Goal: Task Accomplishment & Management: Manage account settings

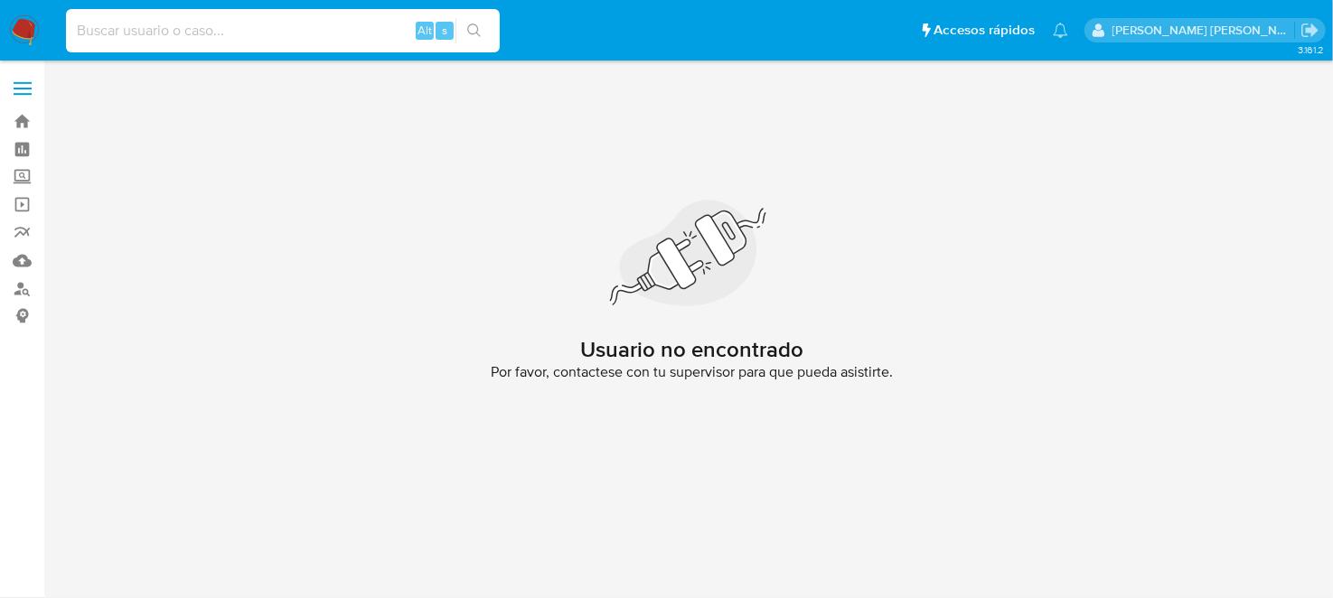
click at [163, 48] on div "Alt s" at bounding box center [283, 30] width 434 height 43
click at [155, 19] on input at bounding box center [283, 30] width 434 height 23
paste input "2007000504"
type input "2007000504"
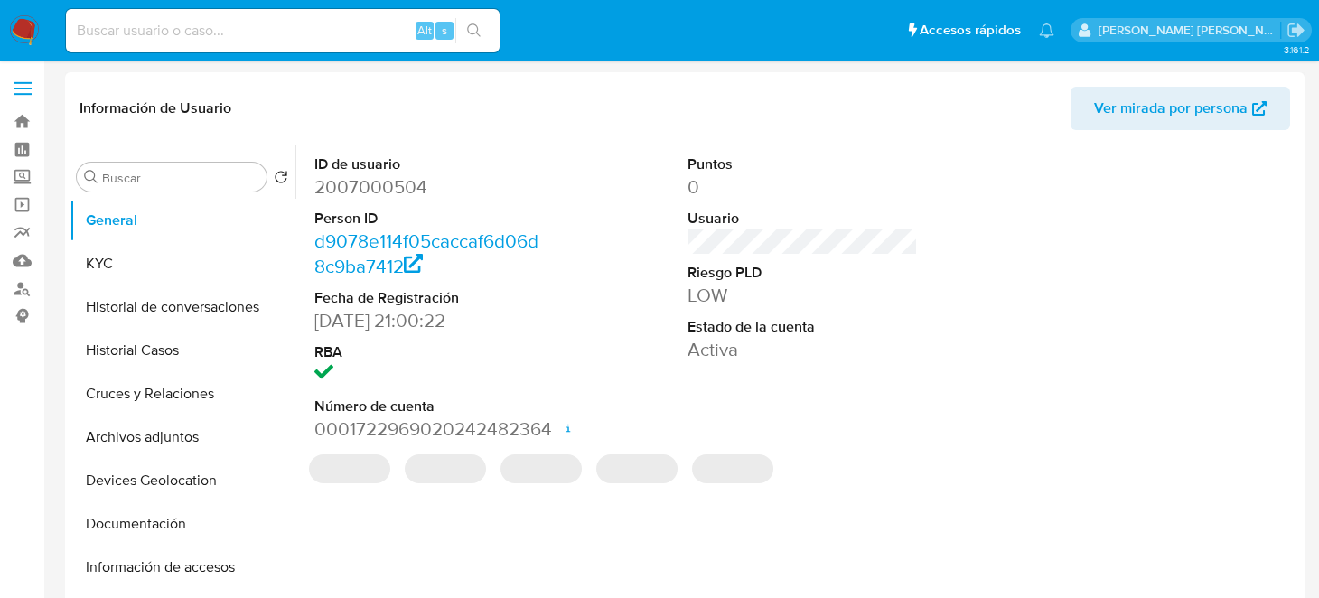
select select "10"
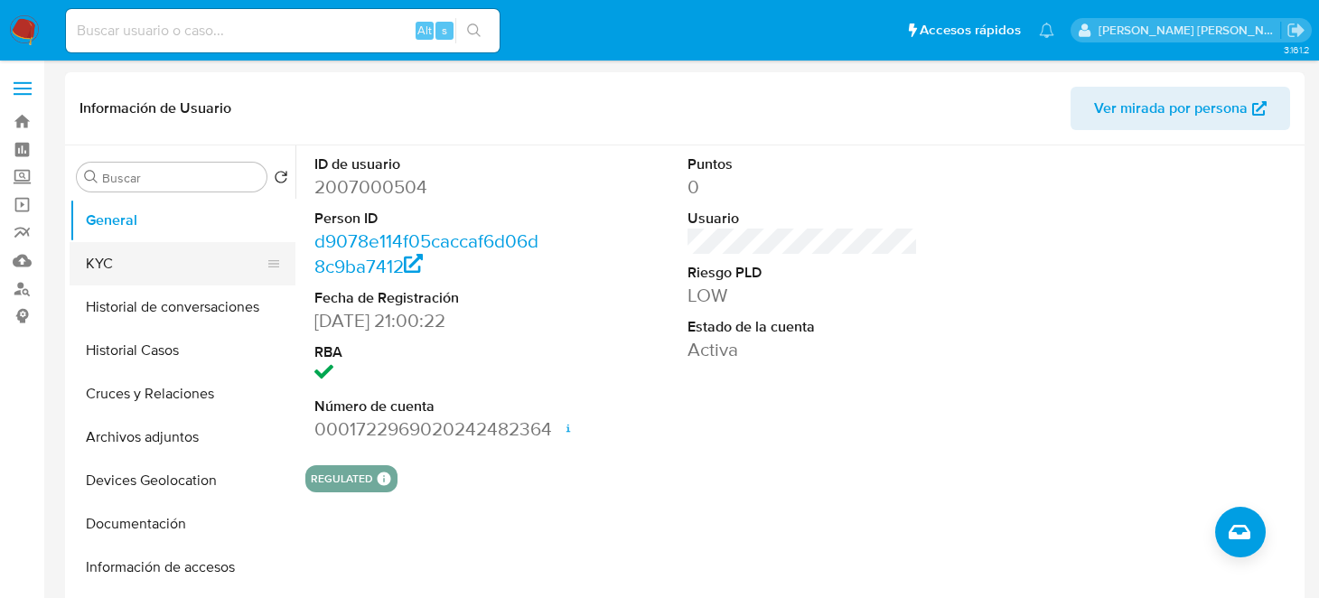
click at [108, 266] on button "KYC" at bounding box center [175, 263] width 211 height 43
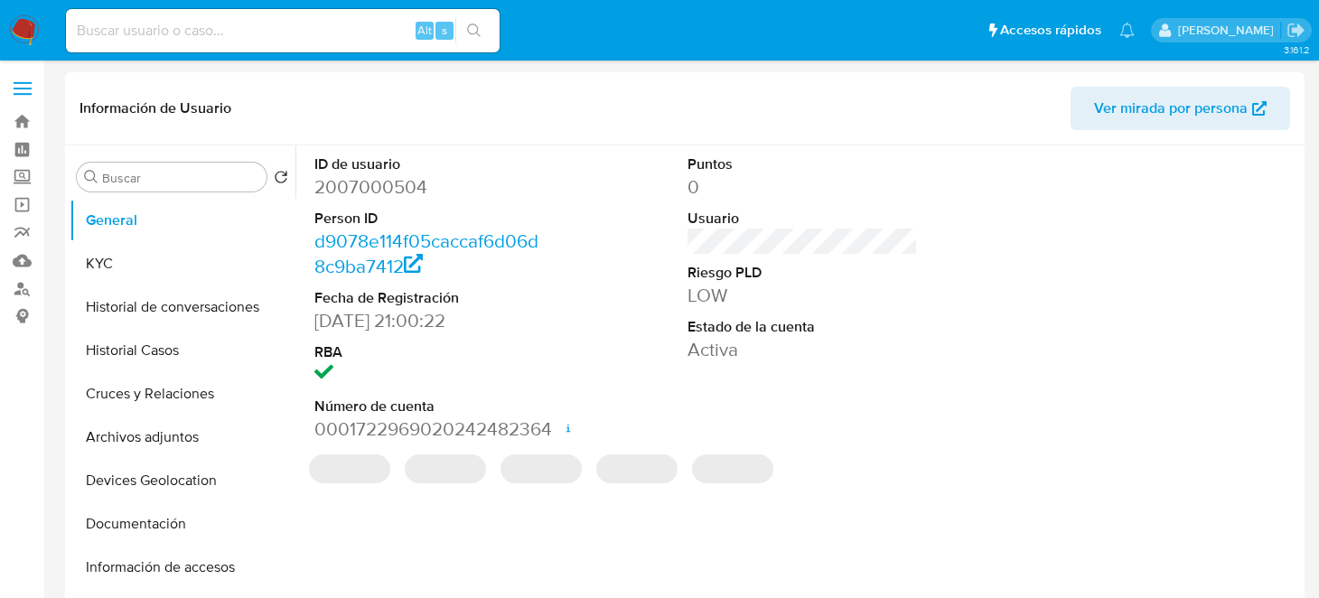
select select "10"
click at [183, 252] on button "KYC" at bounding box center [175, 263] width 211 height 43
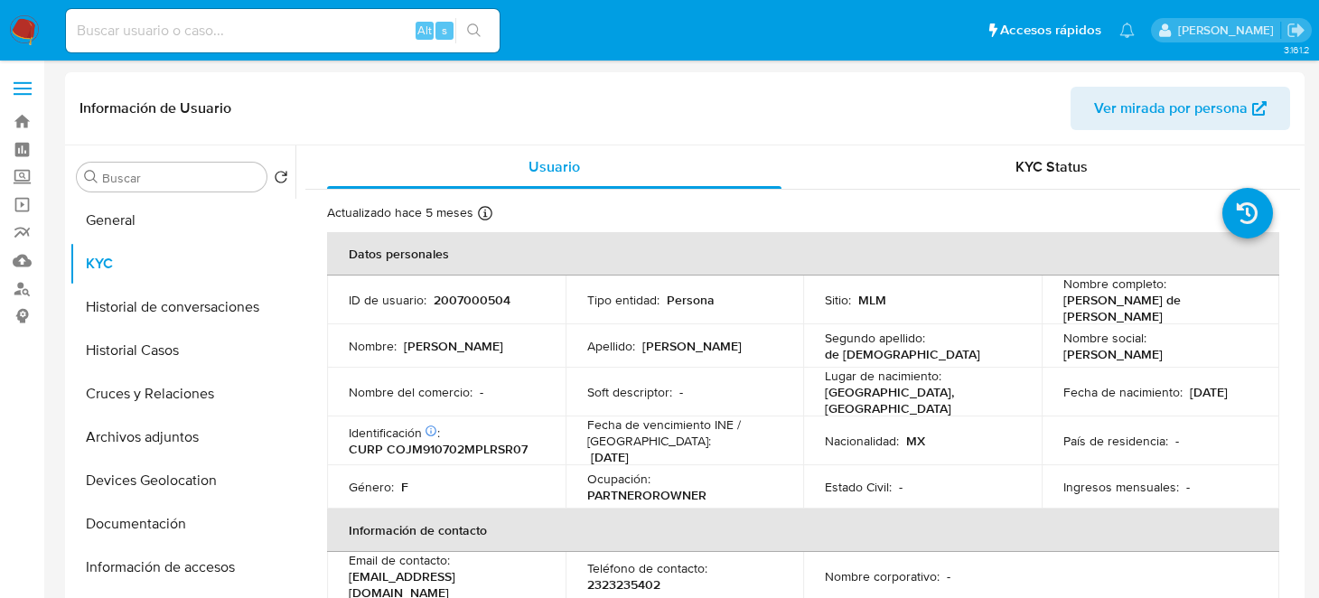
click at [248, 37] on input at bounding box center [283, 30] width 434 height 23
paste input "2168034987"
type input "2168034987"
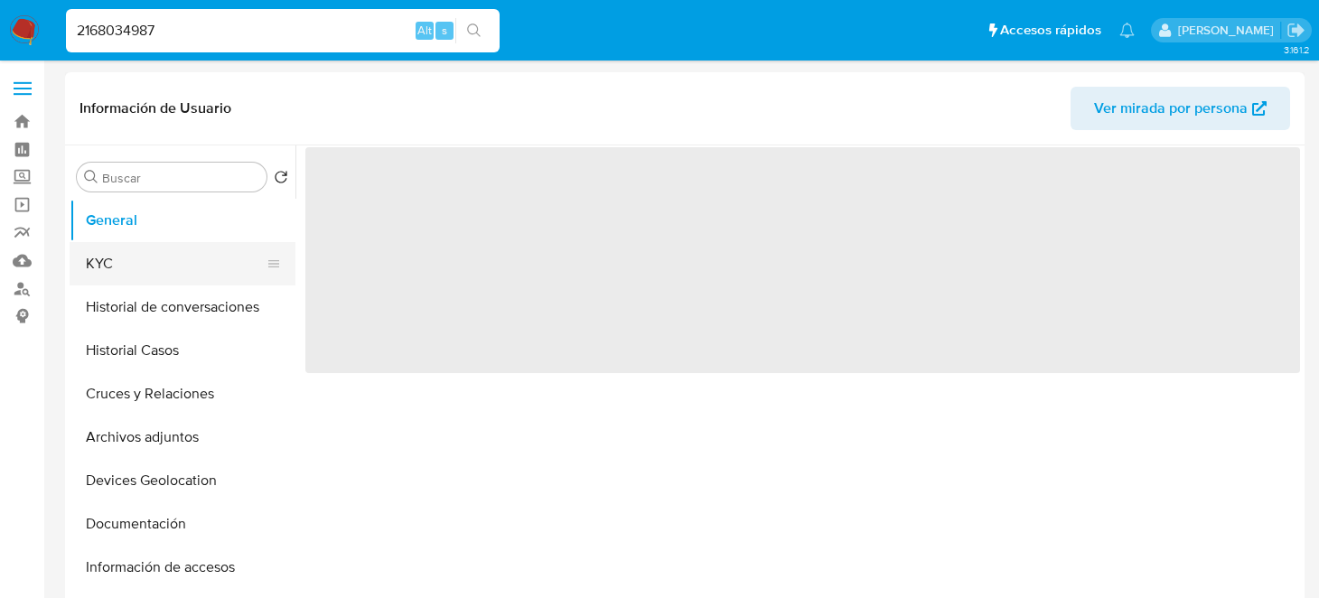
select select "10"
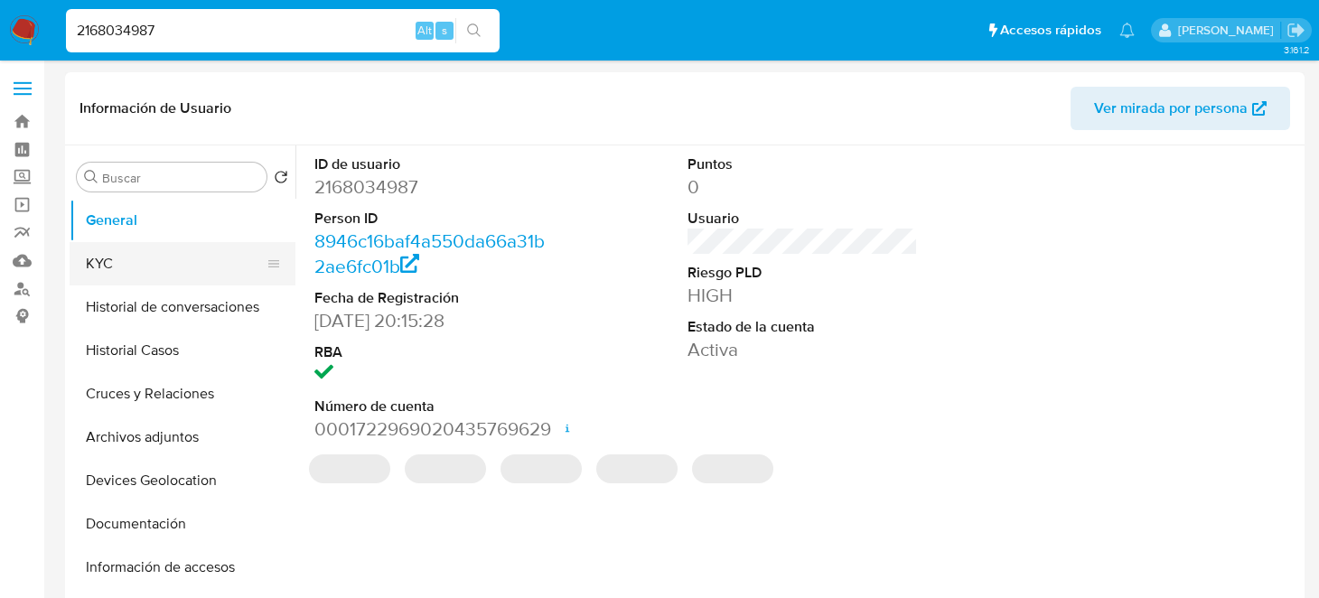
click at [163, 268] on button "KYC" at bounding box center [175, 263] width 211 height 43
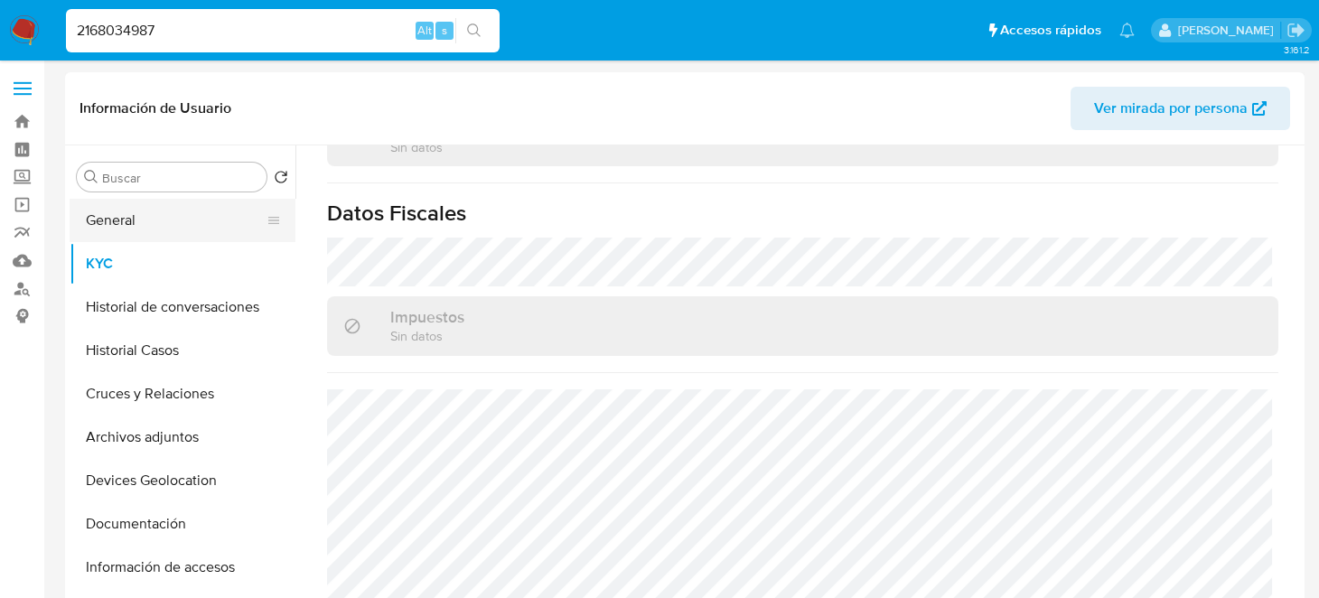
click at [119, 234] on button "General" at bounding box center [175, 220] width 211 height 43
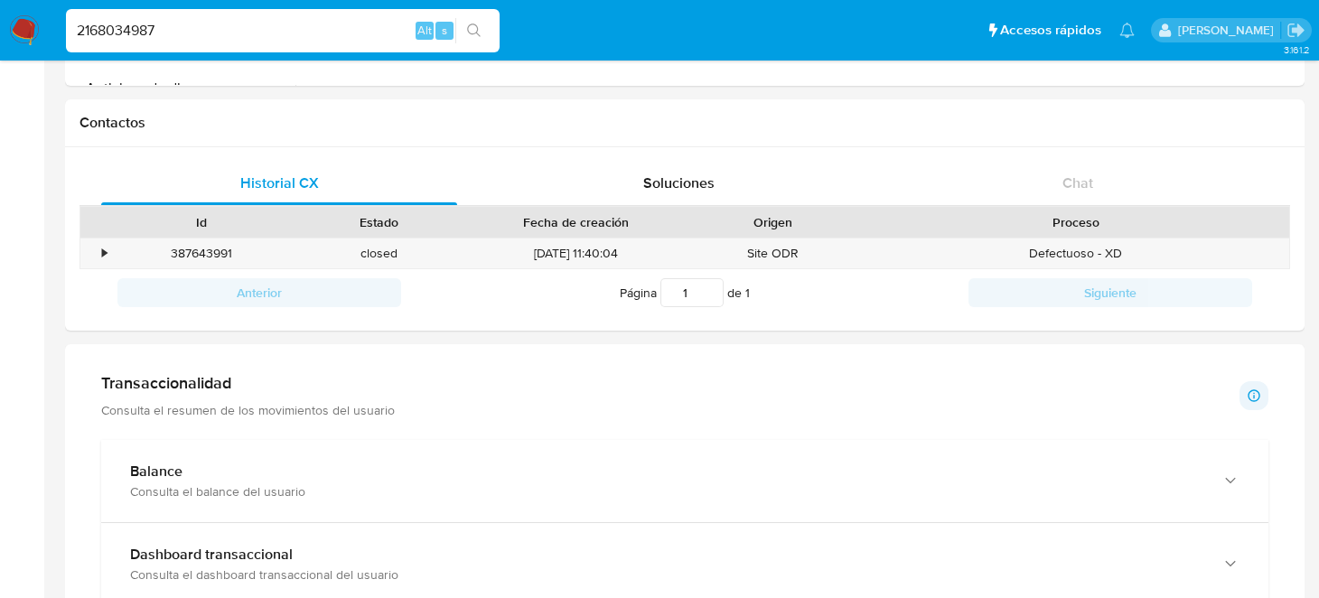
scroll to position [541, 0]
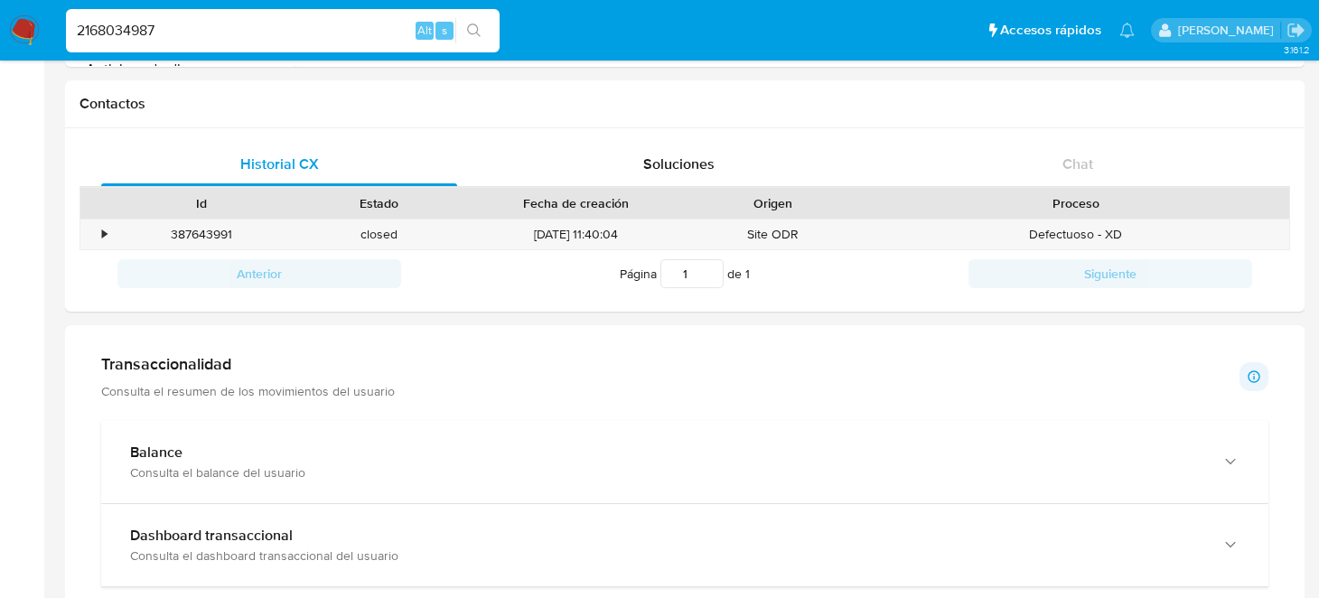
click at [241, 384] on p "Consulta el resumen de los movimientos del usuario" at bounding box center [248, 391] width 294 height 16
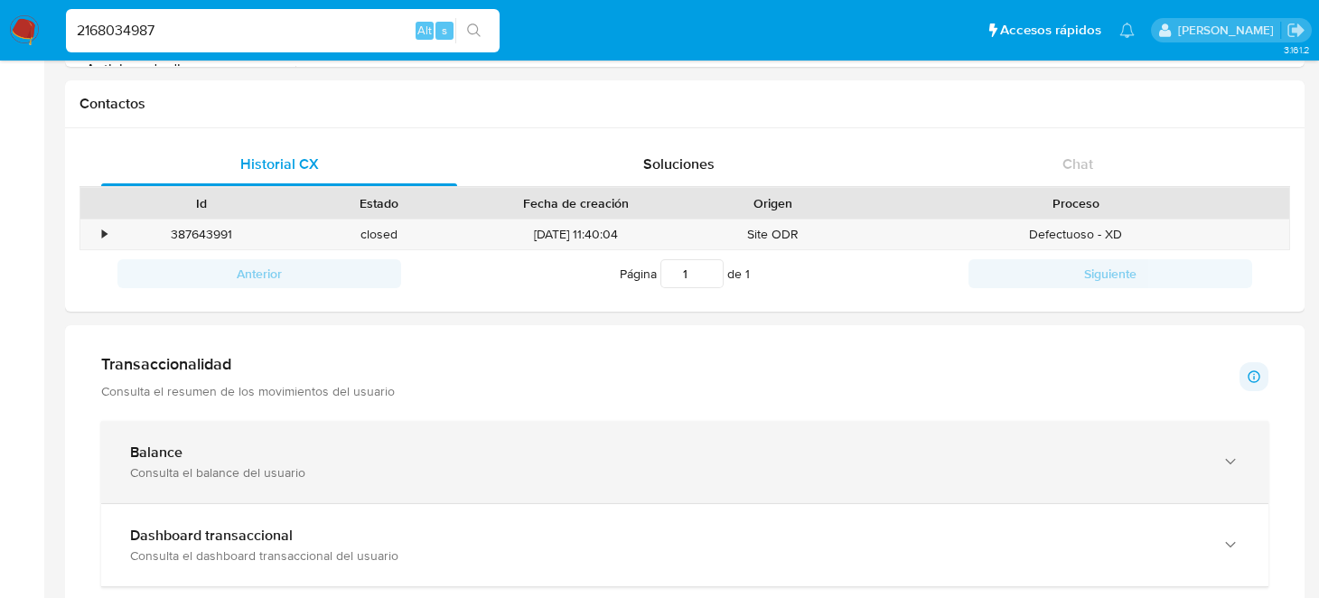
click at [282, 466] on div "Consulta el balance del usuario" at bounding box center [667, 473] width 1074 height 16
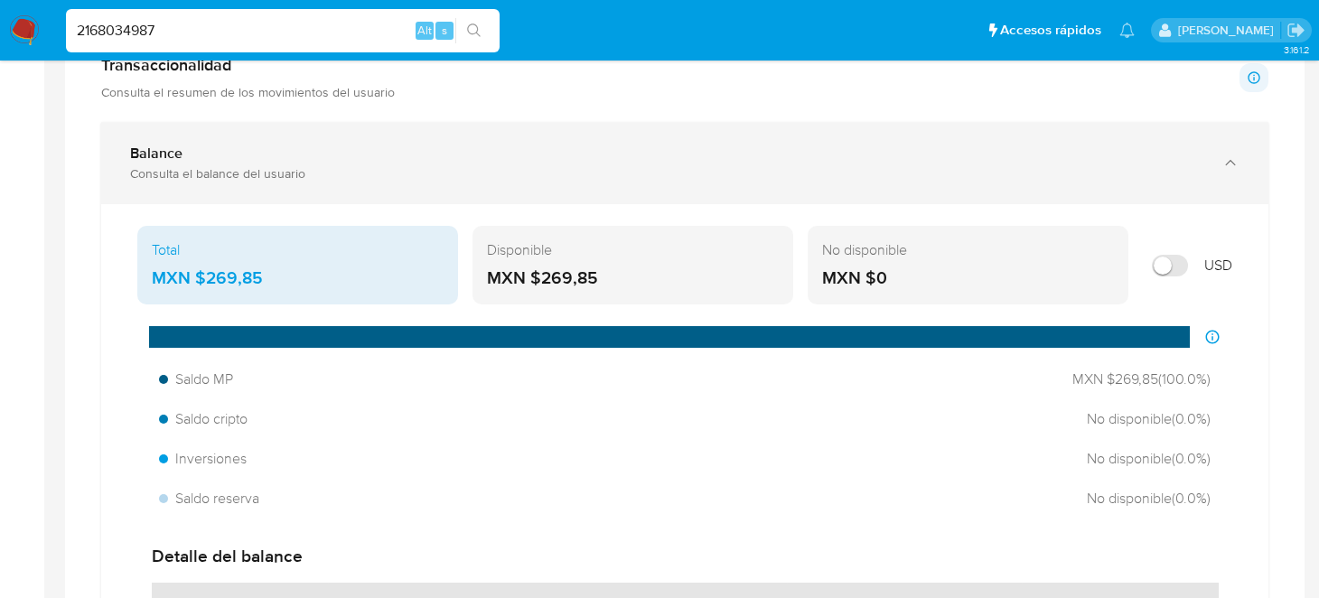
scroll to position [903, 0]
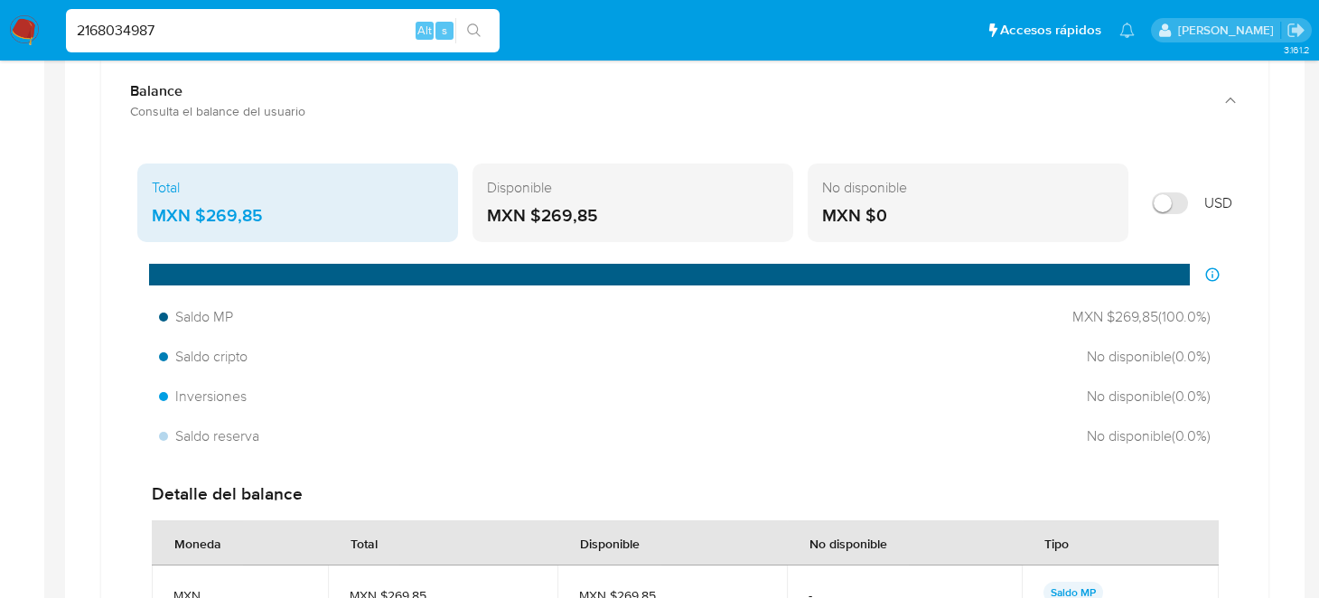
drag, startPoint x: 615, startPoint y: 214, endPoint x: 540, endPoint y: 208, distance: 75.3
click at [540, 208] on div "MXN $269,85" at bounding box center [633, 215] width 292 height 23
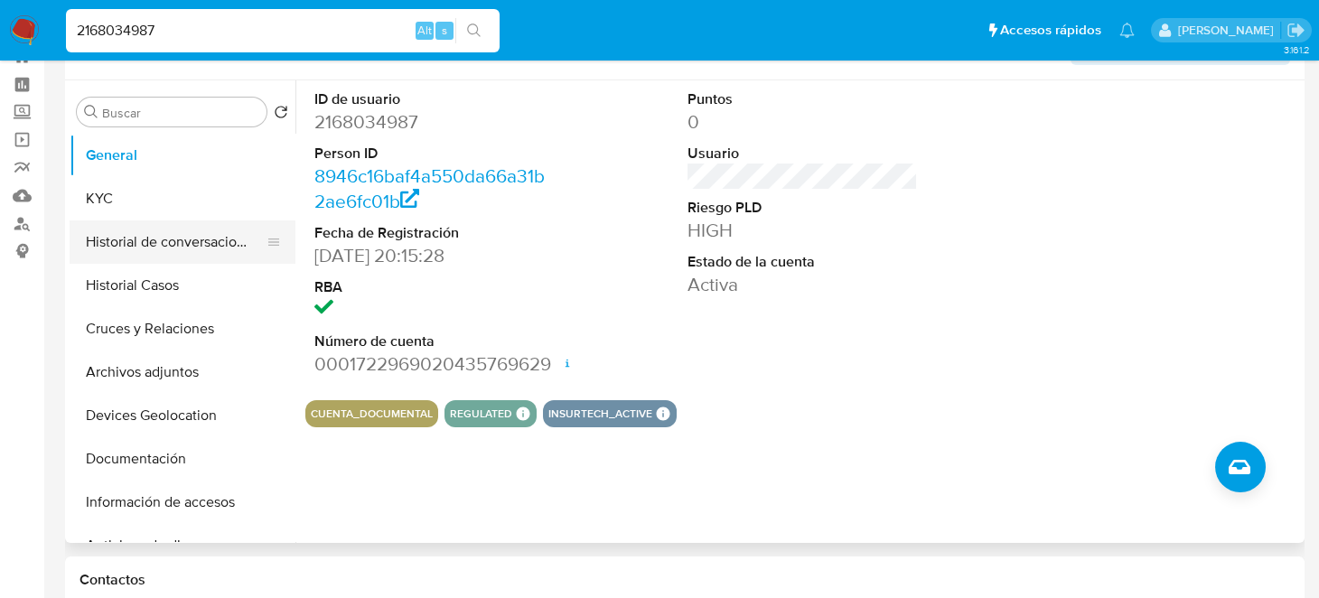
scroll to position [0, 0]
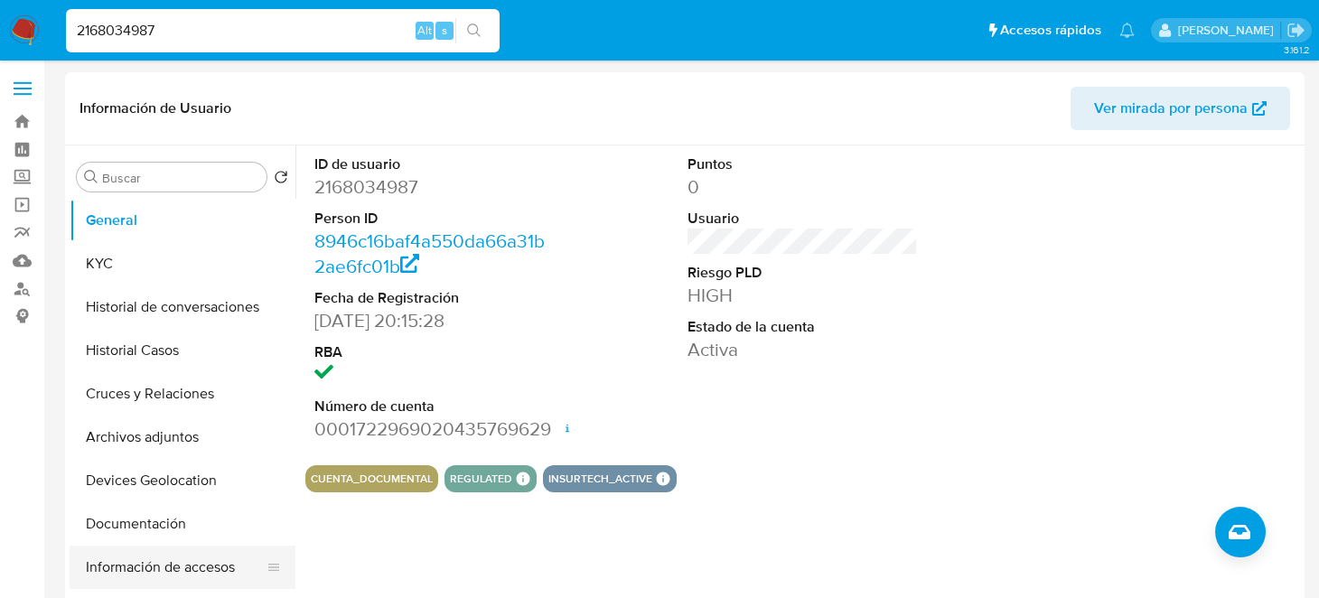
click at [134, 562] on button "Información de accesos" at bounding box center [175, 567] width 211 height 43
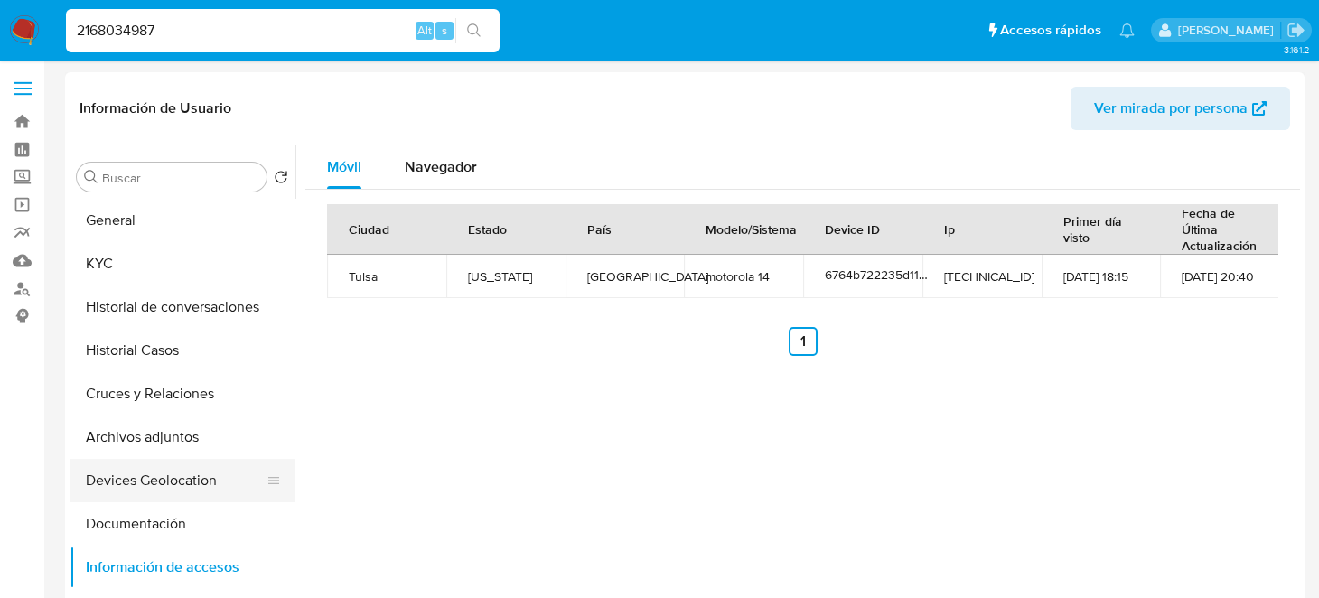
click at [165, 480] on button "Devices Geolocation" at bounding box center [175, 480] width 211 height 43
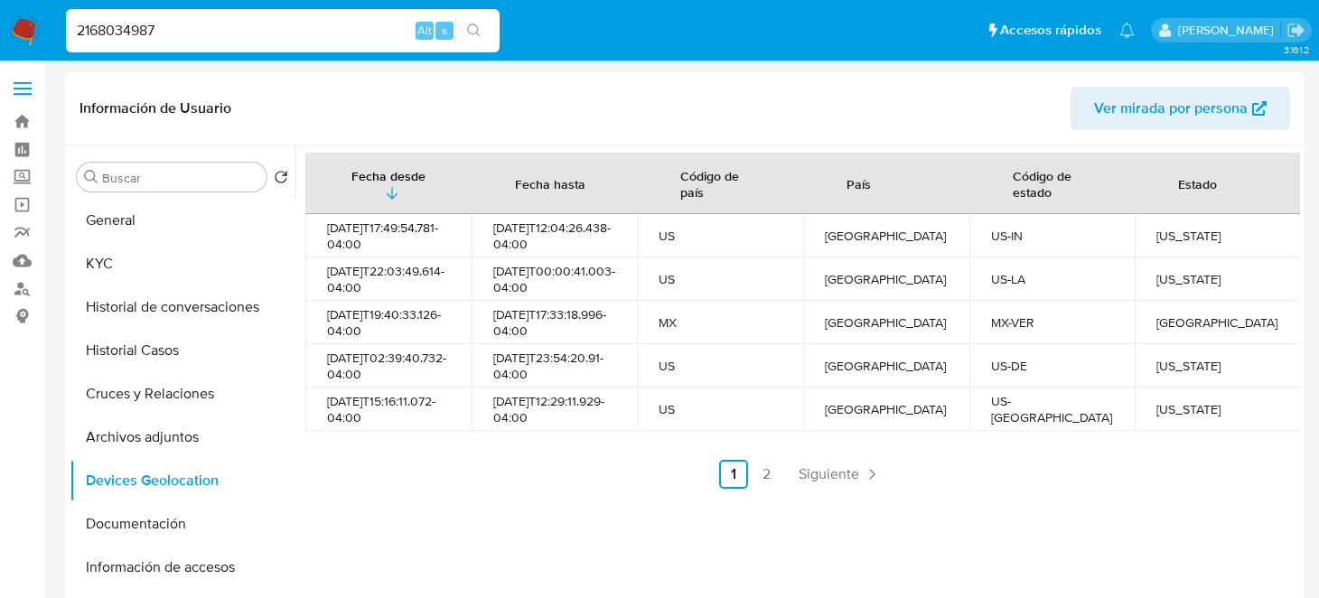
click at [525, 484] on div "Fecha desde Fecha hasta Código de país País Código de estado Estado 2025-06-25T…" at bounding box center [802, 321] width 995 height 336
click at [169, 569] on button "Información de accesos" at bounding box center [175, 567] width 211 height 43
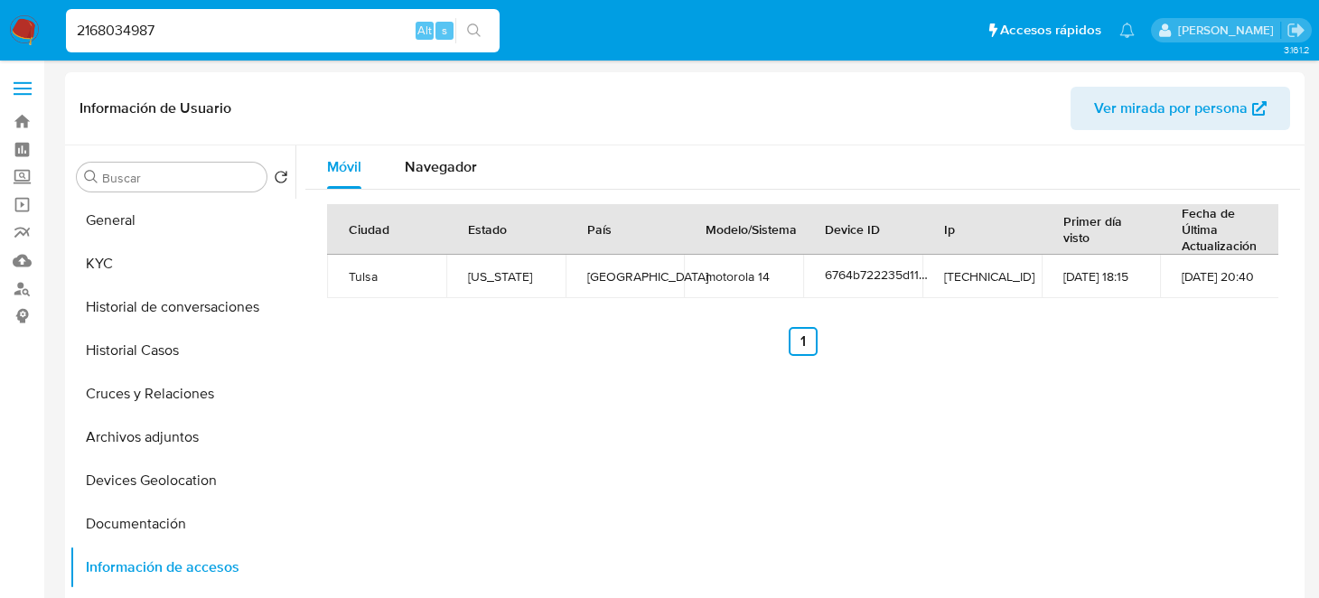
drag, startPoint x: 182, startPoint y: 30, endPoint x: 0, endPoint y: 60, distance: 184.1
click at [0, 60] on nav "Pausado Ver notificaciones 2168034987 Alt s Accesos rápidos Presiona las siguie…" at bounding box center [659, 30] width 1319 height 61
paste input "307330705"
type input "2307330705"
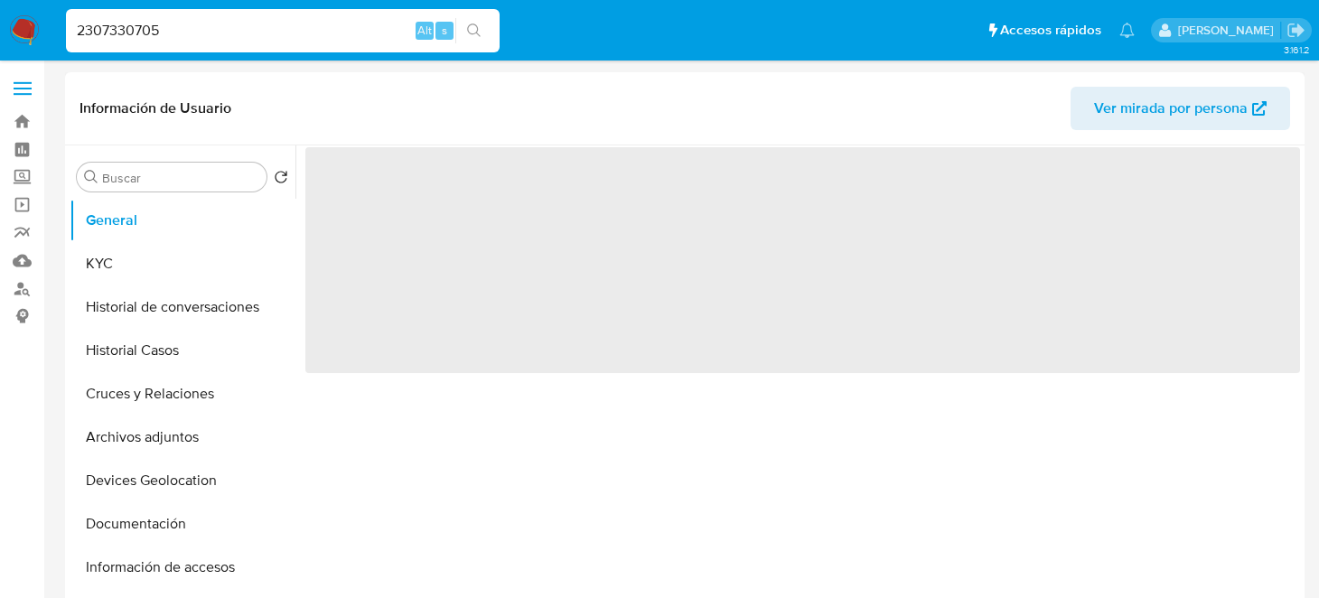
select select "10"
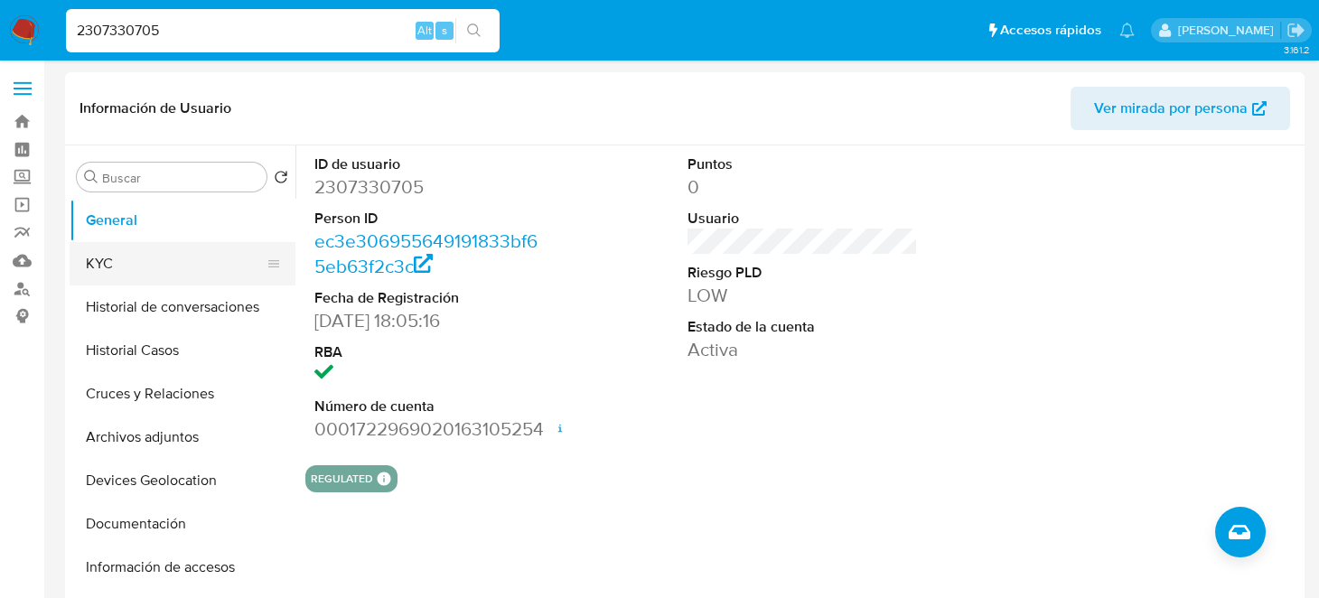
click at [83, 264] on button "KYC" at bounding box center [175, 263] width 211 height 43
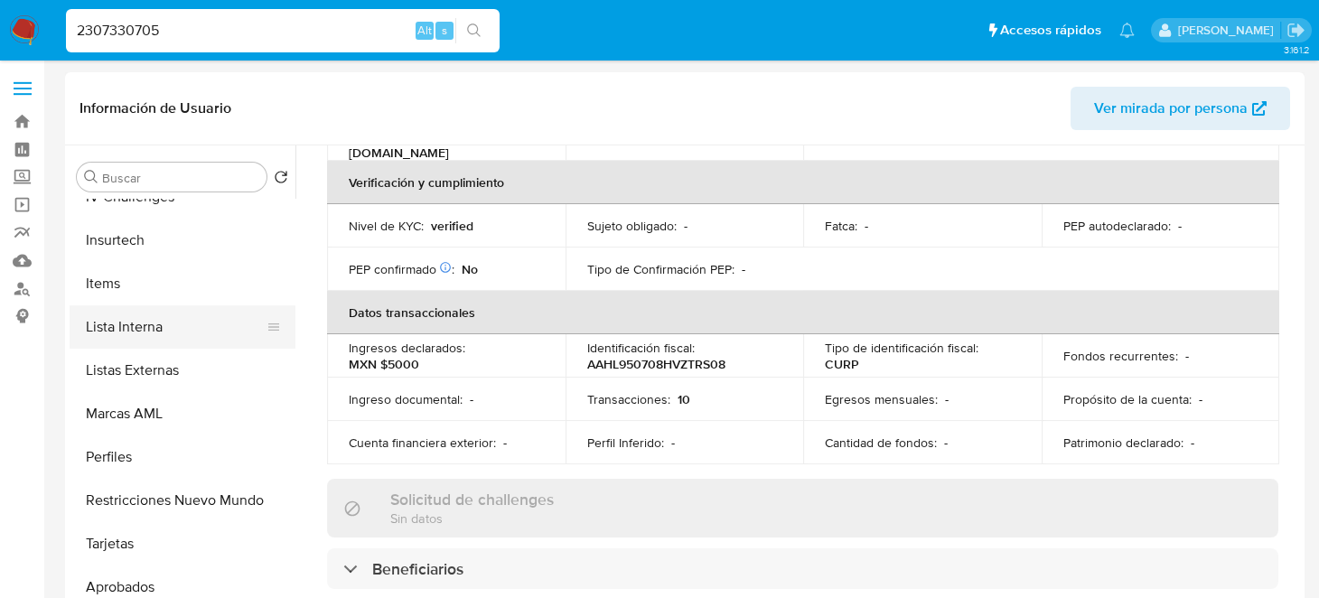
scroll to position [813, 0]
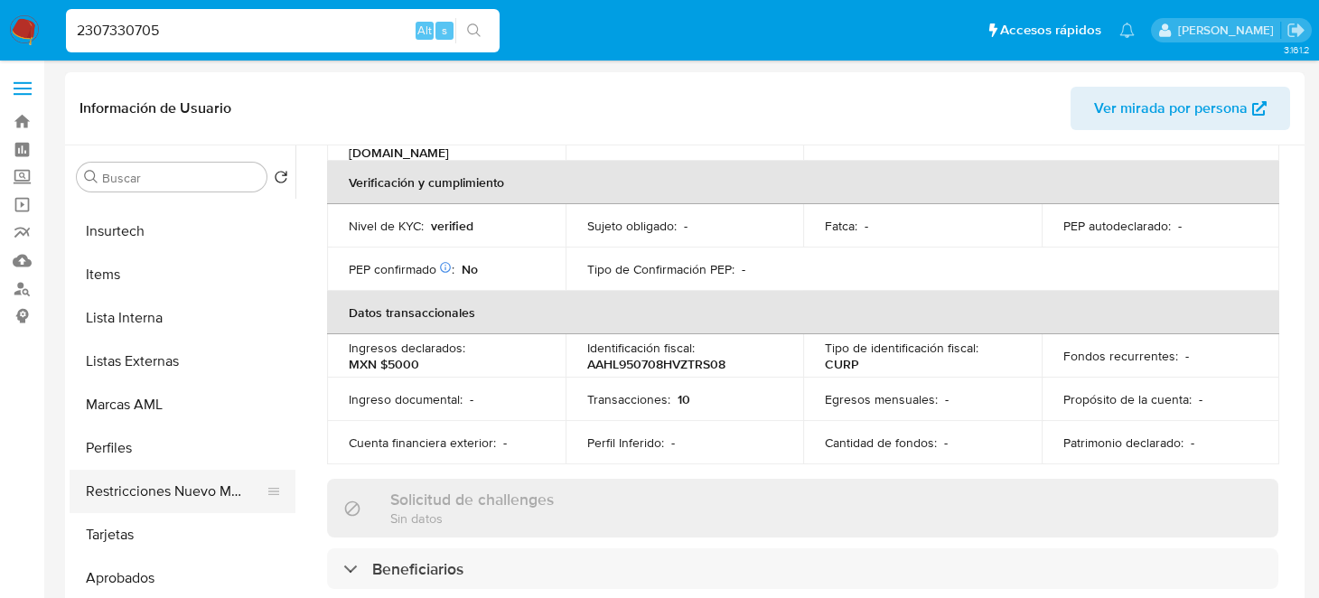
click at [200, 493] on button "Restricciones Nuevo Mundo" at bounding box center [175, 491] width 211 height 43
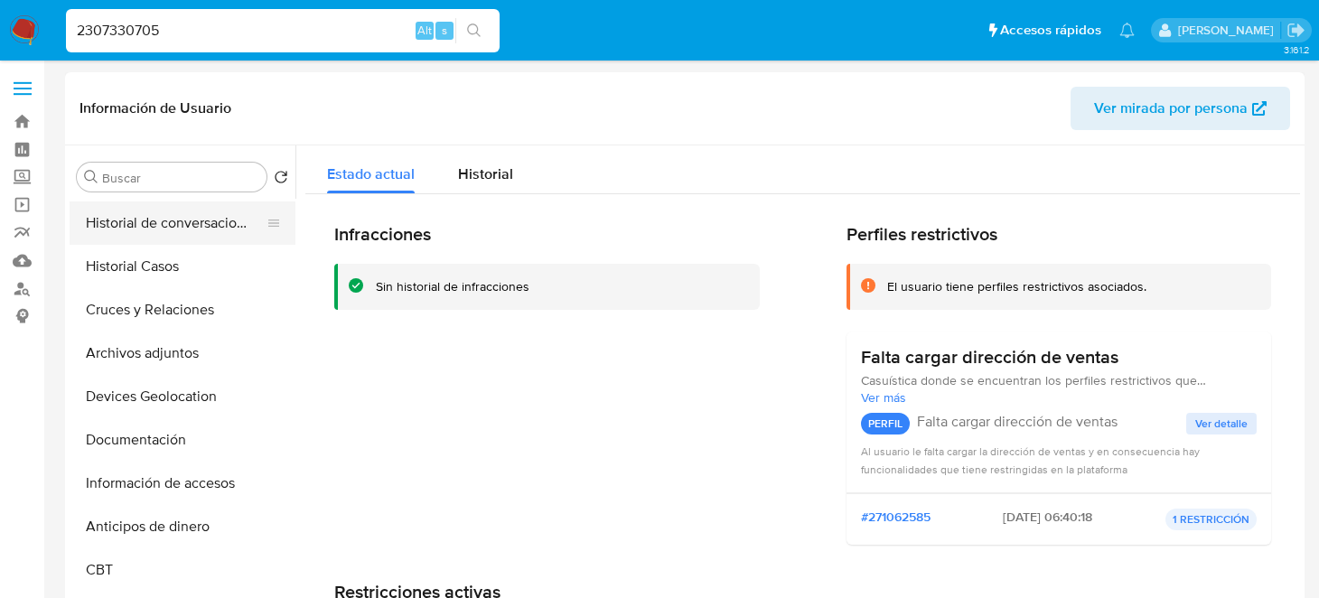
scroll to position [0, 0]
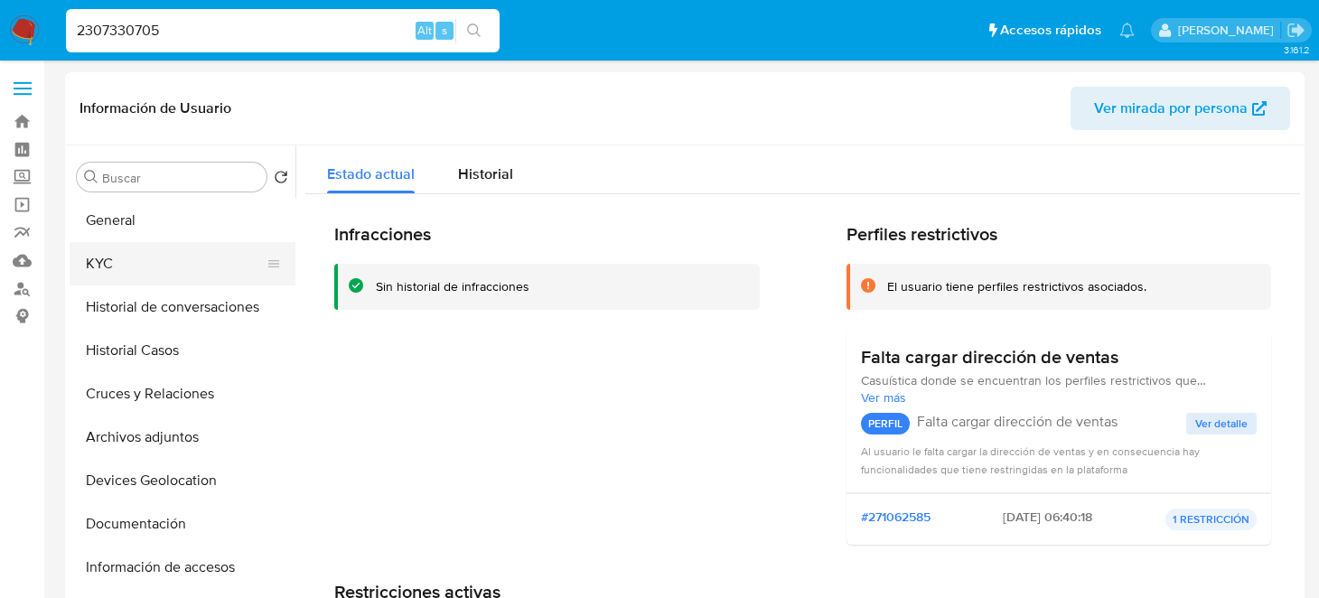
click at [123, 275] on button "KYC" at bounding box center [175, 263] width 211 height 43
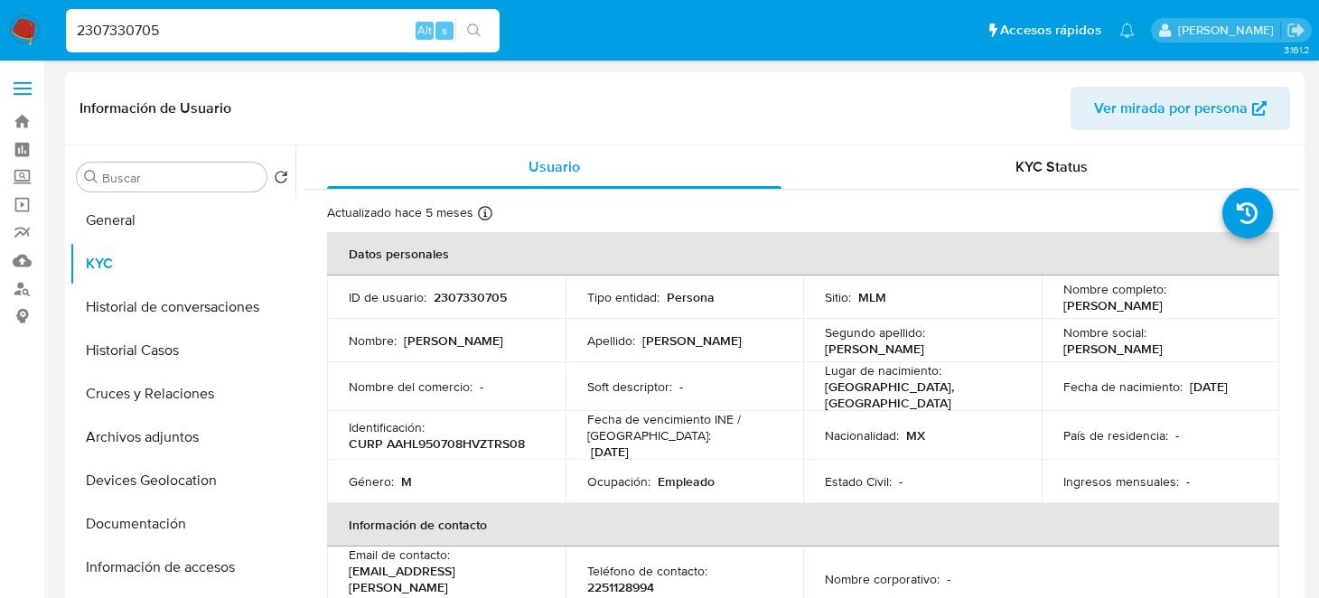
click at [39, 23] on nav "Pausado Ver notificaciones 2307330705 Alt s Accesos rápidos Presiona las siguie…" at bounding box center [659, 30] width 1319 height 61
click at [30, 34] on img at bounding box center [24, 30] width 31 height 31
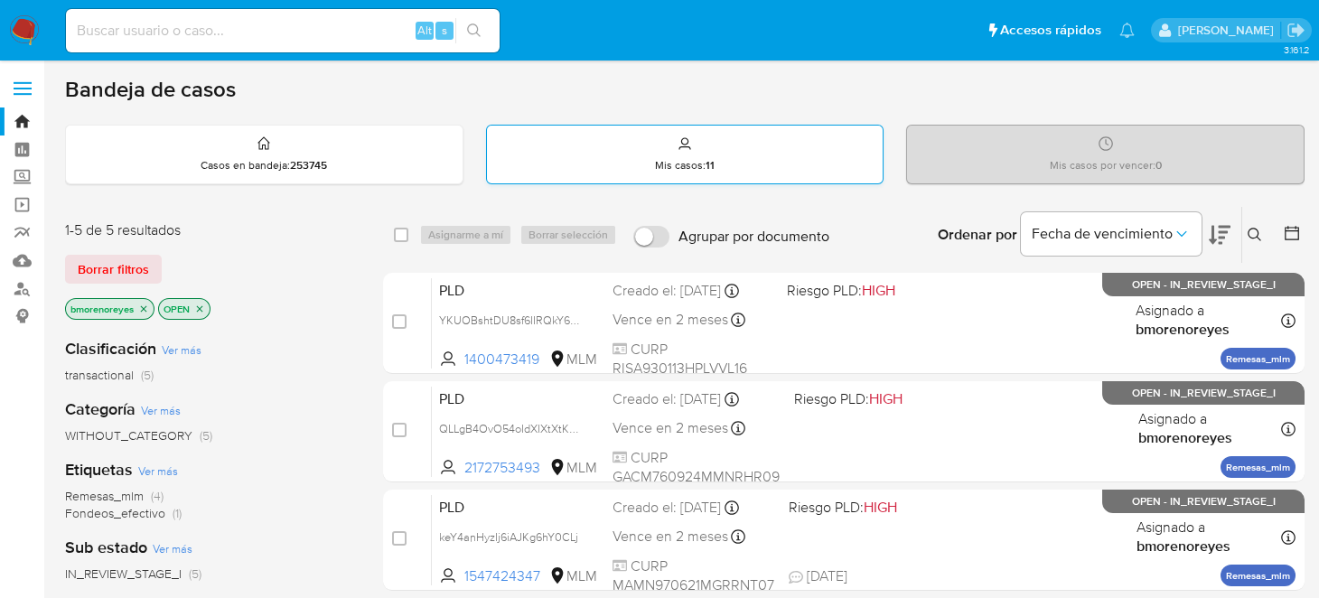
click at [720, 150] on div "Mis casos : 11" at bounding box center [685, 155] width 397 height 58
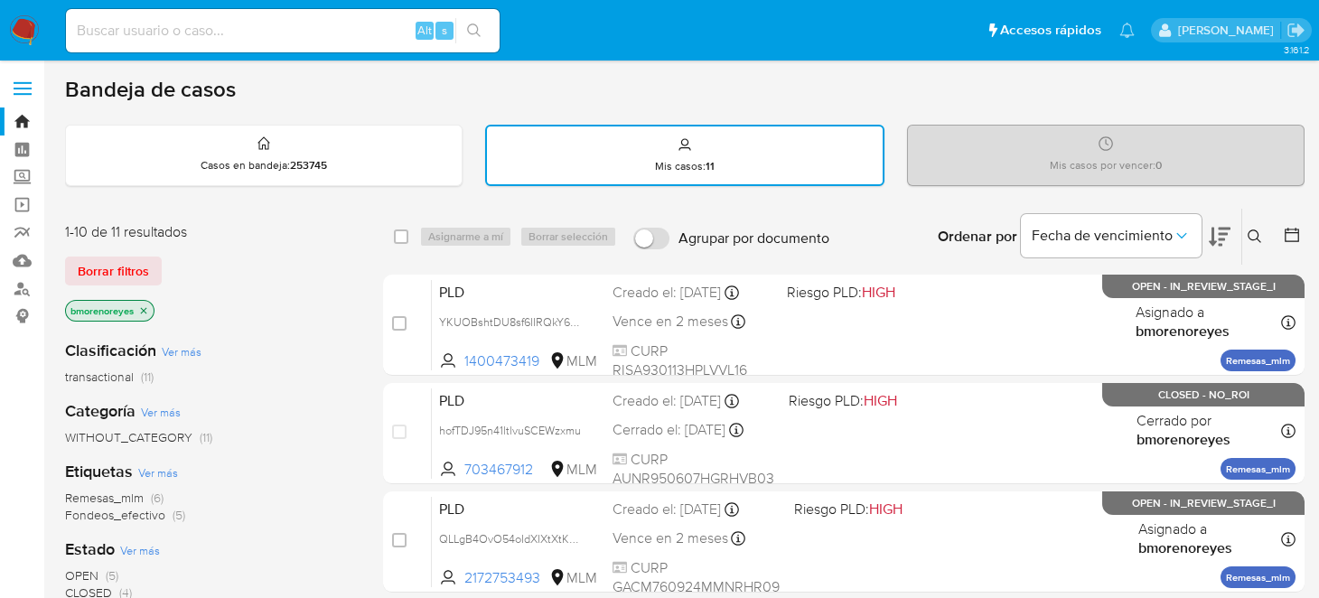
click at [1253, 231] on icon at bounding box center [1255, 237] width 14 height 14
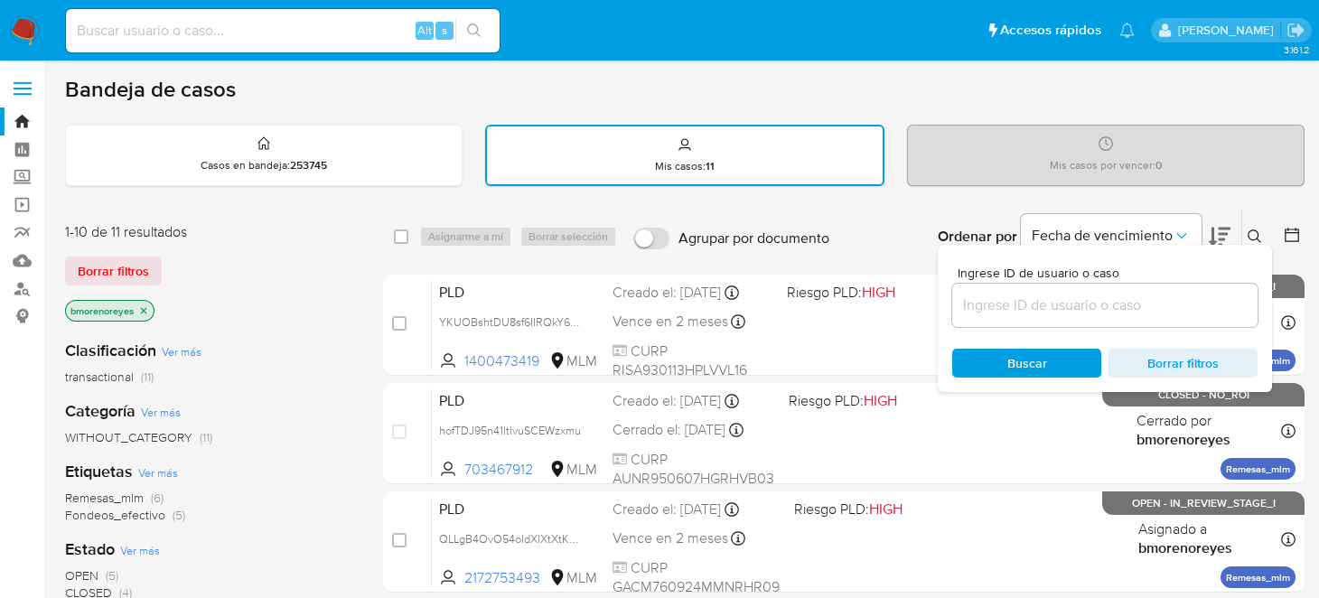
click at [1243, 226] on button at bounding box center [1258, 237] width 30 height 22
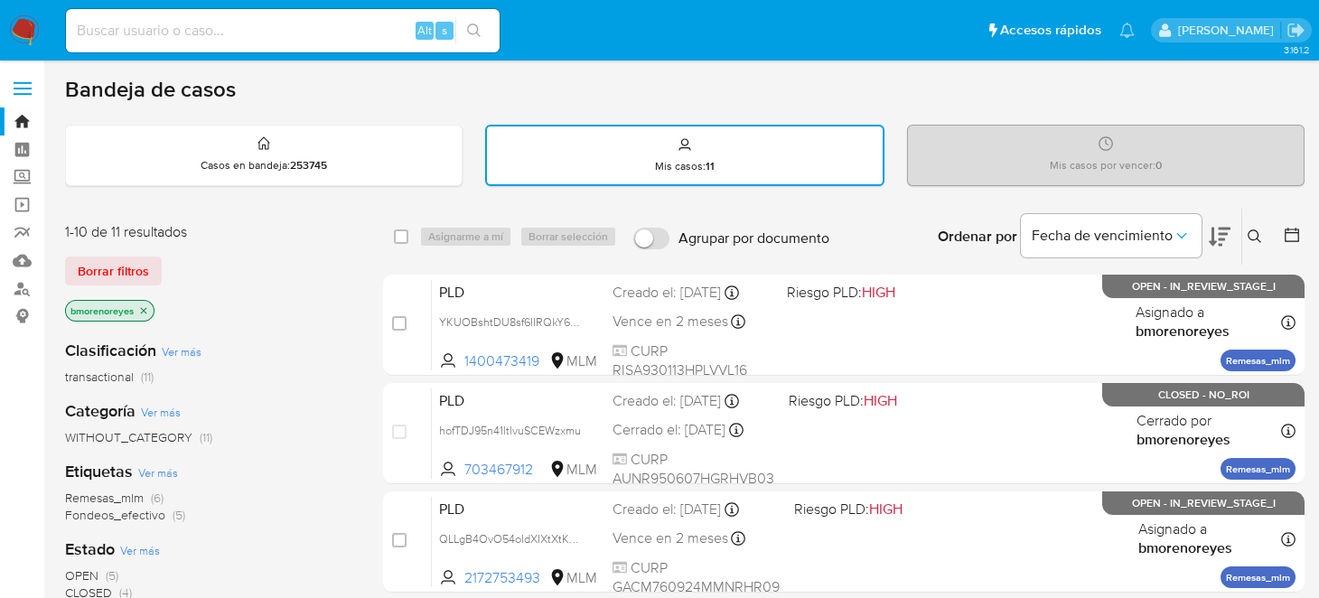
click at [1257, 236] on icon at bounding box center [1255, 237] width 14 height 14
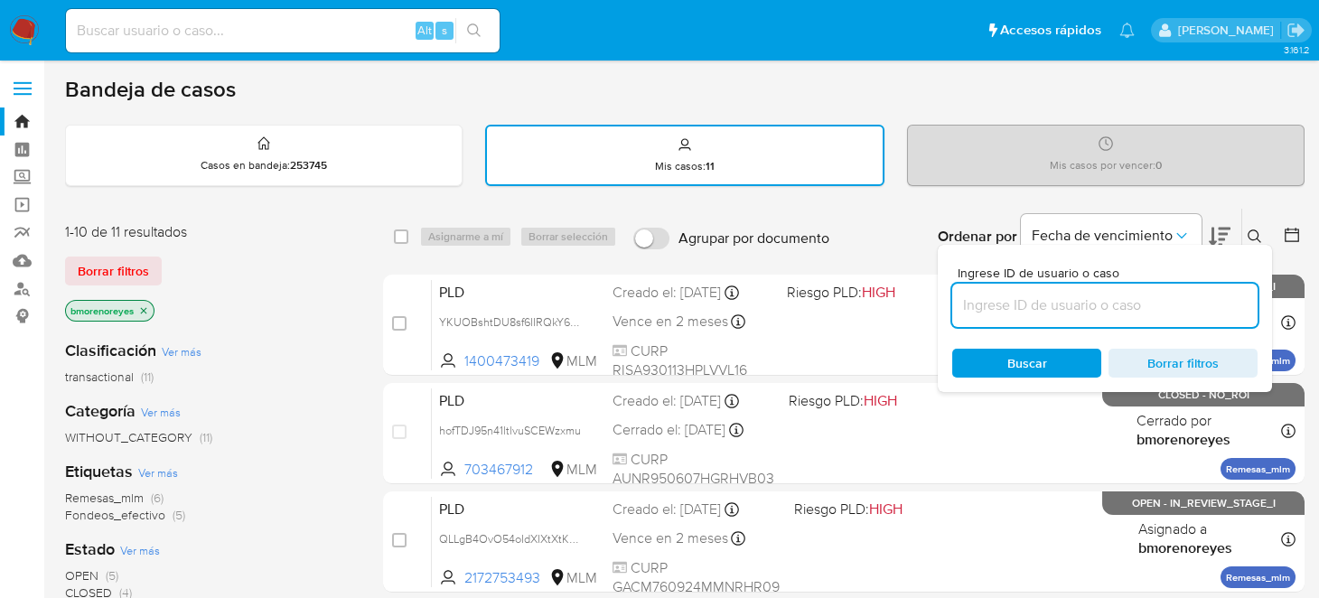
click at [1051, 312] on input at bounding box center [1105, 305] width 305 height 23
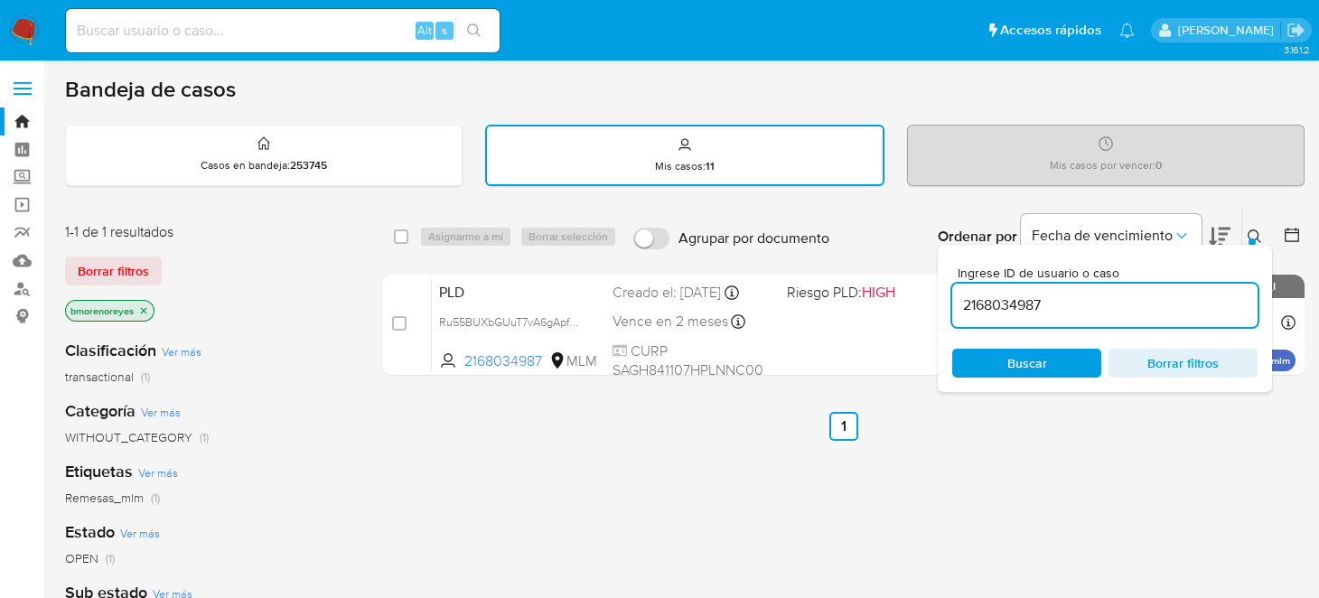
click at [1019, 426] on ul "Anterior 1 Siguiente" at bounding box center [844, 426] width 922 height 29
click at [1254, 239] on div at bounding box center [1252, 242] width 7 height 7
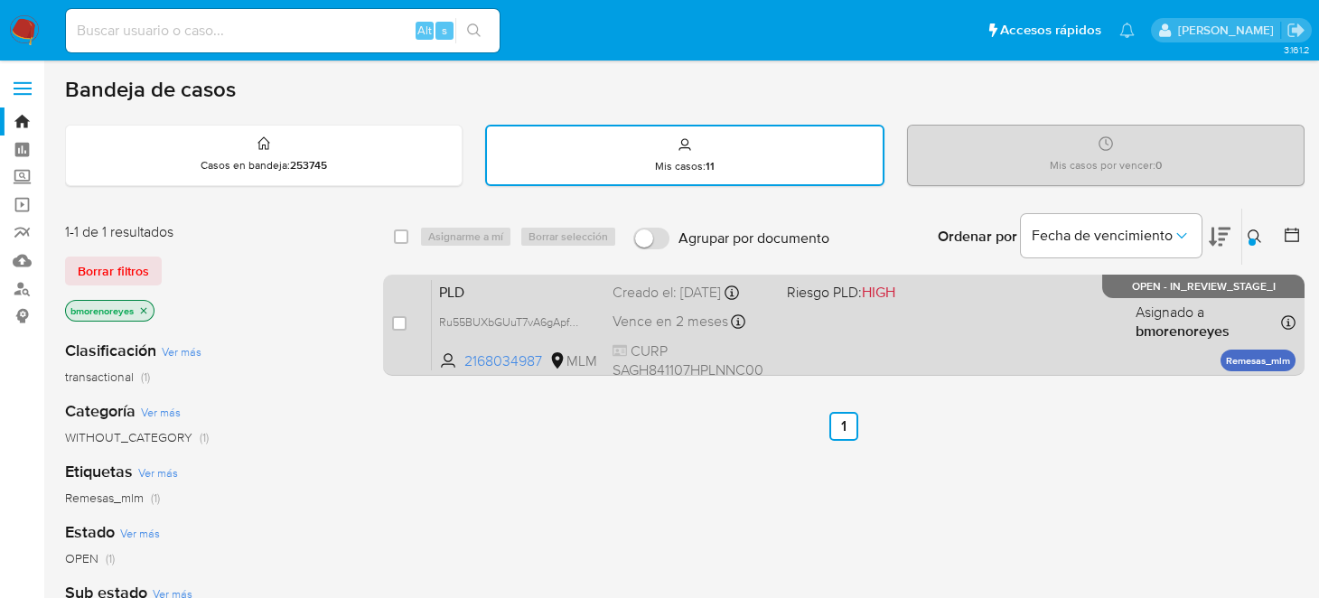
click at [879, 333] on div "PLD Ru55BUXbGUuT7vA6gApfAkRk 2168034987 MLM Riesgo PLD: HIGH Creado el: 12/09/2…" at bounding box center [864, 324] width 864 height 91
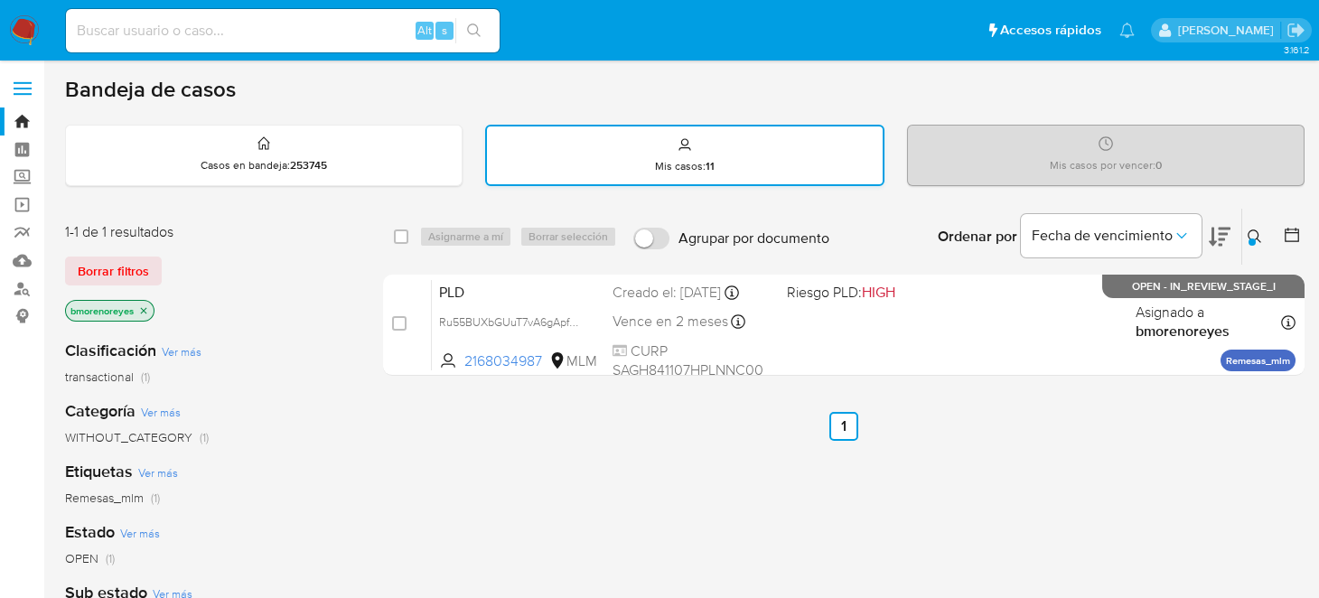
click at [670, 131] on div "Mis casos : 11" at bounding box center [685, 156] width 396 height 58
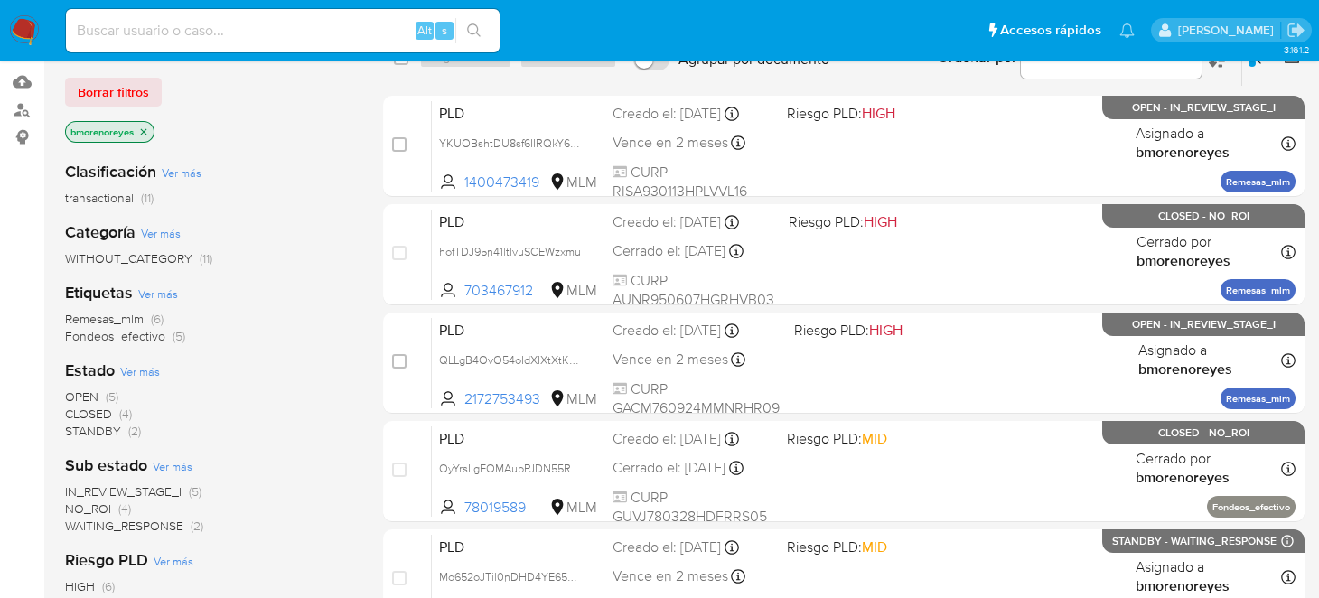
scroll to position [180, 0]
click at [96, 426] on span "STANDBY" at bounding box center [93, 430] width 56 height 18
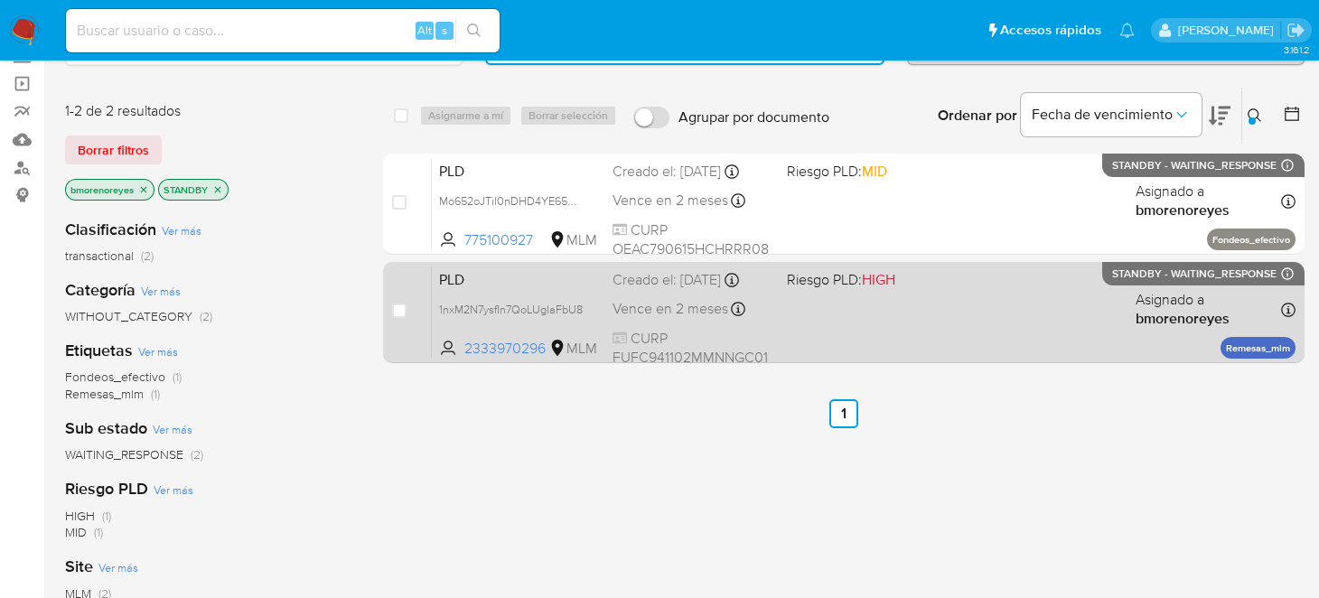
scroll to position [89, 0]
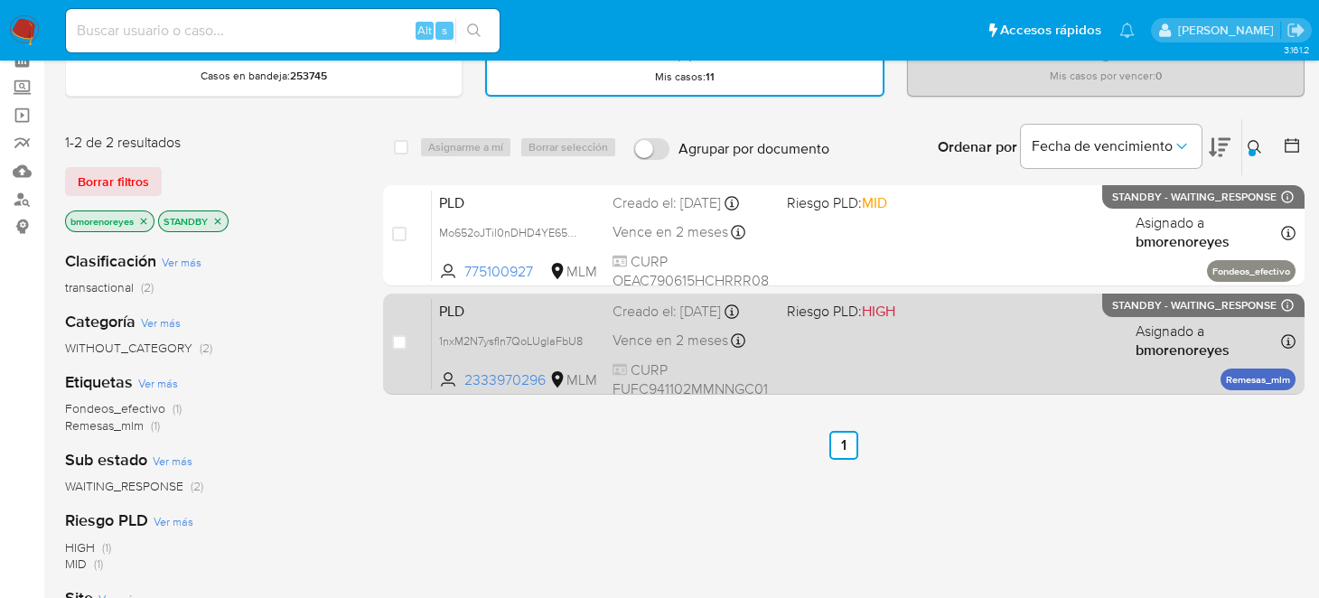
click at [925, 372] on div "PLD 1nxM2N7ysfIn7QoLUglaFbU8 2333970296 MLM Riesgo PLD: HIGH Creado el: 12/09/2…" at bounding box center [864, 343] width 864 height 91
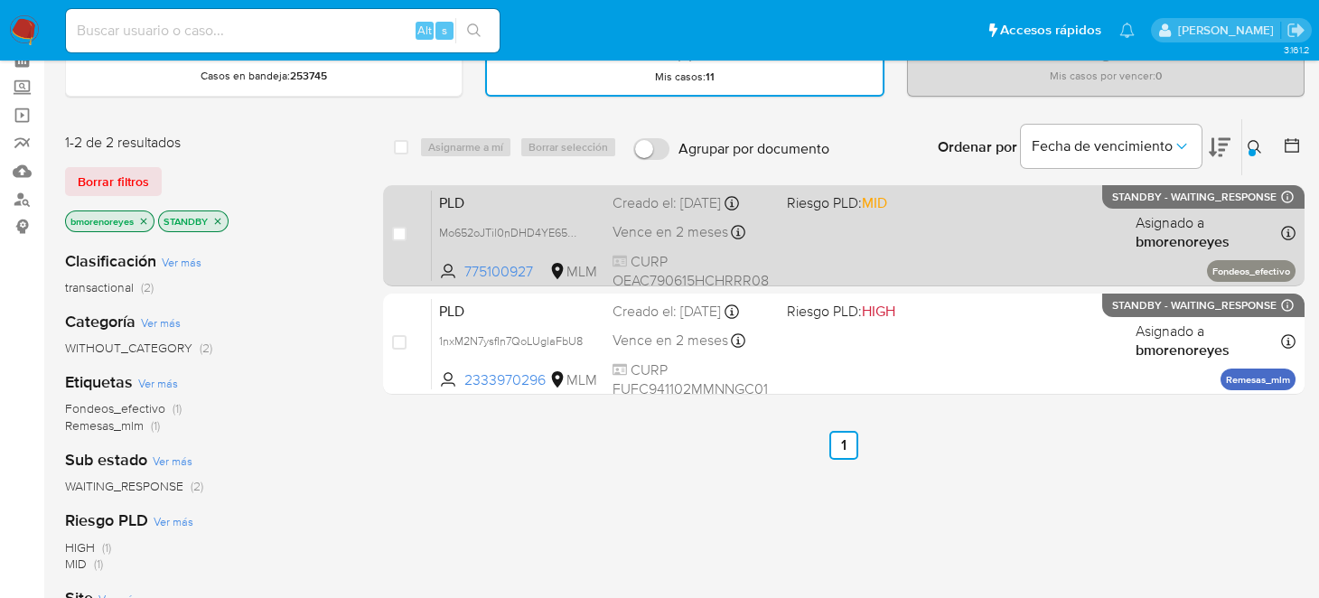
click at [887, 261] on div "PLD Mo652oJTil0nDHD4YE65M9kR 775100927 MLM Riesgo PLD: MID Creado el: 12/09/202…" at bounding box center [864, 235] width 864 height 91
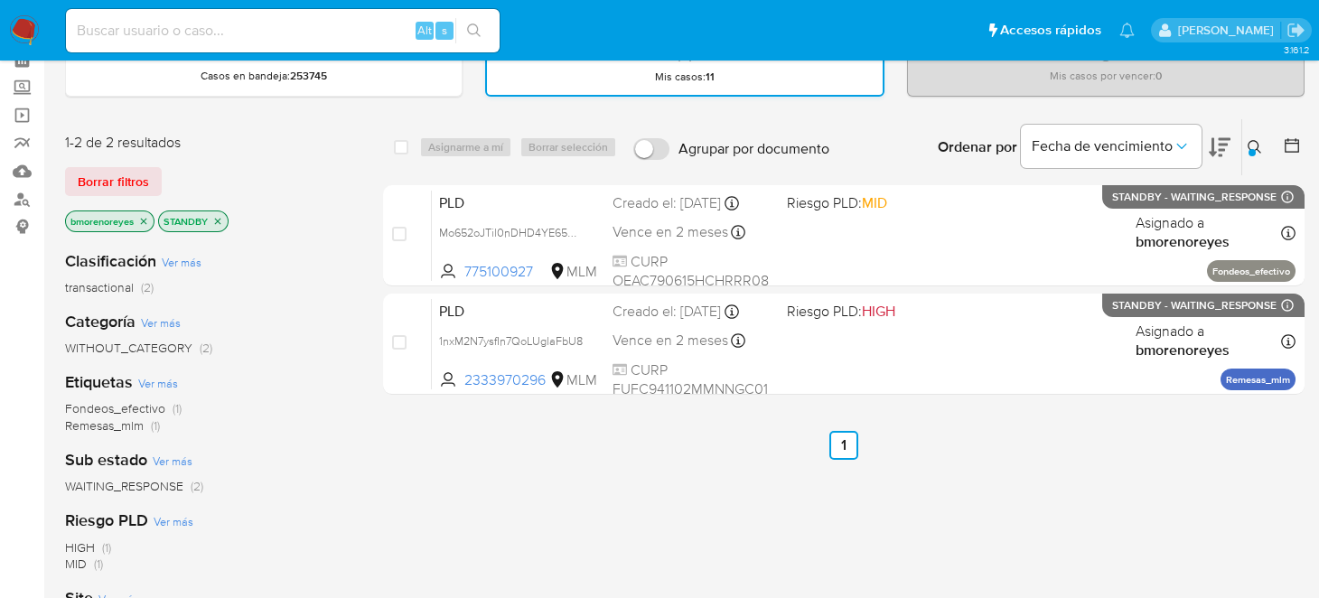
click at [664, 81] on p "Mis casos : 11" at bounding box center [685, 77] width 60 height 14
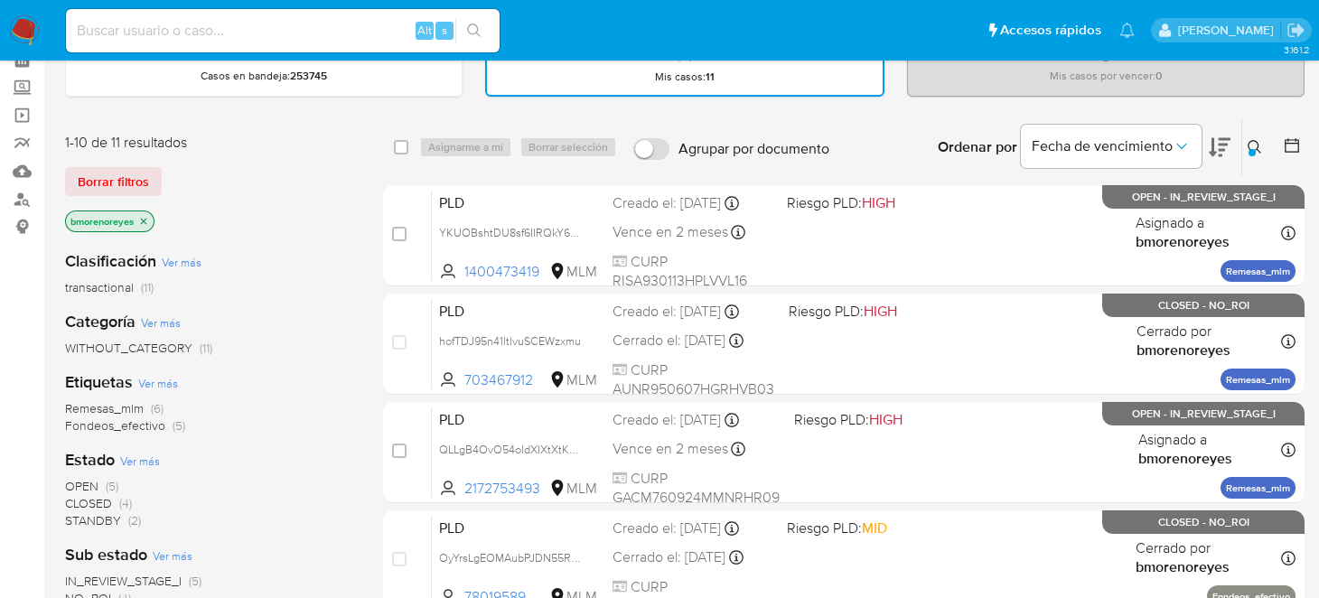
click at [1254, 149] on div at bounding box center [1252, 152] width 7 height 7
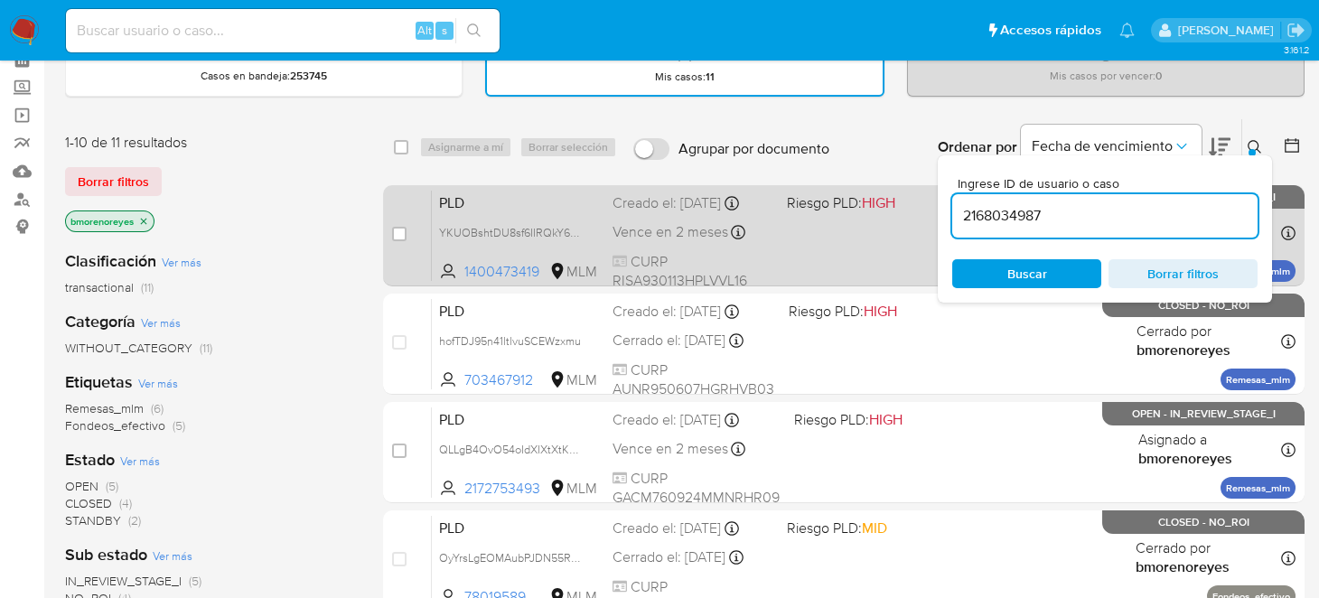
drag, startPoint x: 1073, startPoint y: 213, endPoint x: 885, endPoint y: 233, distance: 189.0
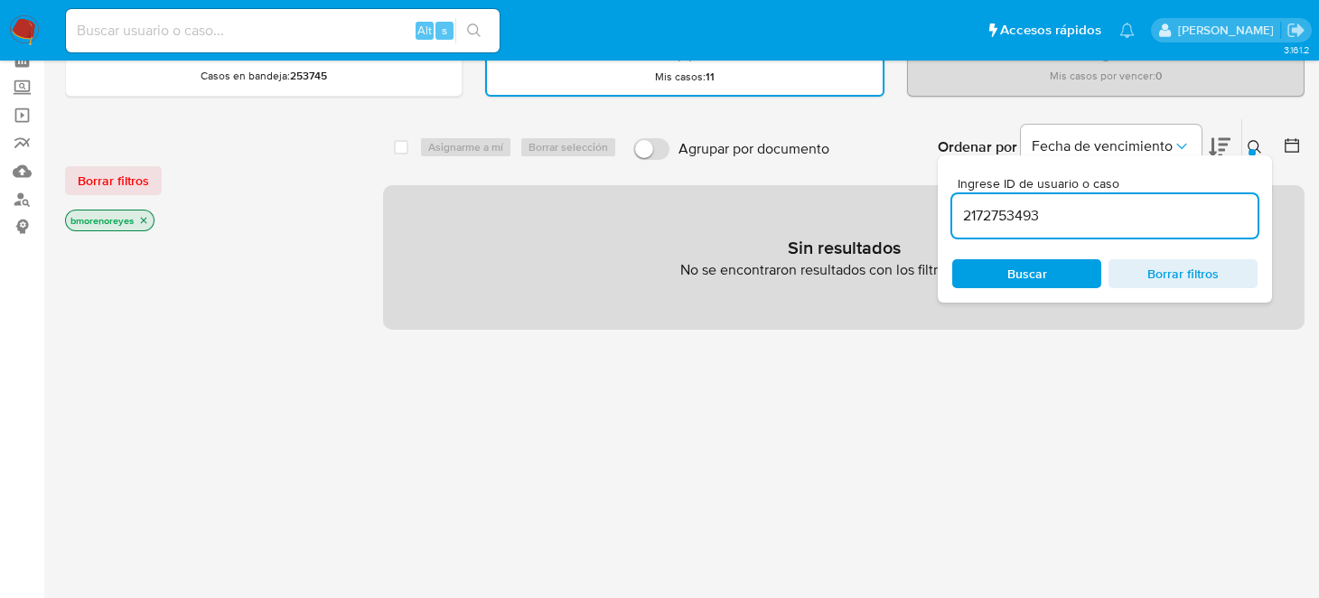
click at [1058, 221] on input "2172753493" at bounding box center [1105, 215] width 305 height 23
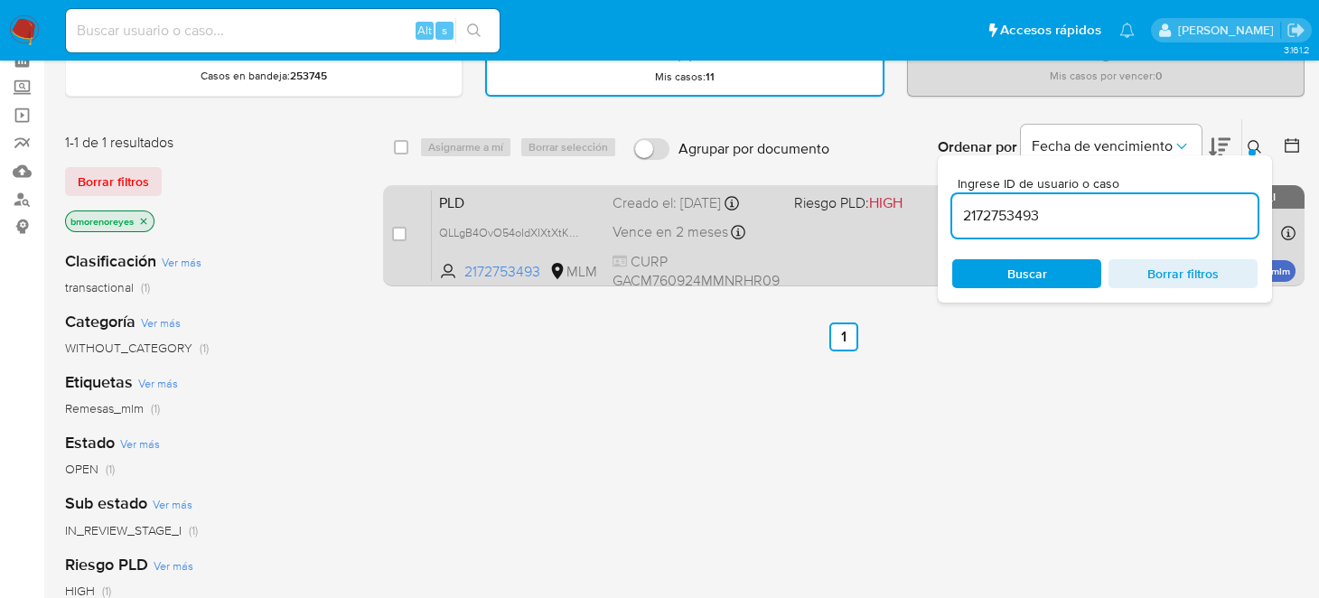
click at [552, 211] on div "PLD QLLgB4OvO54oIdXIXtXtKPG9 2172753493 MLM Riesgo PLD: HIGH Creado el: 12/09/2…" at bounding box center [864, 235] width 864 height 91
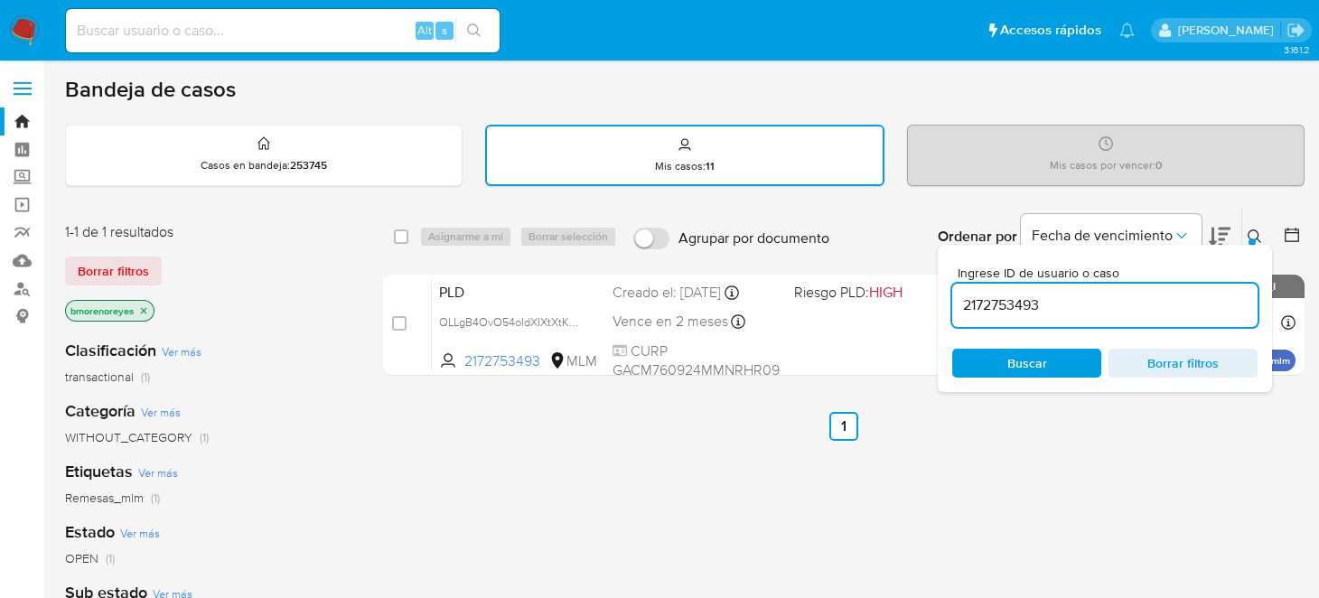
click at [860, 223] on div "Ordenar por Fecha de vencimiento No es posible ordenar los resultados mientras …" at bounding box center [1072, 237] width 466 height 56
click at [681, 141] on icon at bounding box center [684, 141] width 7 height 7
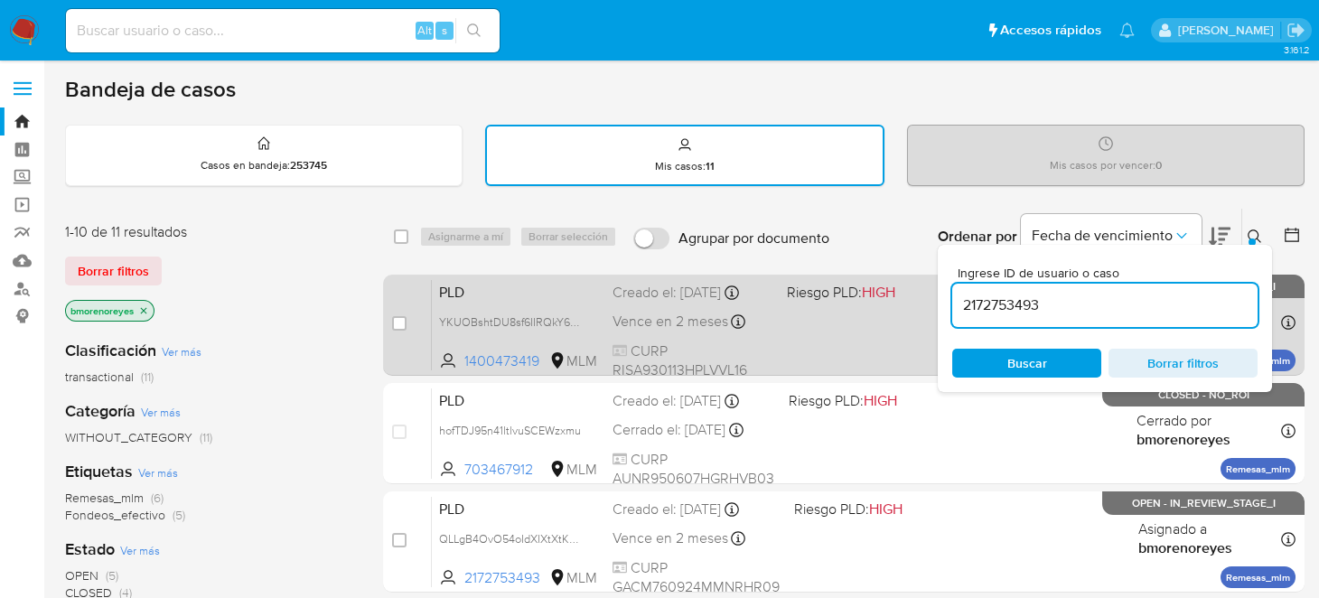
drag, startPoint x: 1068, startPoint y: 298, endPoint x: 855, endPoint y: 314, distance: 213.8
paste input "333970296"
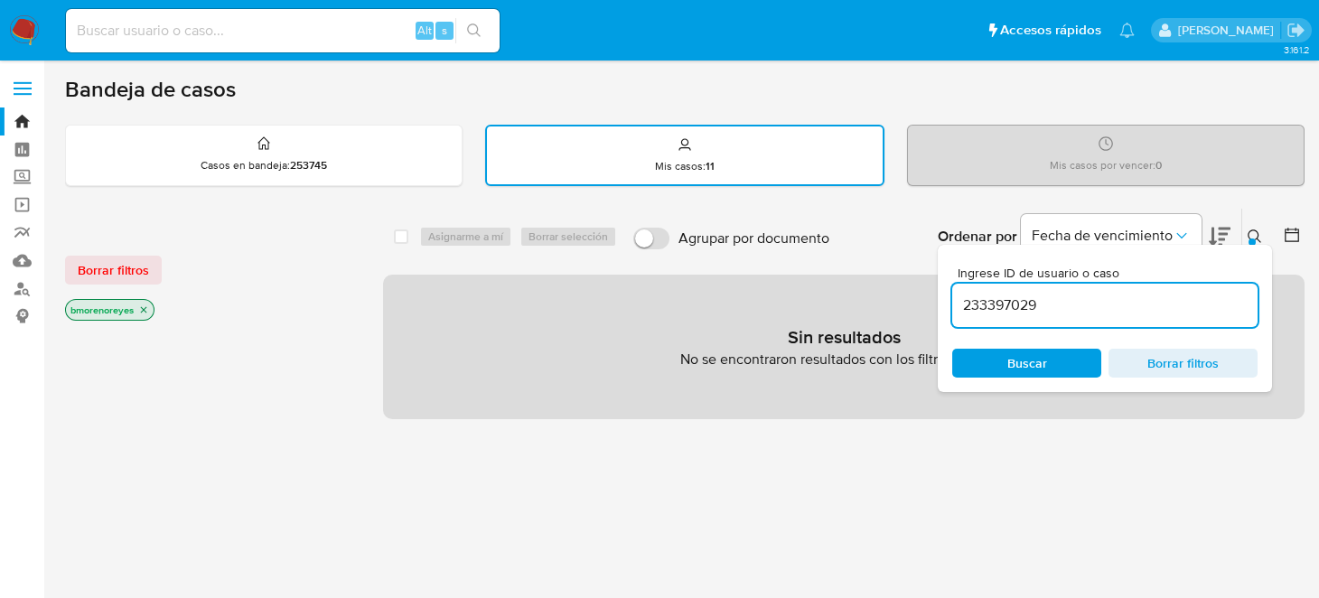
click at [1053, 302] on input "233397029" at bounding box center [1105, 305] width 305 height 23
type input "2333970296"
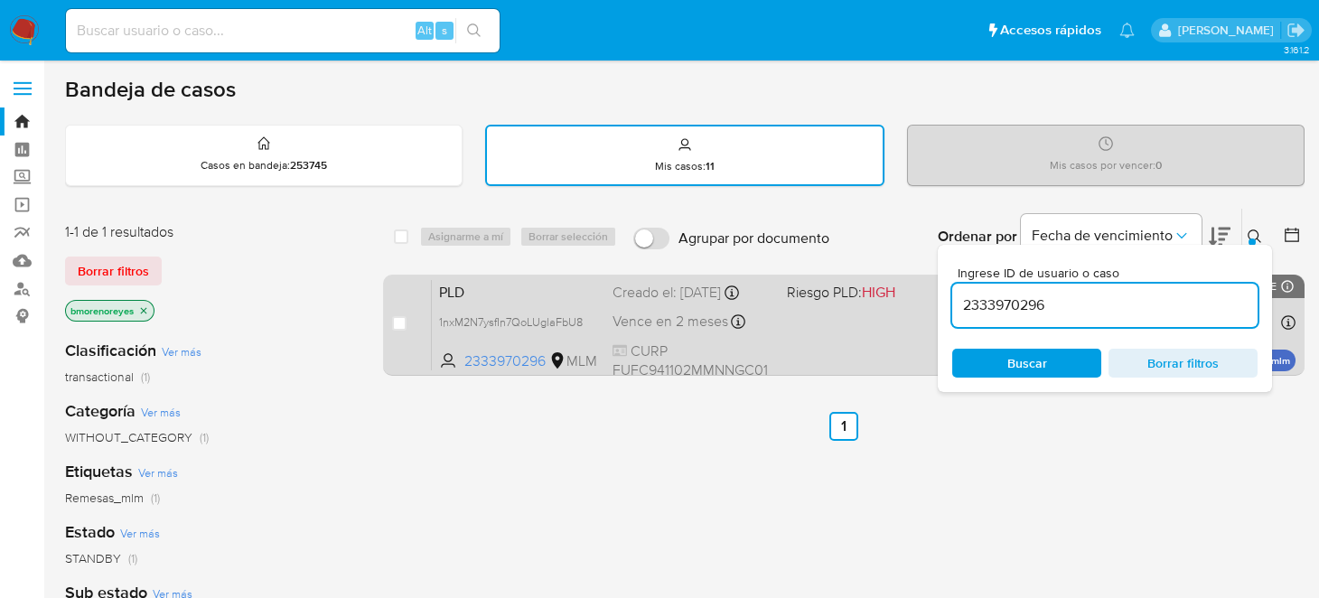
click at [819, 360] on div "PLD 1nxM2N7ysfIn7QoLUglaFbU8 2333970296 MLM Riesgo PLD: HIGH Creado el: 12/09/2…" at bounding box center [864, 324] width 864 height 91
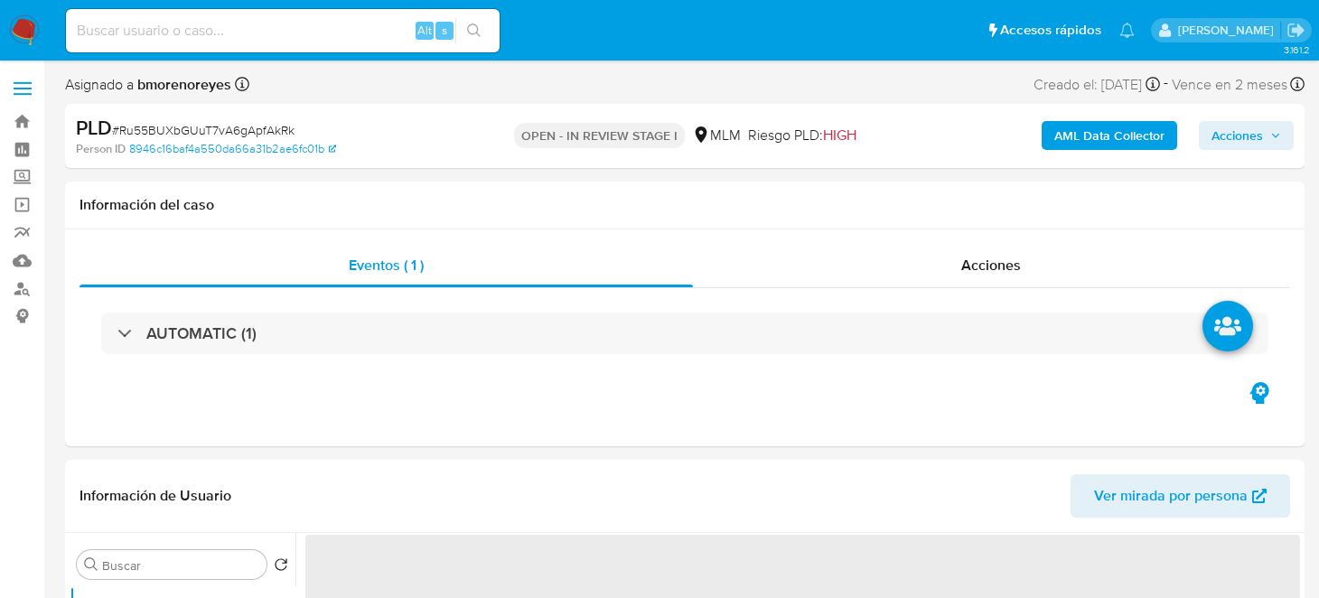
select select "10"
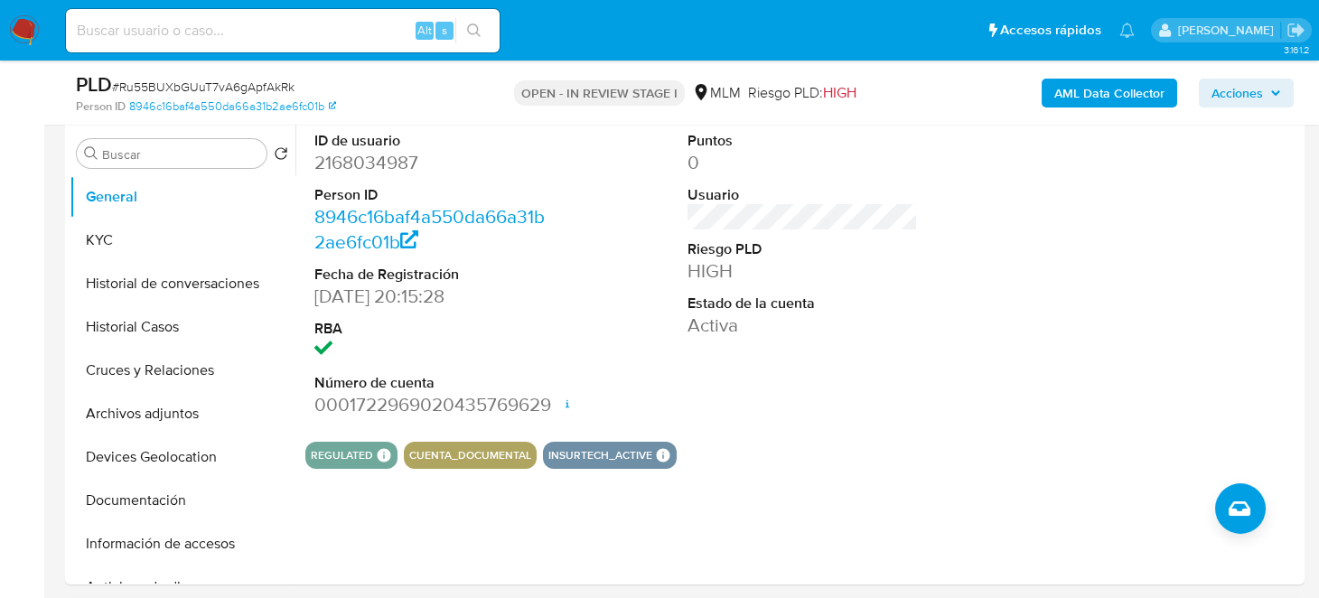
scroll to position [362, 0]
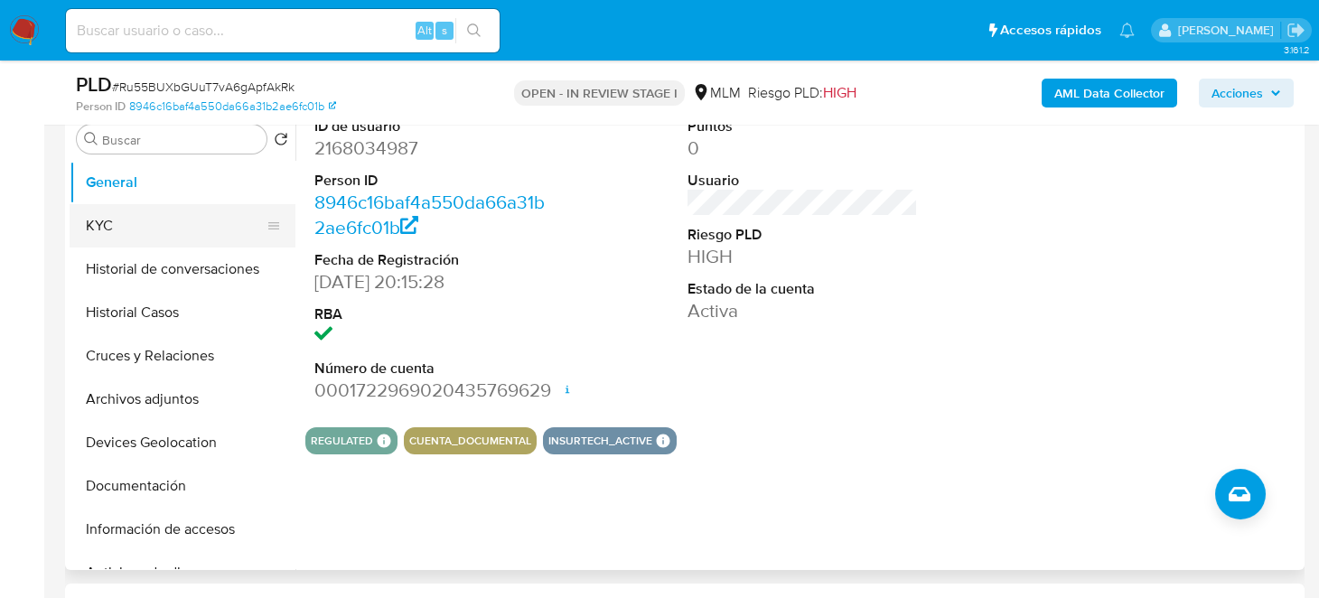
click at [99, 231] on button "KYC" at bounding box center [175, 225] width 211 height 43
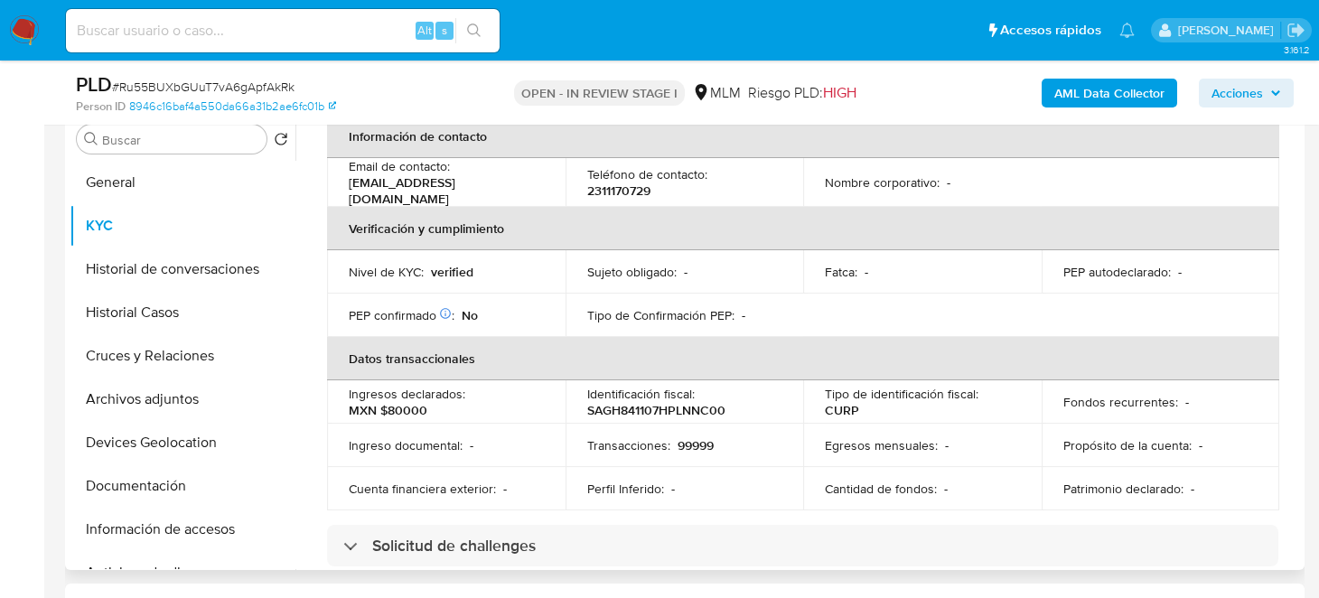
scroll to position [541, 0]
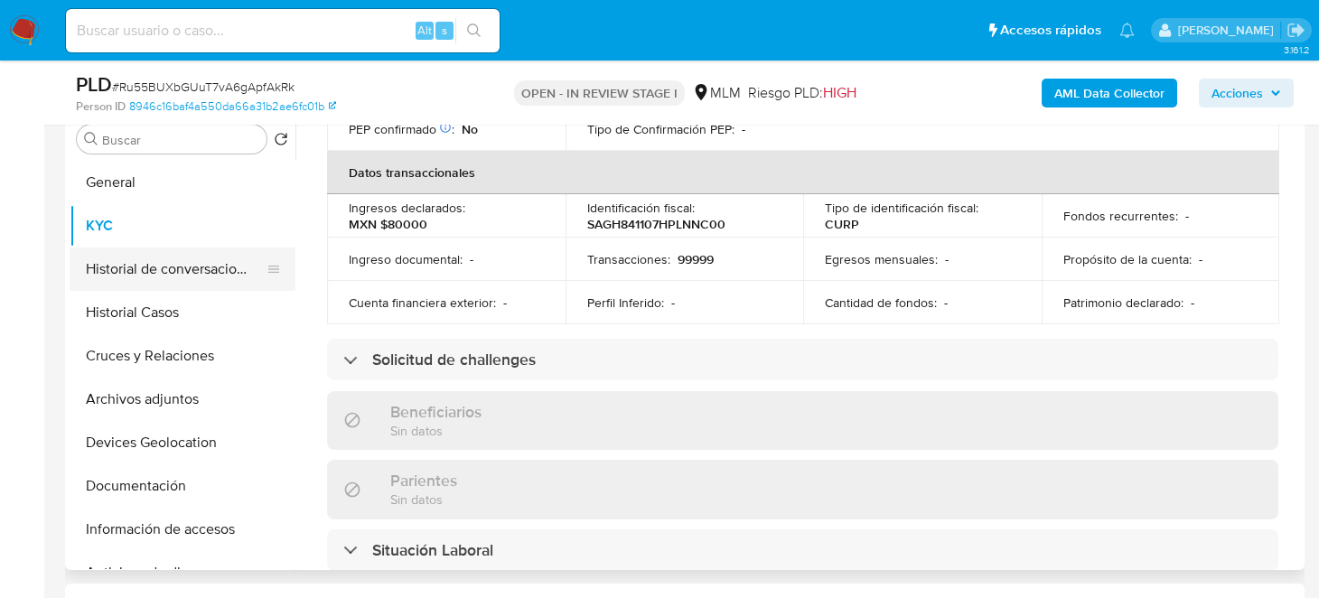
click at [198, 275] on button "Historial de conversaciones" at bounding box center [175, 269] width 211 height 43
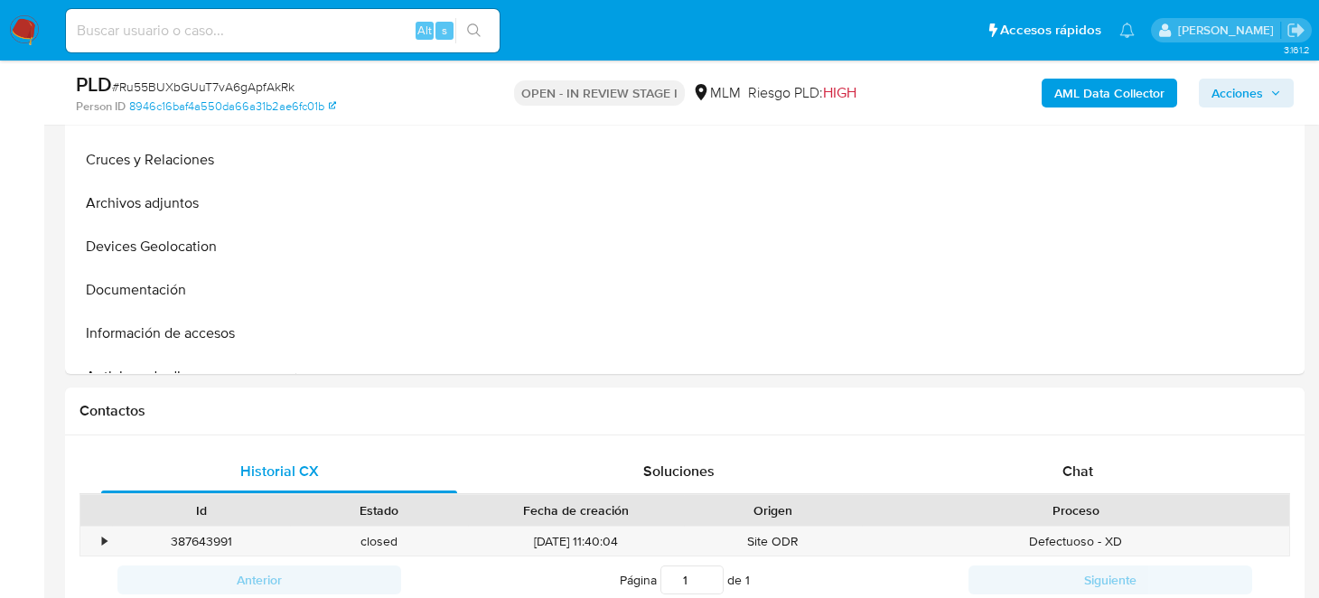
scroll to position [813, 0]
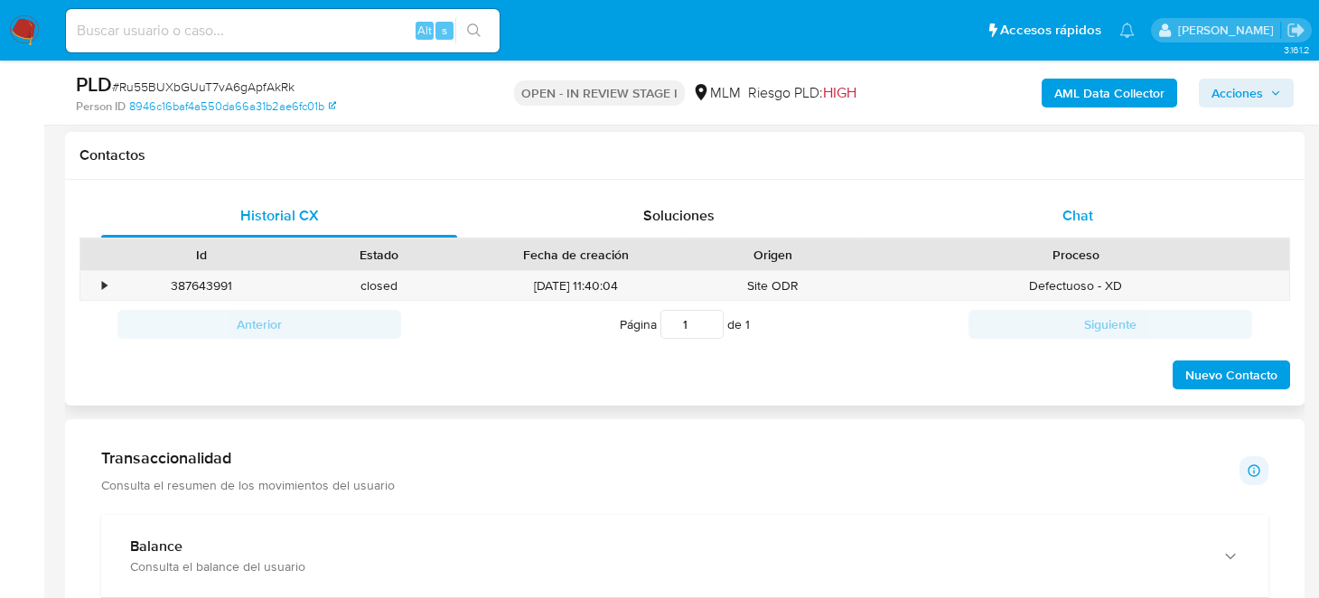
click at [1056, 219] on div "Chat" at bounding box center [1078, 215] width 356 height 43
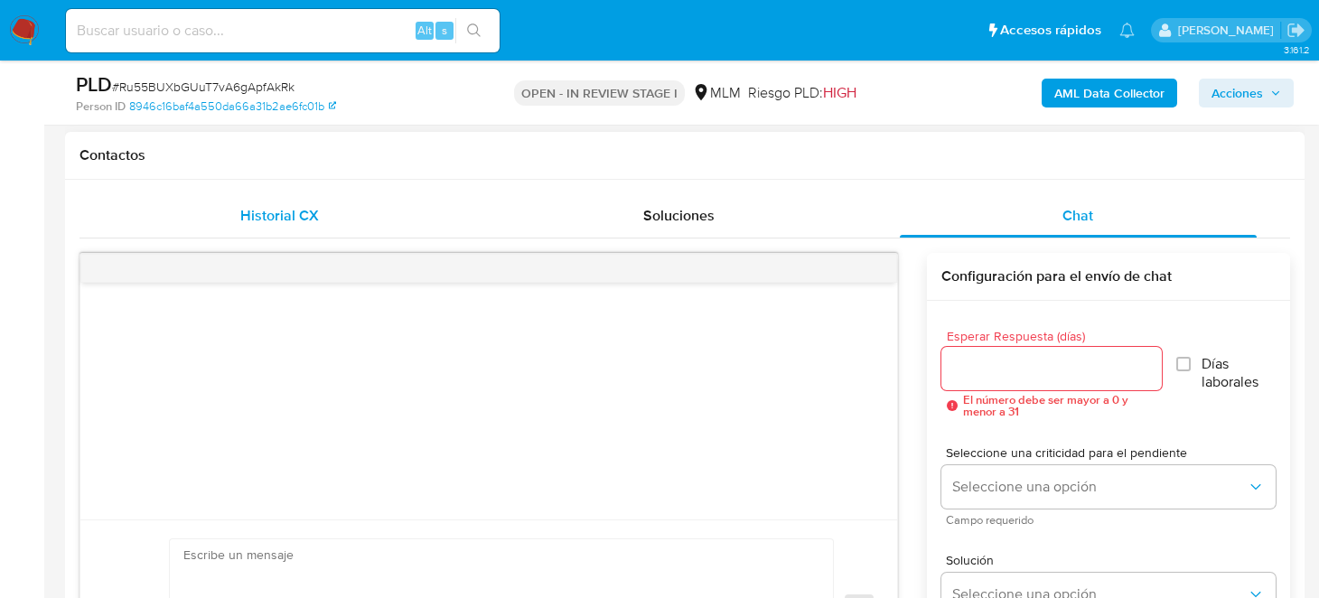
click at [349, 224] on div "Historial CX" at bounding box center [279, 215] width 356 height 43
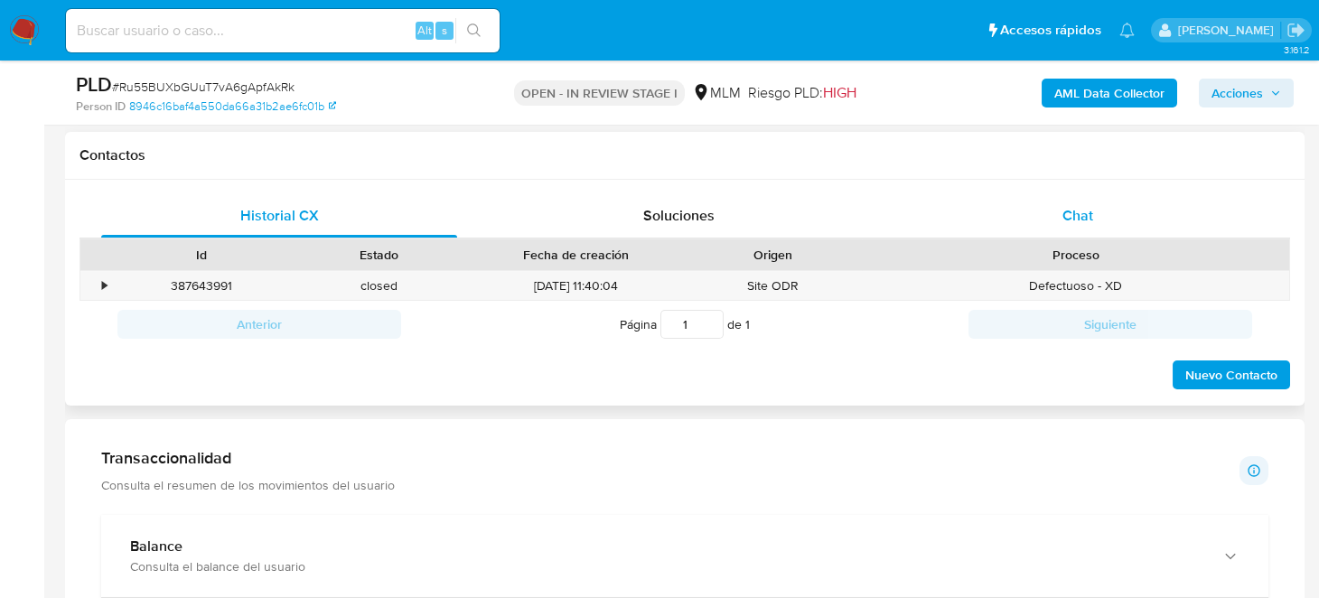
click at [1044, 222] on div "Chat" at bounding box center [1078, 215] width 356 height 43
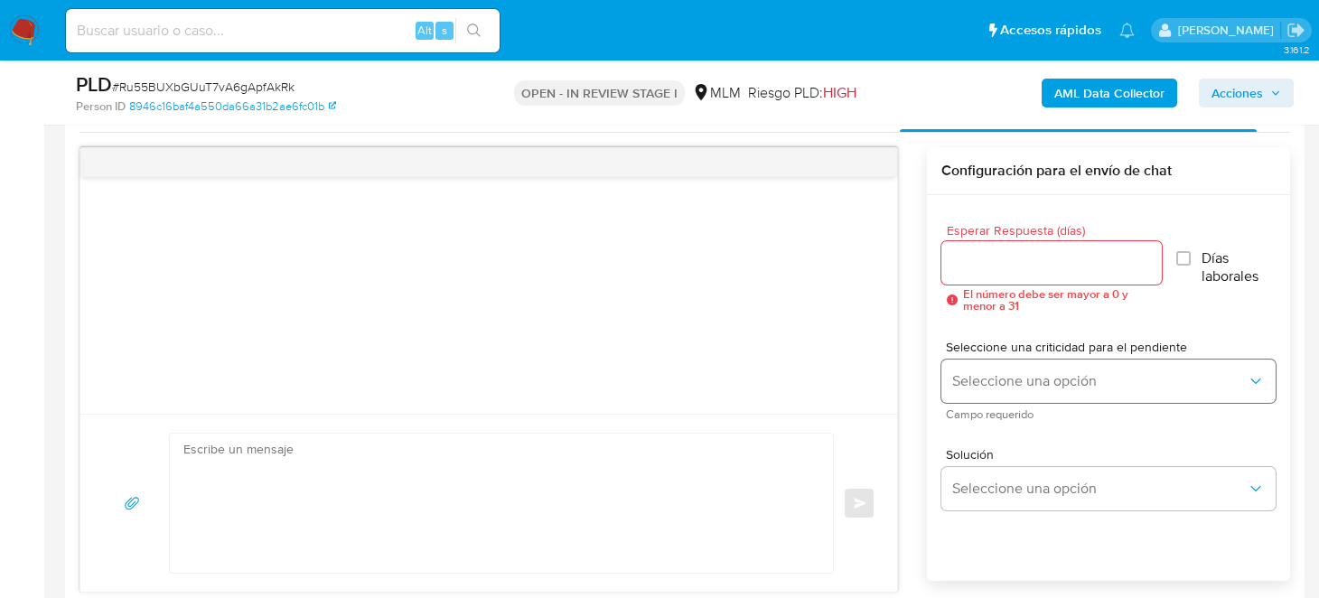
scroll to position [993, 0]
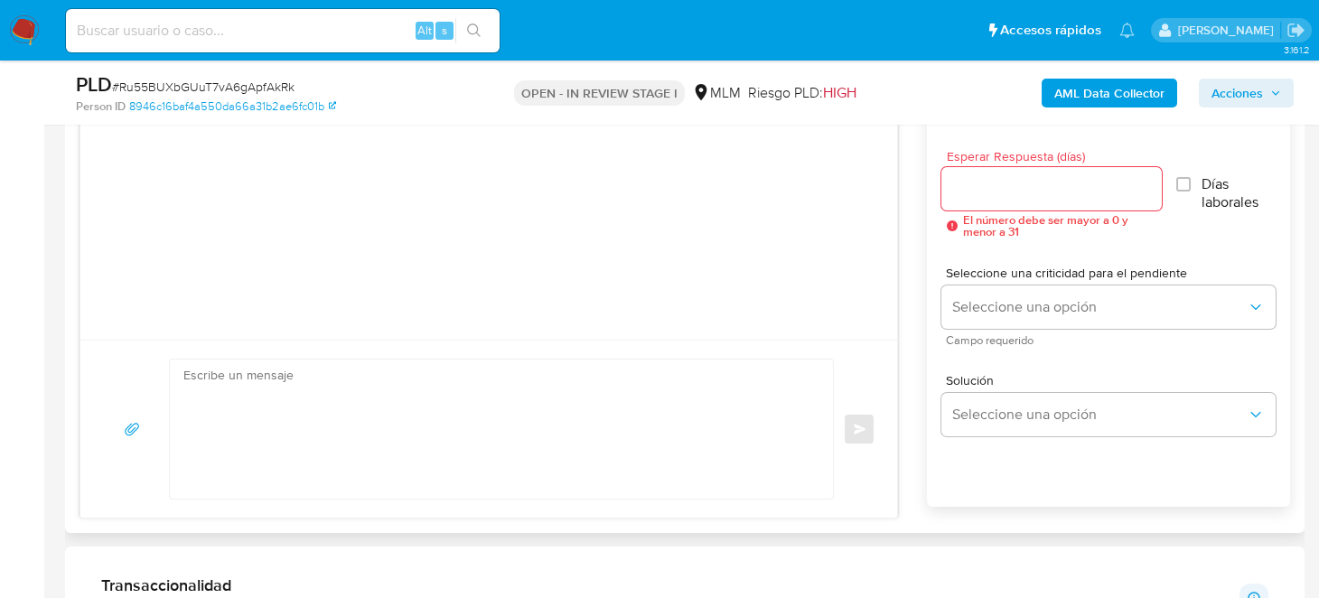
click at [1018, 192] on input "Esperar Respuesta (días)" at bounding box center [1052, 188] width 221 height 23
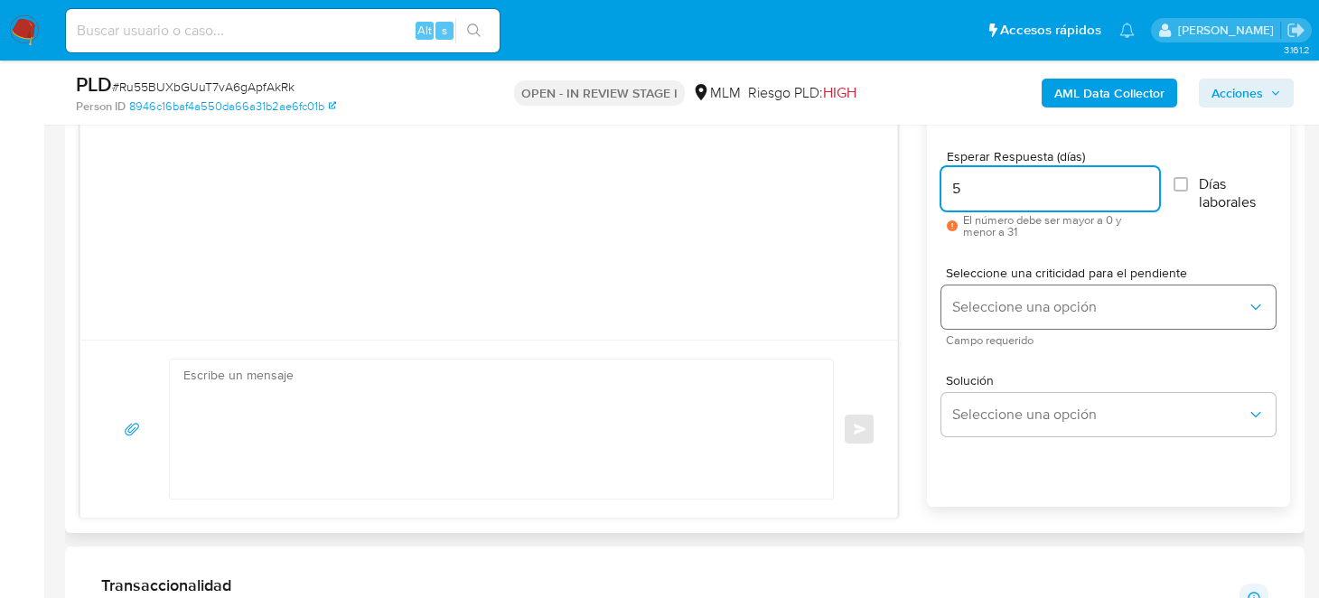
type input "5"
click at [1074, 312] on span "Seleccione una opción" at bounding box center [1100, 307] width 295 height 18
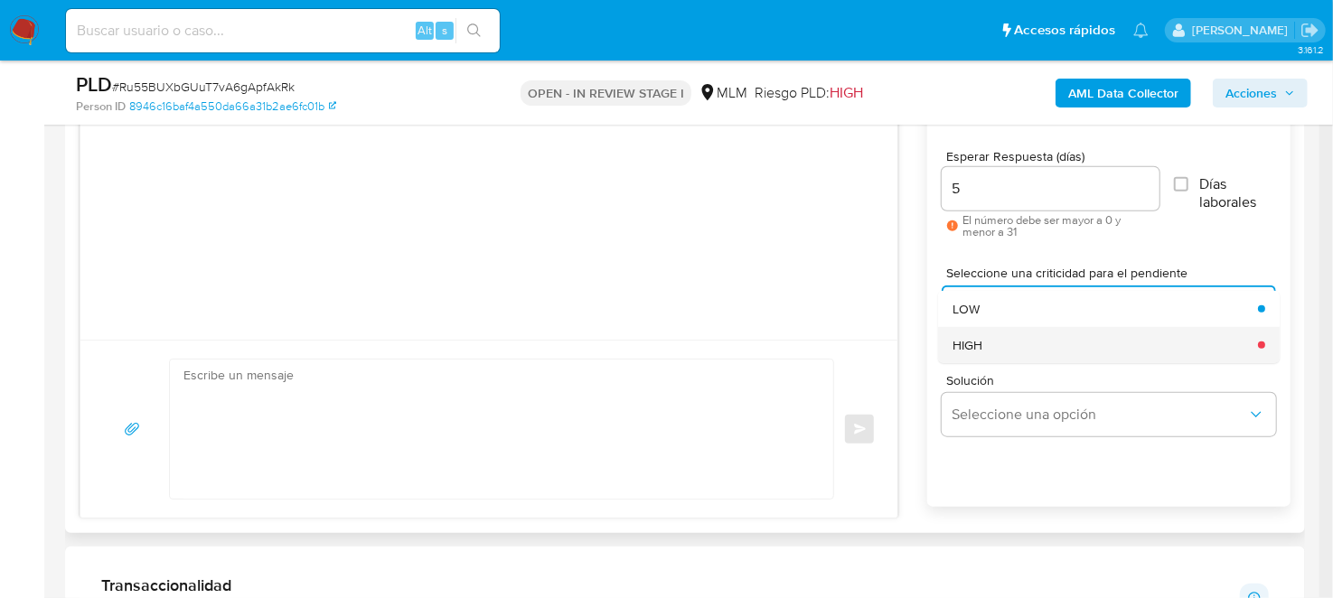
click at [1014, 350] on div "HIGH" at bounding box center [1100, 345] width 295 height 36
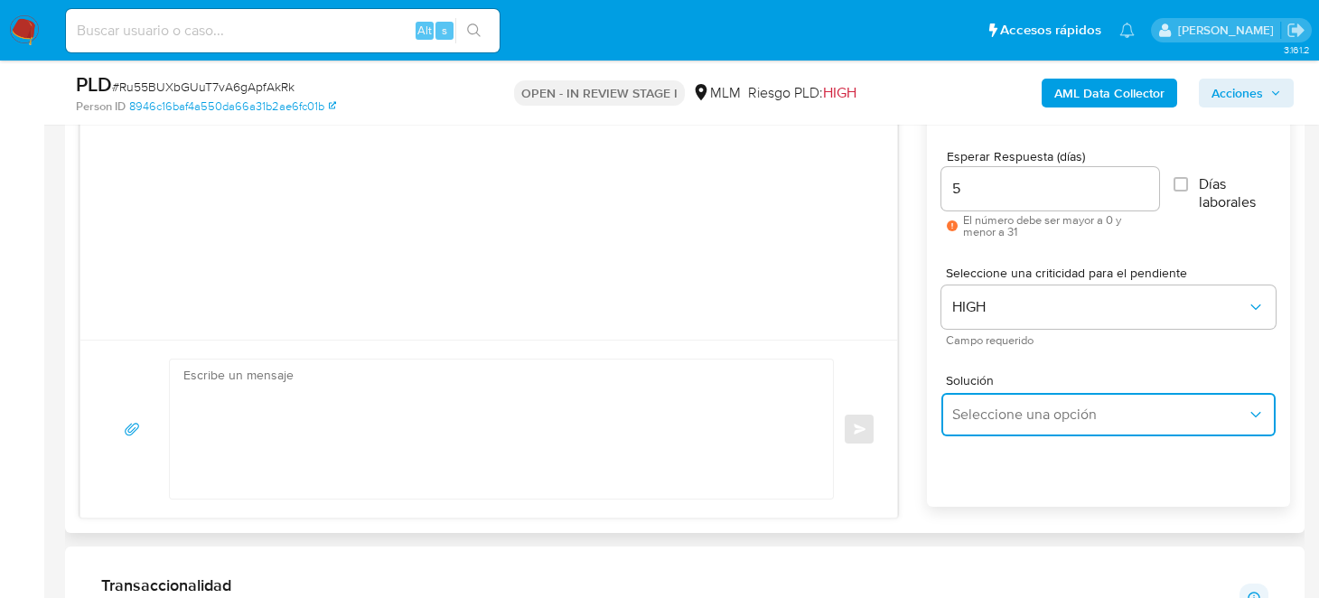
click at [998, 429] on button "Seleccione una opción" at bounding box center [1109, 414] width 334 height 43
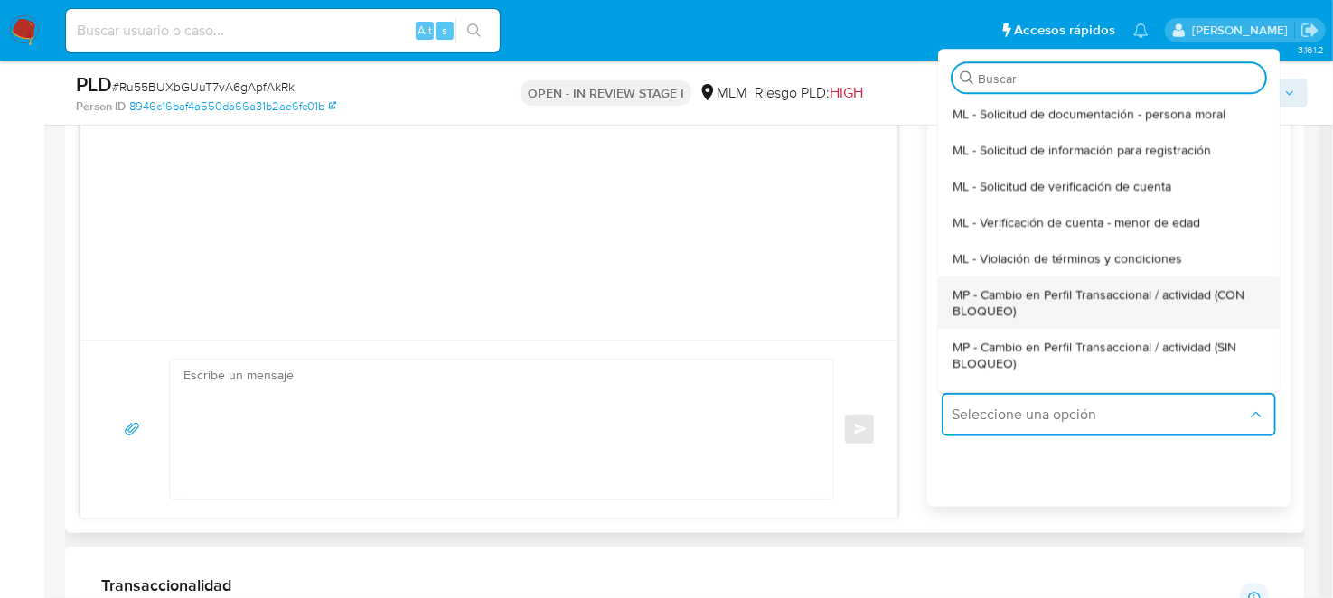
click at [1063, 312] on span "MP - Cambio en Perfil Transaccional / actividad (CON BLOQUEO)" at bounding box center [1104, 302] width 302 height 33
type textarea "Estimado ,Te comunicamos que se ha identificado un cambio en el uso habitual de…"
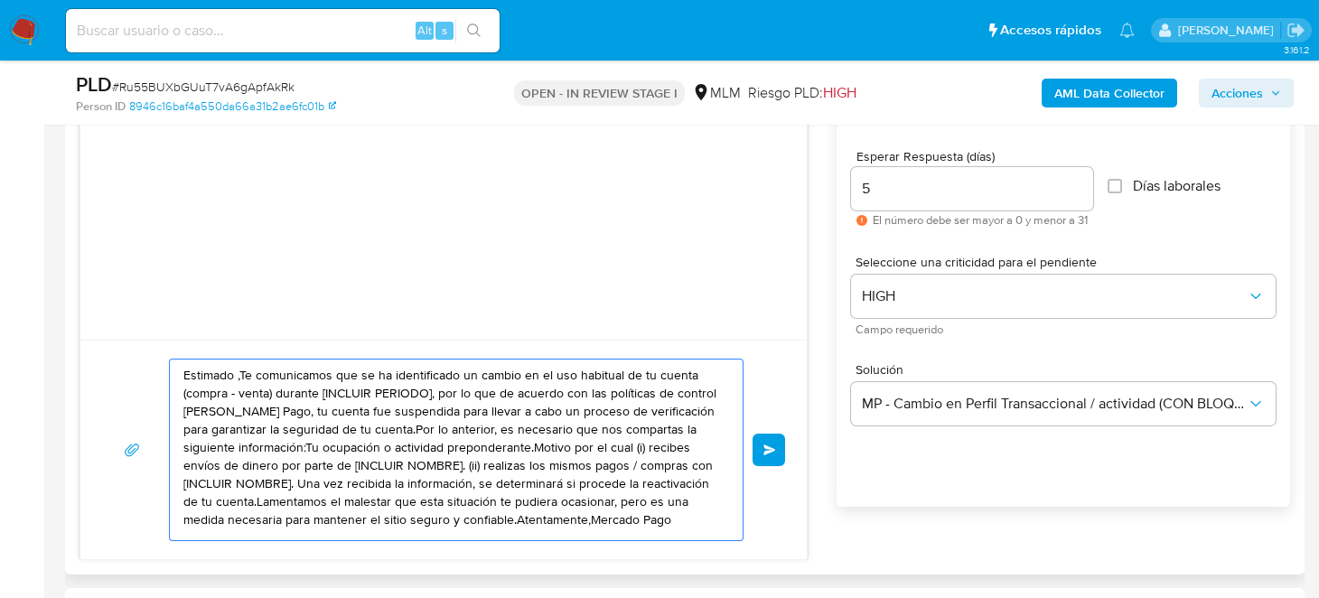
scroll to position [0, 0]
drag, startPoint x: 221, startPoint y: 521, endPoint x: 146, endPoint y: 345, distance: 190.3
click at [146, 345] on div "Estimado ,Te comunicamos que se ha identificado un cambio en el uso habitual de…" at bounding box center [443, 450] width 727 height 220
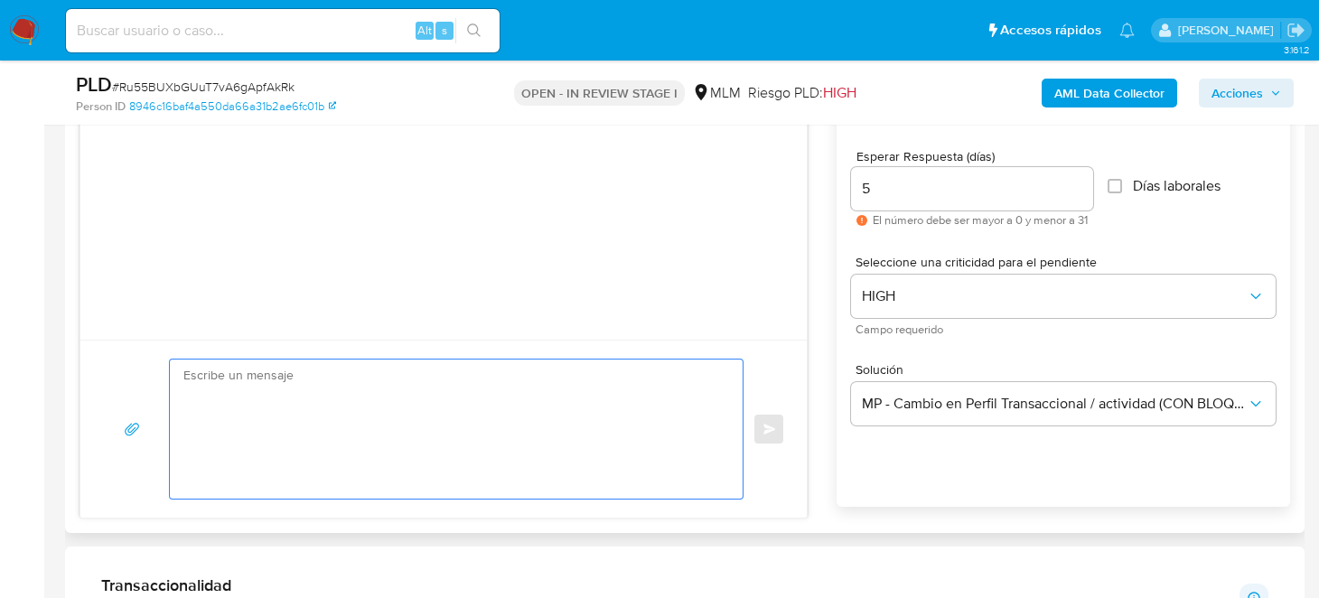
paste textarea "Estimado Cliente, Te comunicamos que de acuerdo con las políticas de control de…"
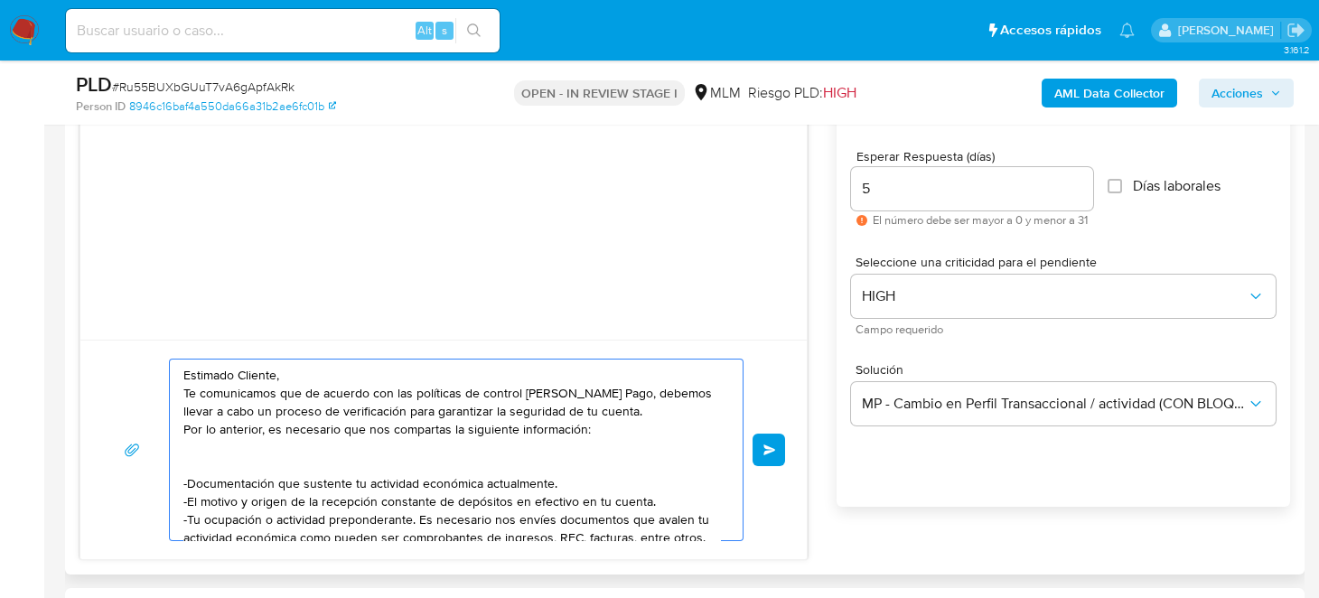
click at [343, 460] on textarea "Estimado Cliente, Te comunicamos que de acuerdo con las políticas de control de…" at bounding box center [451, 450] width 537 height 181
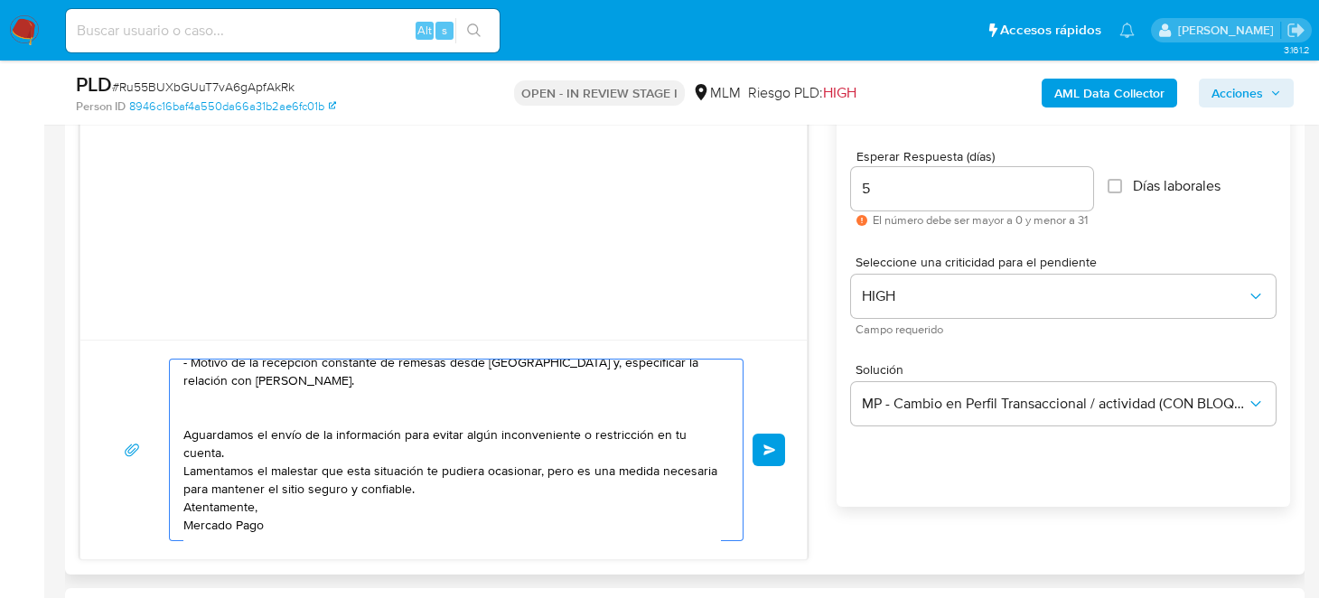
scroll to position [180, 0]
click at [270, 417] on textarea "Estimado Cliente, Te comunicamos que de acuerdo con las políticas de control de…" at bounding box center [451, 450] width 537 height 181
click at [206, 410] on textarea "Estimado Cliente, Te comunicamos que de acuerdo con las políticas de control de…" at bounding box center [451, 450] width 537 height 181
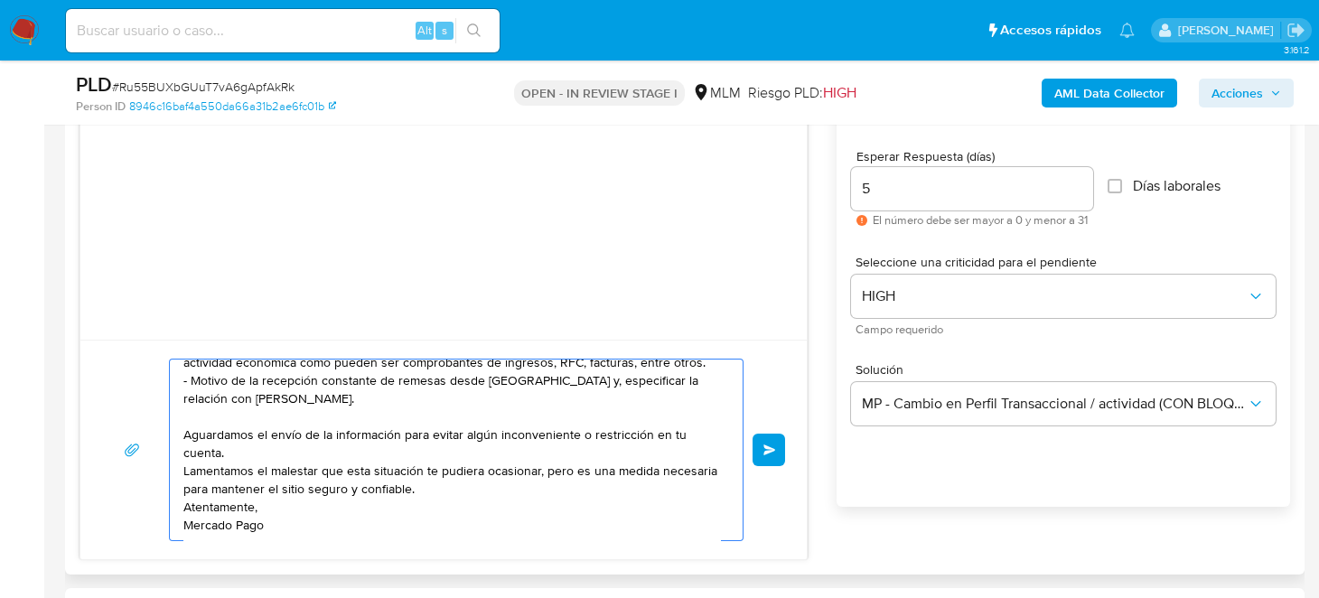
scroll to position [174, 0]
click at [317, 400] on textarea "Estimado Cliente, Te comunicamos que de acuerdo con las políticas de control de…" at bounding box center [451, 450] width 537 height 181
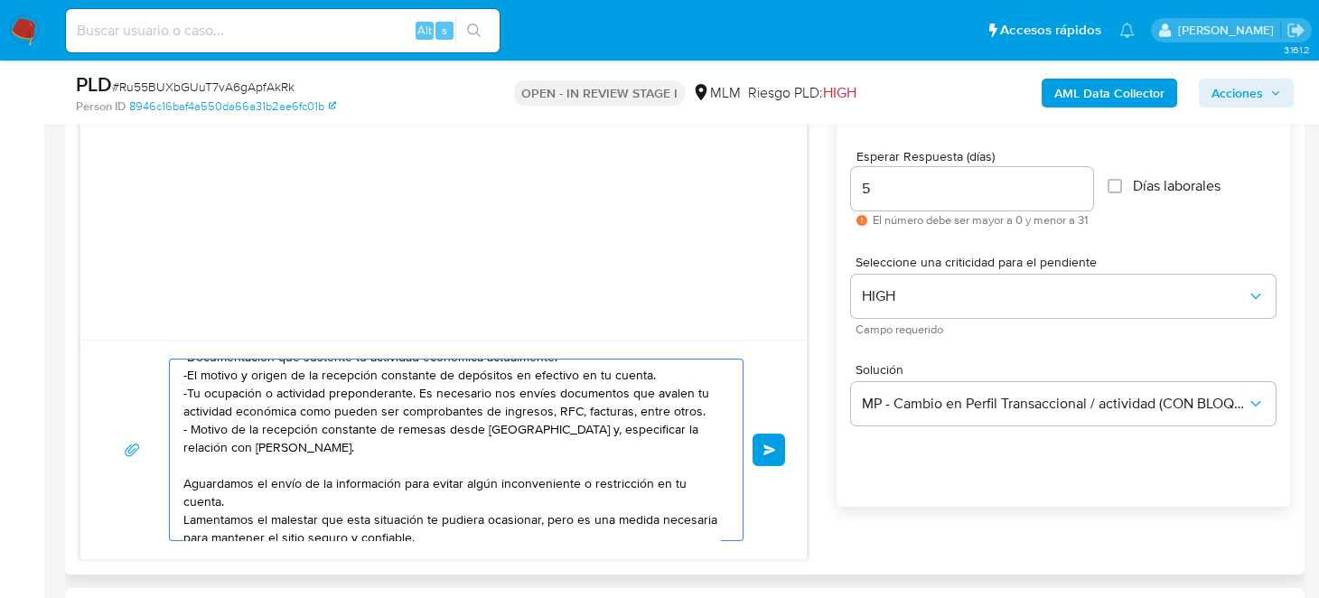
scroll to position [83, 0]
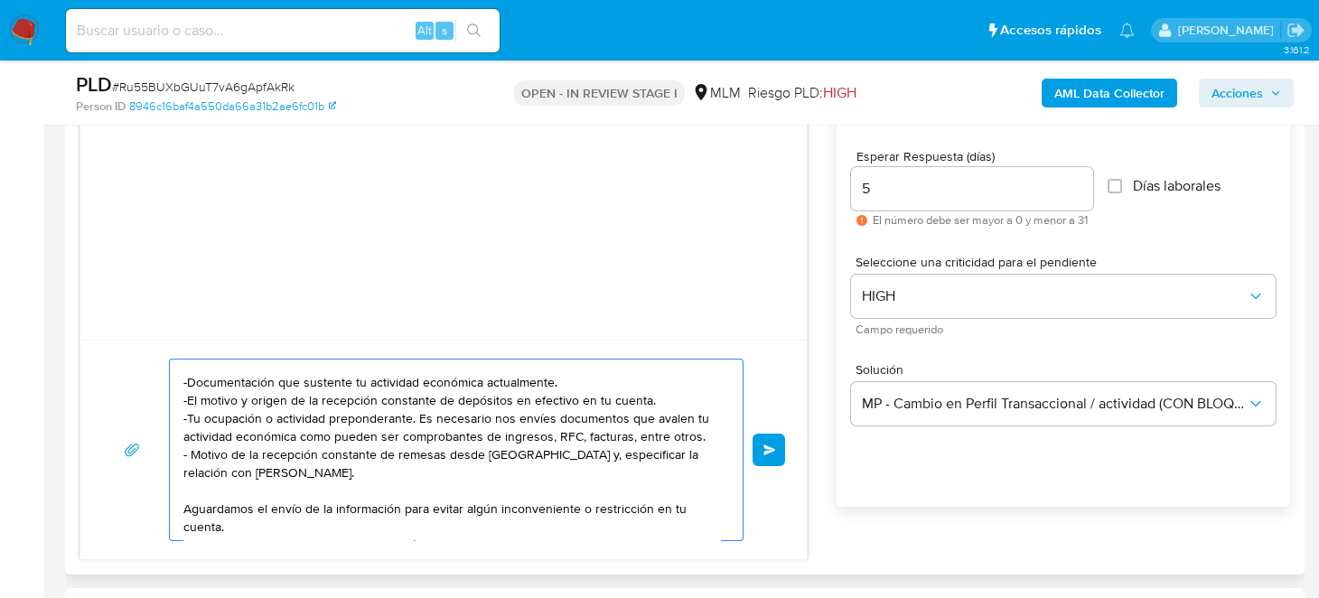
click at [322, 445] on textarea "Estimado Cliente, Te comunicamos que de acuerdo con las políticas de control de…" at bounding box center [451, 450] width 537 height 181
click at [434, 409] on textarea "Estimado Cliente, Te comunicamos que de acuerdo con las políticas de control de…" at bounding box center [451, 450] width 537 height 181
click at [293, 435] on textarea "Estimado Cliente, Te comunicamos que de acuerdo con las políticas de control de…" at bounding box center [451, 450] width 537 height 181
click at [317, 432] on textarea "Estimado Cliente, Te comunicamos que de acuerdo con las políticas de control de…" at bounding box center [451, 450] width 537 height 181
click at [350, 428] on textarea "Estimado Cliente, Te comunicamos que de acuerdo con las políticas de control de…" at bounding box center [451, 450] width 537 height 181
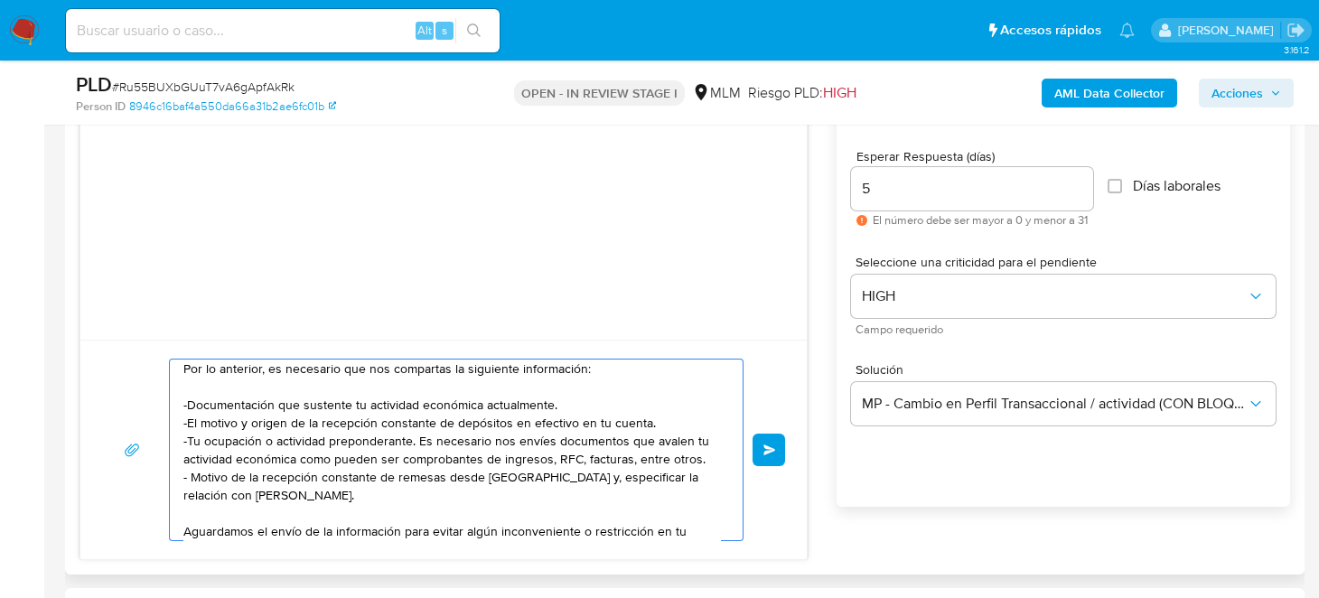
scroll to position [89, 0]
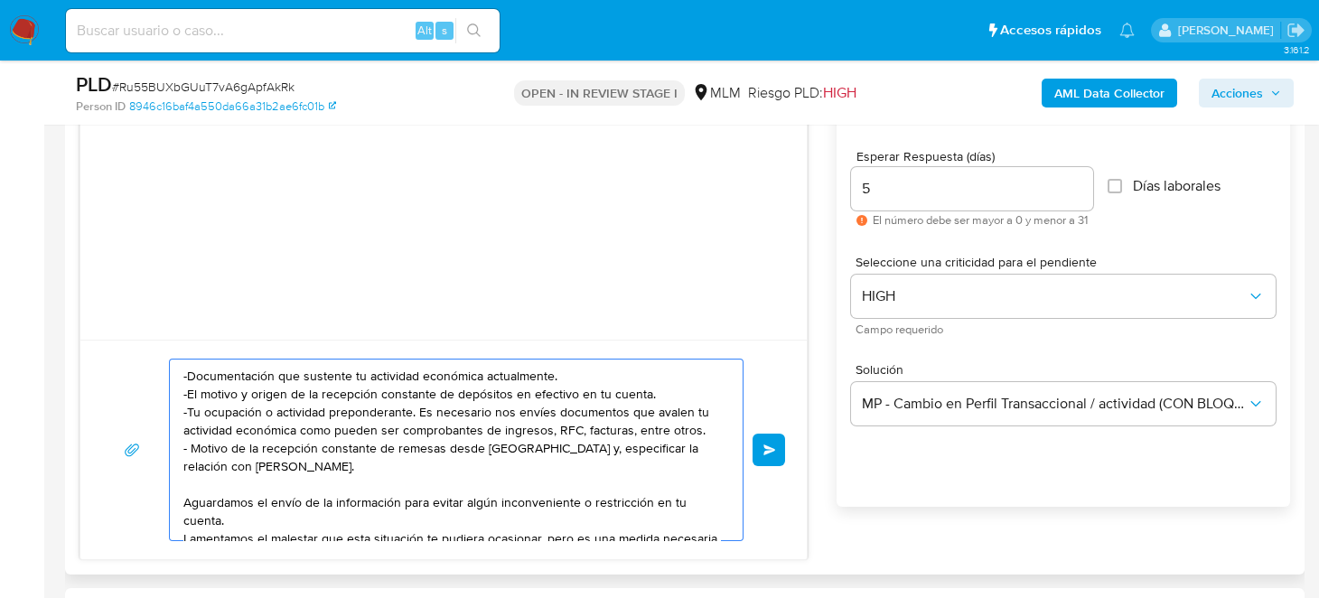
drag, startPoint x: 308, startPoint y: 464, endPoint x: 176, endPoint y: 380, distance: 156.0
click at [176, 380] on div "Estimado Cliente, Te comunicamos que de acuerdo con las políticas de control de…" at bounding box center [452, 450] width 564 height 181
click at [294, 414] on textarea "Estimado Cliente, Te comunicamos que de acuerdo con las políticas de control de…" at bounding box center [451, 450] width 537 height 181
drag, startPoint x: 188, startPoint y: 371, endPoint x: 653, endPoint y: 392, distance: 465.0
click at [653, 392] on textarea "Estimado Cliente, Te comunicamos que de acuerdo con las políticas de control de…" at bounding box center [451, 450] width 537 height 181
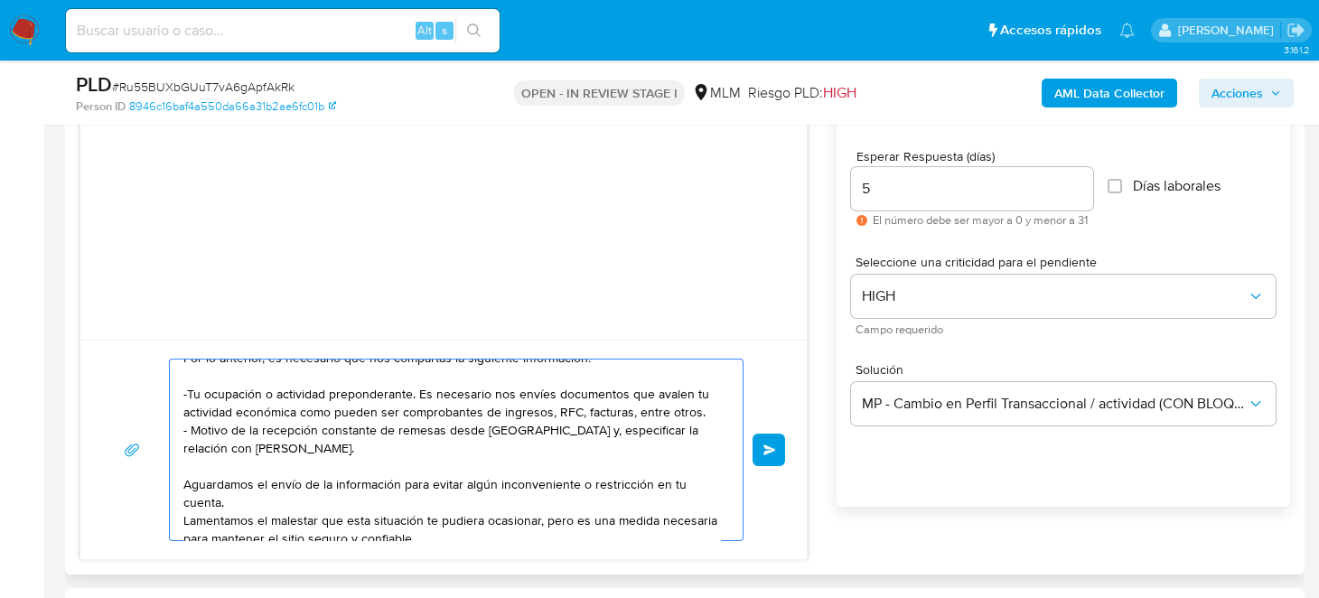
scroll to position [53, 0]
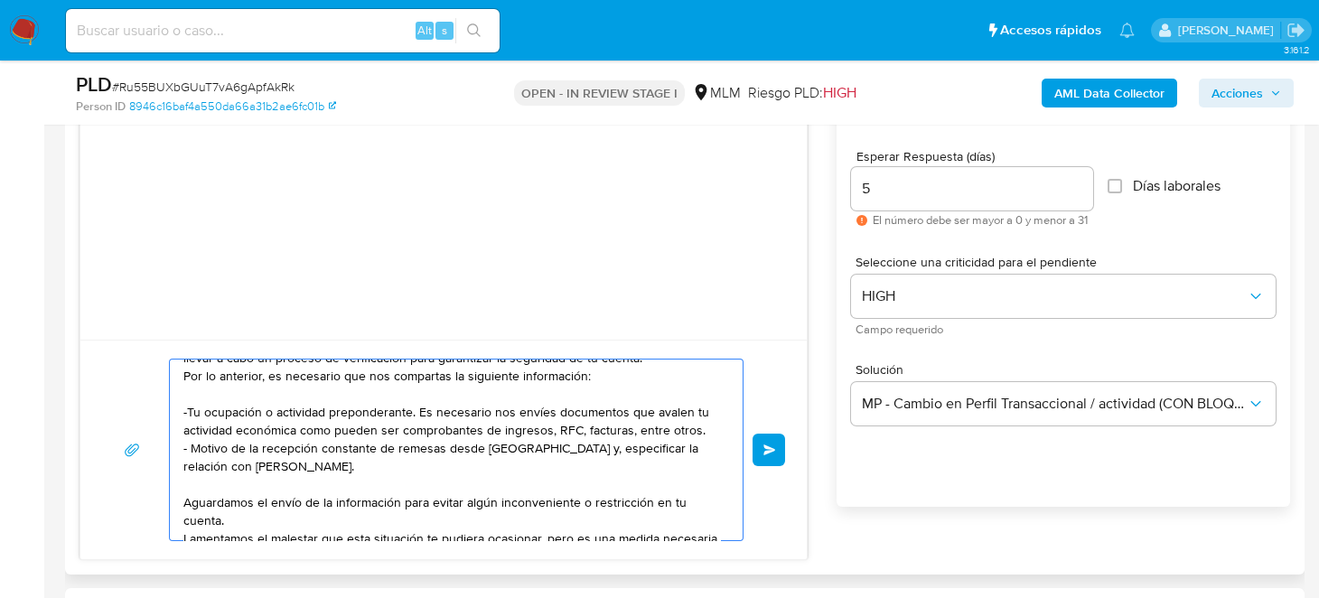
click at [324, 465] on textarea "Estimado Cliente, Te comunicamos que de acuerdo con las políticas de control de…" at bounding box center [451, 450] width 537 height 181
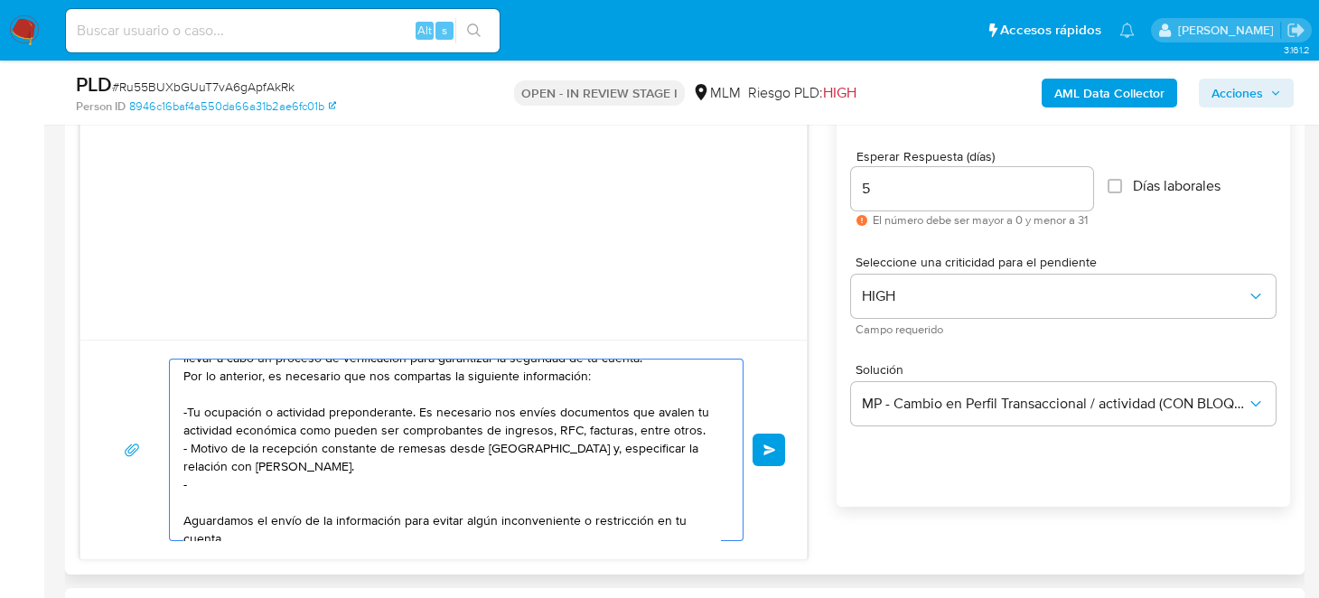
paste textarea "Motivo de la recepción constante de remesas desde Estados Unidos -Finalmente, i…"
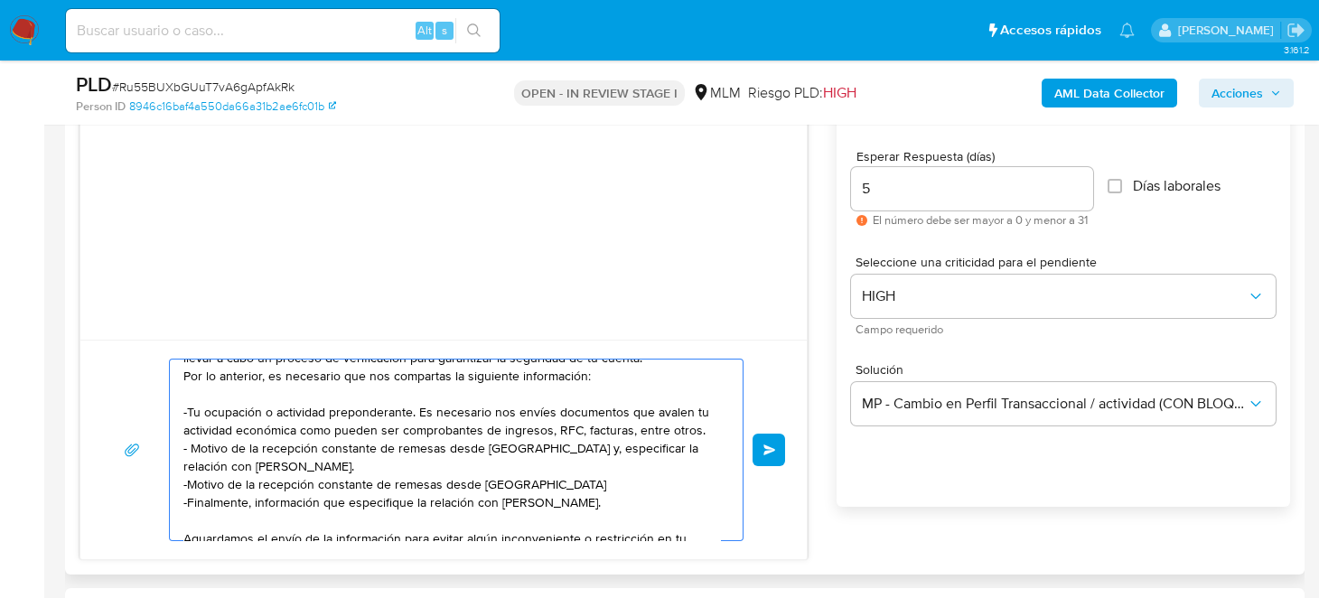
click at [362, 407] on textarea "Estimado Cliente, Te comunicamos que de acuerdo con las políticas de control de…" at bounding box center [451, 450] width 537 height 181
click at [451, 418] on textarea "Estimado Cliente, Te comunicamos que de acuerdo con las políticas de control de…" at bounding box center [451, 450] width 537 height 181
click at [381, 408] on textarea "Estimado Cliente, Te comunicamos que de acuerdo con las políticas de control de…" at bounding box center [451, 450] width 537 height 181
click at [273, 410] on textarea "Estimado Cliente, Te comunicamos que de acuerdo con las políticas de control de…" at bounding box center [451, 450] width 537 height 181
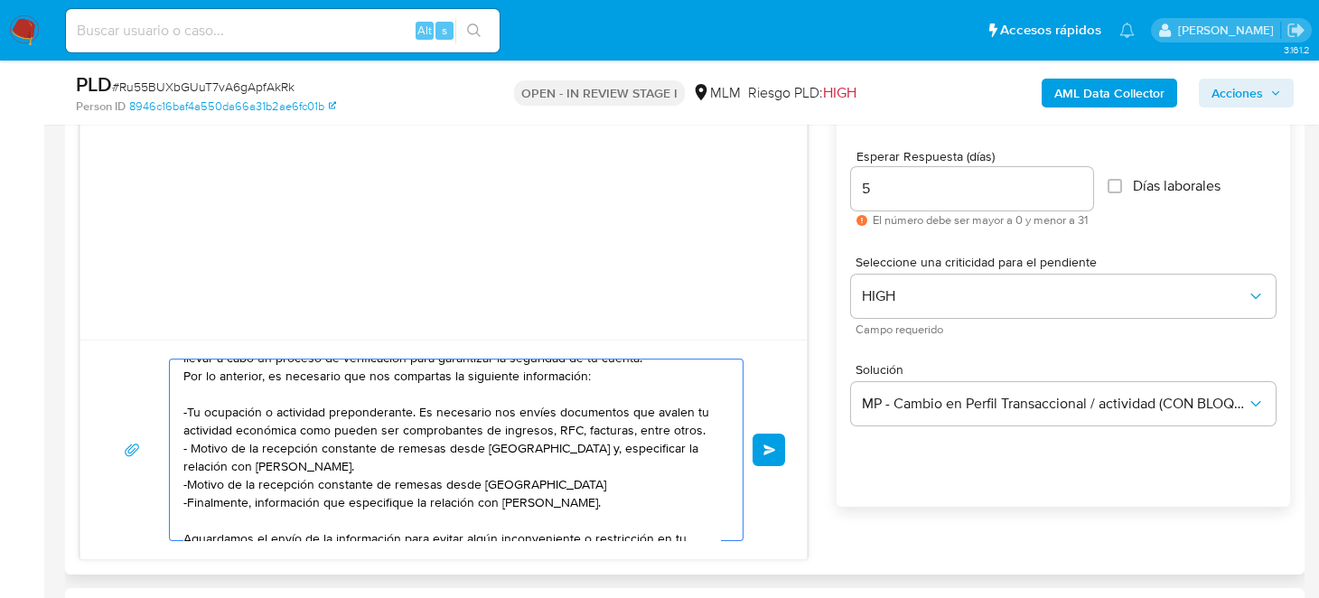
click at [381, 409] on textarea "Estimado Cliente, Te comunicamos que de acuerdo con las políticas de control de…" at bounding box center [451, 450] width 537 height 181
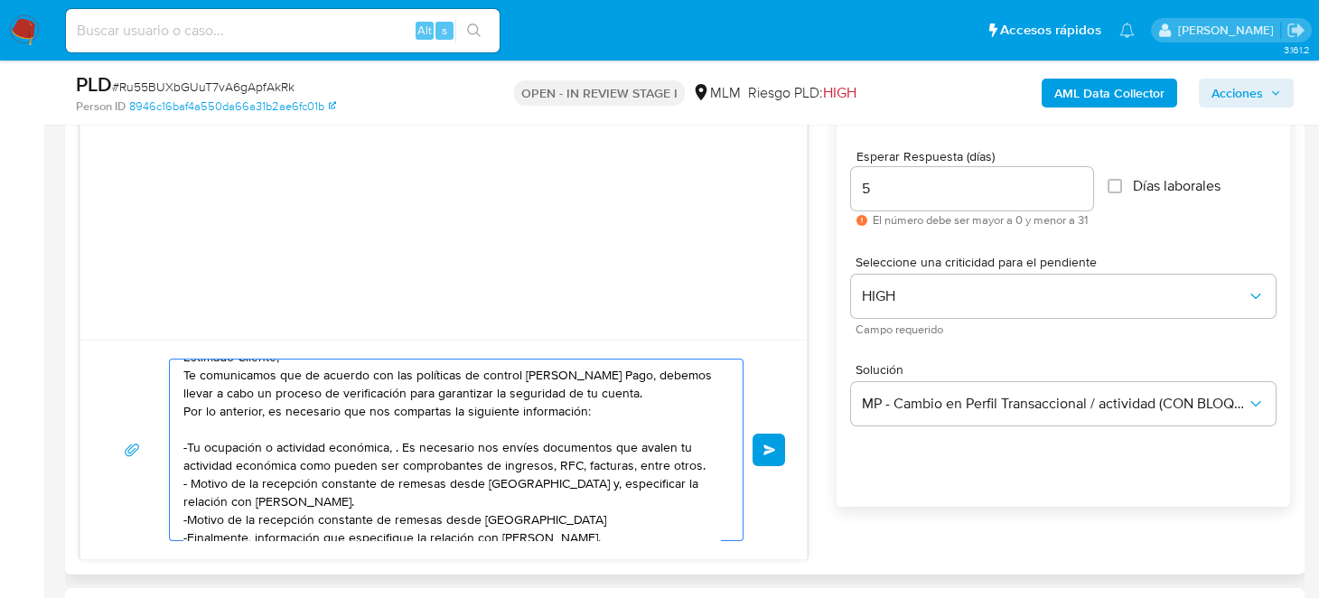
scroll to position [0, 0]
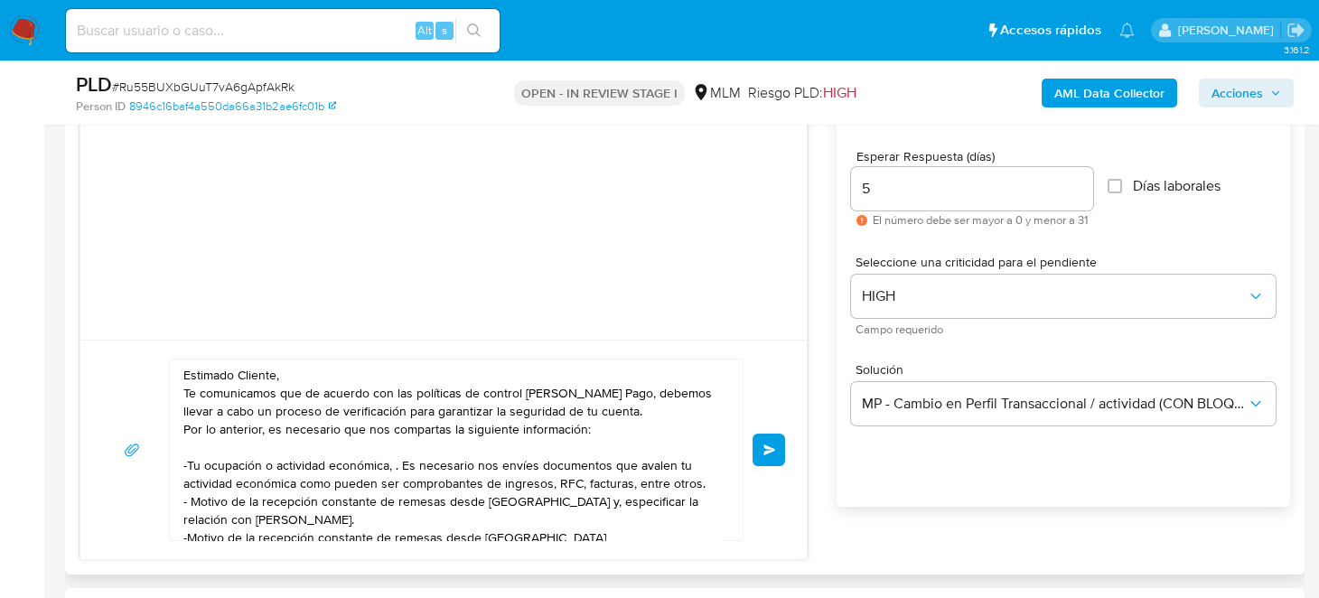
click at [185, 382] on div "Estimado Cliente, Te comunicamos que de acuerdo con las políticas de control de…" at bounding box center [452, 450] width 564 height 181
click at [182, 371] on div "Estimado Cliente, Te comunicamos que de acuerdo con las políticas de control de…" at bounding box center [452, 450] width 564 height 181
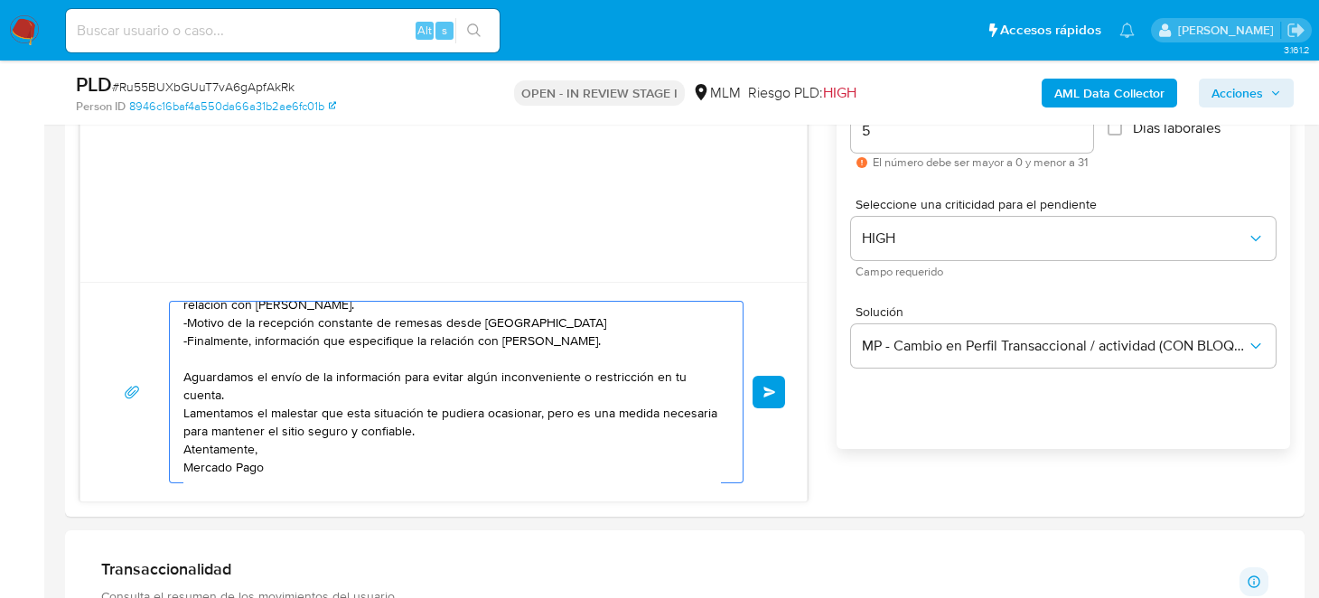
scroll to position [1085, 0]
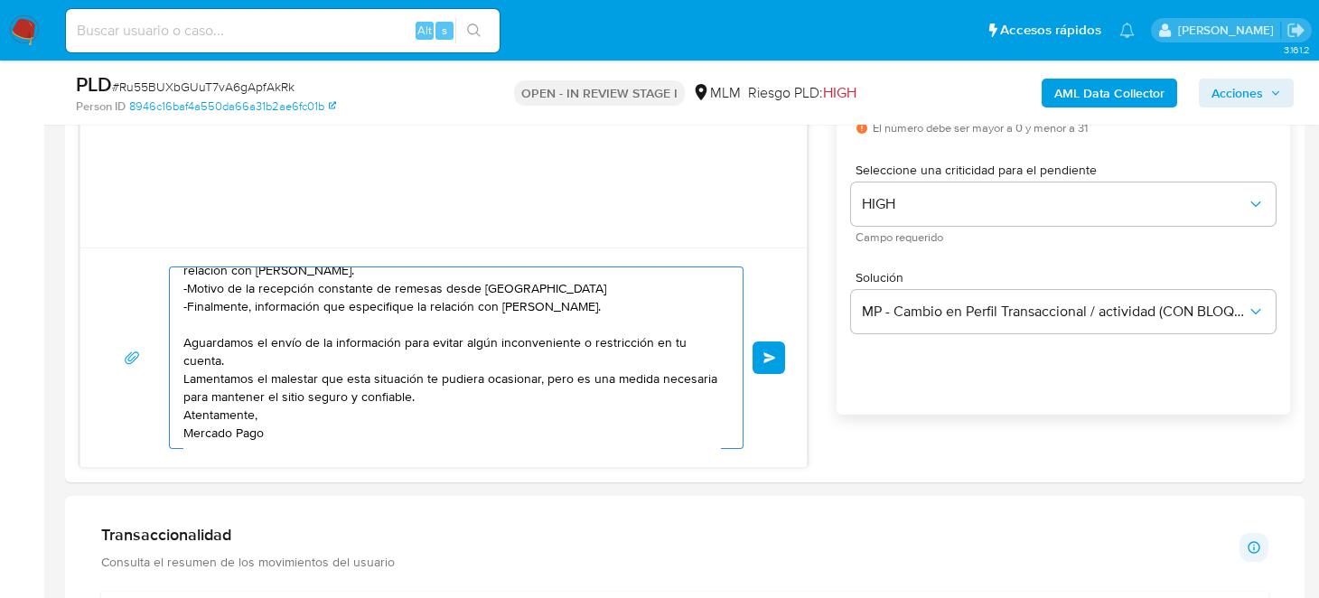
drag, startPoint x: 184, startPoint y: 368, endPoint x: 490, endPoint y: 588, distance: 376.8
paste textarea "-Documentación que sustente tu actividad económica actualmente. -El motivo y or…"
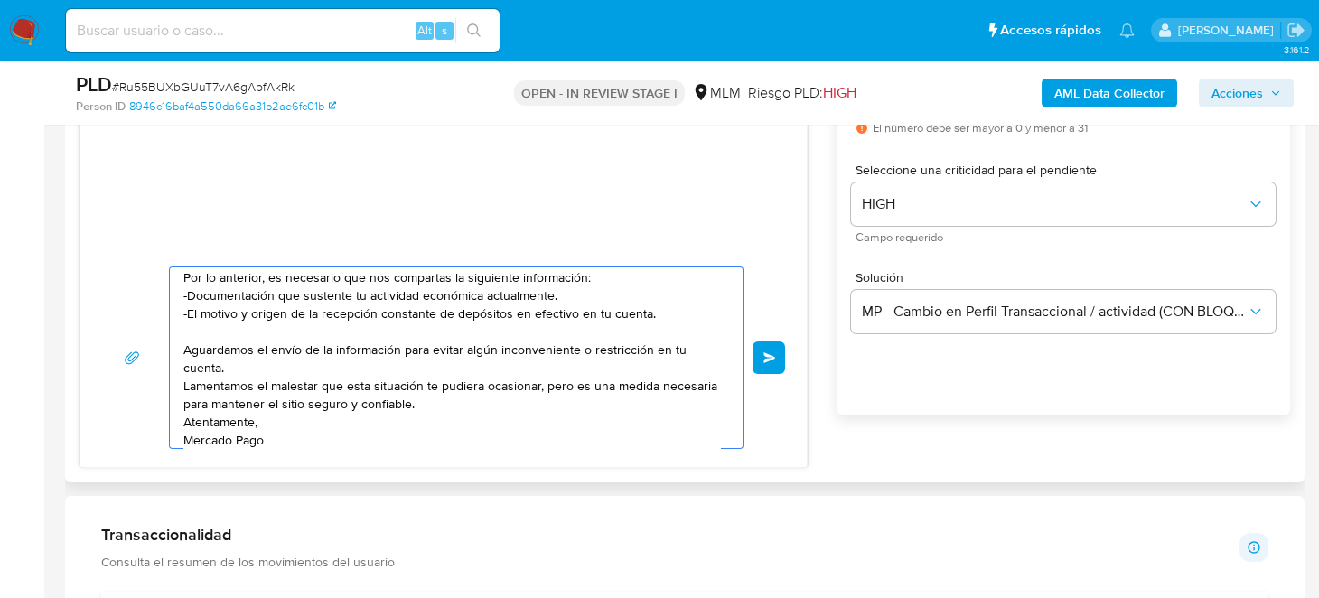
click at [389, 356] on textarea "Estimado Cliente, Te comunicamos que de acuerdo con las políticas de control de…" at bounding box center [451, 358] width 537 height 181
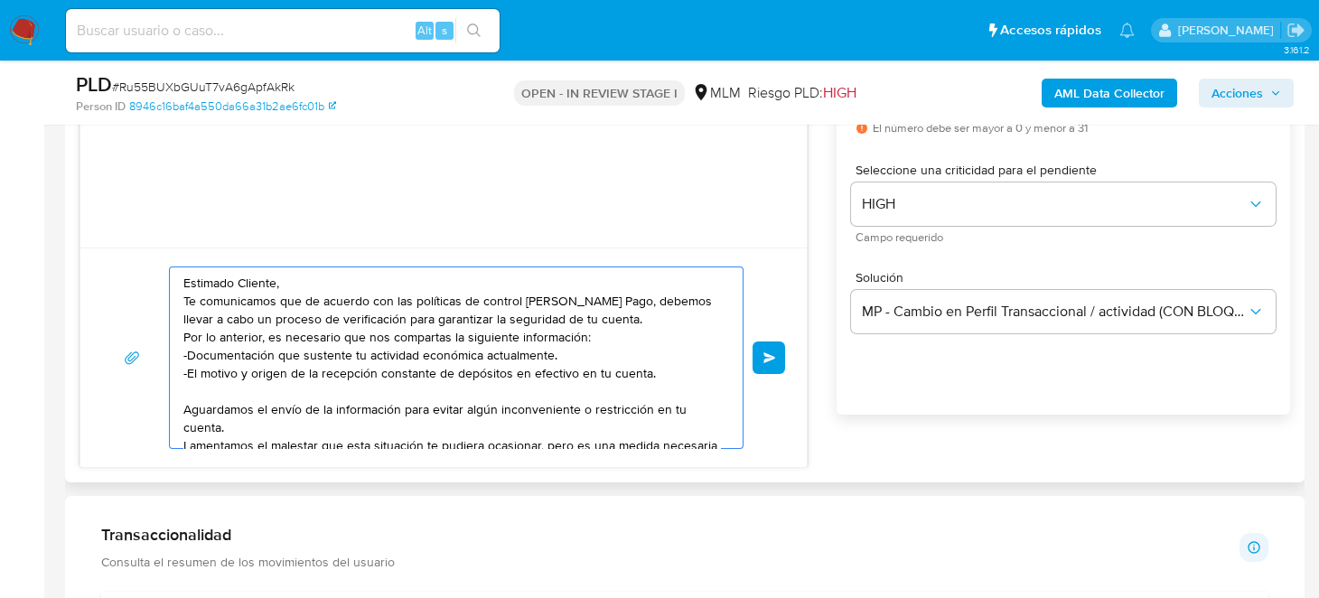
click at [408, 356] on textarea "Estimado Cliente, Te comunicamos que de acuerdo con las políticas de control de…" at bounding box center [451, 358] width 537 height 181
click at [390, 348] on textarea "Estimado Cliente, Te comunicamos que de acuerdo con las políticas de control de…" at bounding box center [451, 358] width 537 height 181
click at [352, 351] on textarea "Estimado Cliente, Te comunicamos que de acuerdo con las políticas de control de…" at bounding box center [451, 358] width 537 height 181
click at [604, 340] on textarea "Estimado Cliente, Te comunicamos que de acuerdo con las políticas de control de…" at bounding box center [451, 358] width 537 height 181
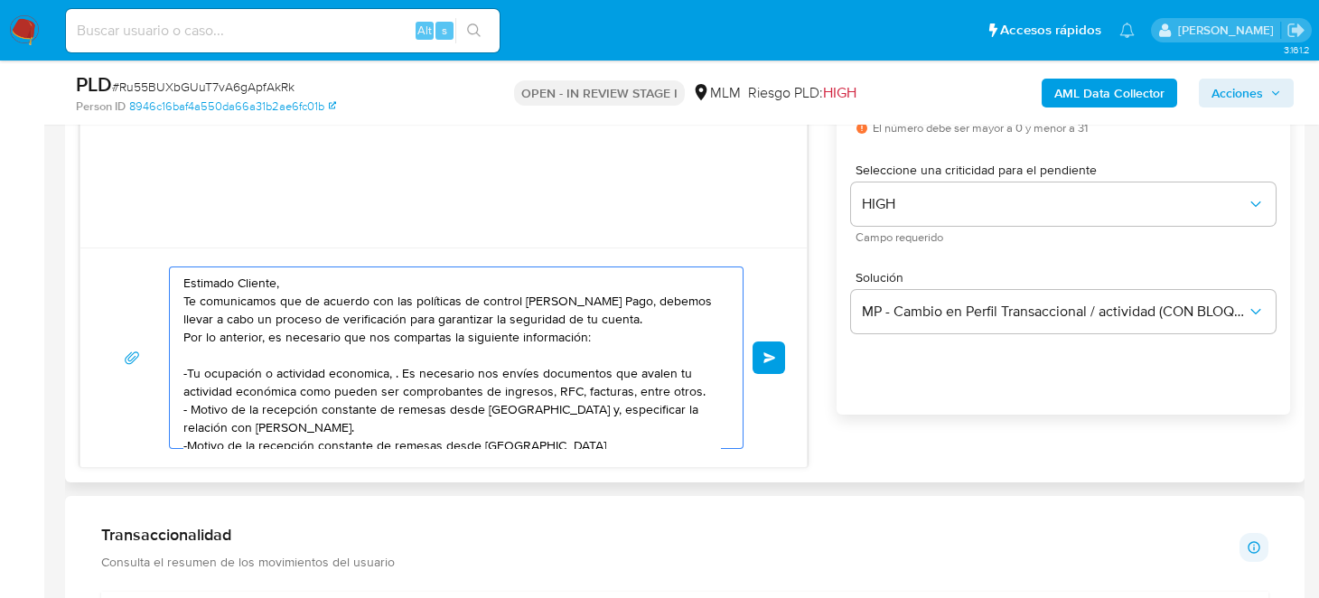
type textarea "Estimado Cliente, Te comunicamos que de acuerdo con las políticas de control de…"
drag, startPoint x: 182, startPoint y: 273, endPoint x: 355, endPoint y: 405, distance: 218.0
click at [357, 408] on div "Estimado Cliente, Te comunicamos que de acuerdo con las políticas de control de…" at bounding box center [452, 358] width 564 height 181
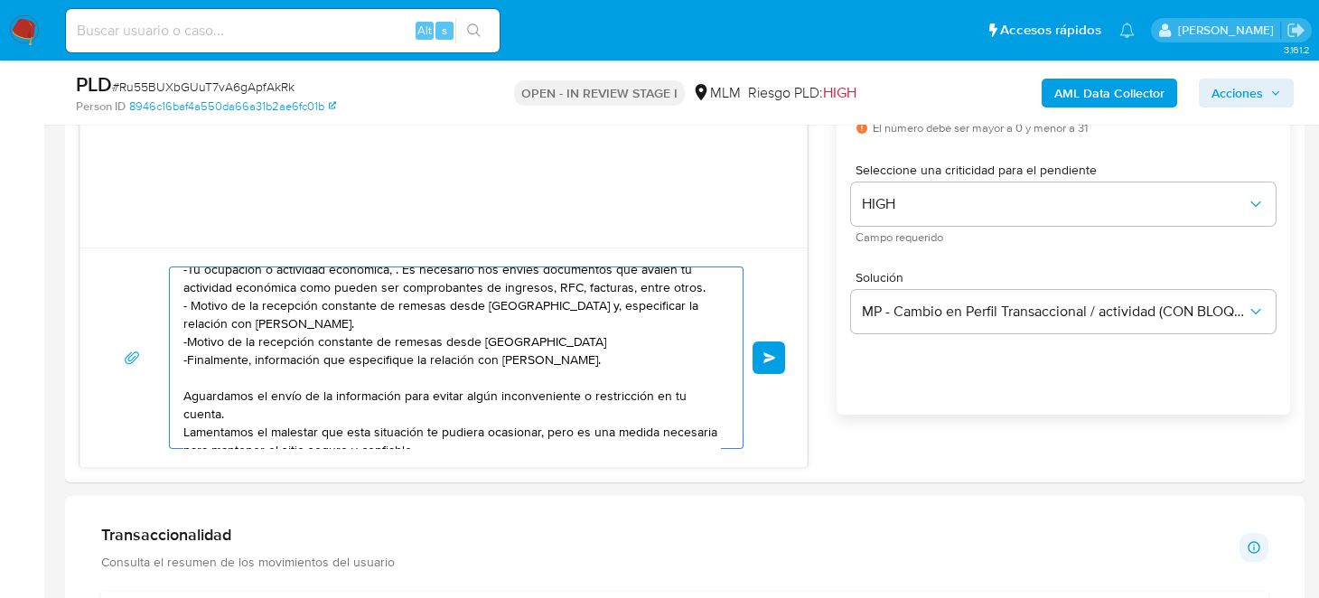
scroll to position [174, 0]
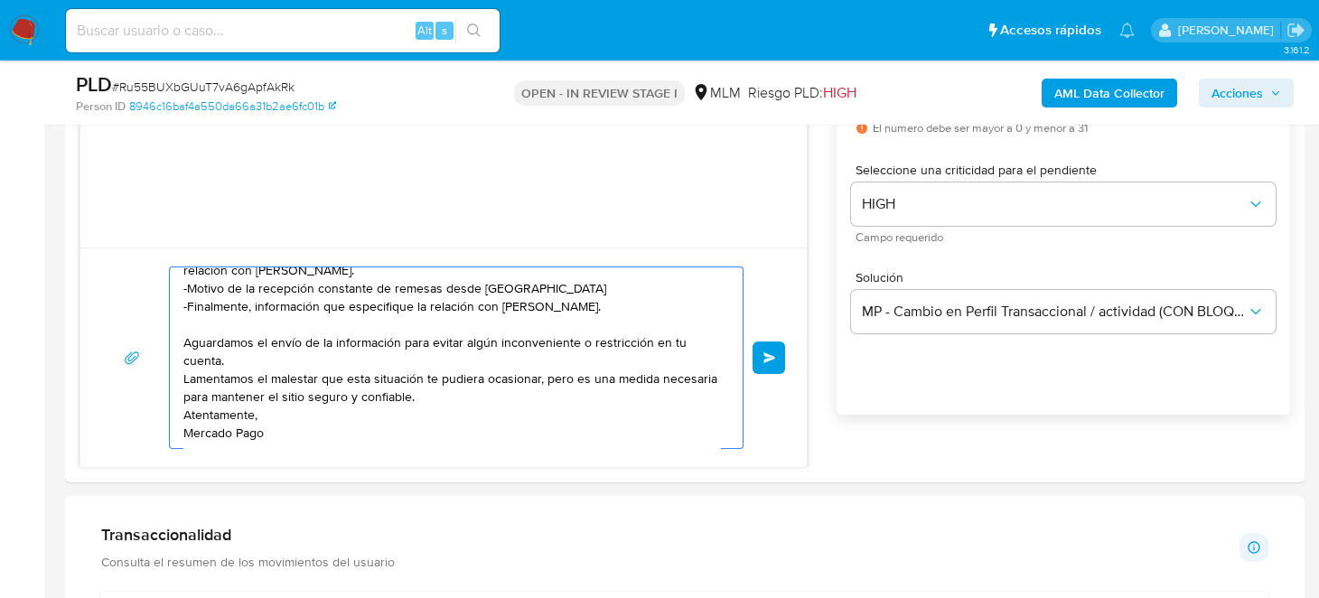
drag, startPoint x: 182, startPoint y: 277, endPoint x: 544, endPoint y: 578, distance: 471.1
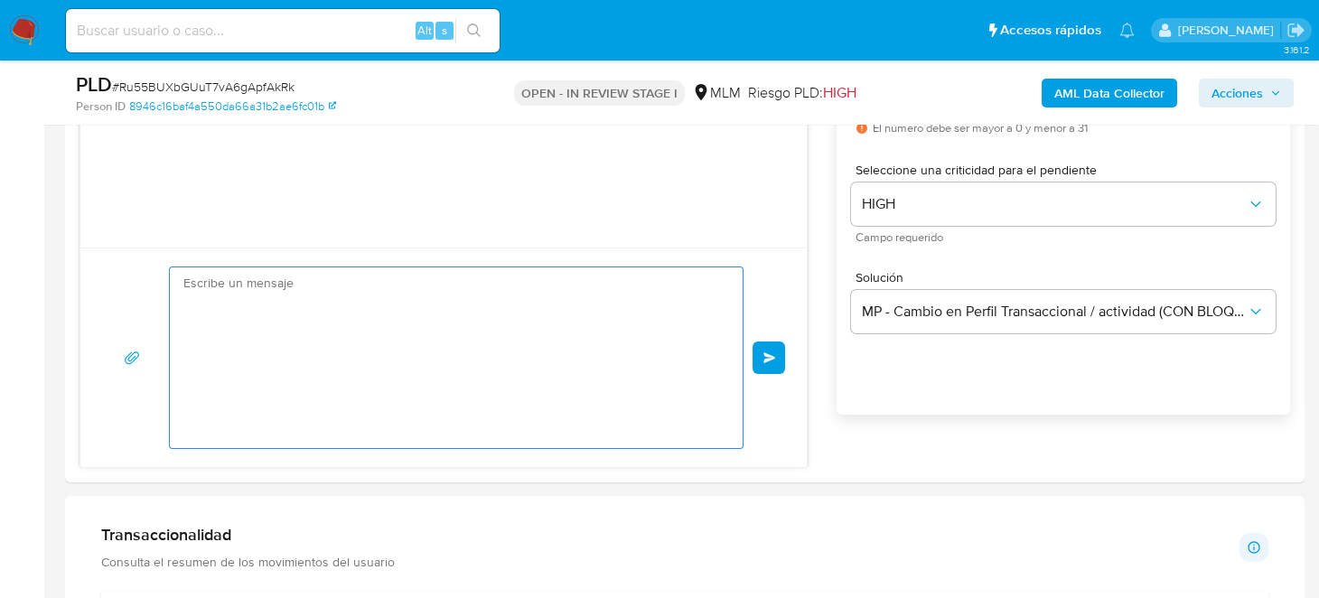
scroll to position [0, 0]
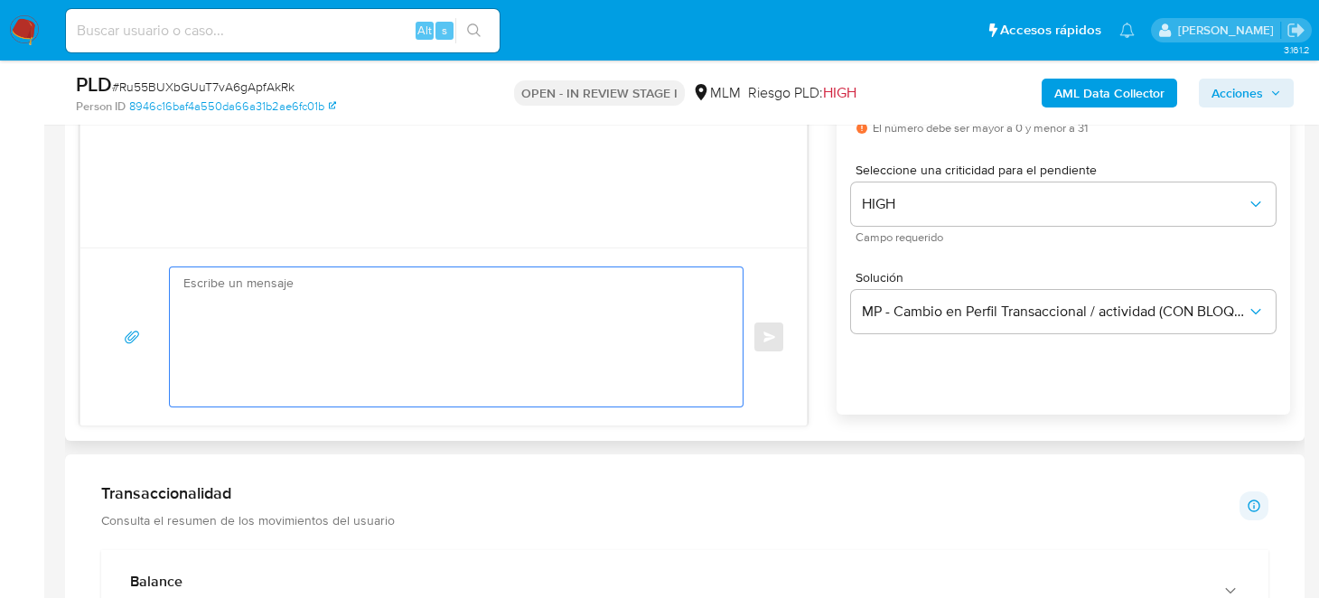
click at [433, 263] on div "Enviar" at bounding box center [443, 337] width 727 height 178
click at [420, 294] on textarea at bounding box center [451, 337] width 537 height 139
paste textarea "Estimado Cliente, Te comunicamos que de acuerdo con las políticas de control de…"
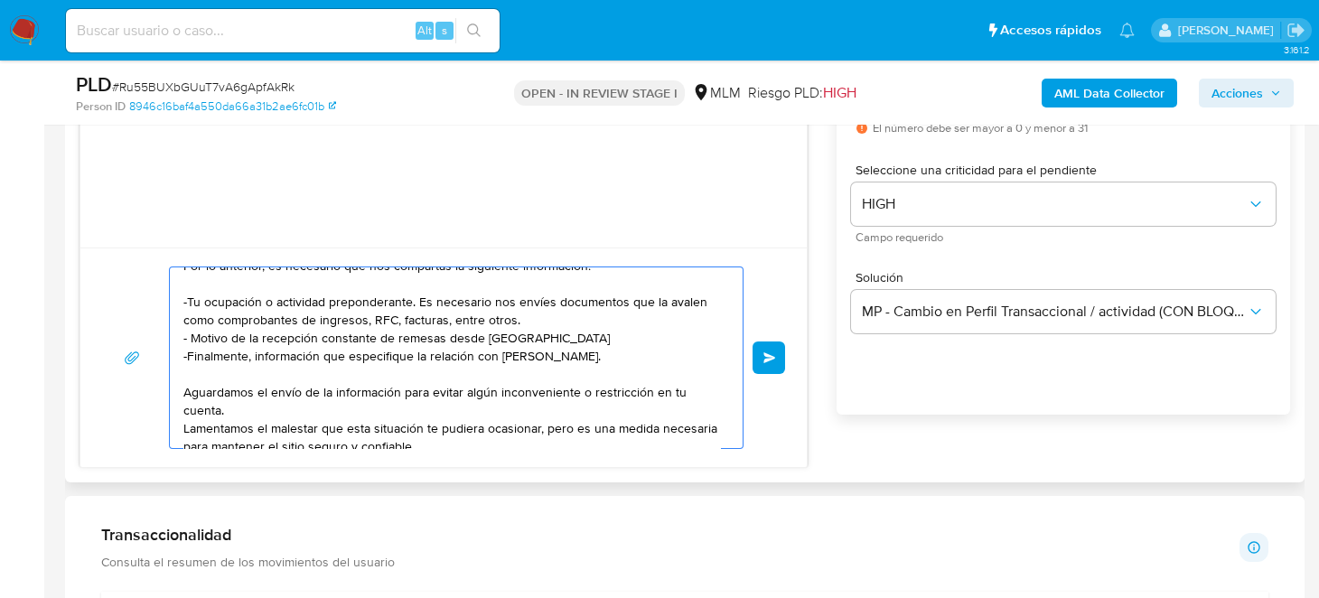
scroll to position [42, 0]
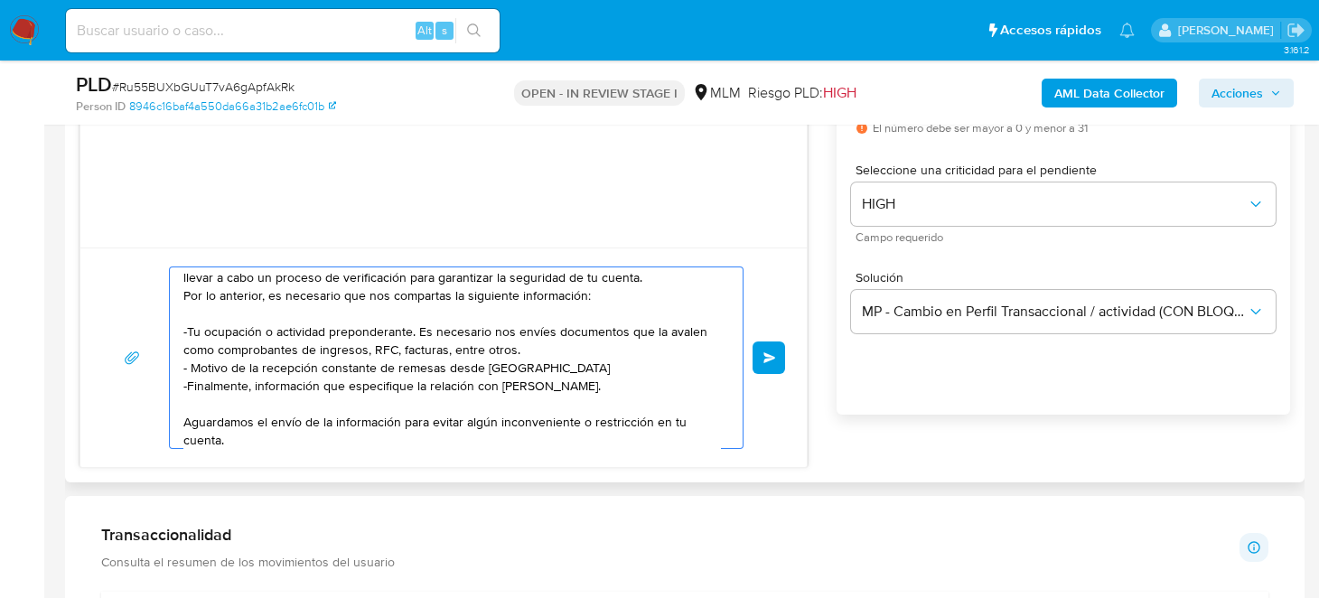
click at [536, 333] on textarea "Estimado Cliente, Te comunicamos que de acuerdo con las políticas de control de…" at bounding box center [451, 358] width 537 height 181
click at [566, 390] on textarea "Estimado Cliente, Te comunicamos que de acuerdo con las políticas de control de…" at bounding box center [451, 358] width 537 height 181
click at [585, 383] on textarea "Estimado Cliente, Te comunicamos que de acuerdo con las políticas de control de…" at bounding box center [451, 358] width 537 height 181
click at [585, 380] on textarea "Estimado Cliente, Te comunicamos que de acuerdo con las políticas de control de…" at bounding box center [451, 358] width 537 height 181
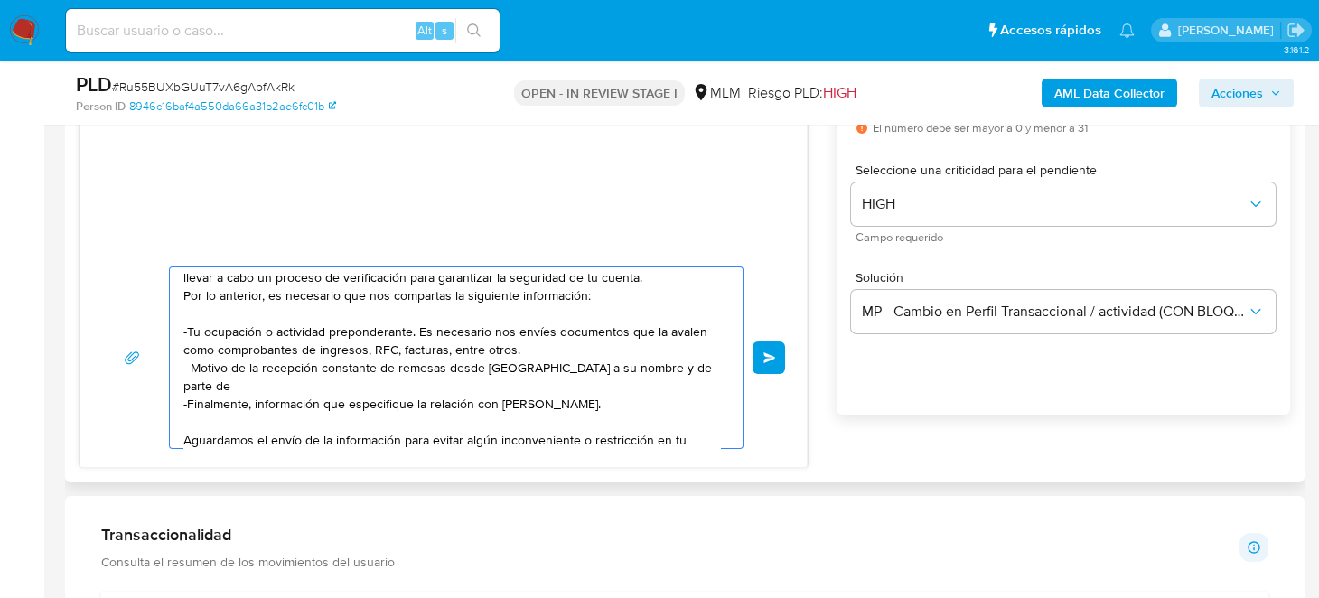
paste textarea "CIPRIANO CATALINA"
drag, startPoint x: 277, startPoint y: 400, endPoint x: 329, endPoint y: 407, distance: 52.8
click at [329, 407] on textarea "Estimado Cliente, Te comunicamos que de acuerdo con las políticas de control de…" at bounding box center [451, 358] width 537 height 181
click at [427, 371] on textarea "Estimado Cliente, Te comunicamos que de acuerdo con las políticas de control de…" at bounding box center [451, 358] width 537 height 181
click at [362, 385] on textarea "Estimado Cliente, Te comunicamos que de acuerdo con las políticas de control de…" at bounding box center [451, 358] width 537 height 181
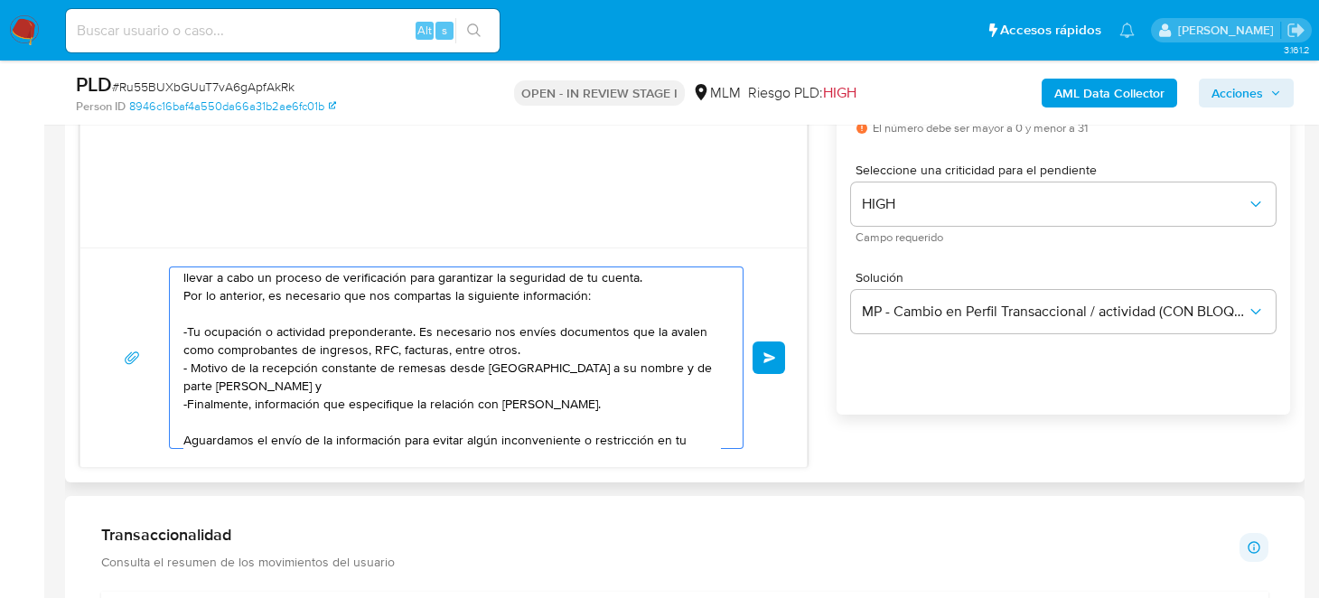
click at [362, 385] on textarea "Estimado Cliente, Te comunicamos que de acuerdo con las políticas de control de…" at bounding box center [451, 358] width 537 height 181
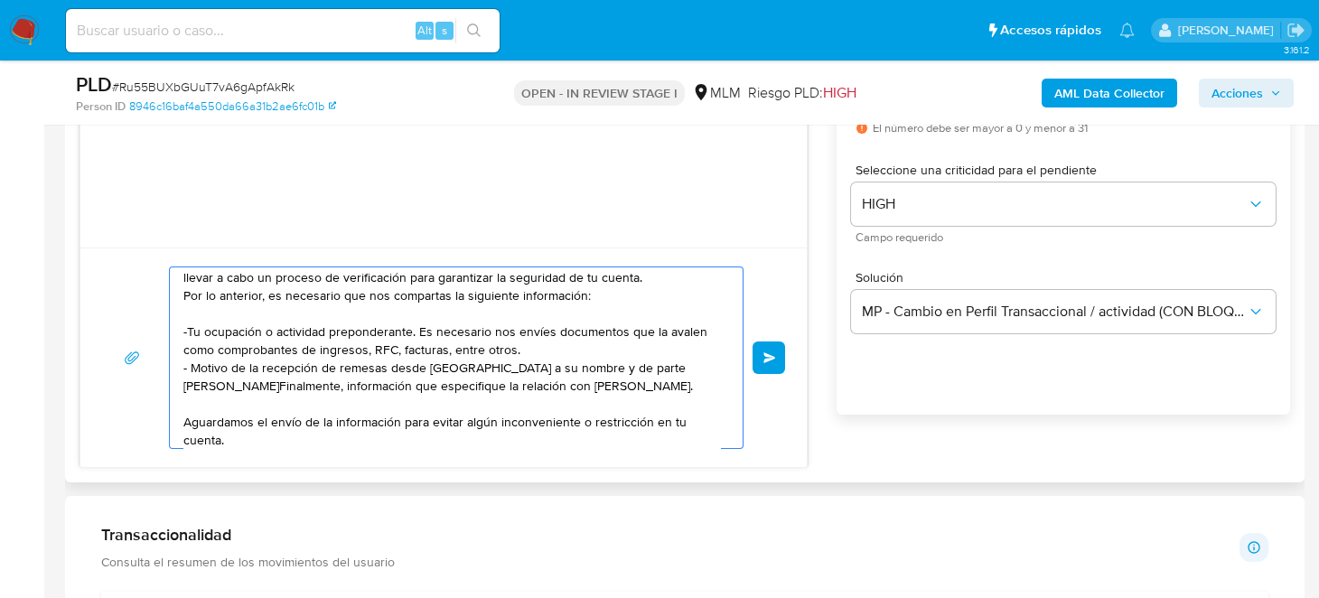
click at [341, 402] on textarea "Estimado Cliente, Te comunicamos que de acuerdo con las políticas de control de…" at bounding box center [451, 358] width 537 height 181
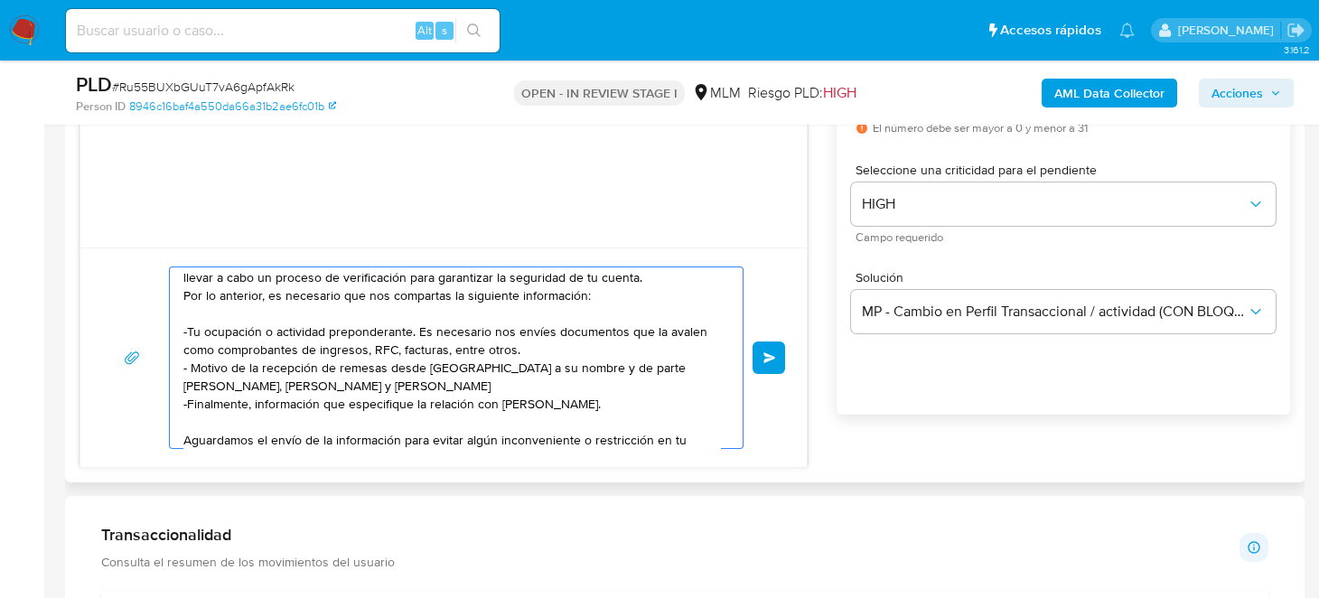
click at [266, 390] on textarea "Estimado Cliente, Te comunicamos que de acuerdo con las políticas de control de…" at bounding box center [451, 358] width 537 height 181
click at [394, 389] on textarea "Estimado Cliente, Te comunicamos que de acuerdo con las políticas de control de…" at bounding box center [451, 358] width 537 height 181
click at [396, 384] on textarea "Estimado Cliente, Te comunicamos que de acuerdo con las políticas de control de…" at bounding box center [451, 358] width 537 height 181
click at [578, 380] on textarea "Estimado Cliente, Te comunicamos que de acuerdo con las políticas de control de…" at bounding box center [451, 358] width 537 height 181
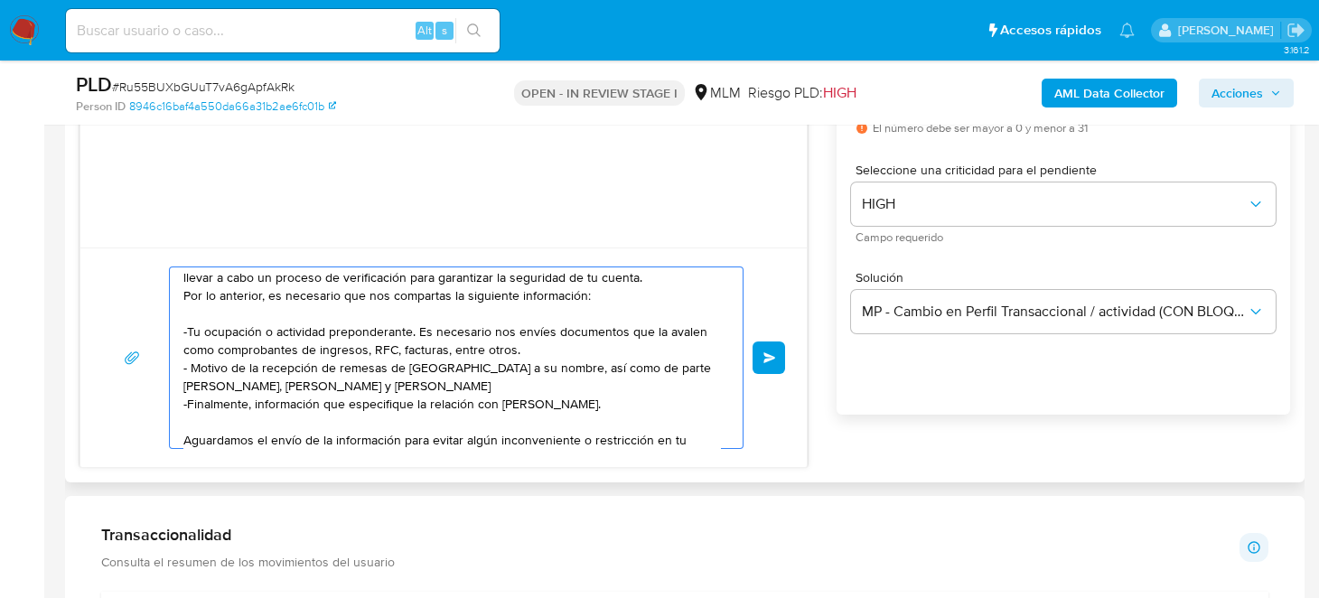
click at [259, 416] on textarea "Estimado Cliente, Te comunicamos que de acuerdo con las políticas de control de…" at bounding box center [451, 358] width 537 height 181
drag, startPoint x: 504, startPoint y: 417, endPoint x: 594, endPoint y: 415, distance: 89.5
click at [594, 415] on textarea "Estimado Cliente, Te comunicamos que de acuerdo con las políticas de control de…" at bounding box center [451, 358] width 537 height 181
click at [428, 355] on textarea "Estimado Cliente, Te comunicamos que de acuerdo con las políticas de control de…" at bounding box center [451, 358] width 537 height 181
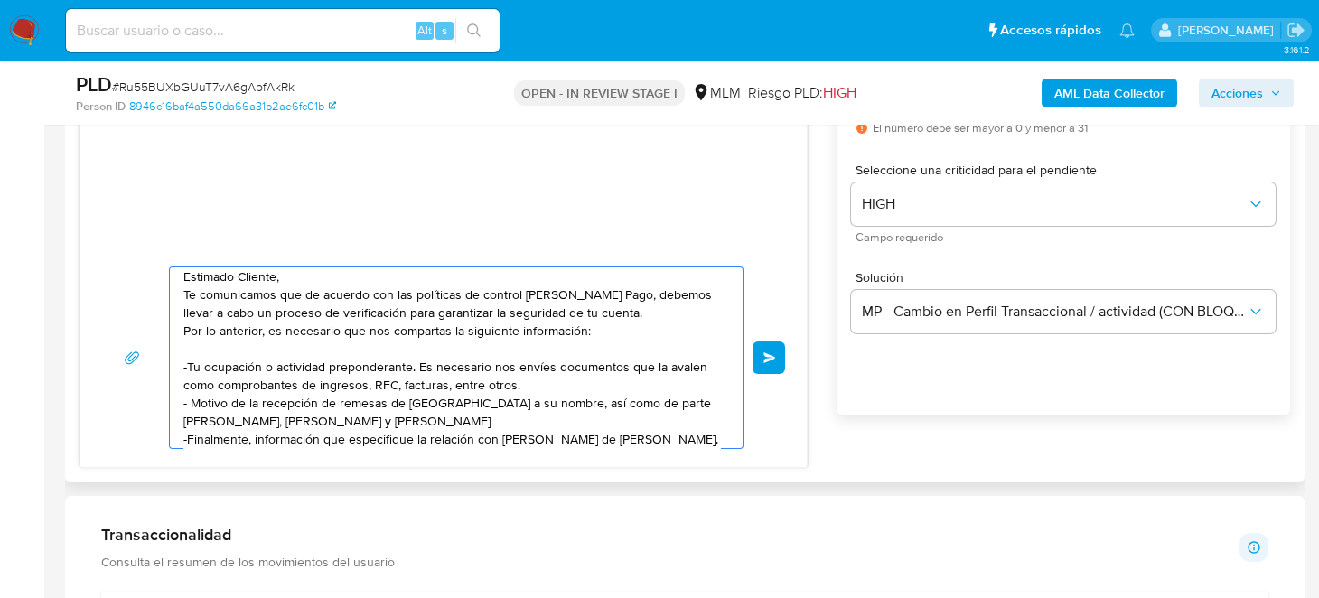
scroll to position [0, 0]
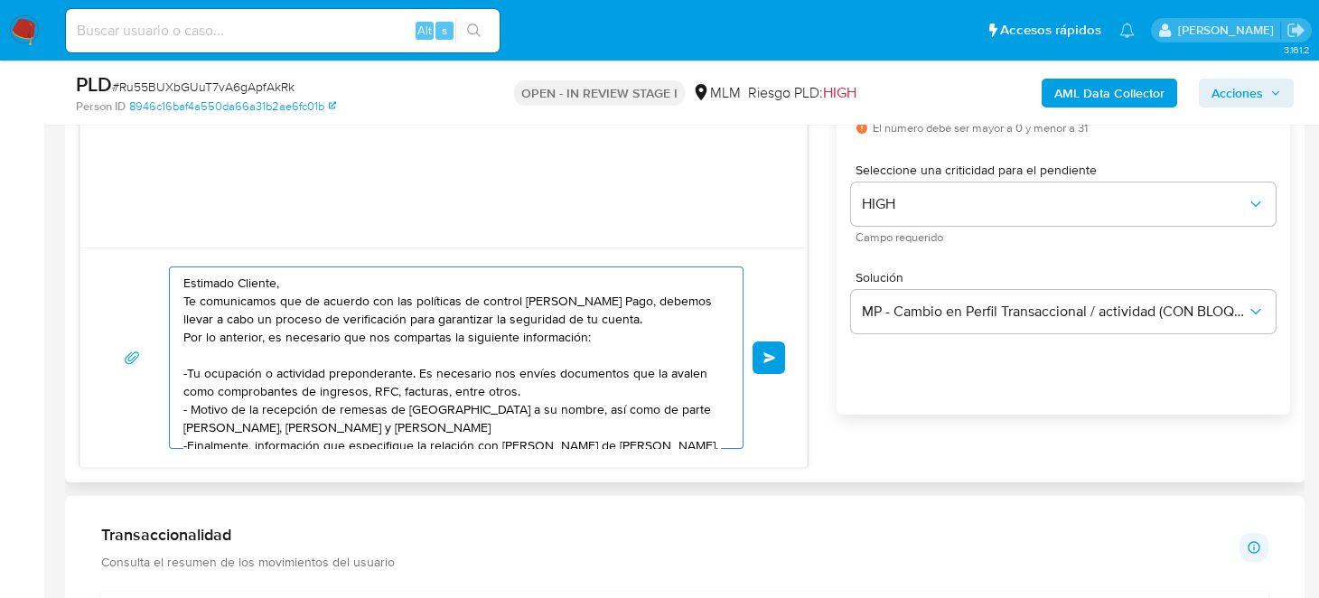
click at [184, 295] on textarea "Estimado Cliente, Te comunicamos que de acuerdo con las políticas de control de…" at bounding box center [451, 358] width 537 height 181
click at [441, 349] on textarea "Estimado Cliente, Te comunicamos que de acuerdo con las políticas de control de…" at bounding box center [451, 358] width 537 height 181
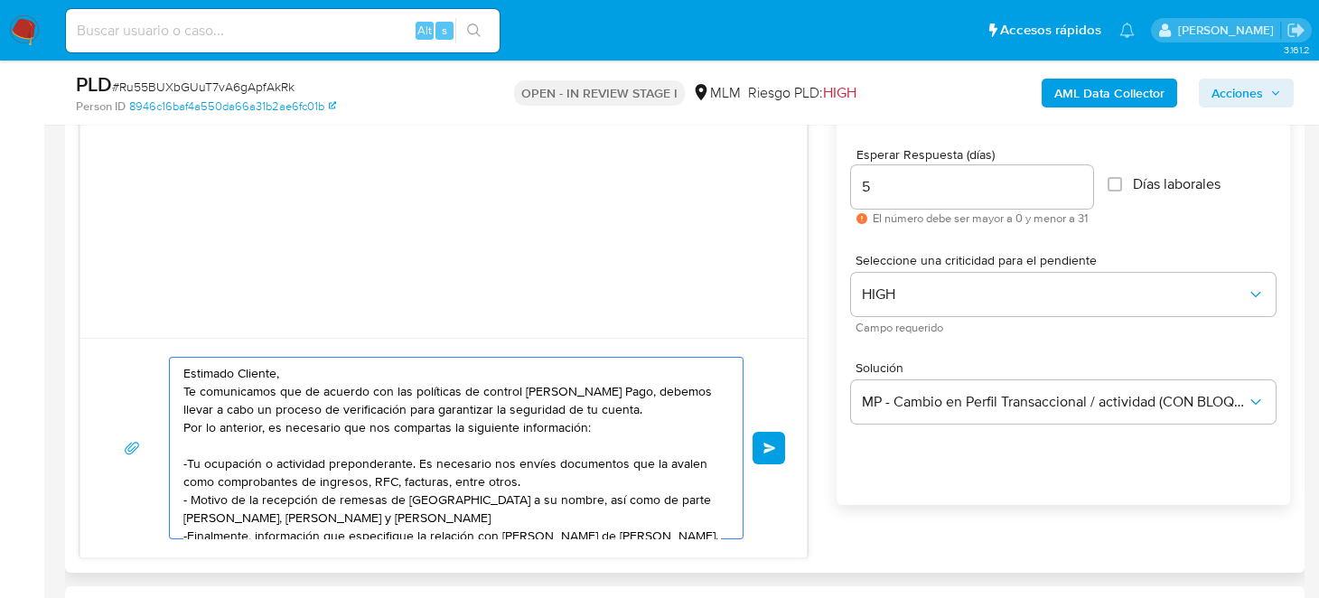
drag, startPoint x: 288, startPoint y: 523, endPoint x: 161, endPoint y: 318, distance: 241.5
click at [161, 318] on div "Estimado Cliente, Te comunicamos que de acuerdo con las políticas de control de…" at bounding box center [444, 314] width 728 height 487
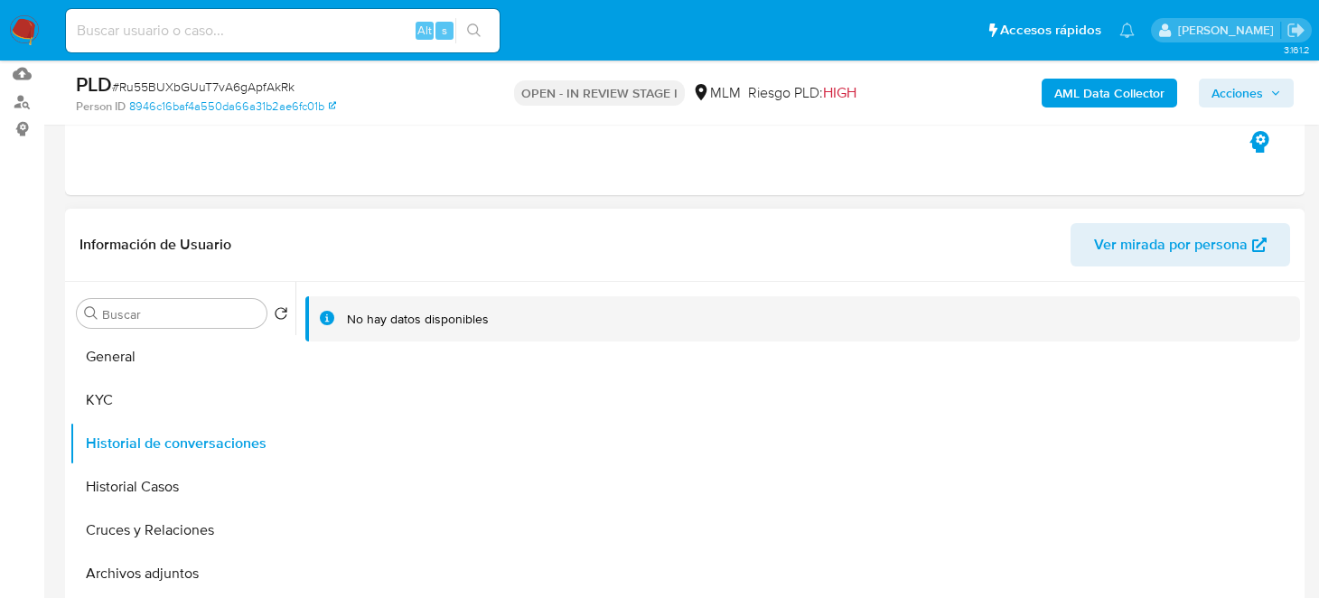
scroll to position [182, 0]
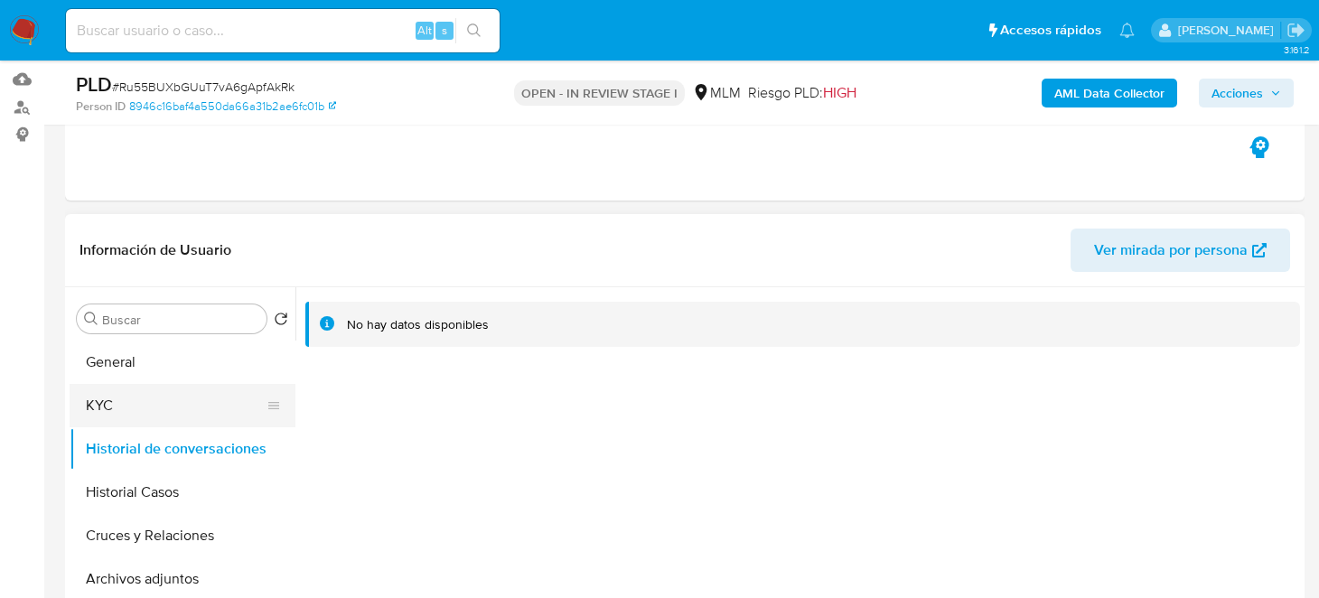
click at [154, 399] on button "KYC" at bounding box center [175, 405] width 211 height 43
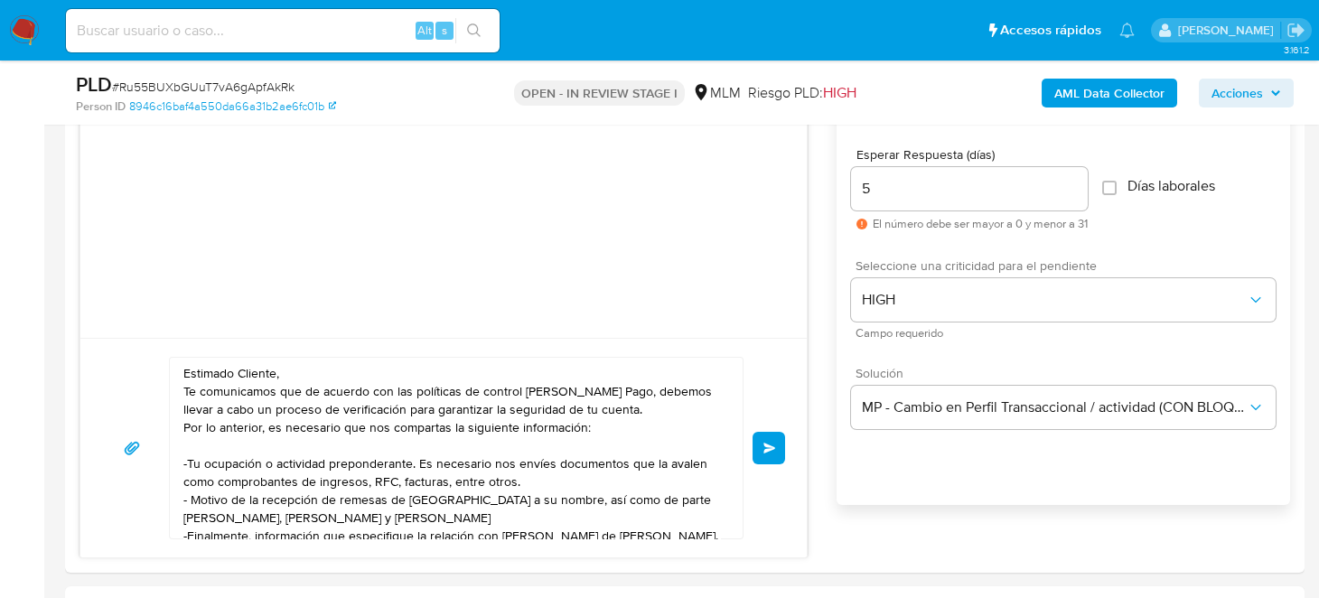
scroll to position [89, 0]
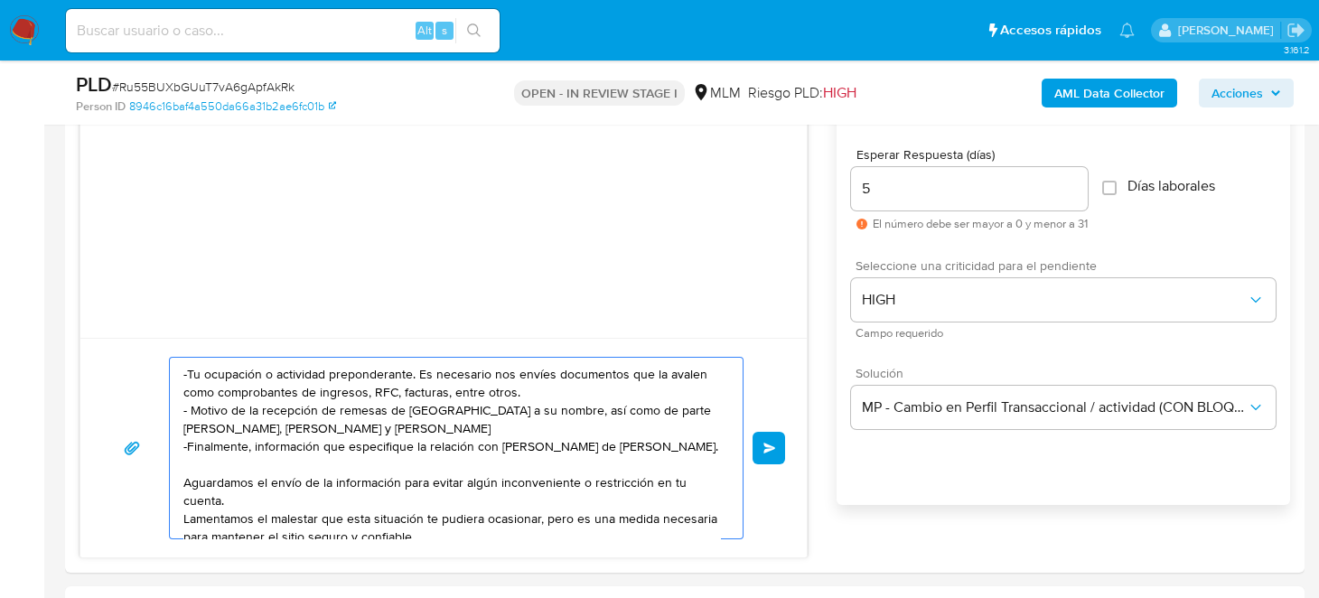
click at [595, 423] on textarea "Estimado Cliente, Te comunicamos que de acuerdo con las políticas de control de…" at bounding box center [451, 448] width 537 height 181
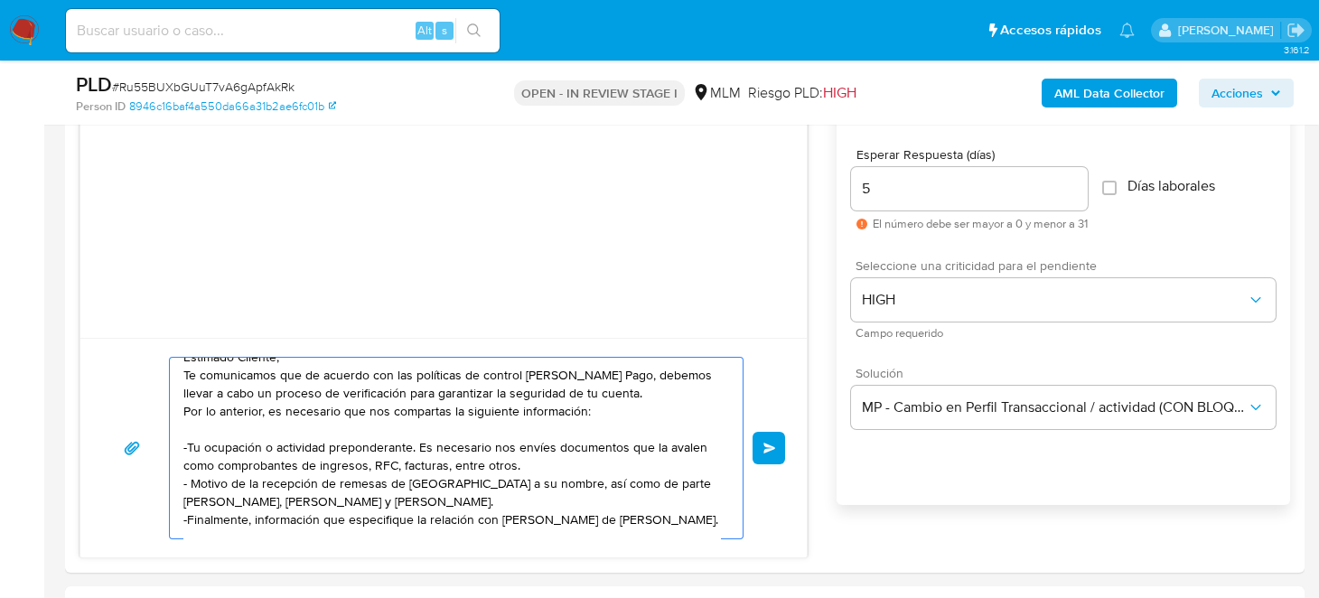
scroll to position [0, 0]
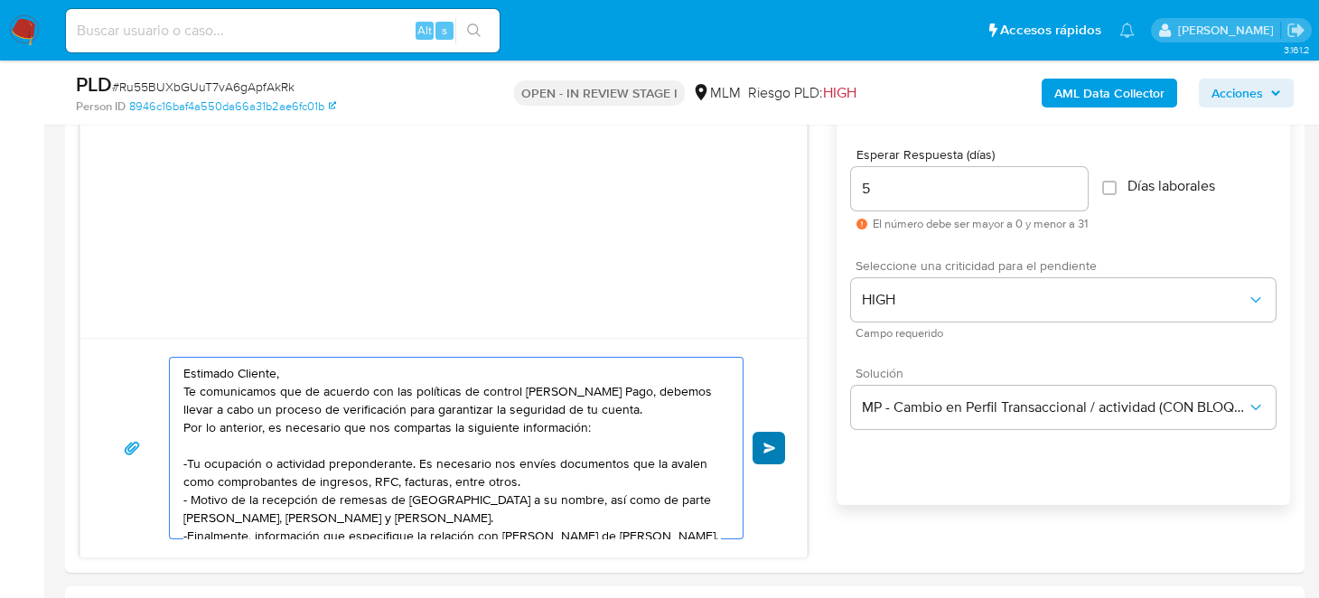
type textarea "Estimado Cliente, Te comunicamos que de acuerdo con las políticas de control de…"
click at [777, 446] on button "Enviar" at bounding box center [769, 448] width 33 height 33
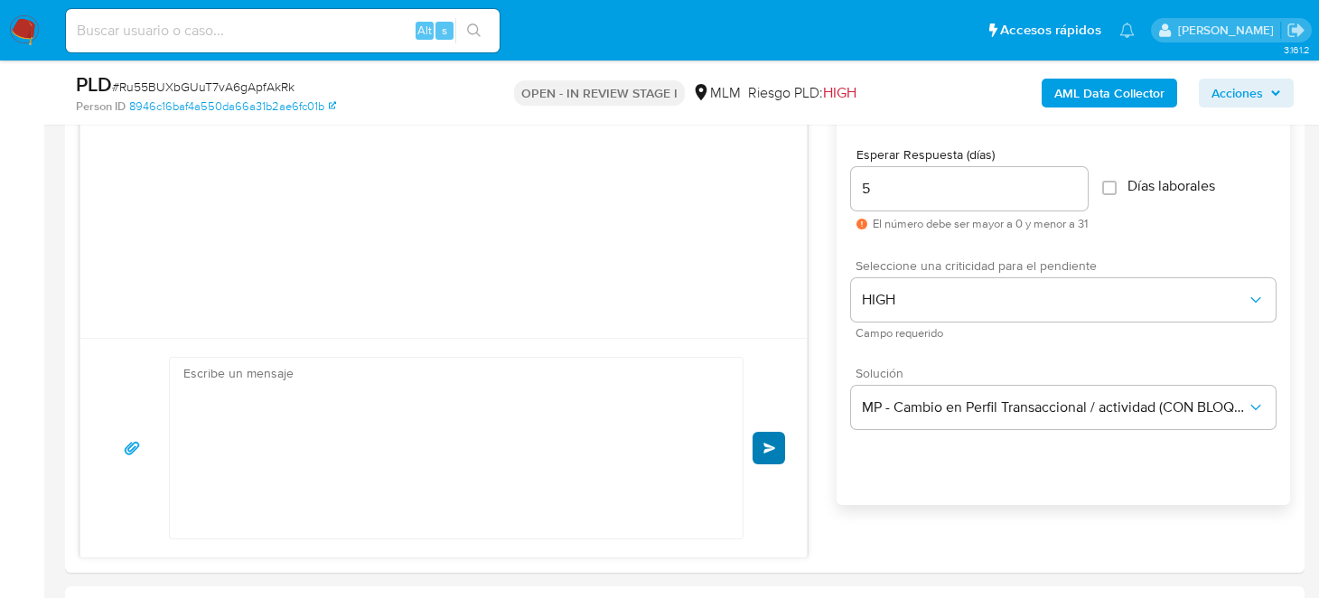
scroll to position [212, 0]
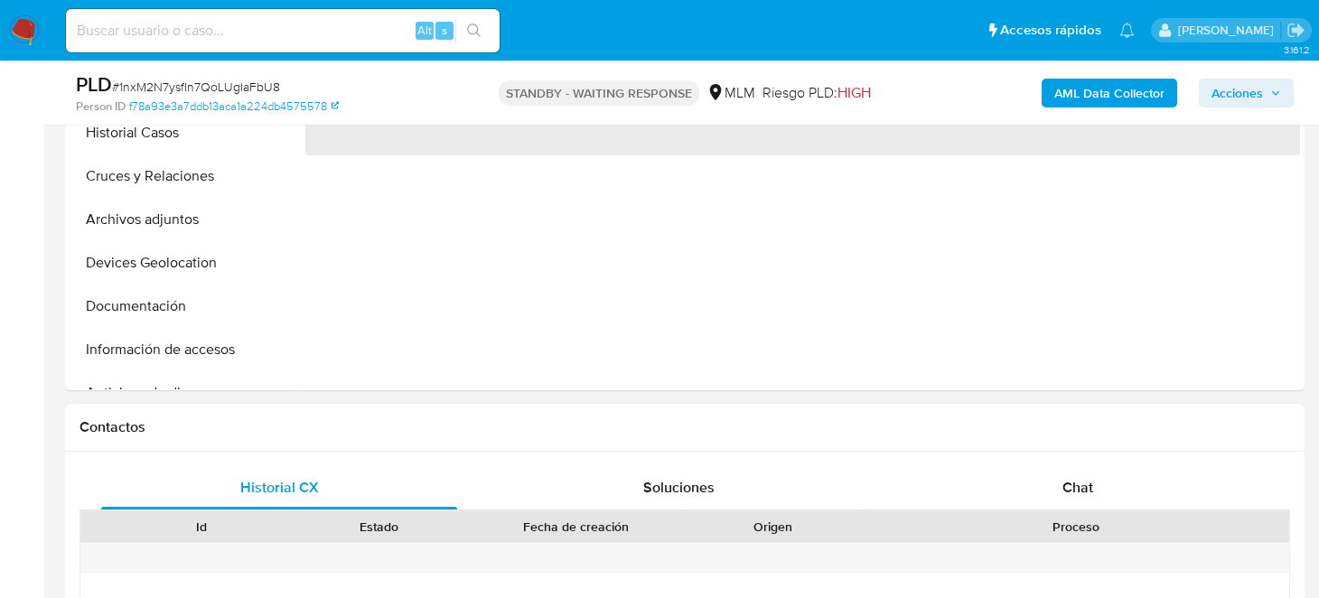
select select "10"
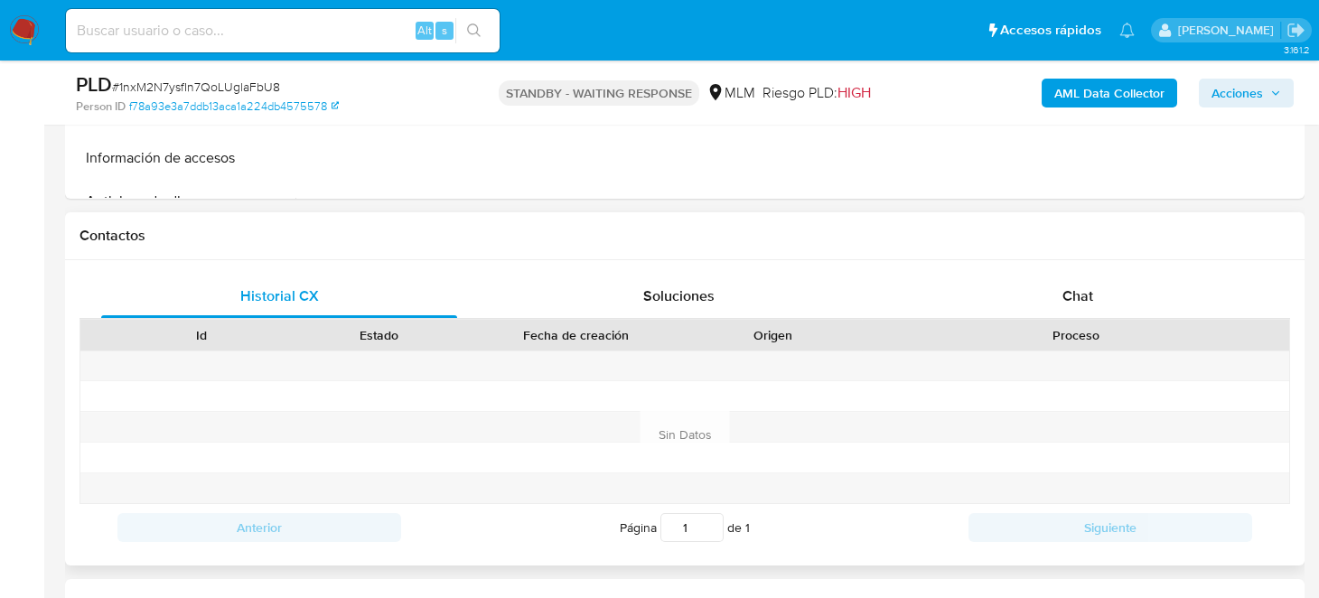
scroll to position [813, 0]
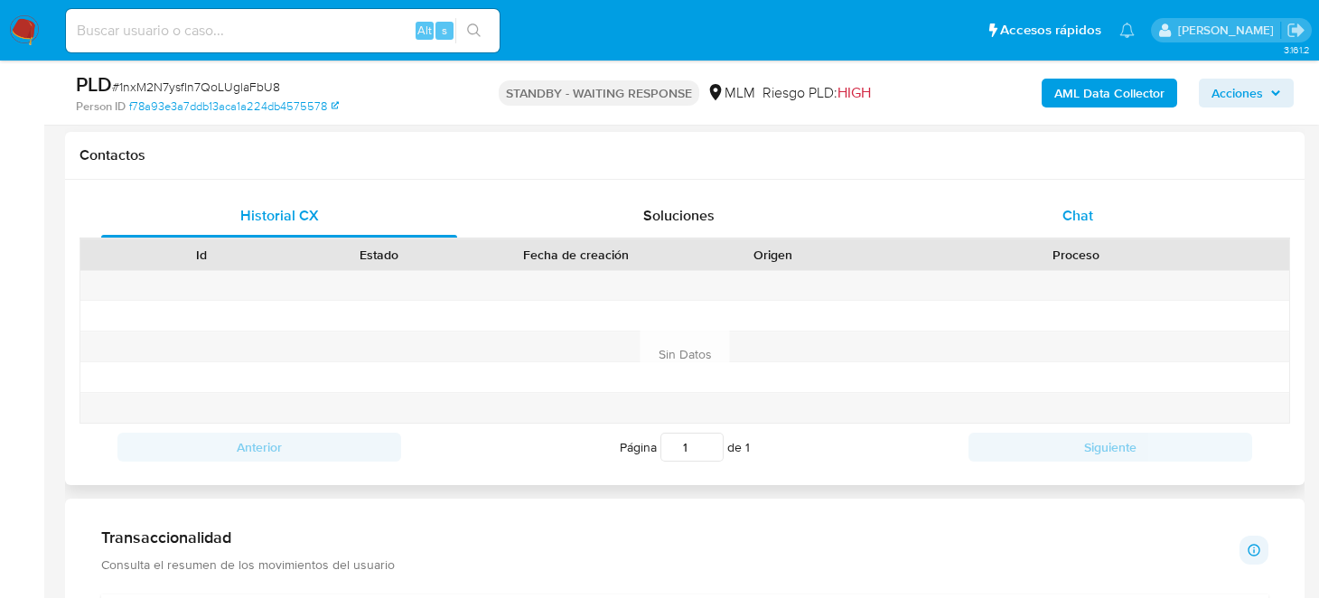
click at [1062, 214] on div "Chat" at bounding box center [1078, 215] width 356 height 43
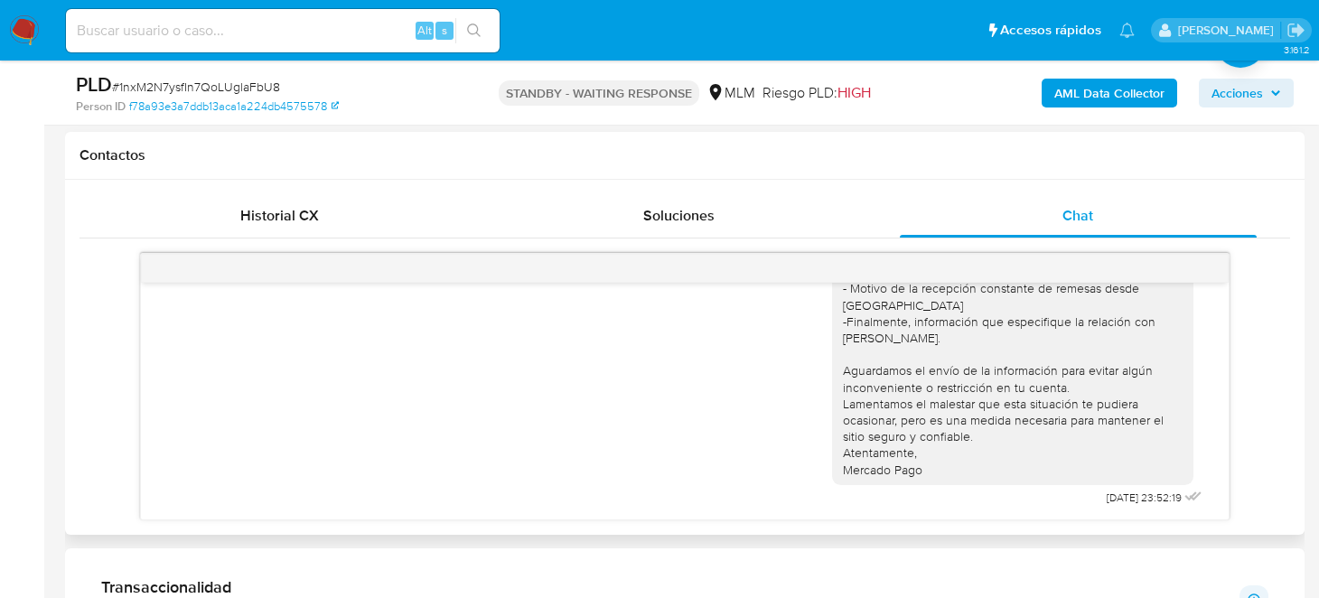
scroll to position [105, 0]
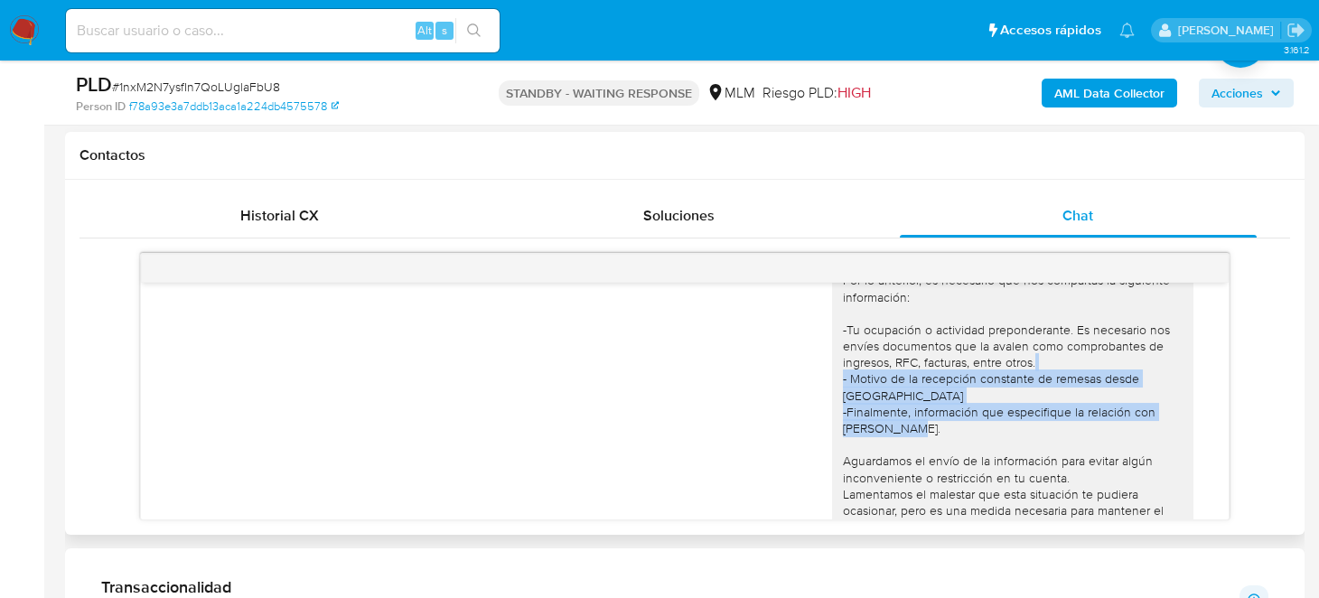
drag, startPoint x: 855, startPoint y: 393, endPoint x: 939, endPoint y: 426, distance: 90.1
click at [939, 426] on div "Estimado Cliente, Te comunicamos que de acuerdo con las políticas de control [P…" at bounding box center [1013, 388] width 340 height 362
copy div "Motivo de la recepción constante de remesas desde [GEOGRAPHIC_DATA] -Finalmente…"
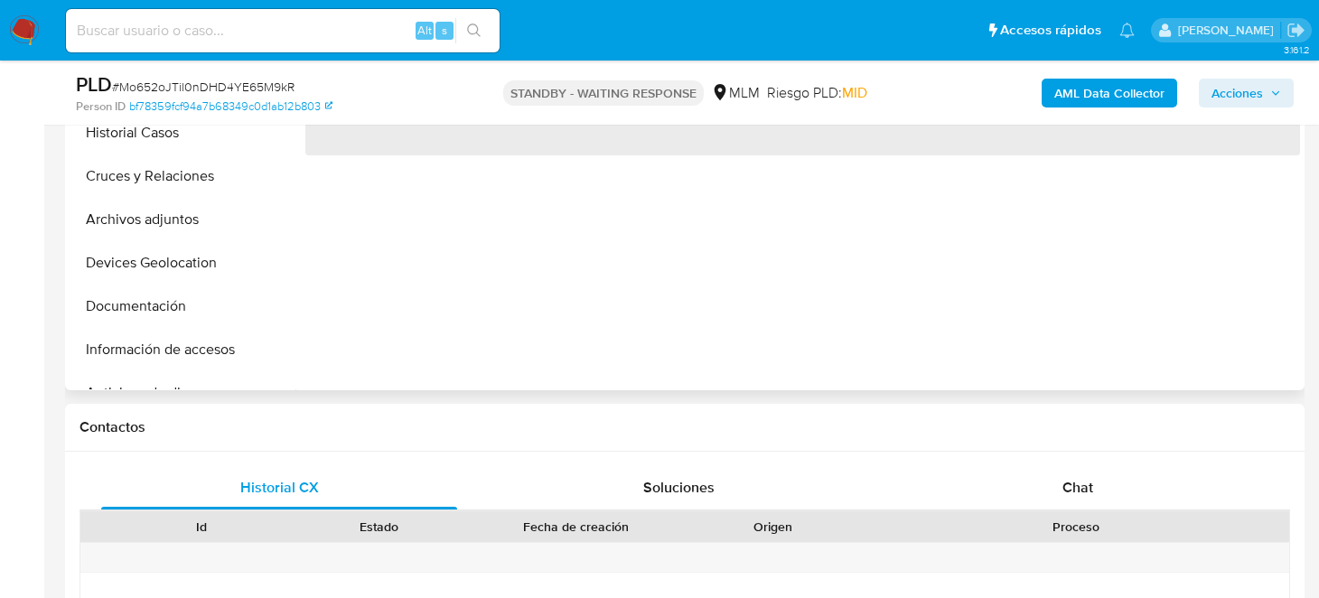
select select "10"
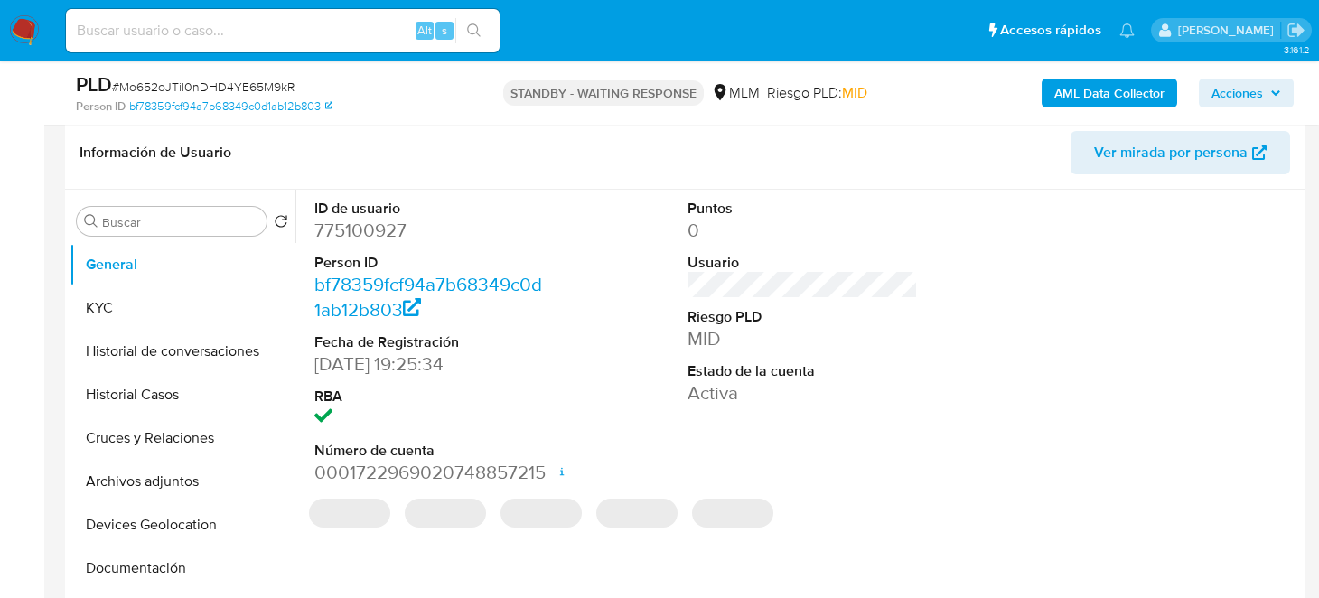
scroll to position [271, 0]
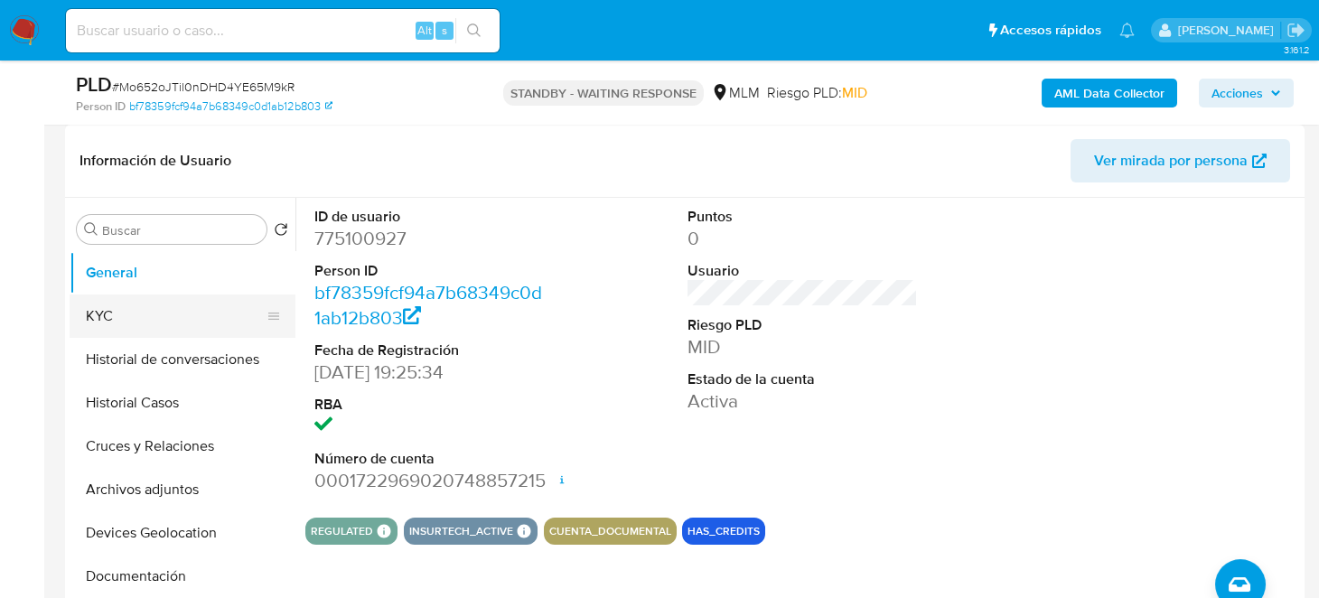
click at [131, 297] on button "KYC" at bounding box center [175, 316] width 211 height 43
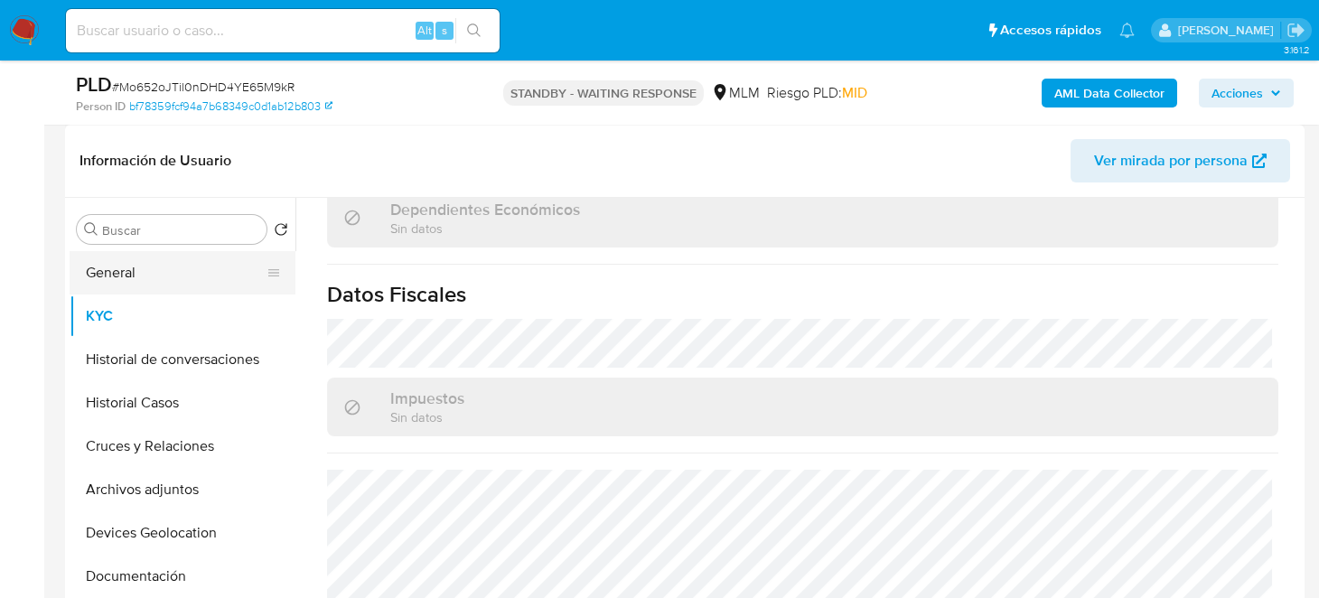
scroll to position [1128, 0]
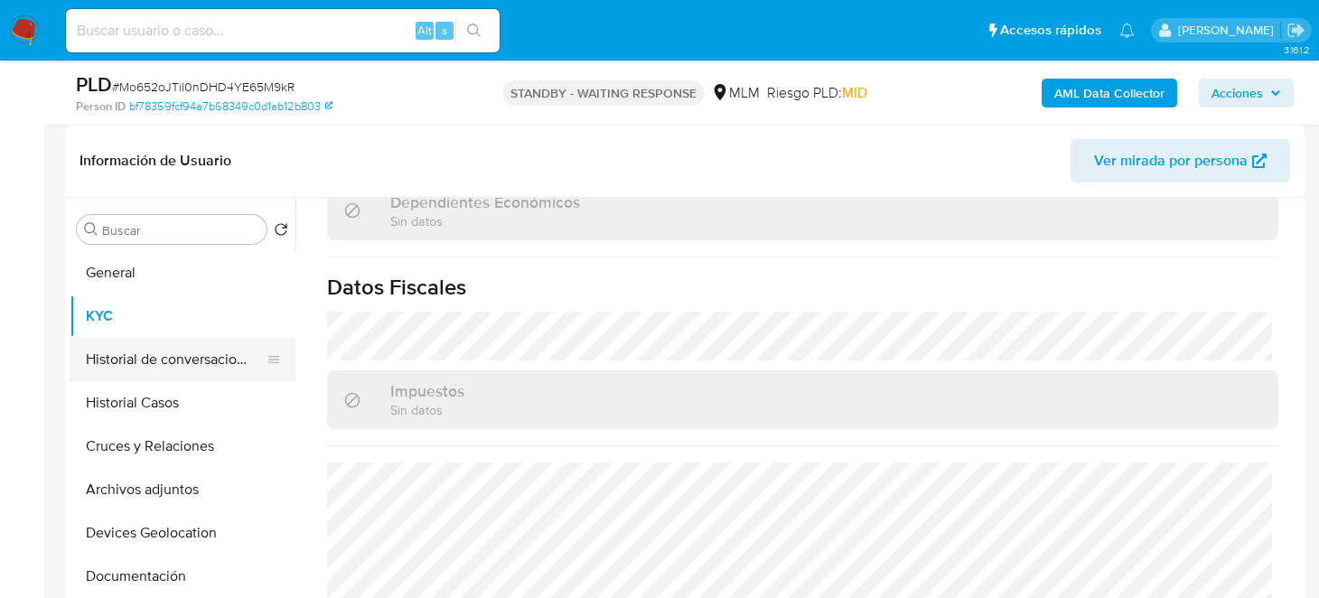
click at [158, 356] on button "Historial de conversaciones" at bounding box center [175, 359] width 211 height 43
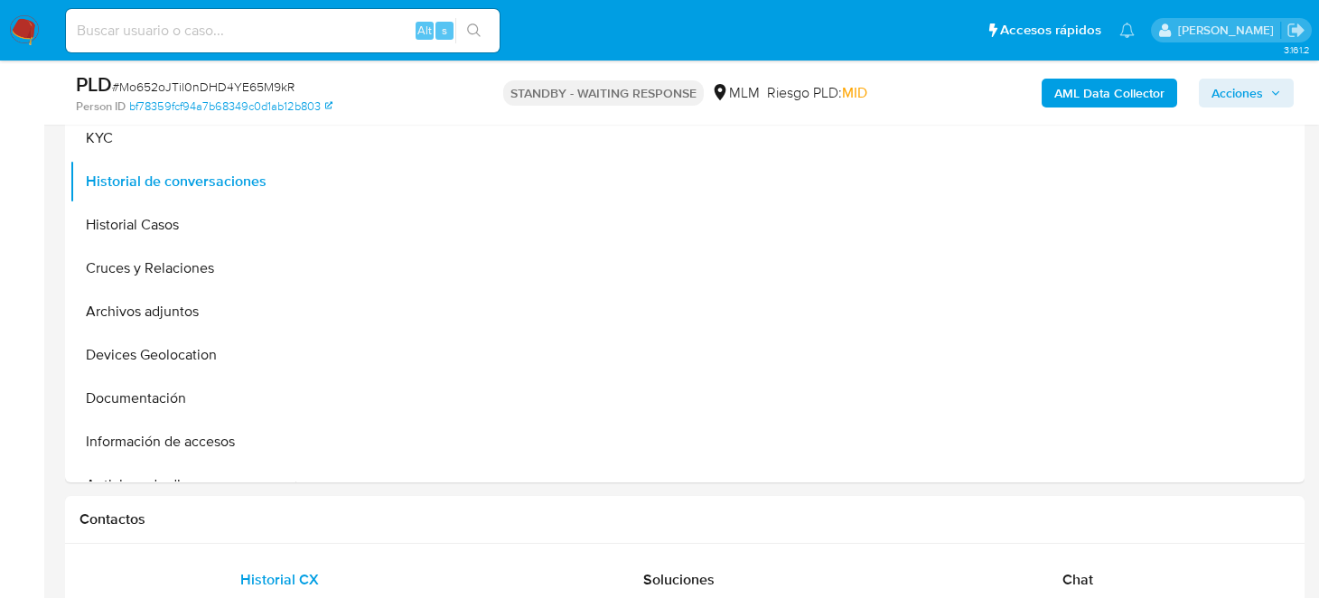
scroll to position [451, 0]
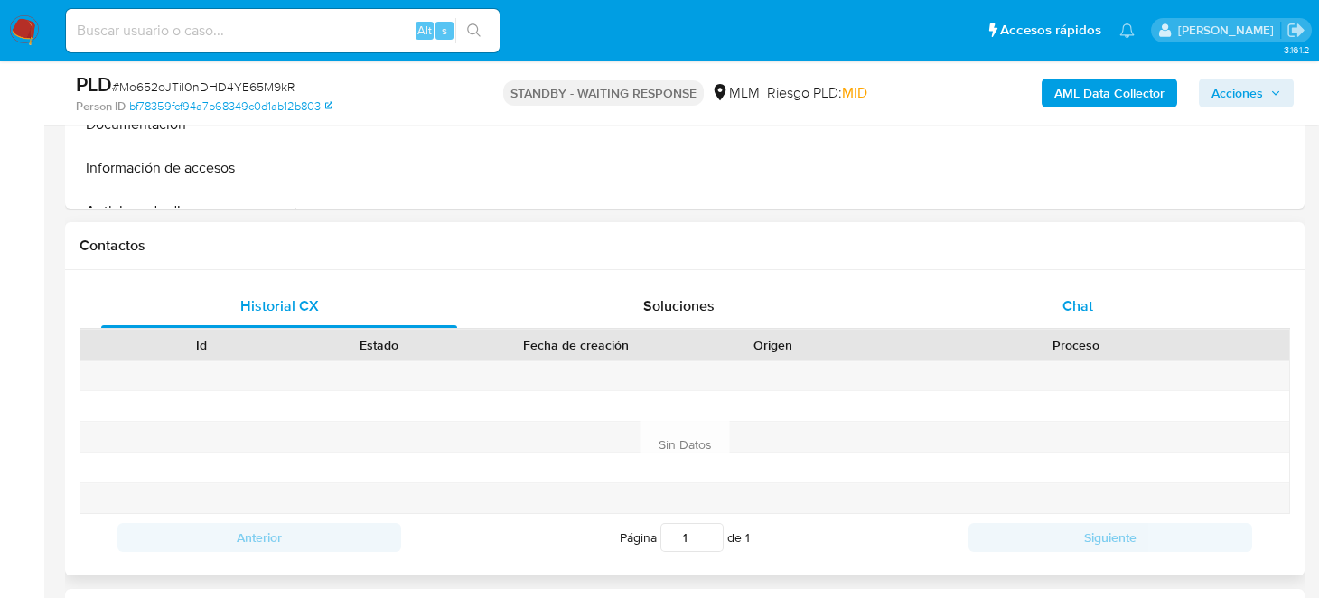
click at [1061, 318] on div "Chat" at bounding box center [1078, 306] width 356 height 43
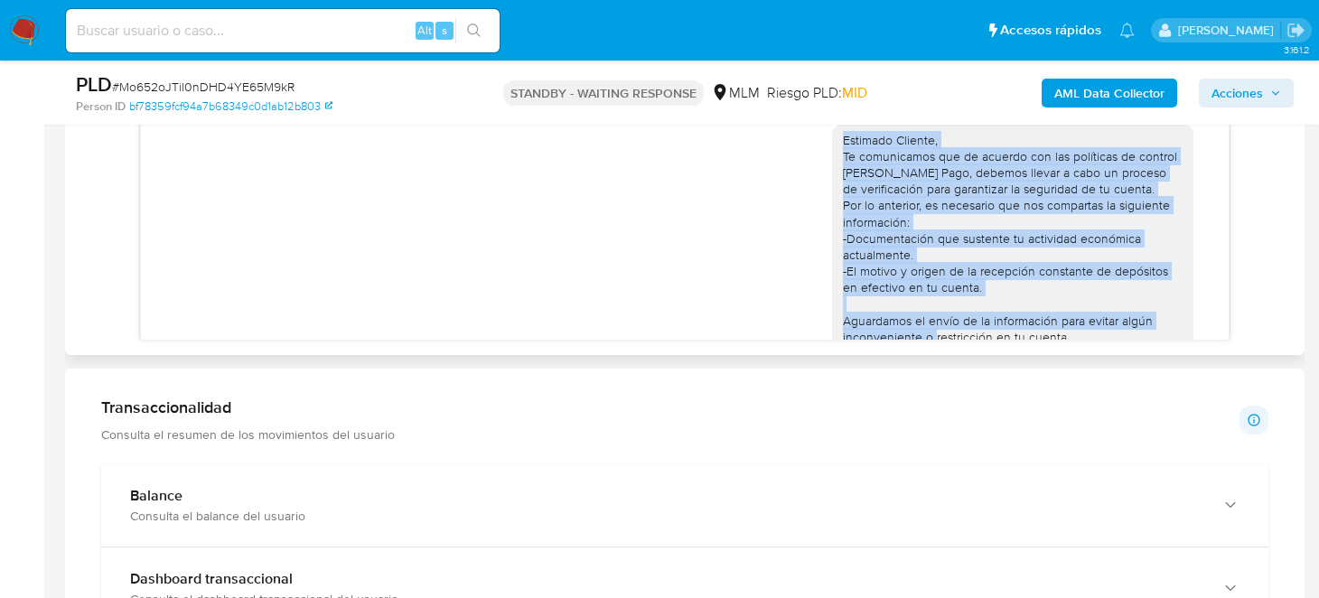
scroll to position [129, 0]
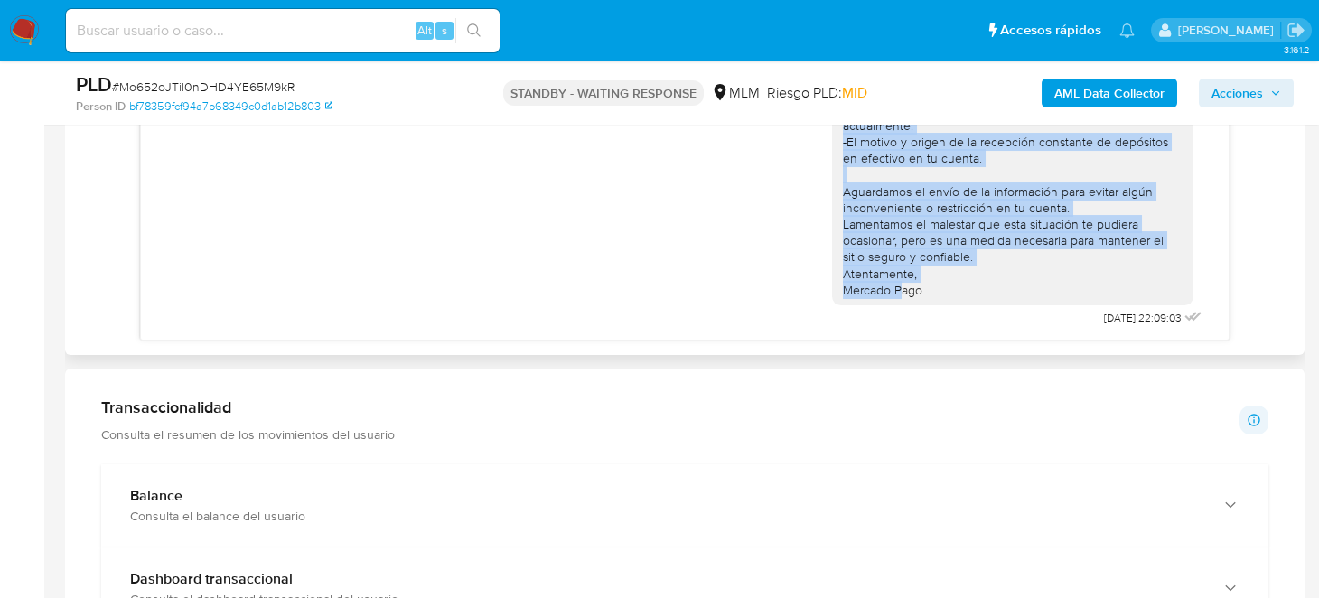
drag, startPoint x: 829, startPoint y: 136, endPoint x: 942, endPoint y: 291, distance: 192.2
click at [942, 291] on div "Estimado Cliente, Te comunicamos que de acuerdo con las políticas de control [P…" at bounding box center [1013, 151] width 340 height 296
copy div "Estimado Cliente, Te comunicamos que de acuerdo con las políticas de control [P…"
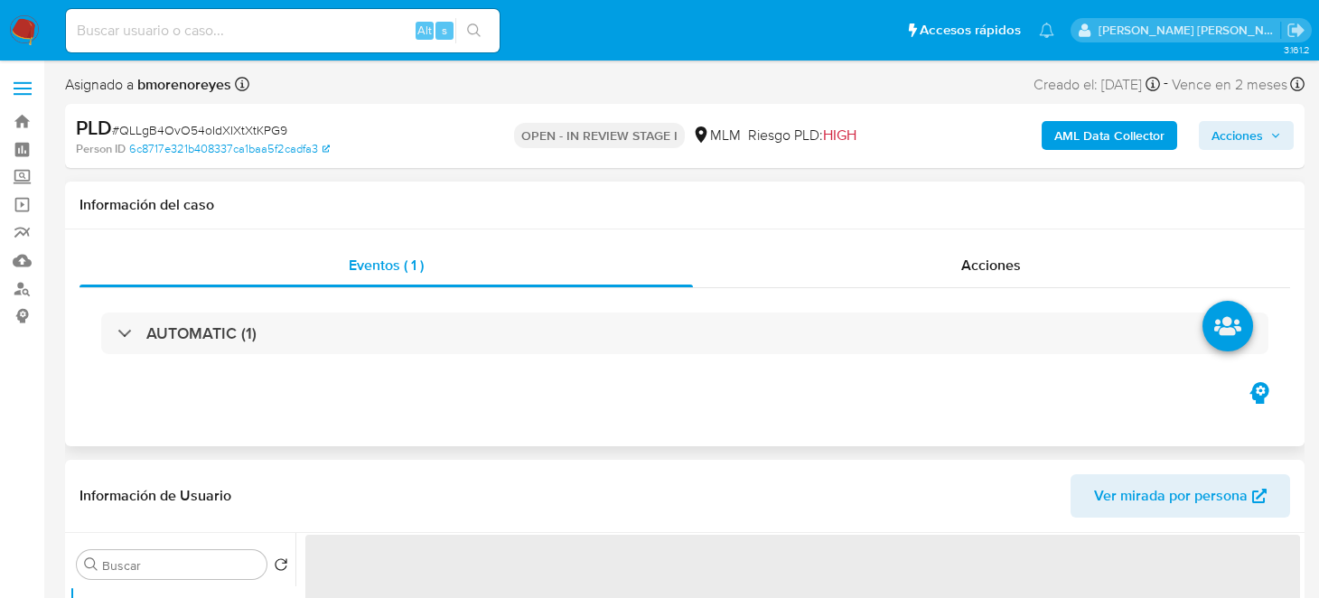
select select "10"
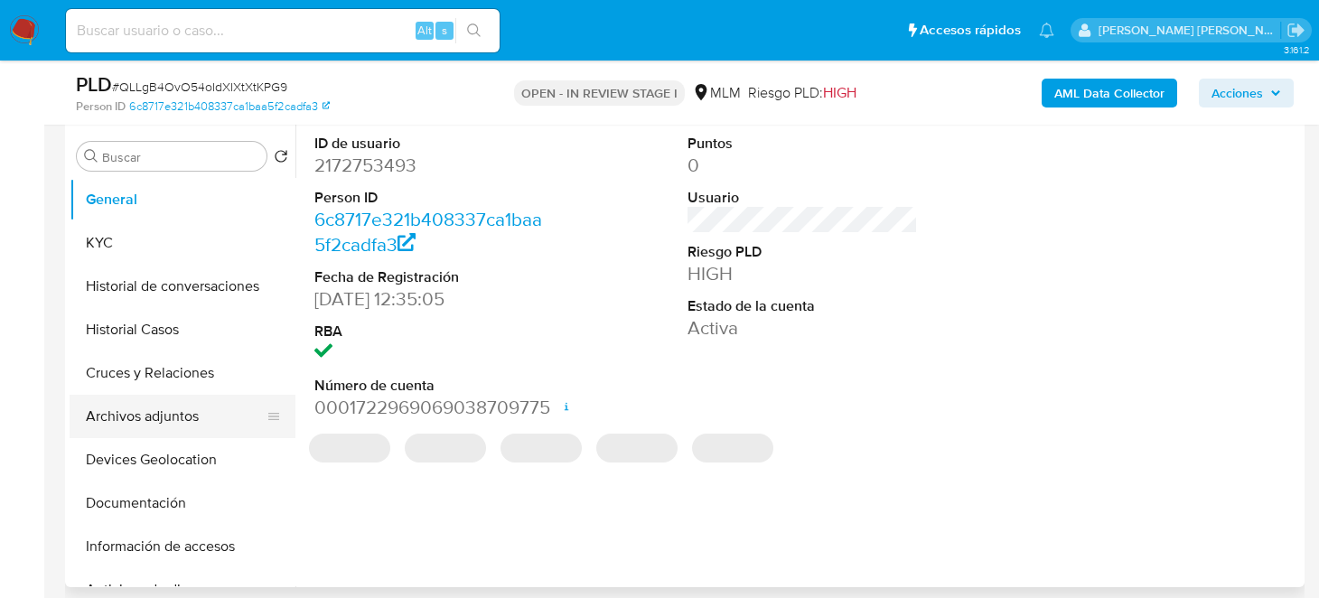
scroll to position [362, 0]
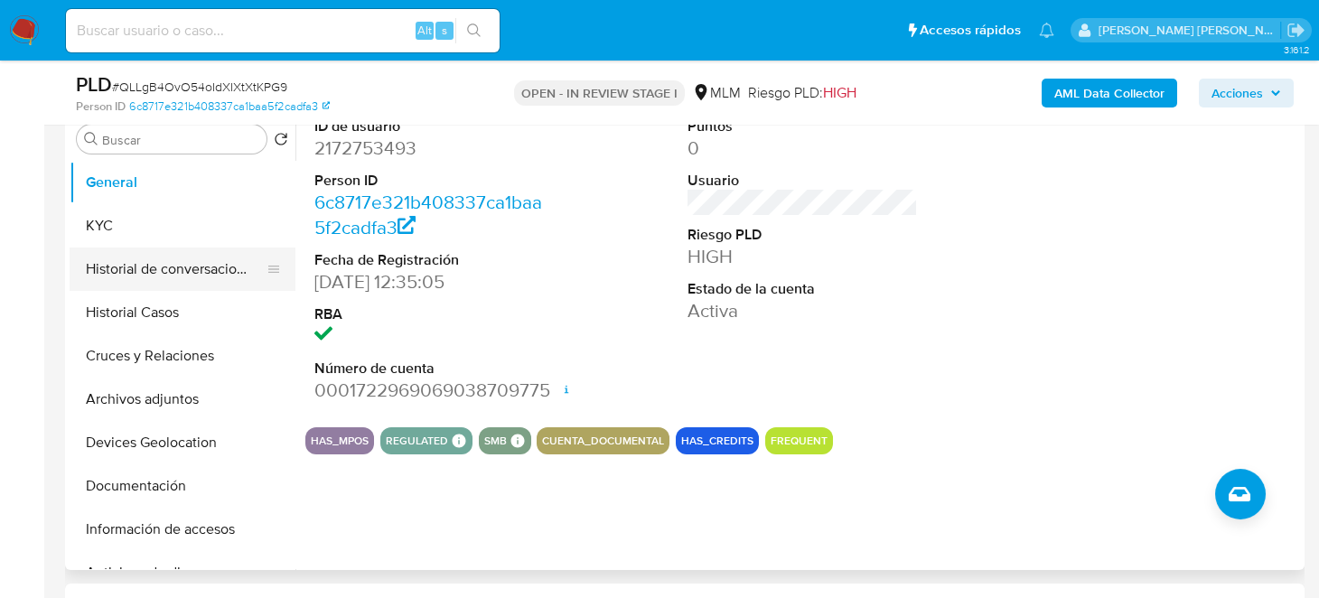
click at [184, 277] on button "Historial de conversaciones" at bounding box center [175, 269] width 211 height 43
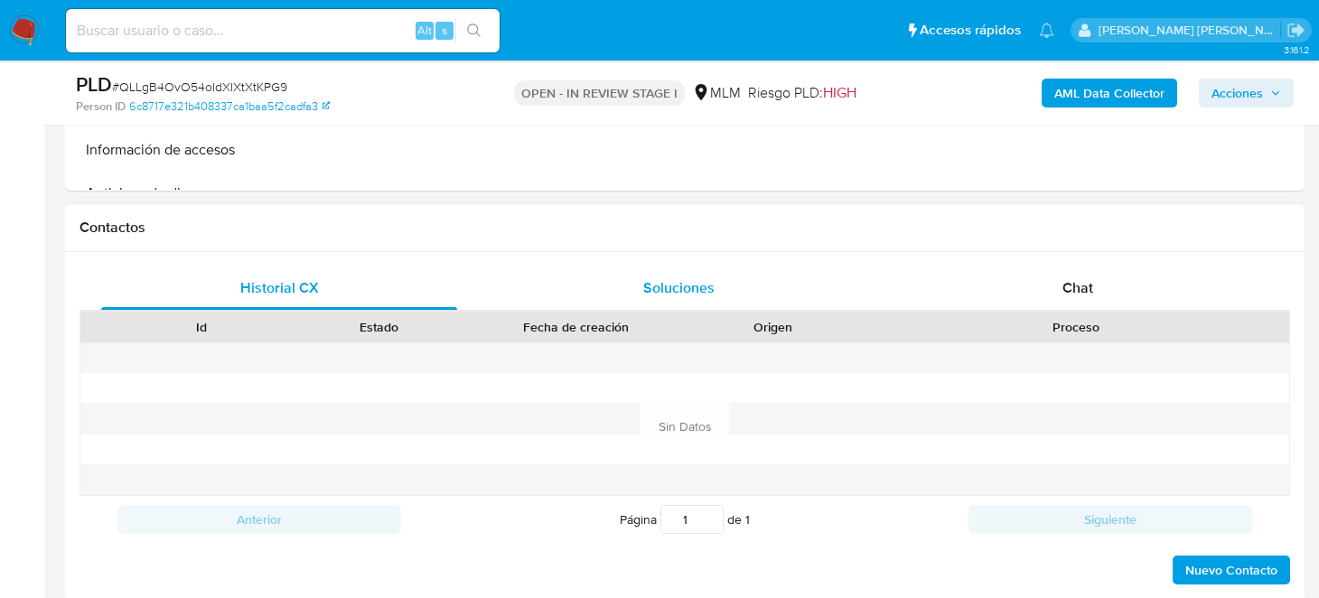
scroll to position [813, 0]
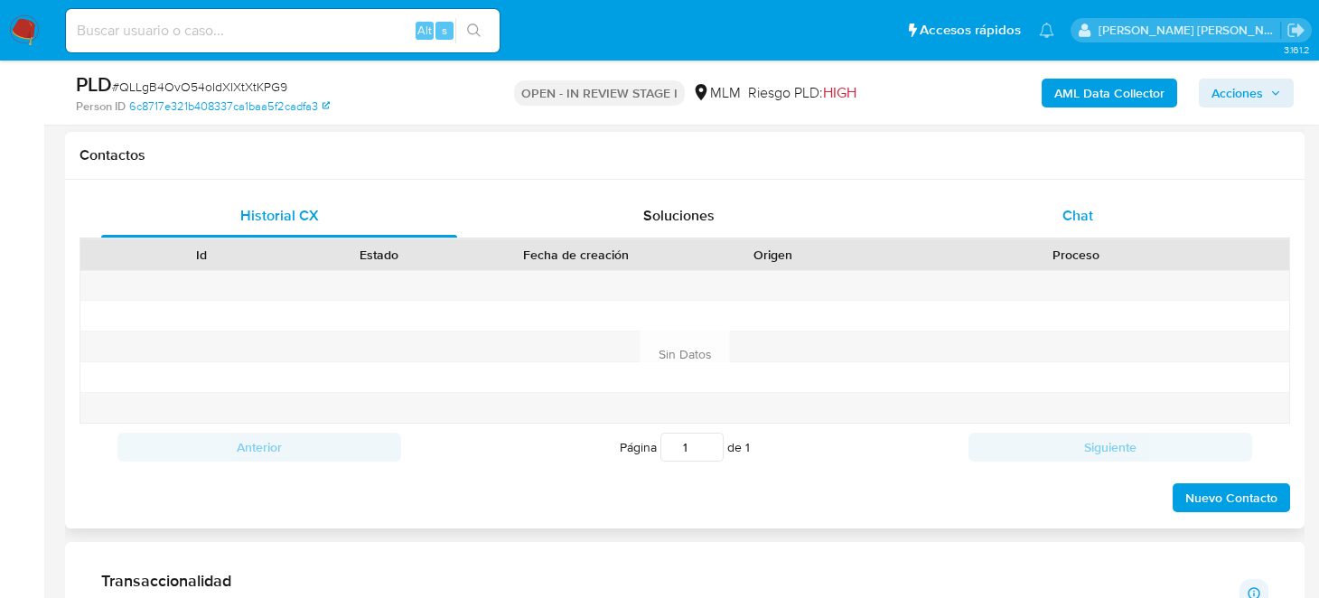
click at [1067, 219] on span "Chat" at bounding box center [1078, 215] width 31 height 21
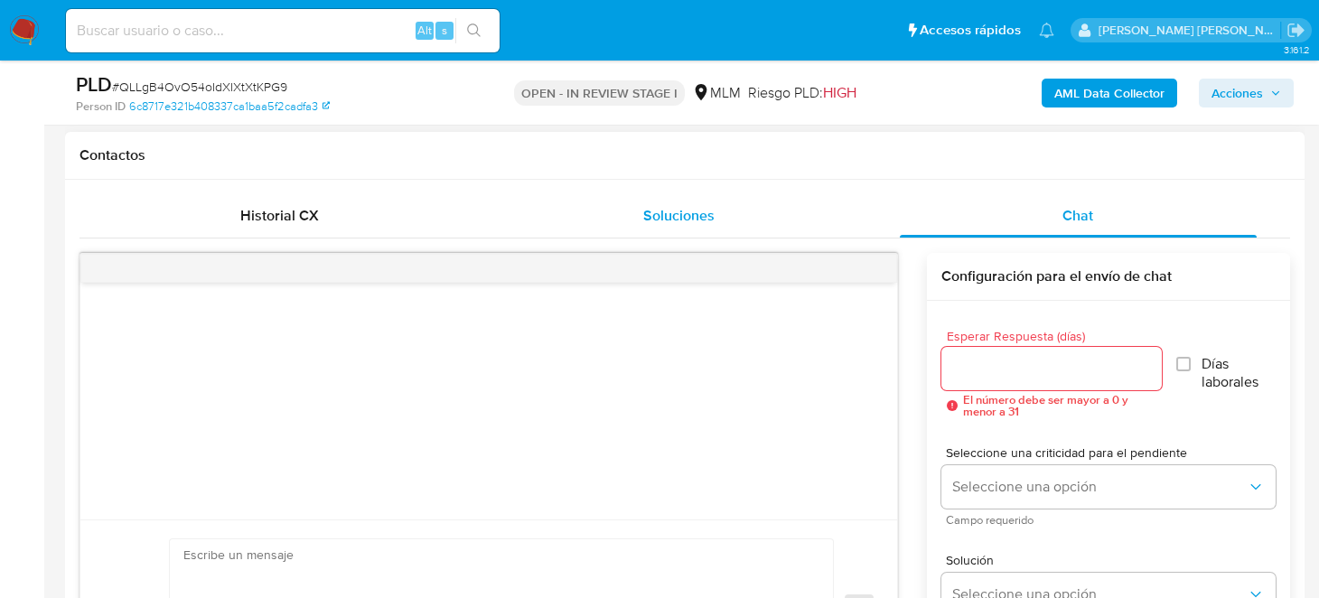
click at [701, 207] on span "Soluciones" at bounding box center [678, 215] width 71 height 21
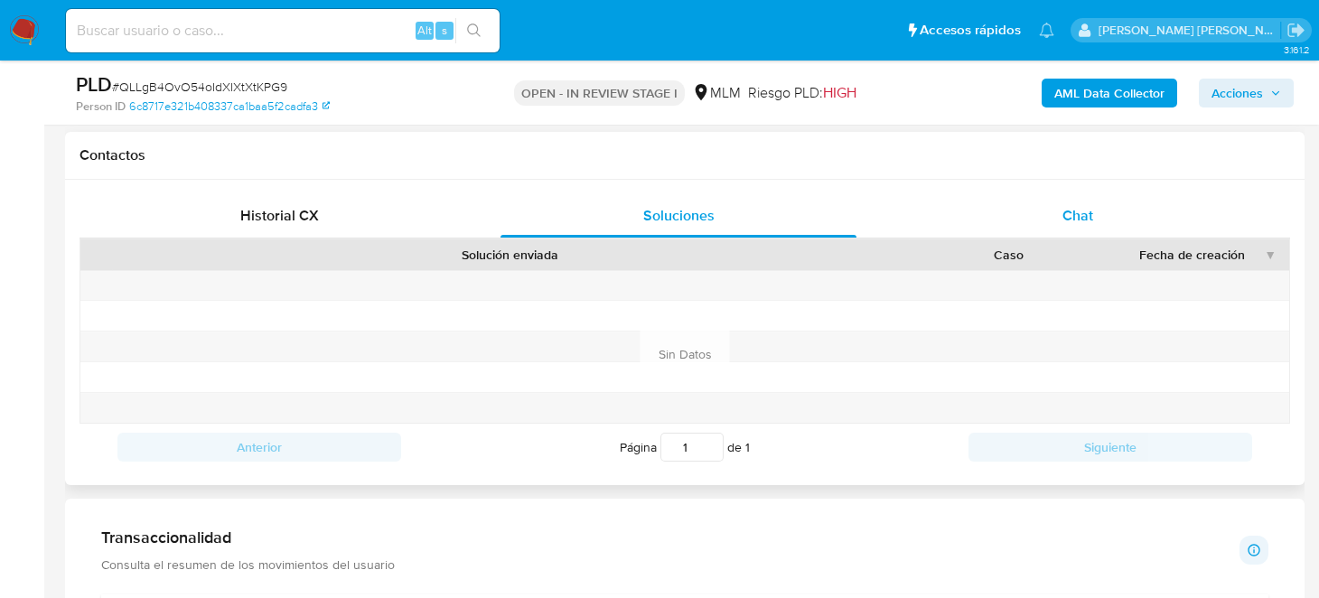
click at [1061, 216] on div "Chat" at bounding box center [1078, 215] width 356 height 43
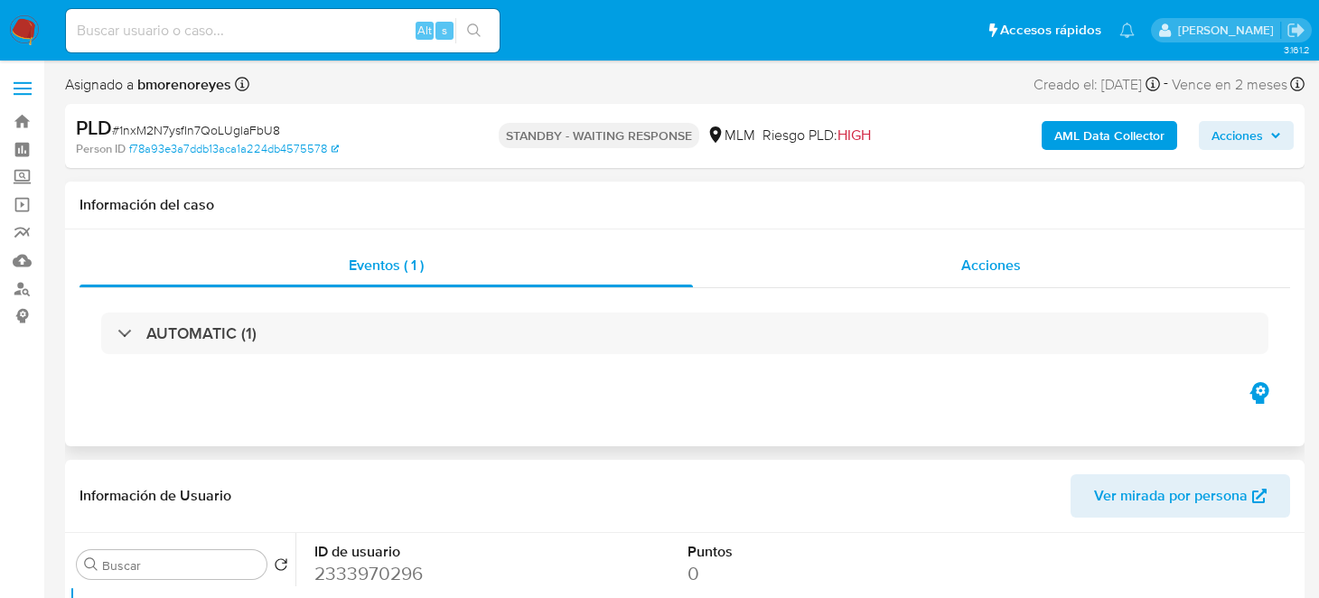
select select "10"
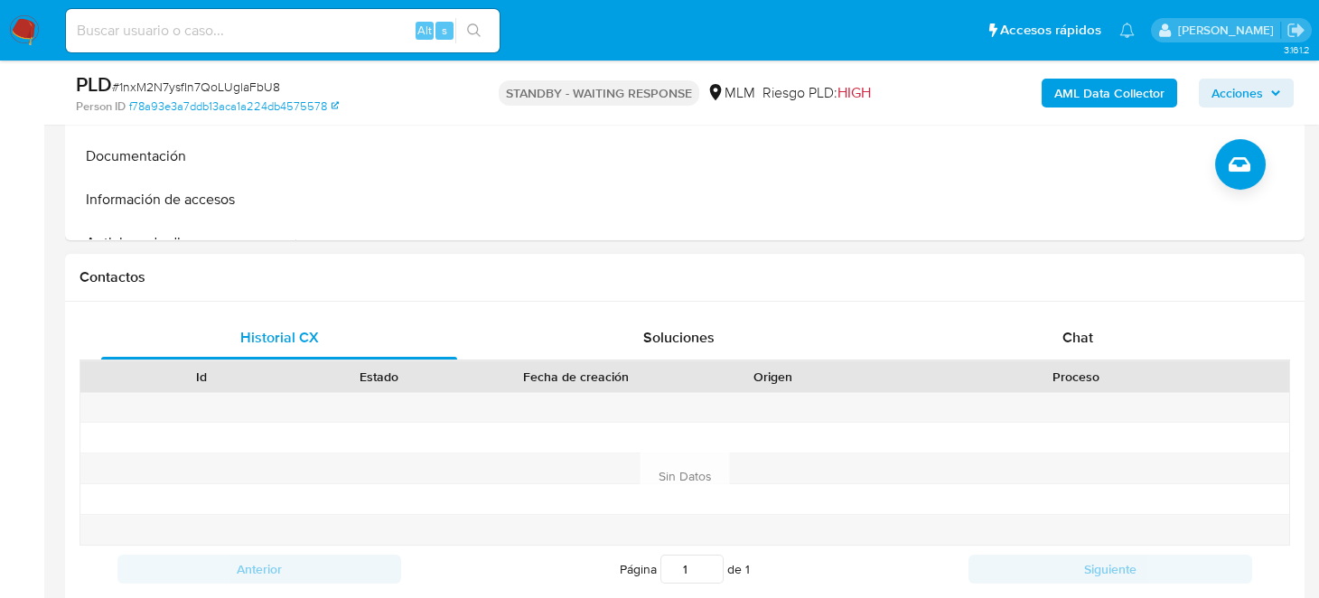
scroll to position [813, 0]
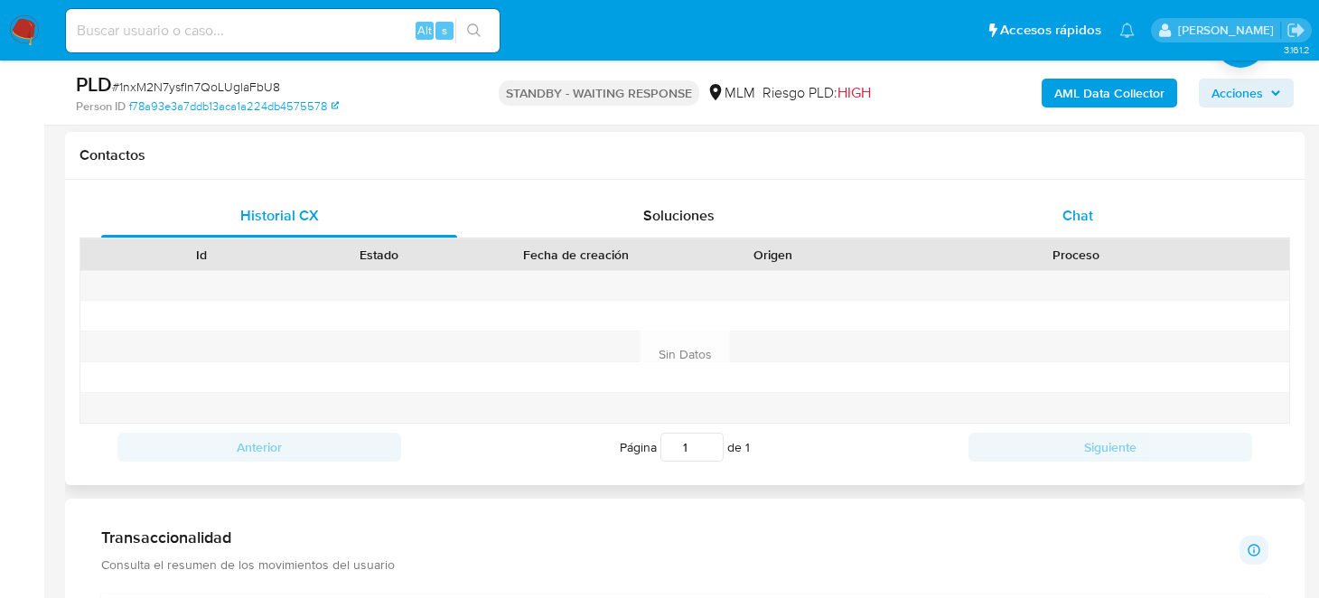
click at [1087, 219] on span "Chat" at bounding box center [1078, 215] width 31 height 21
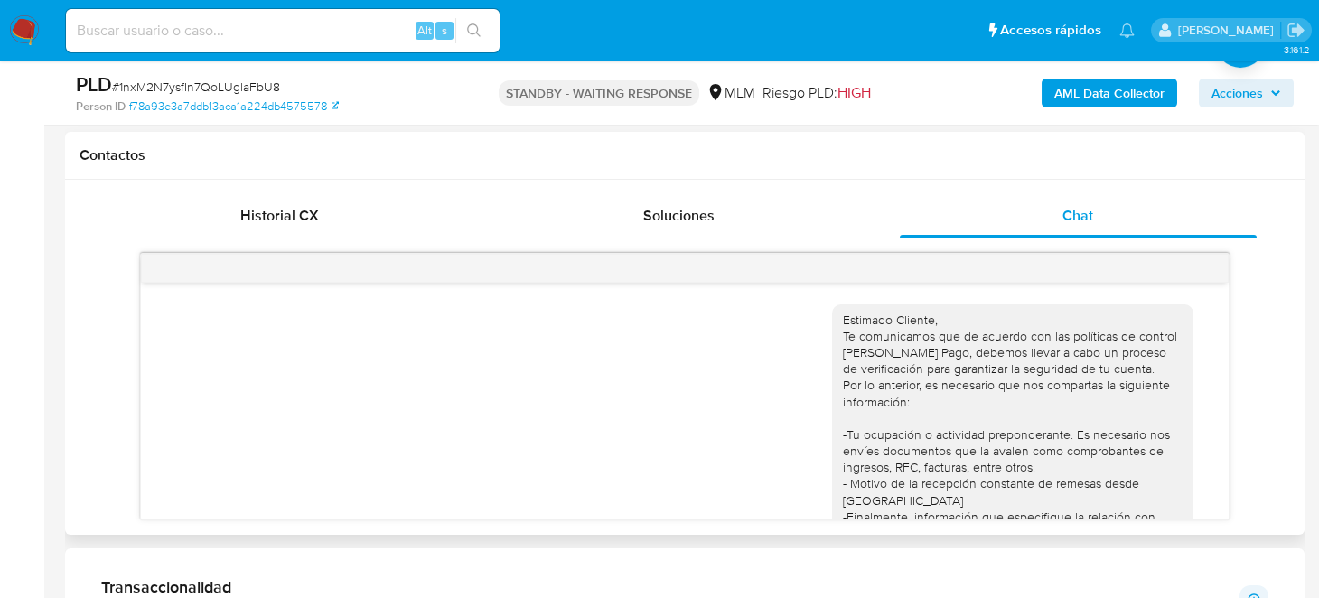
scroll to position [195, 0]
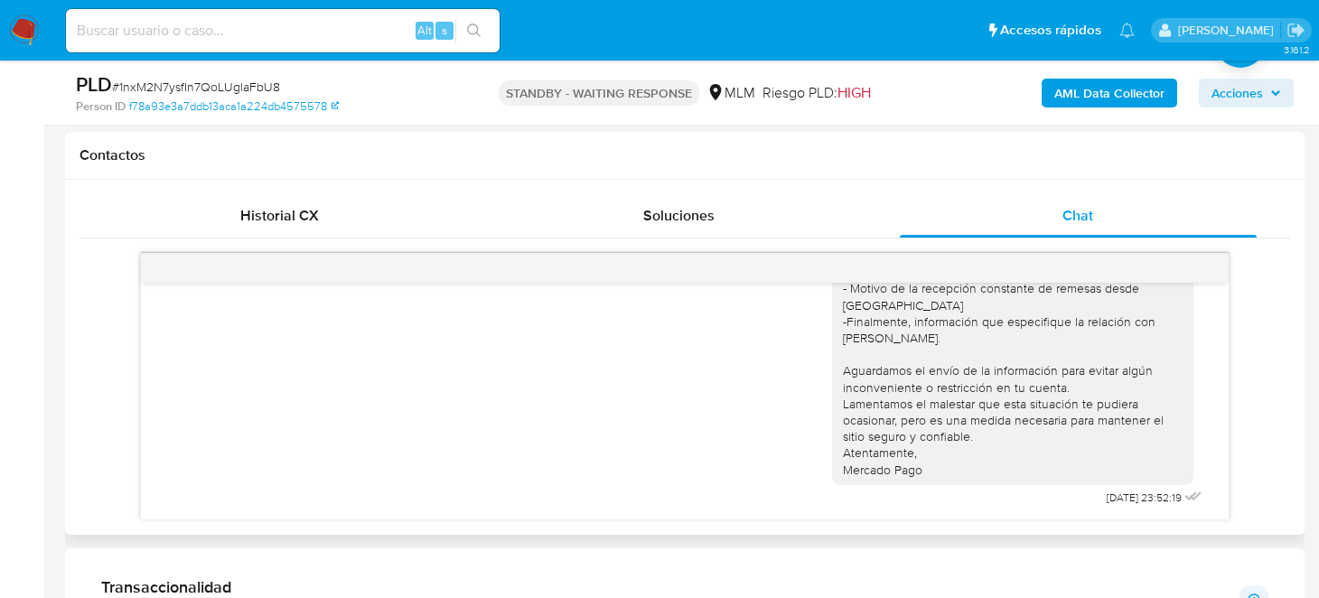
click at [916, 466] on div "Estimado Cliente, Te comunicamos que de acuerdo con las políticas de control [P…" at bounding box center [1013, 298] width 340 height 362
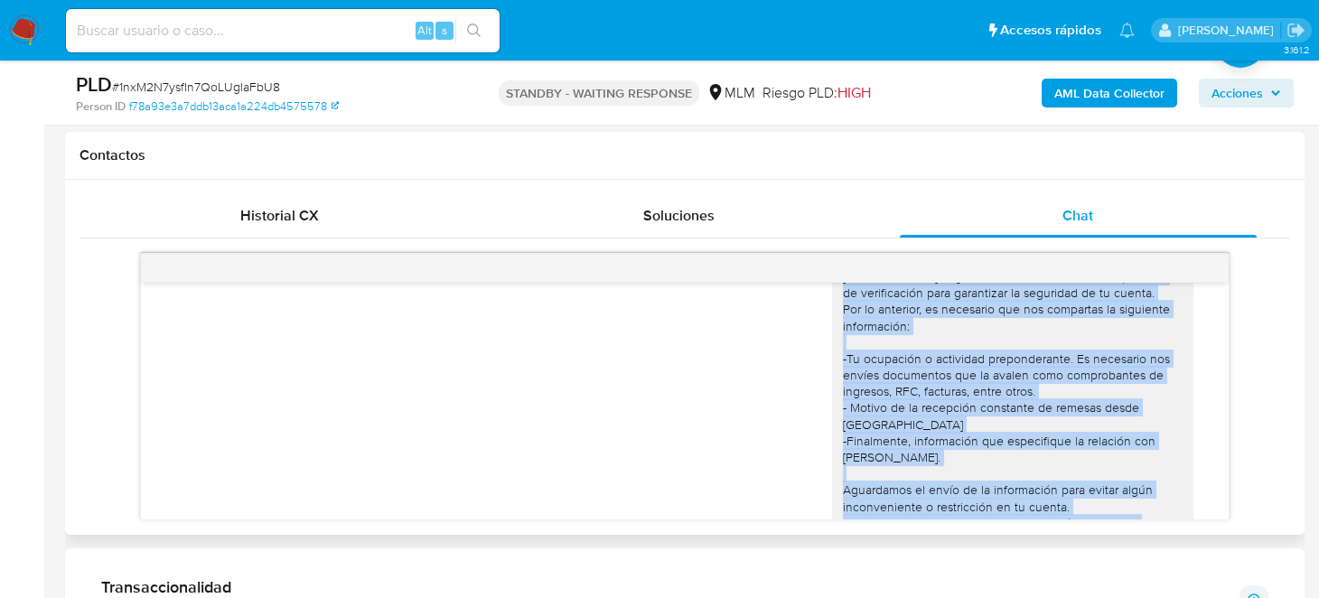
scroll to position [0, 0]
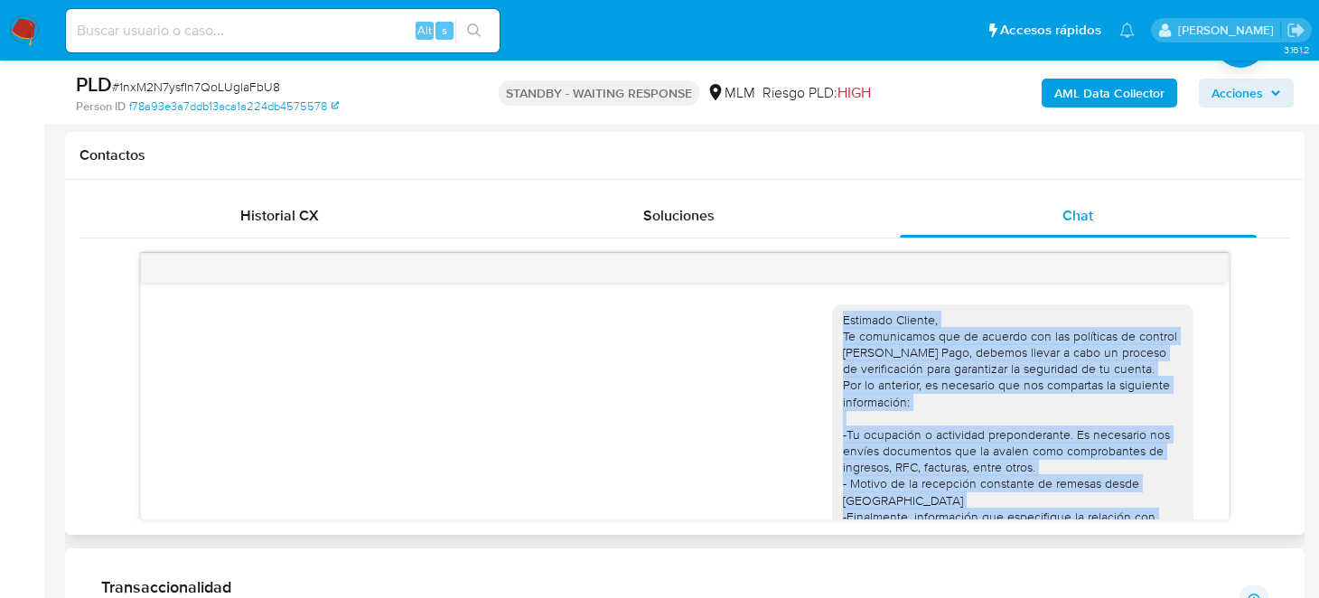
drag, startPoint x: 921, startPoint y: 469, endPoint x: 836, endPoint y: 264, distance: 222.0
click at [836, 264] on div "Estimado Cliente, Te comunicamos que de acuerdo con las políticas de control de…" at bounding box center [685, 387] width 1090 height 268
copy div "Estimado Cliente, Te comunicamos que de acuerdo con las políticas de control de…"
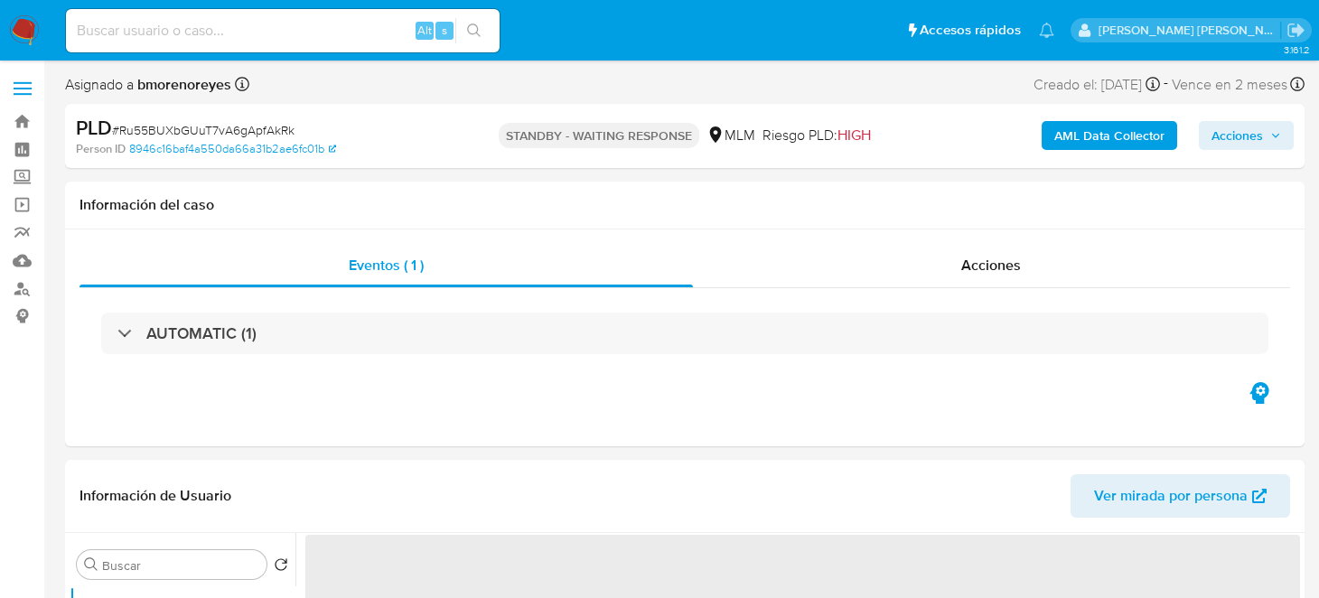
select select "10"
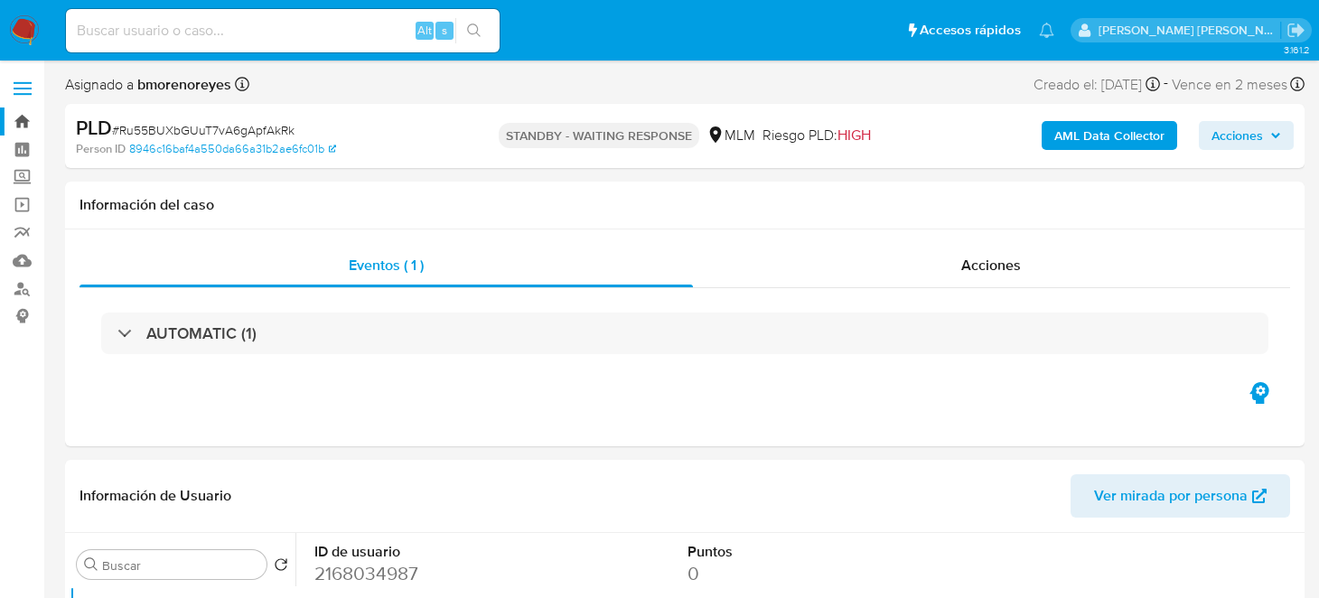
click at [20, 119] on link "Bandeja" at bounding box center [107, 122] width 215 height 28
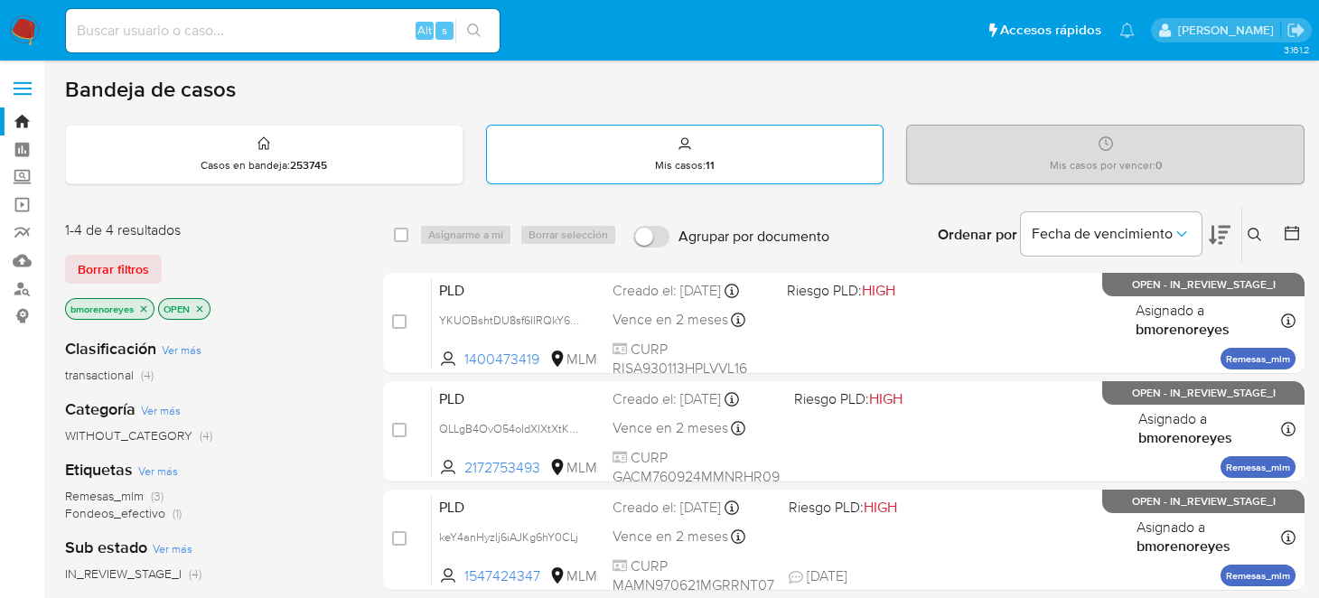
click at [630, 157] on div "Mis casos : 11" at bounding box center [685, 155] width 397 height 58
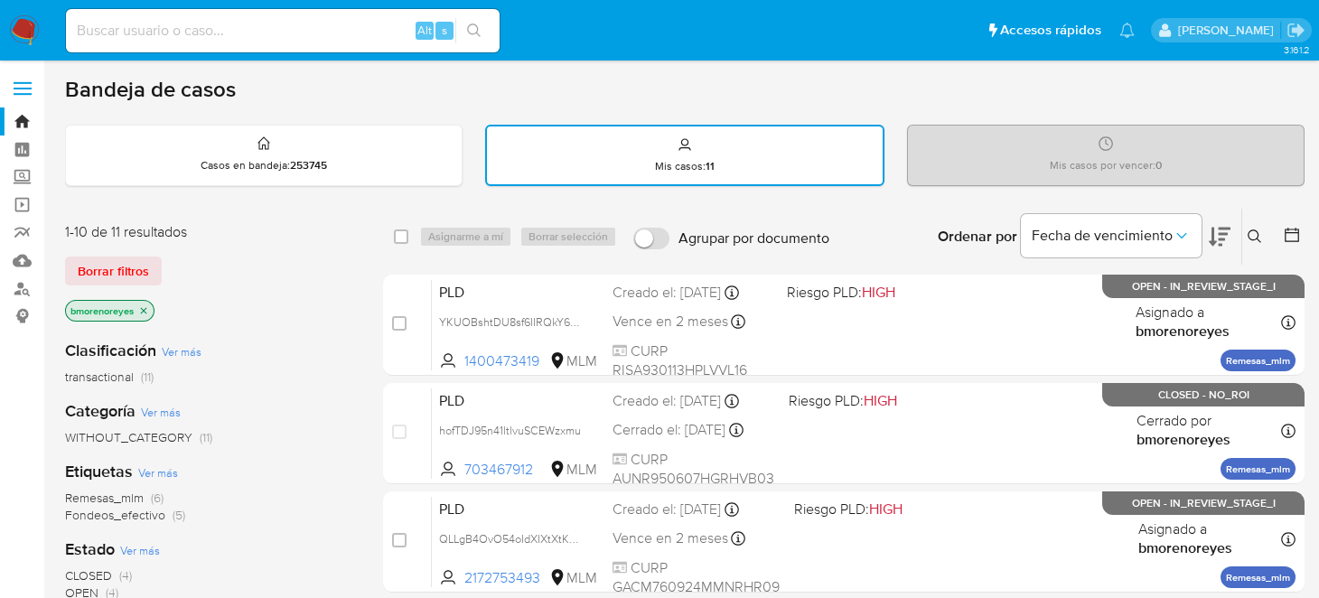
click at [1259, 237] on icon at bounding box center [1255, 237] width 14 height 14
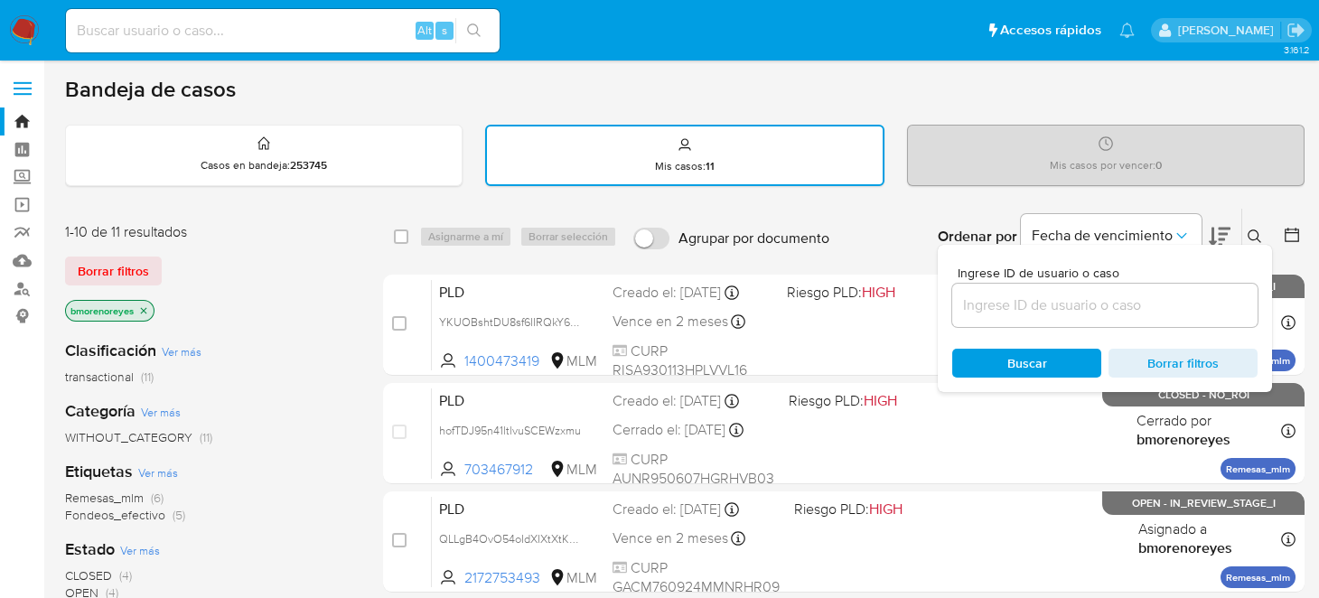
click at [1033, 294] on input at bounding box center [1105, 305] width 305 height 23
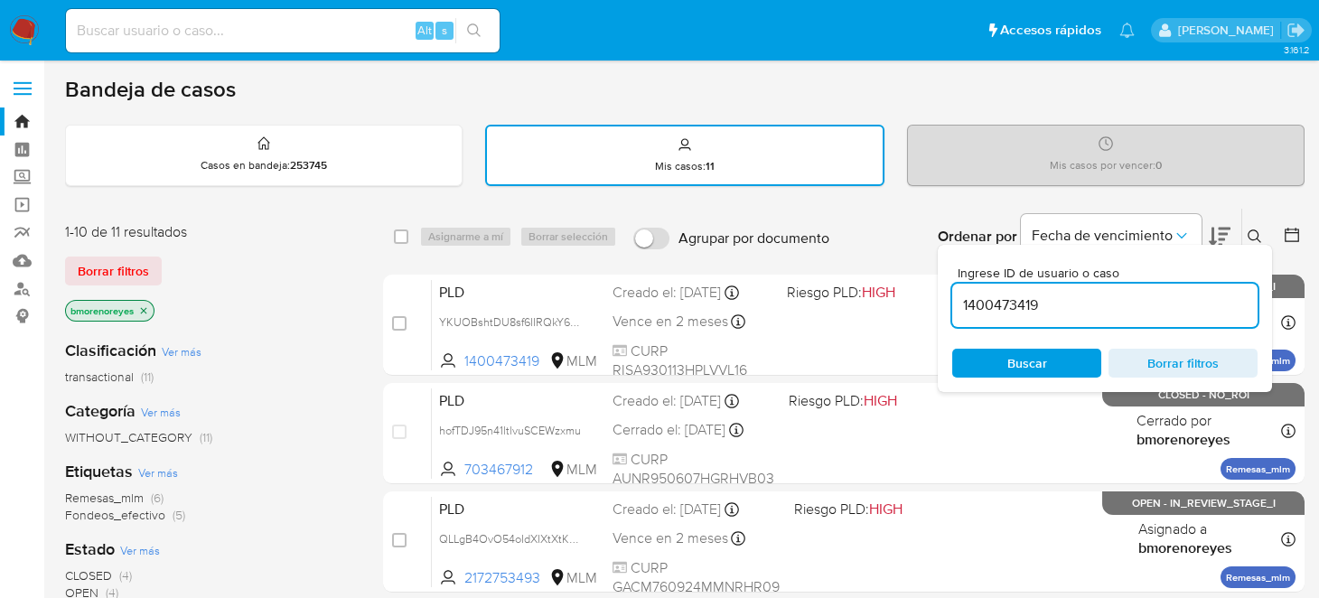
type input "1400473419"
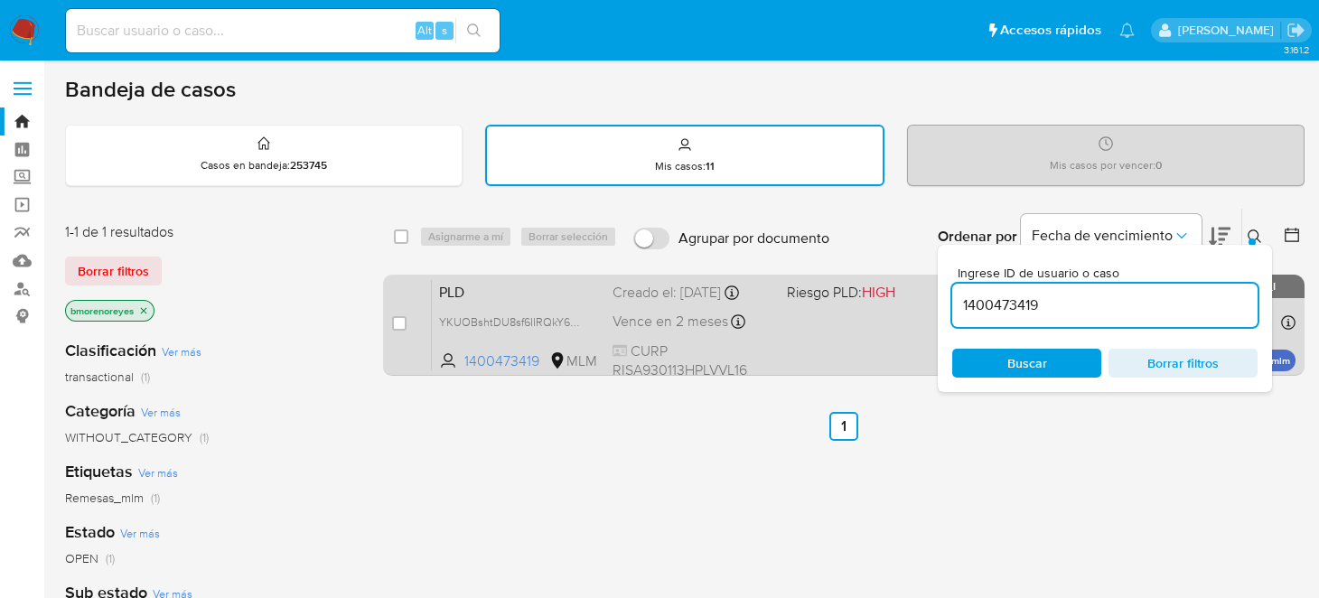
click at [847, 350] on div "PLD YKUOBshtDU8sf6IIRQkY669M 1400473419 MLM Riesgo PLD: HIGH Creado el: 12/09/2…" at bounding box center [864, 324] width 864 height 91
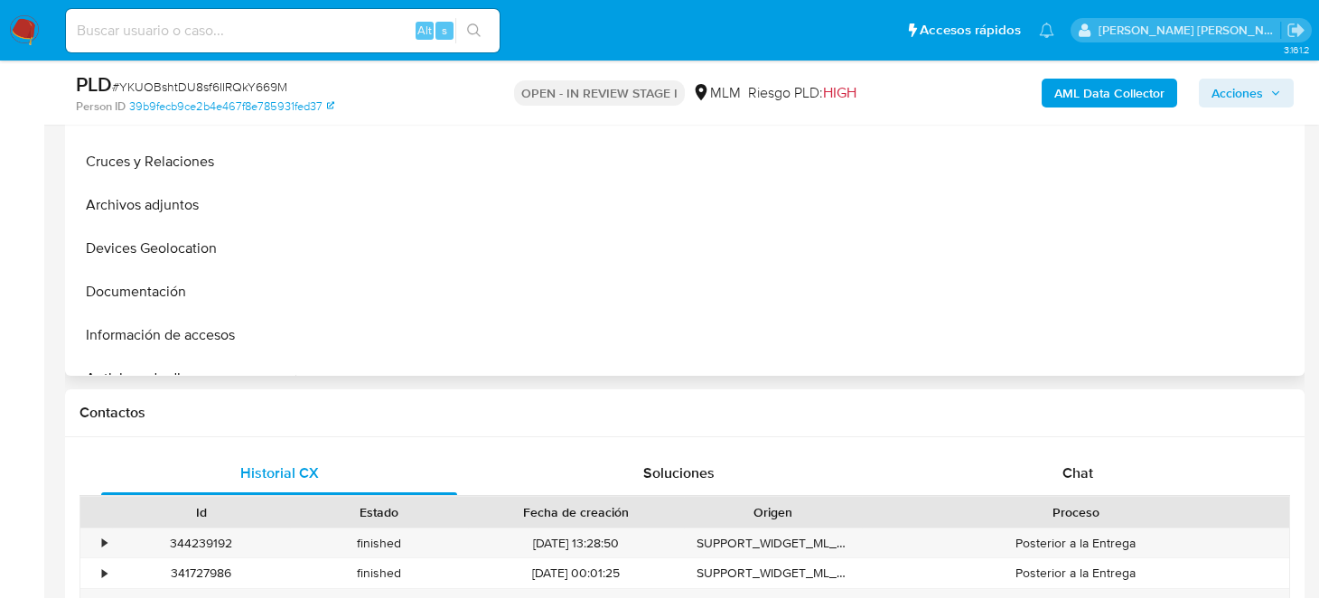
select select "10"
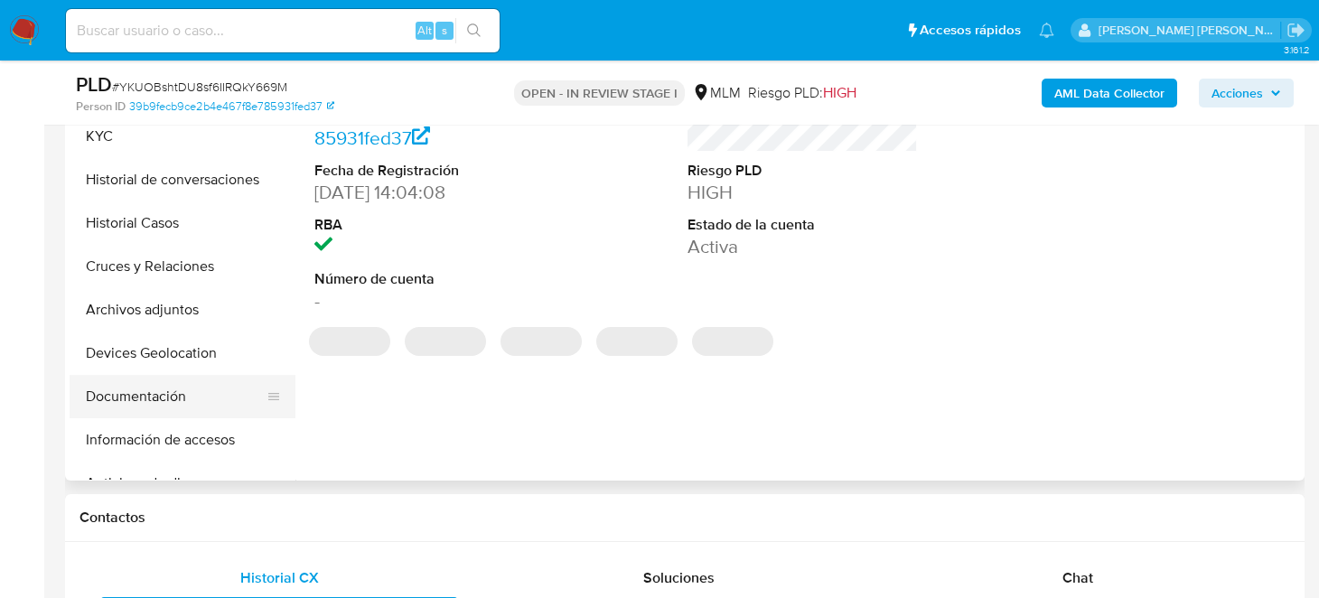
scroll to position [271, 0]
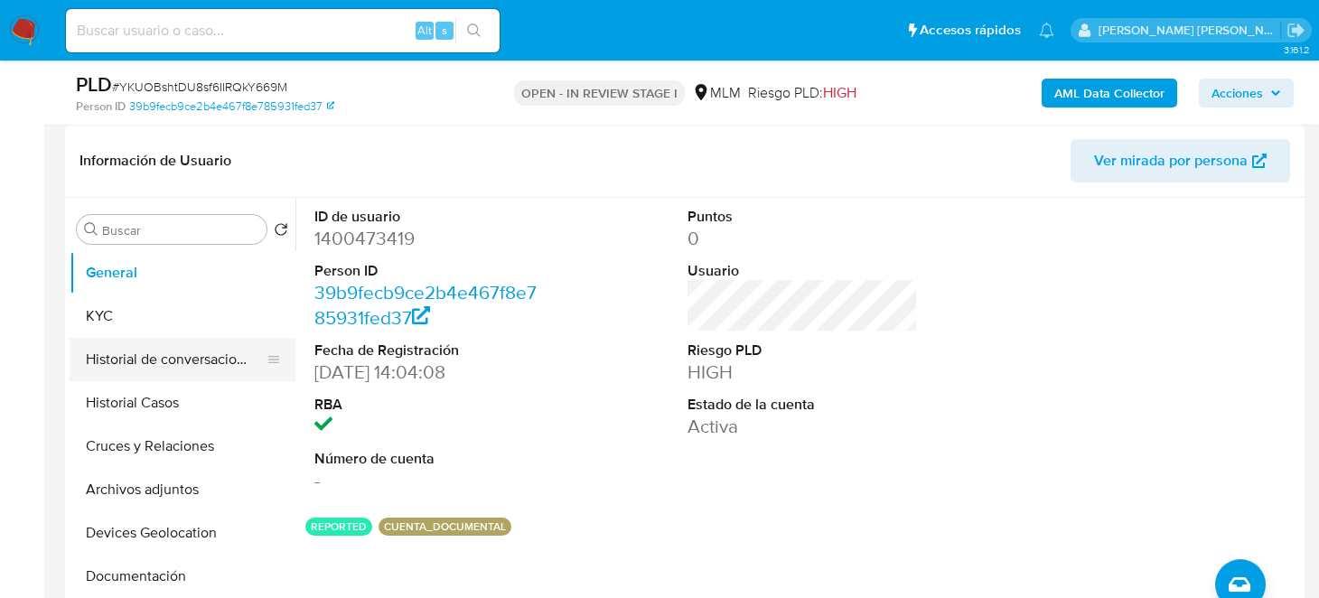
click at [158, 367] on button "Historial de conversaciones" at bounding box center [175, 359] width 211 height 43
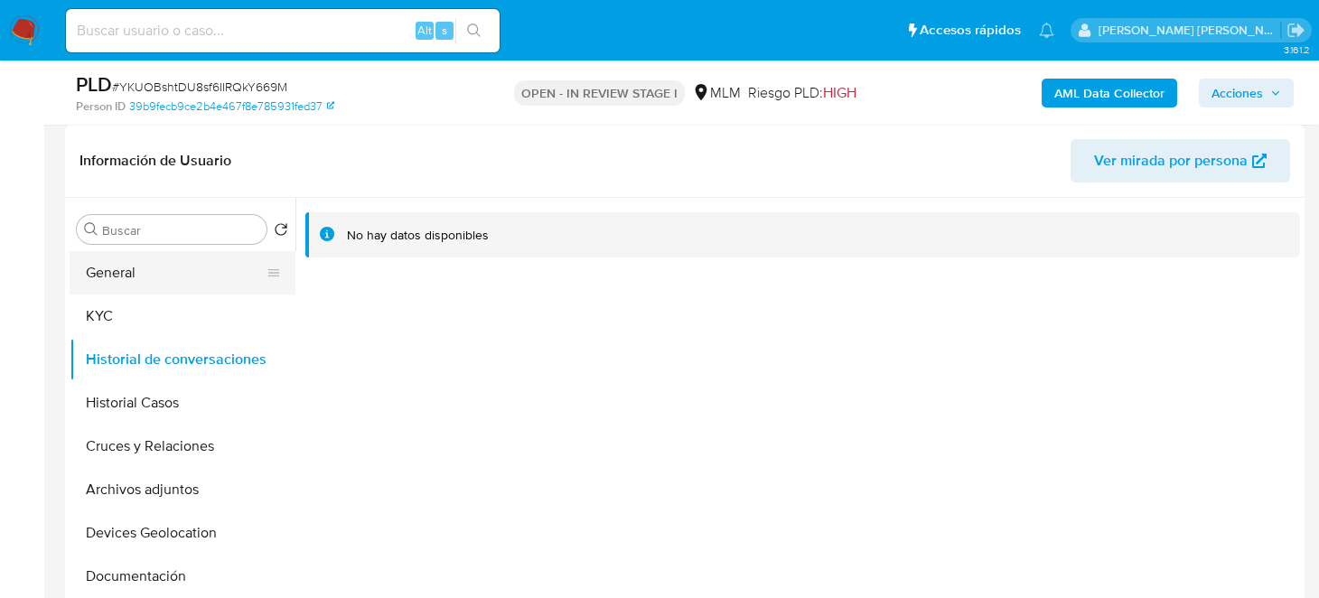
click at [126, 272] on button "General" at bounding box center [175, 272] width 211 height 43
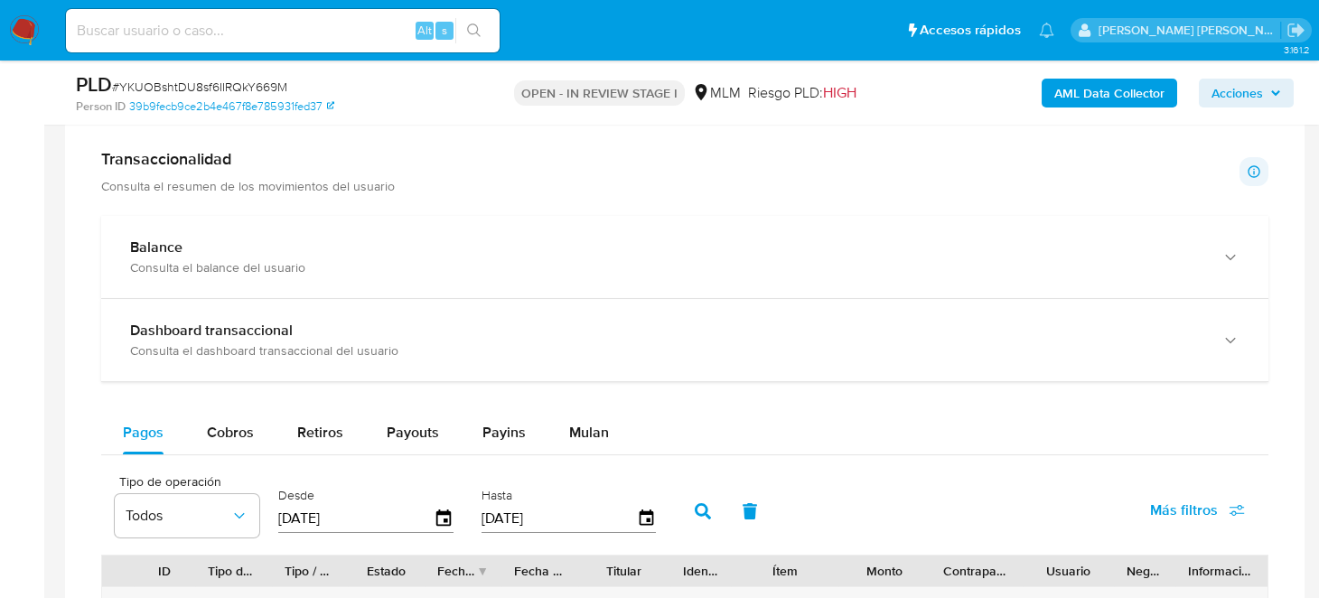
scroll to position [1175, 0]
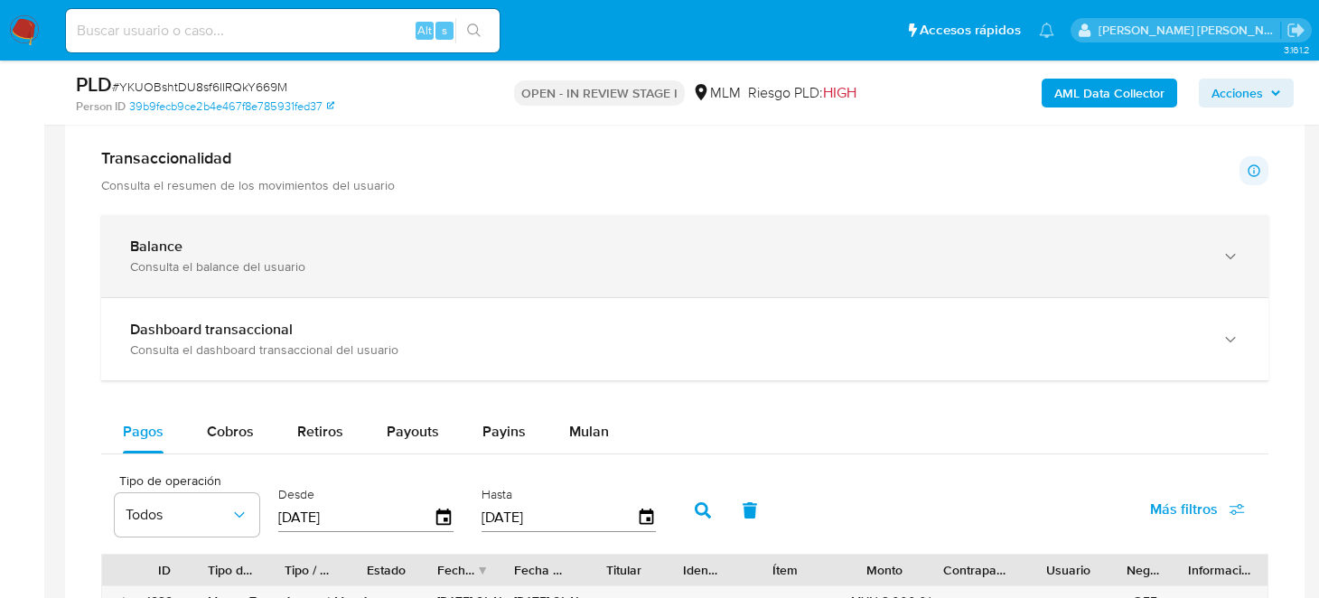
click at [373, 272] on div "Consulta el balance del usuario" at bounding box center [667, 266] width 1074 height 16
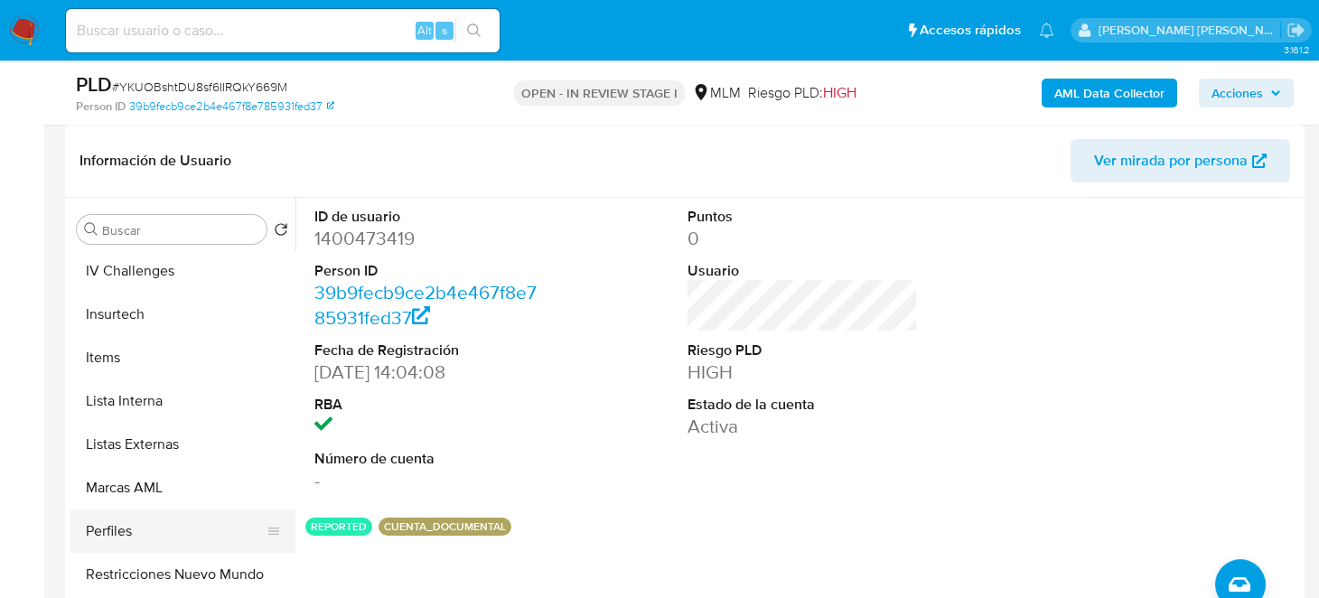
scroll to position [850, 0]
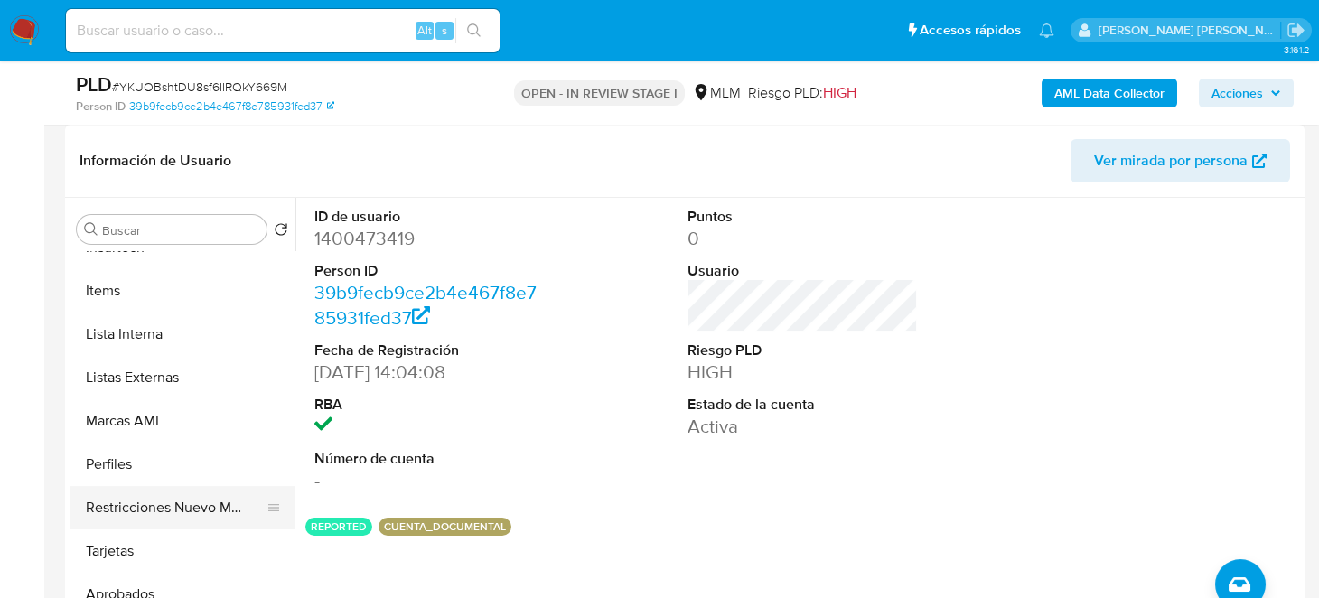
click at [207, 506] on button "Restricciones Nuevo Mundo" at bounding box center [175, 507] width 211 height 43
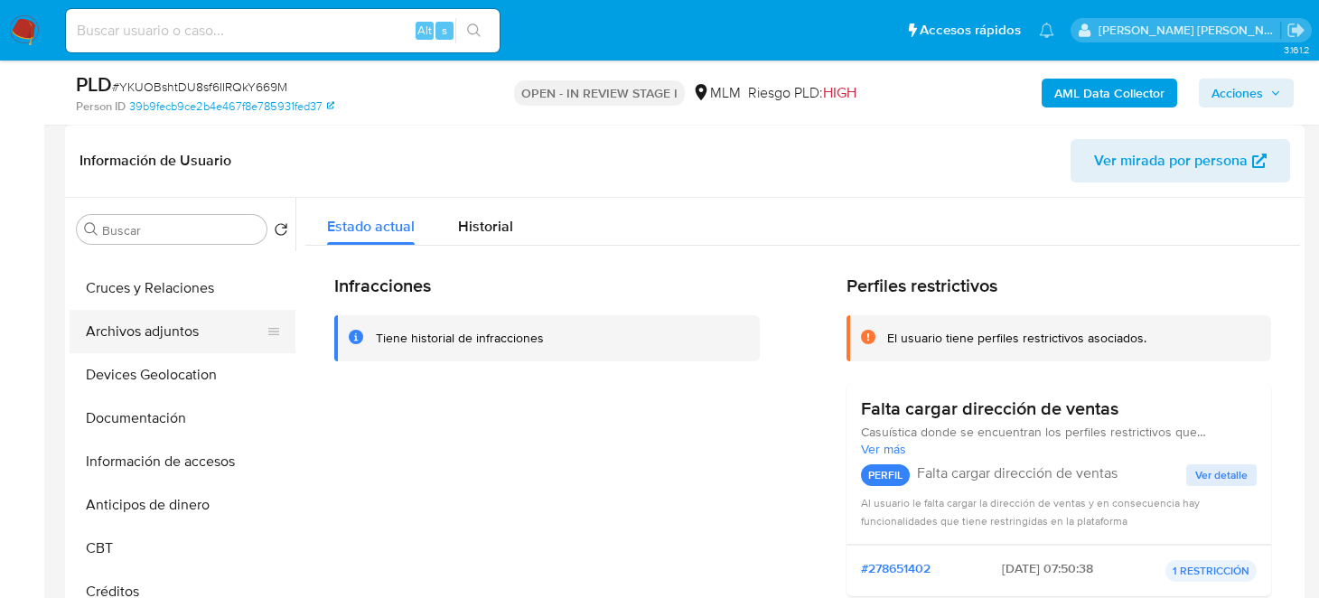
scroll to position [127, 0]
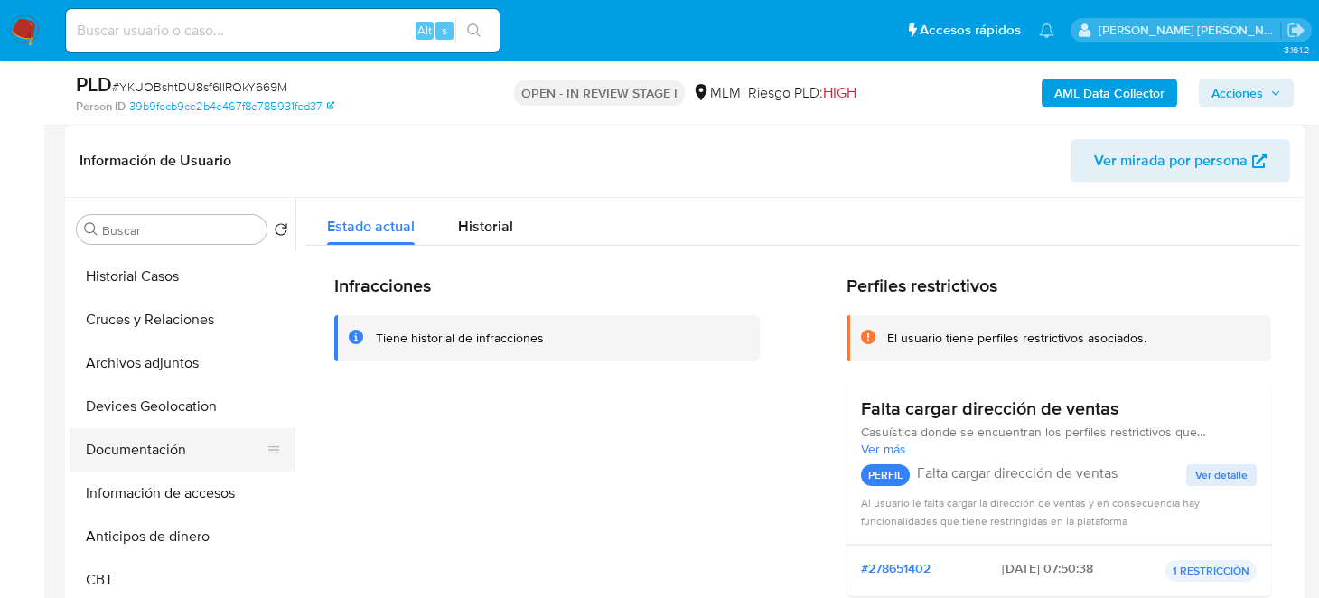
click at [160, 444] on button "Documentación" at bounding box center [175, 449] width 211 height 43
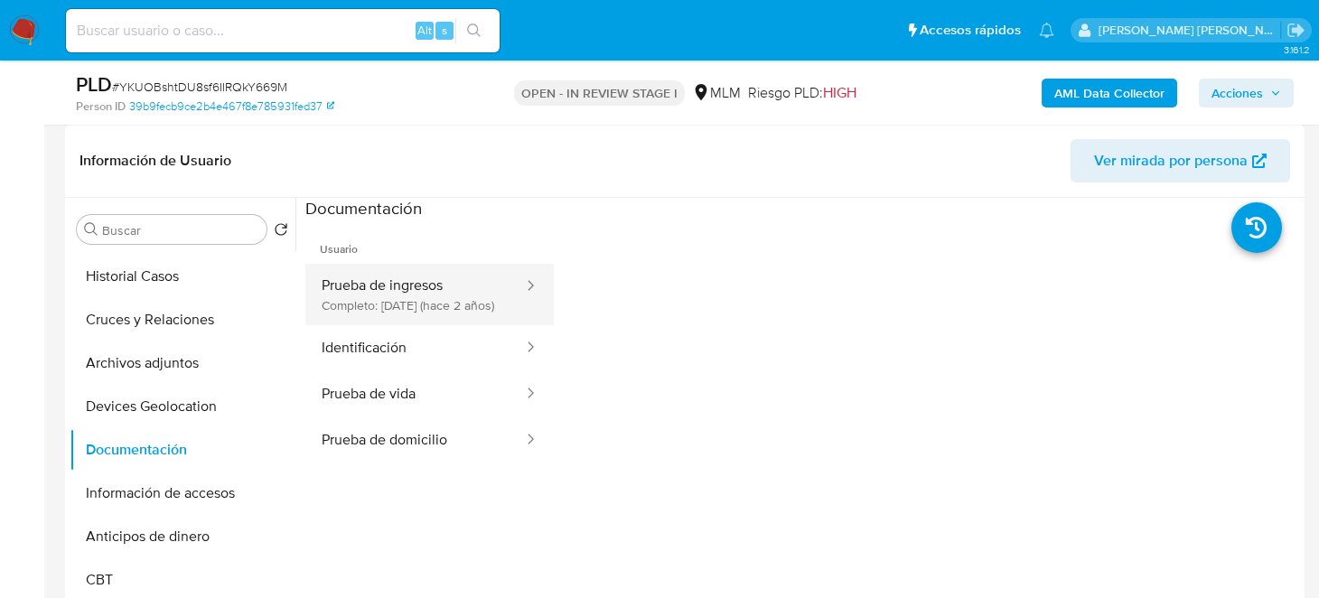
click at [421, 296] on button "Prueba de ingresos Completo: 31/01/2024 (hace 2 años)" at bounding box center [415, 294] width 220 height 61
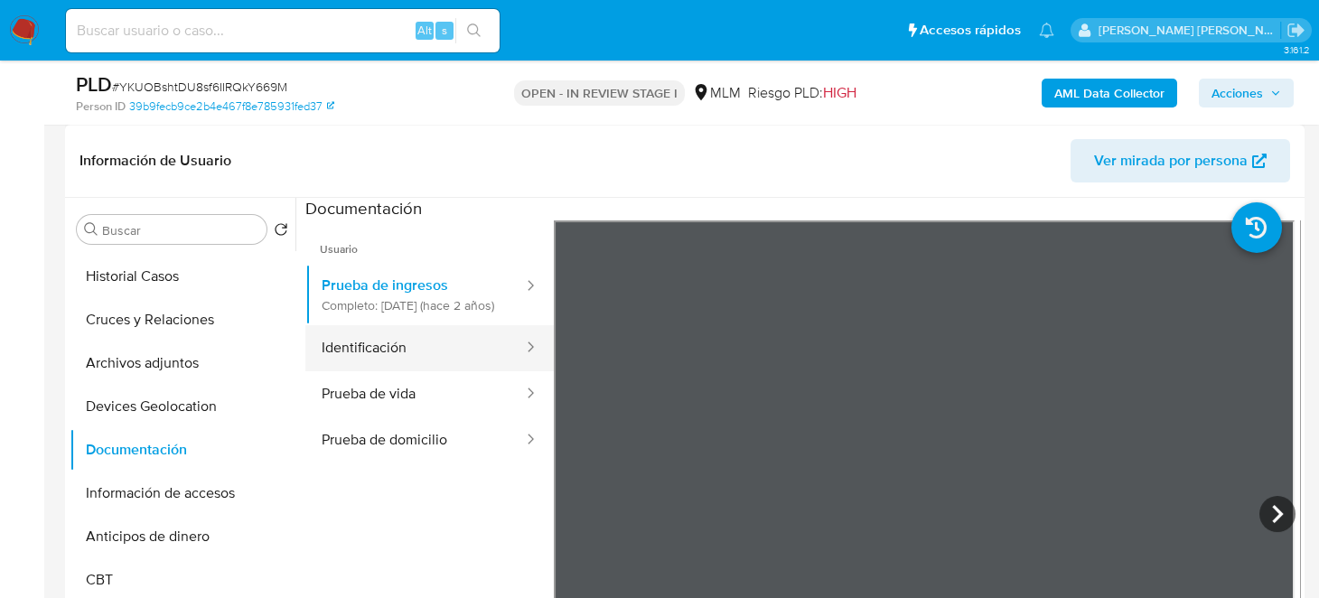
click at [400, 369] on button "Identificación" at bounding box center [415, 348] width 220 height 46
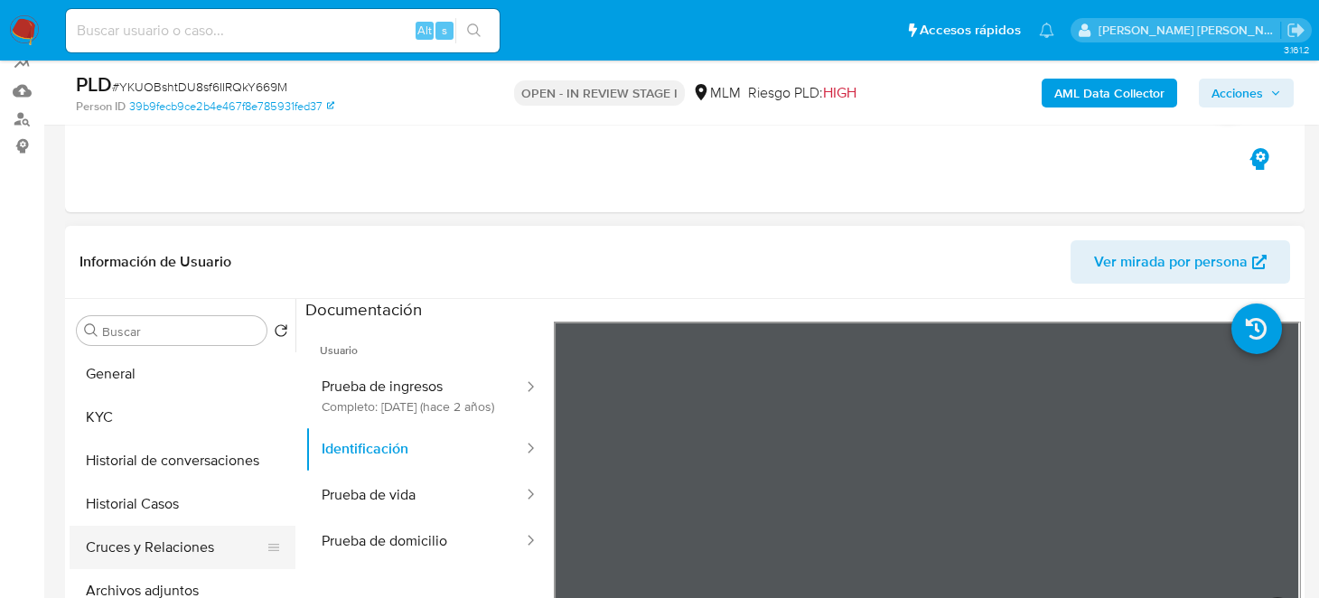
scroll to position [271, 0]
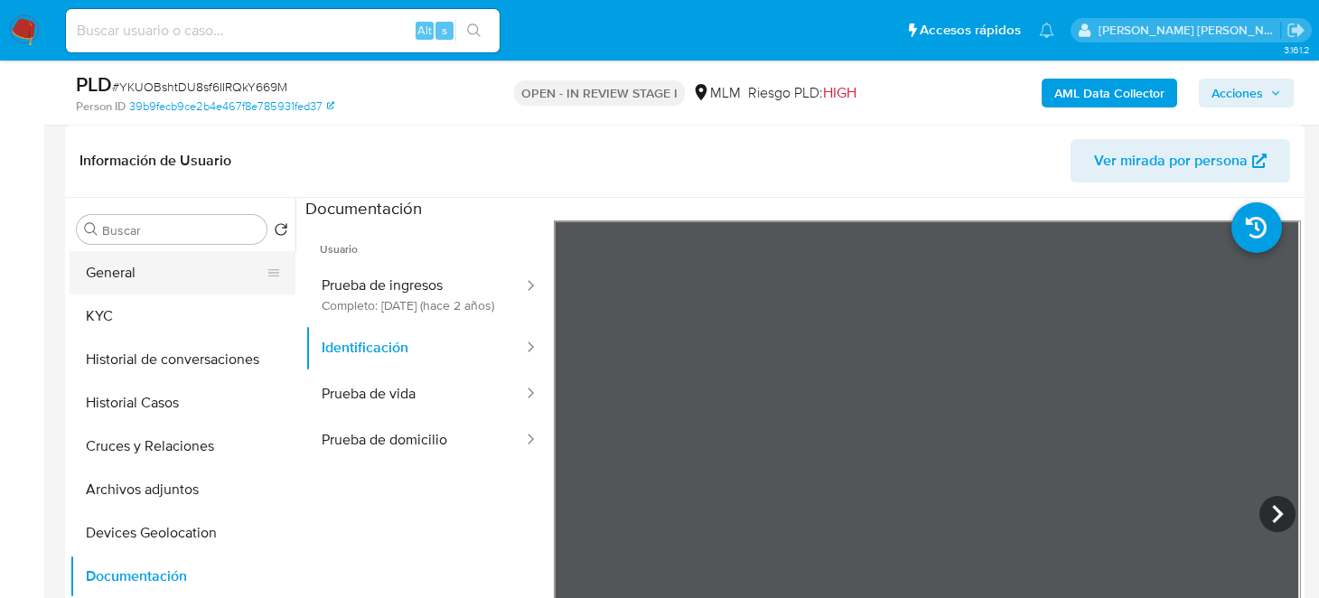
click at [158, 270] on button "General" at bounding box center [175, 272] width 211 height 43
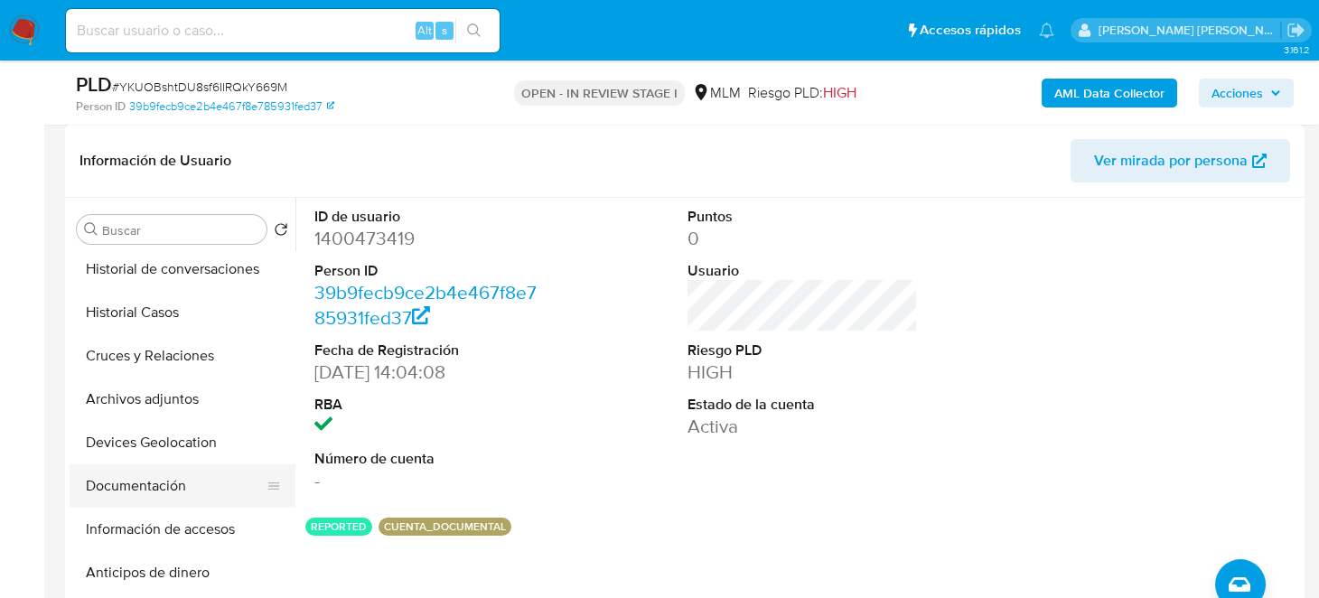
scroll to position [89, 0]
click at [188, 408] on button "Archivos adjuntos" at bounding box center [175, 400] width 211 height 43
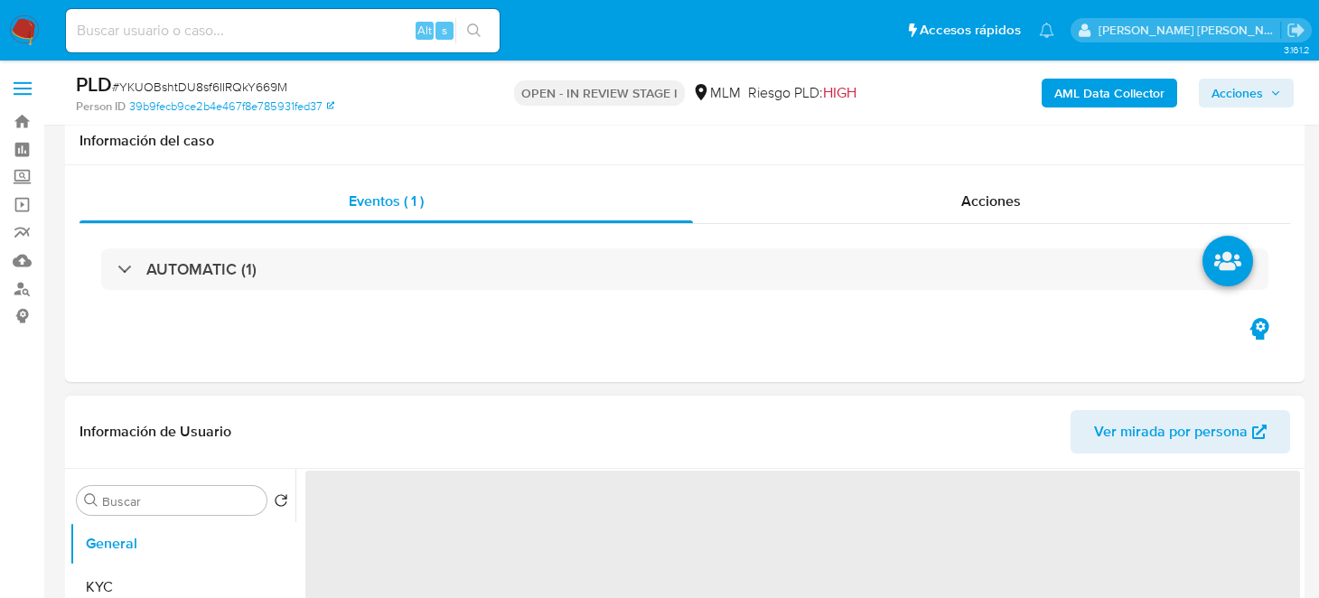
select select "10"
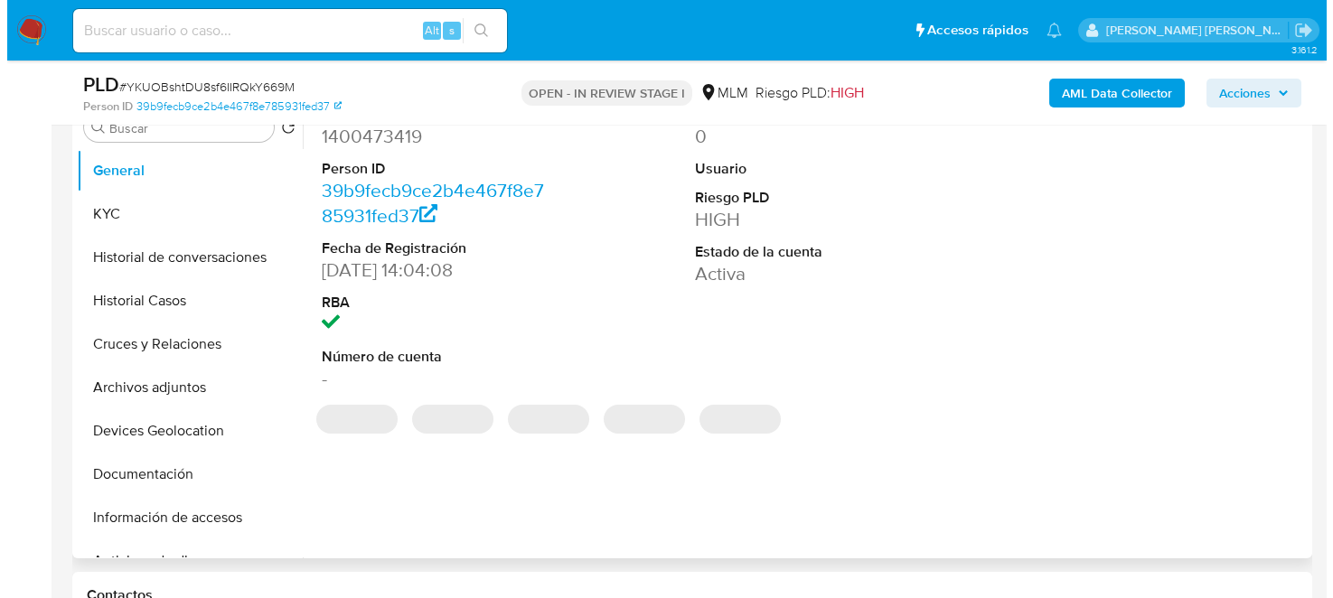
scroll to position [451, 0]
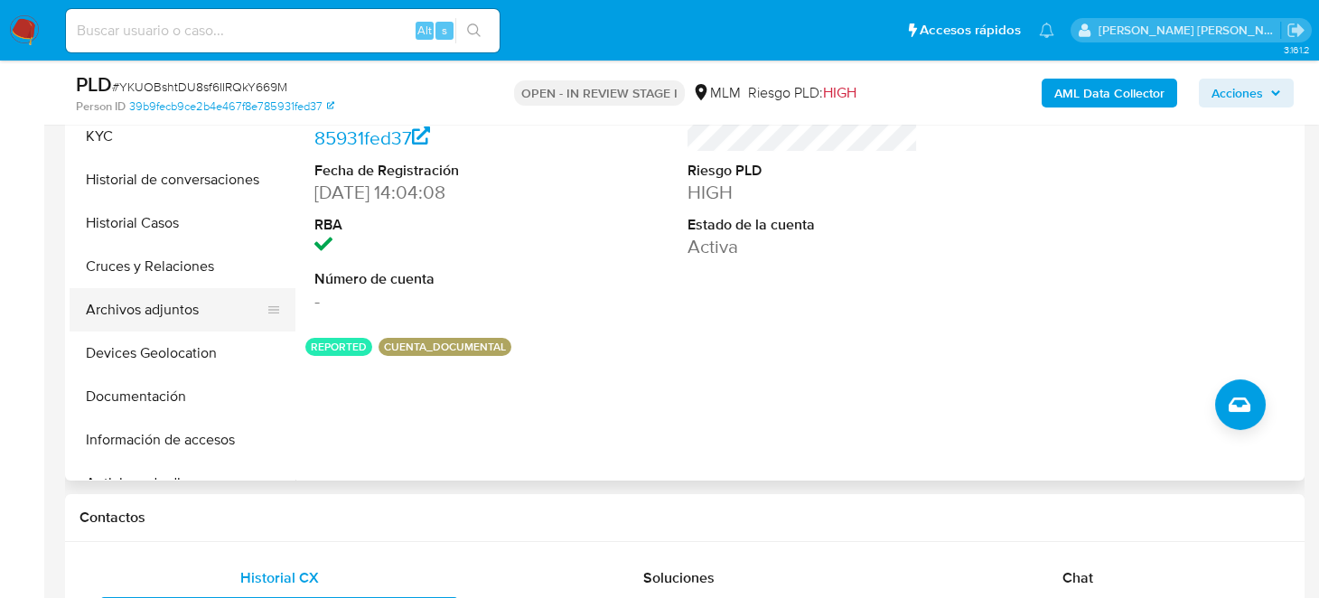
click at [160, 311] on button "Archivos adjuntos" at bounding box center [175, 309] width 211 height 43
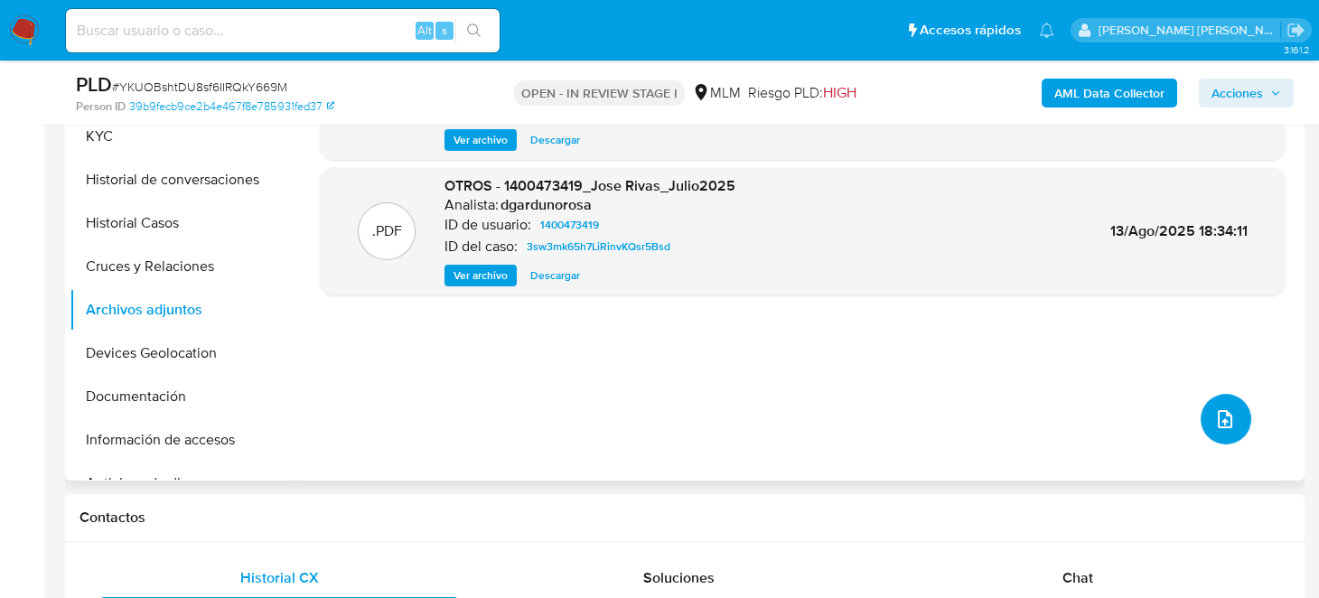
click at [1228, 423] on span "upload-file" at bounding box center [1226, 420] width 22 height 22
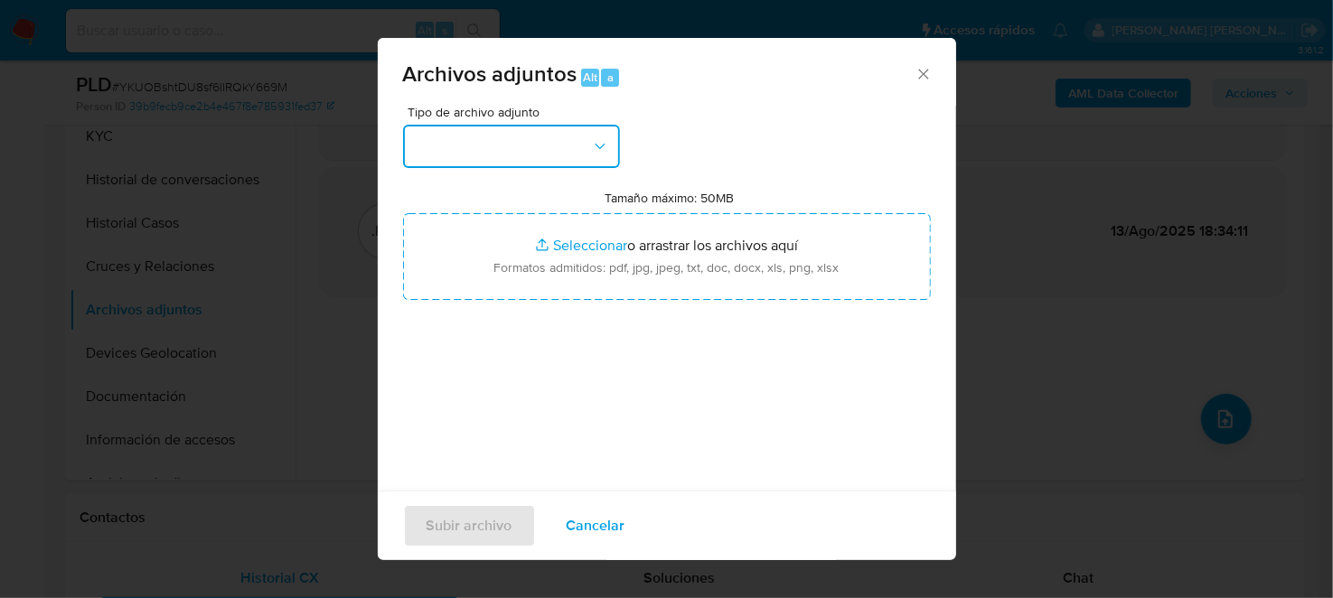
click at [557, 158] on button "button" at bounding box center [511, 146] width 217 height 43
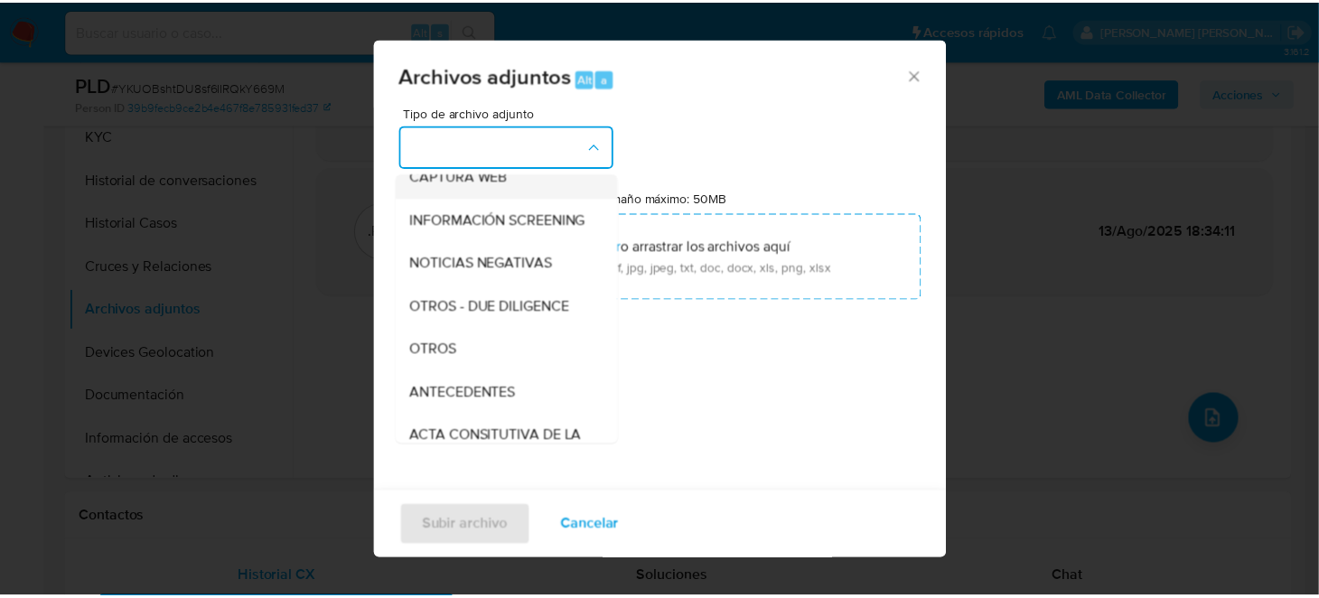
scroll to position [271, 0]
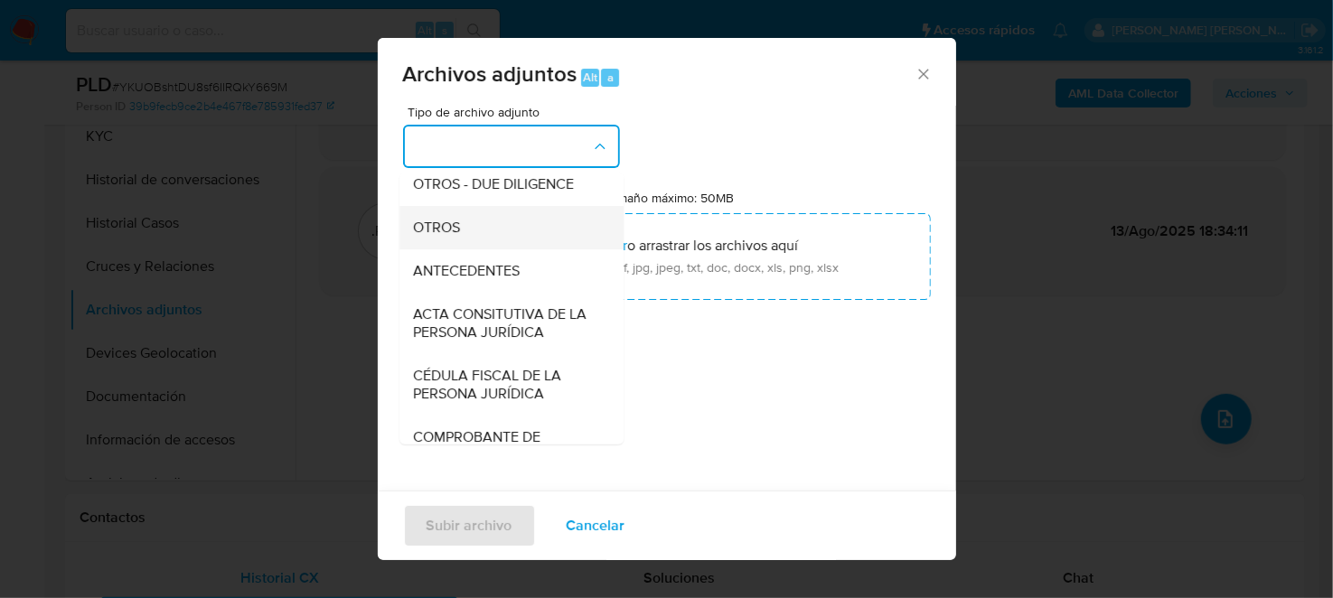
click at [490, 243] on div "OTROS" at bounding box center [506, 226] width 184 height 43
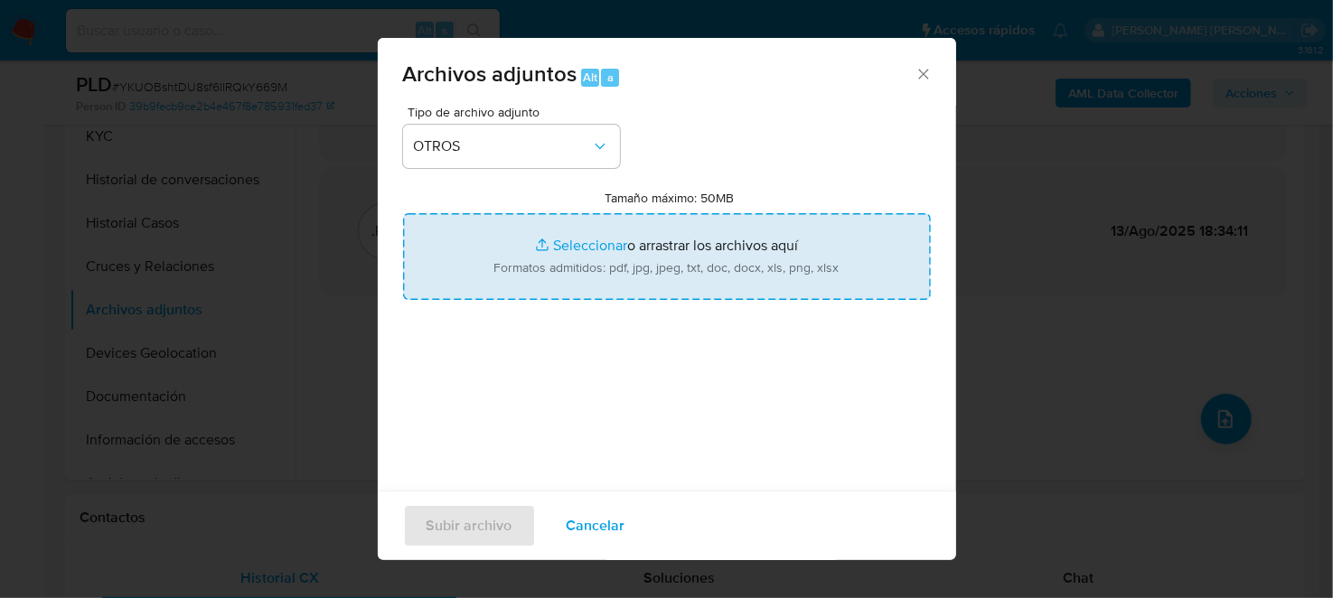
click at [626, 258] on input "Tamaño máximo: 50MB Seleccionar archivos" at bounding box center [667, 256] width 528 height 87
type input "C:\fakepath\1400473419_JOSE ALBERTO RIVAS SEVILLA_SEP2025.pdf"
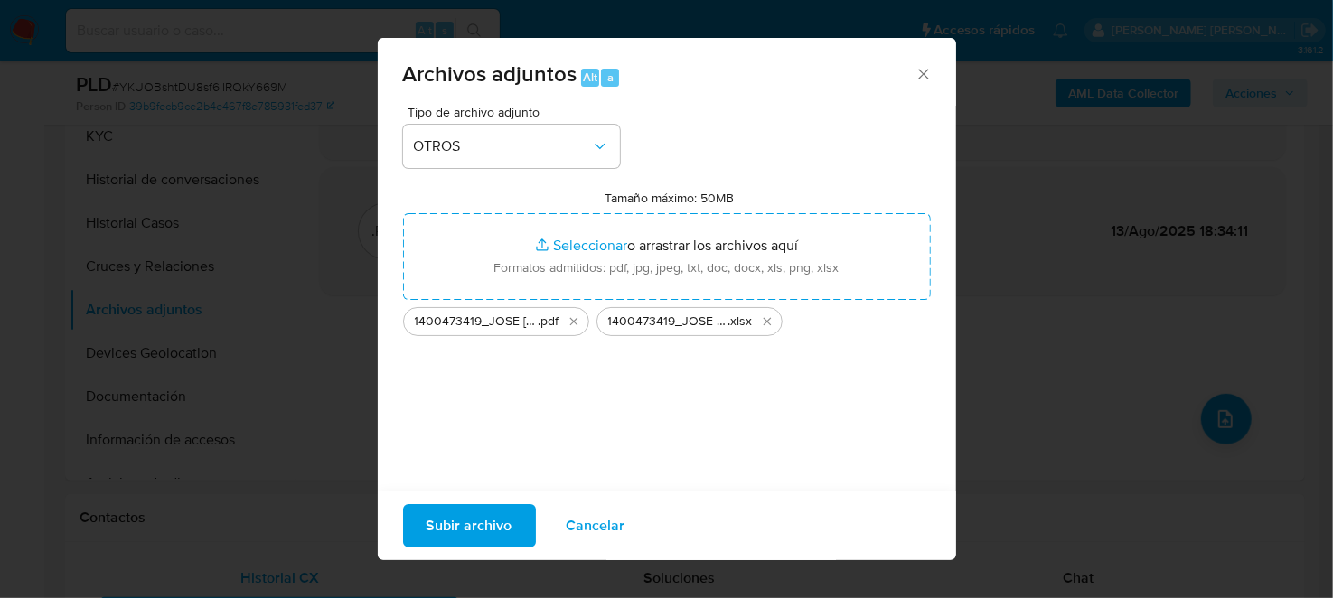
click at [493, 522] on span "Subir archivo" at bounding box center [470, 526] width 86 height 40
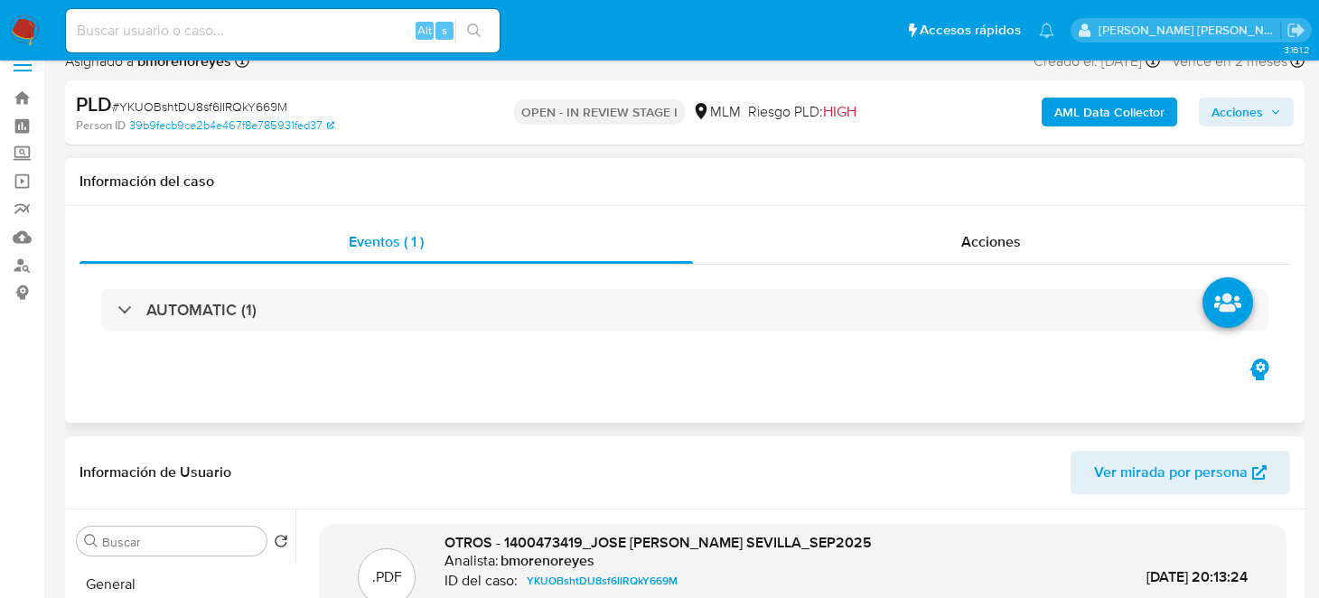
scroll to position [0, 0]
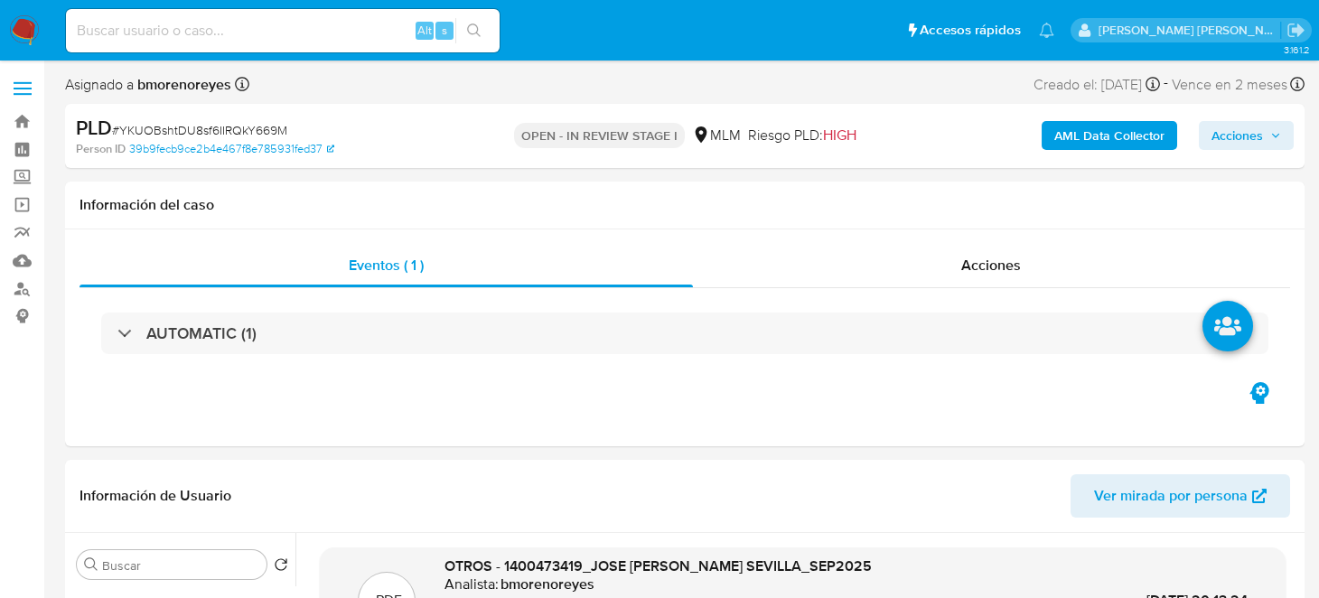
click at [1270, 124] on span "Acciones" at bounding box center [1247, 135] width 70 height 25
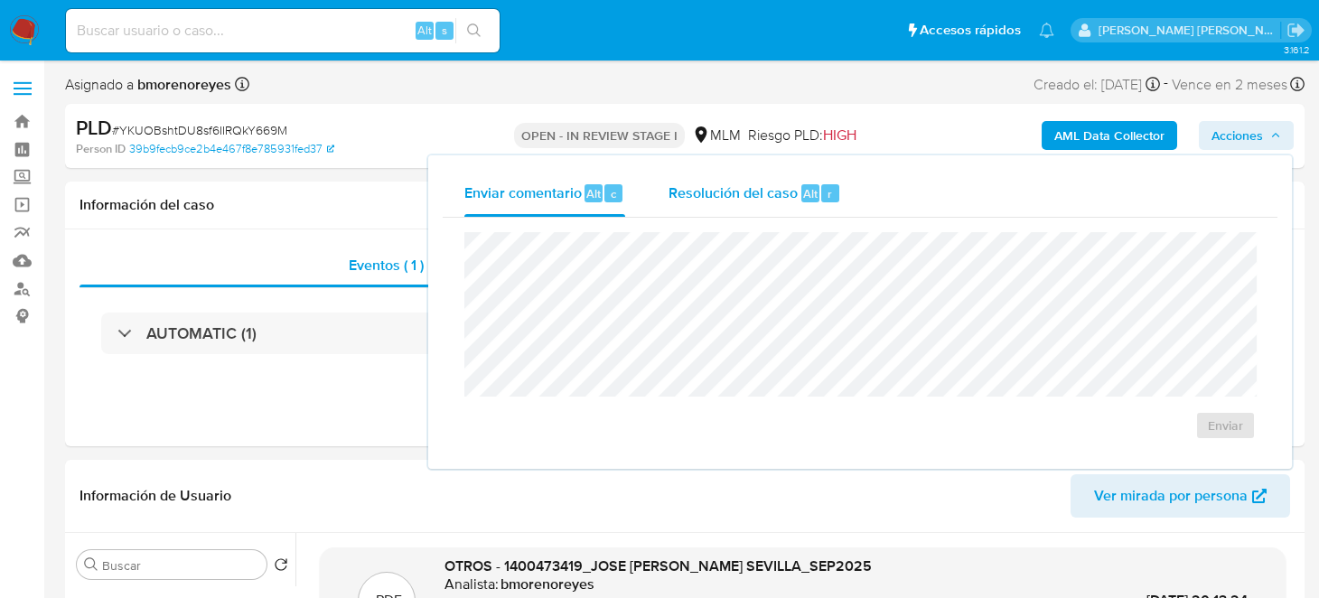
click at [762, 200] on span "Resolución del caso" at bounding box center [733, 193] width 129 height 21
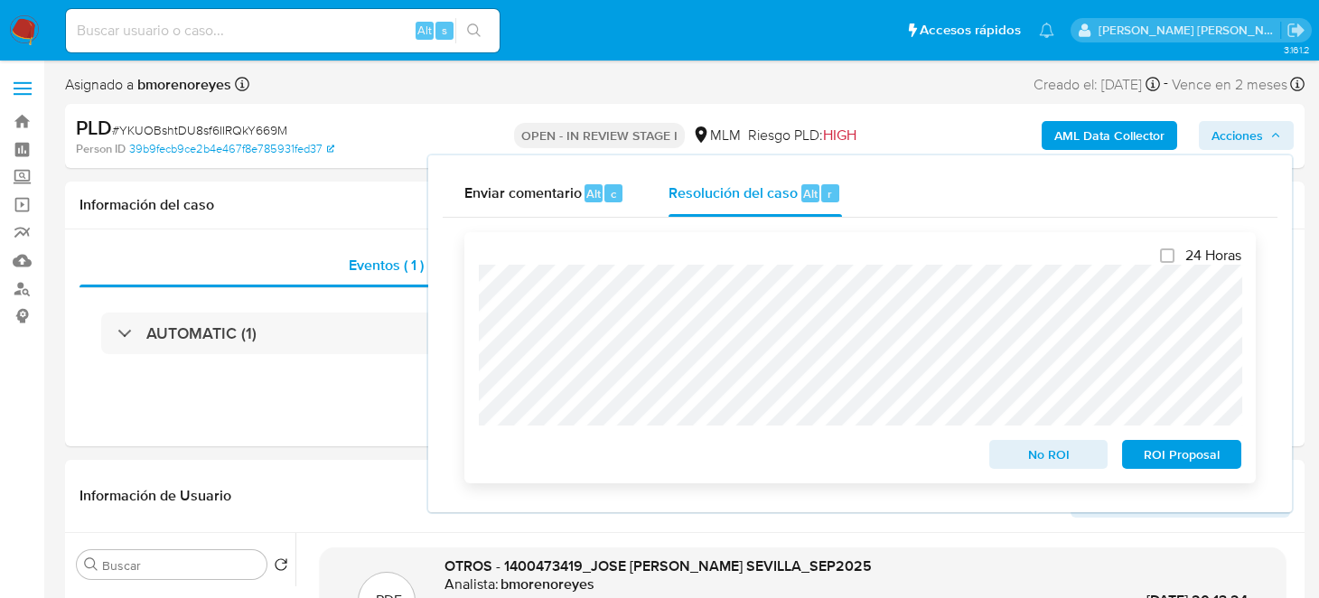
click at [1167, 450] on span "ROI Proposal" at bounding box center [1182, 454] width 94 height 25
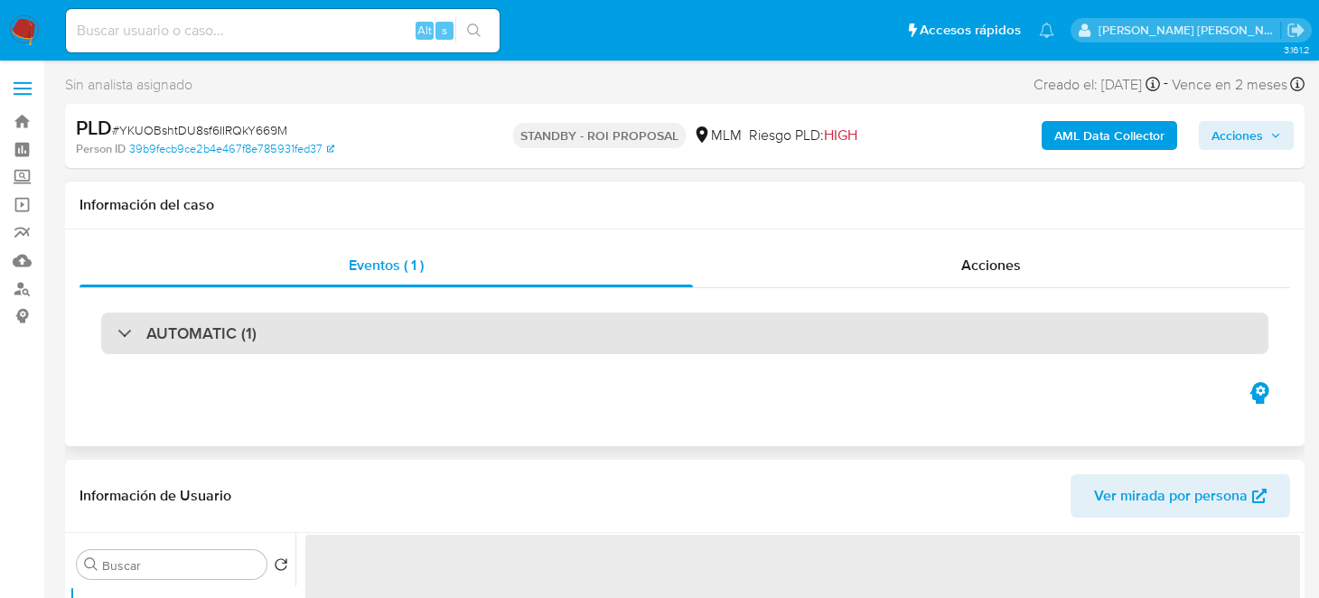
select select "10"
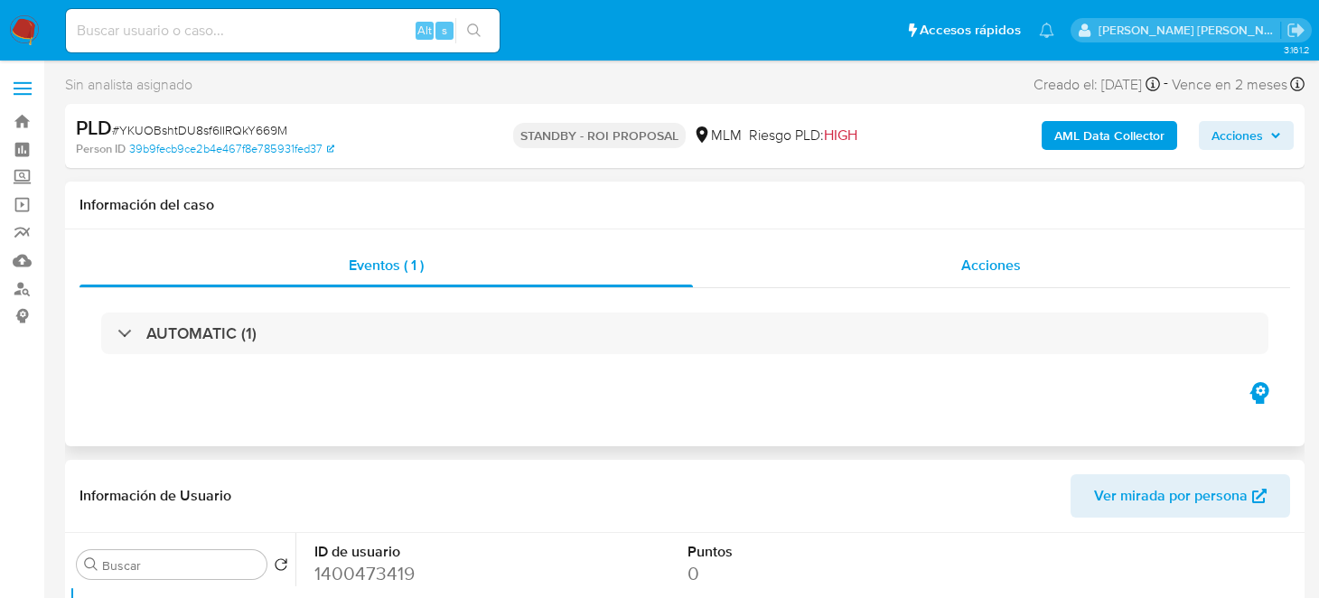
click at [960, 269] on div "Acciones" at bounding box center [992, 265] width 598 height 43
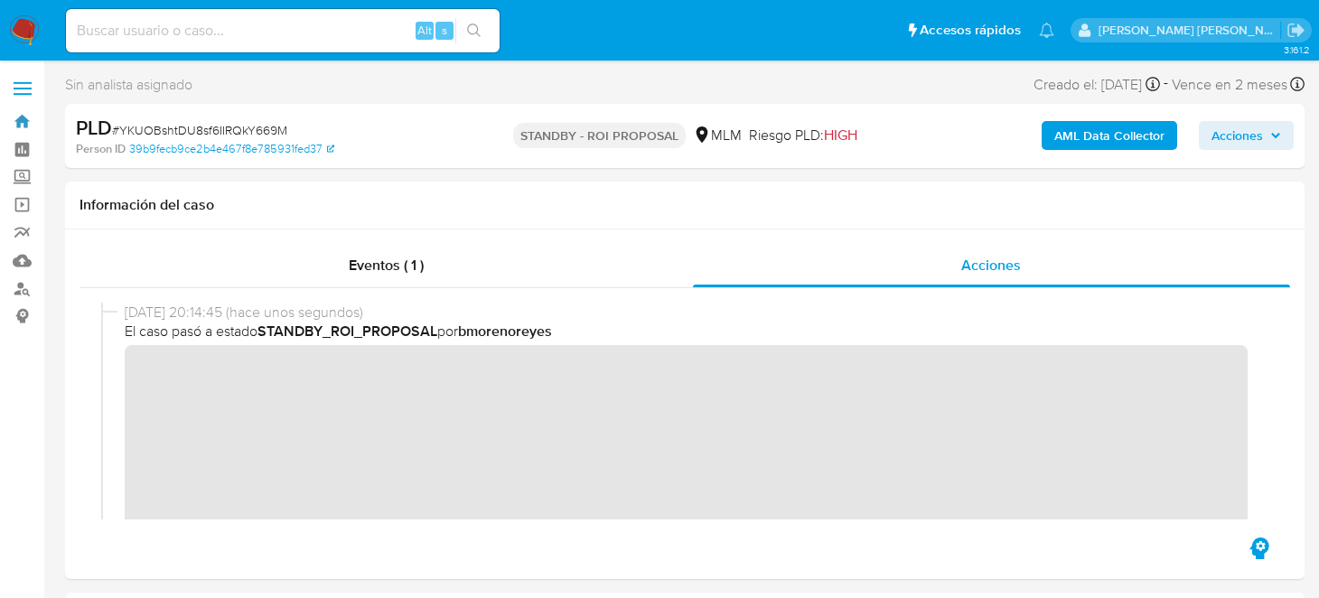
drag, startPoint x: 19, startPoint y: 122, endPoint x: 132, endPoint y: 175, distance: 124.9
click at [19, 122] on link "Bandeja" at bounding box center [107, 122] width 215 height 28
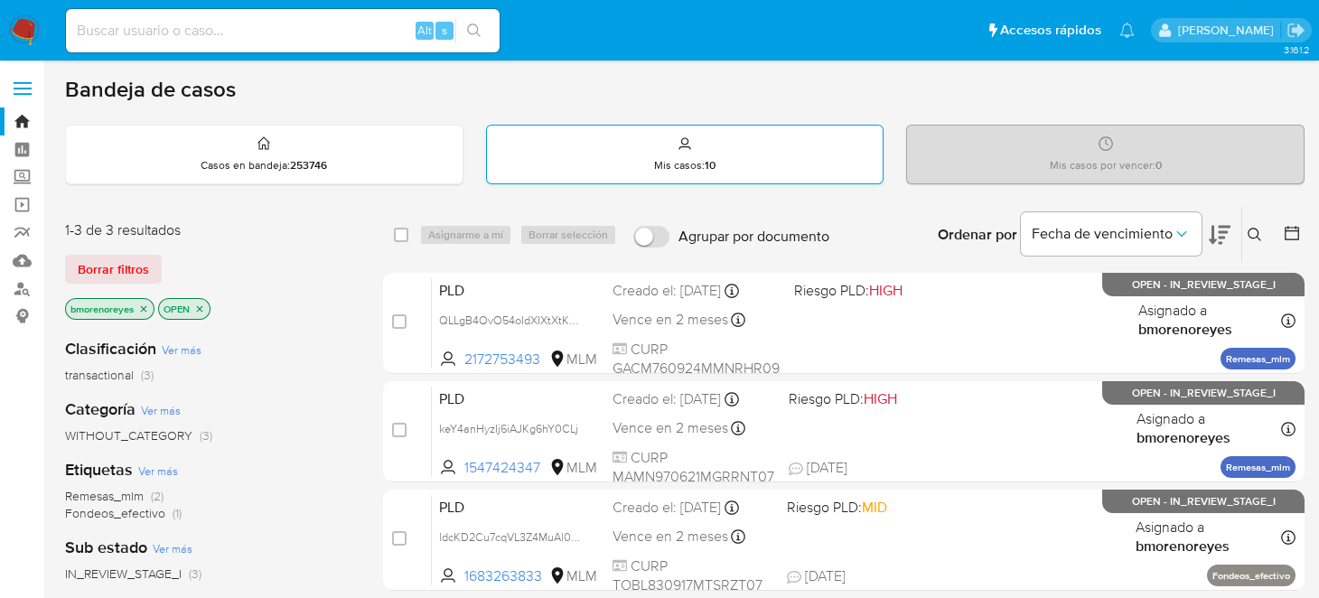
click at [663, 151] on div "Mis casos : 10" at bounding box center [685, 155] width 397 height 58
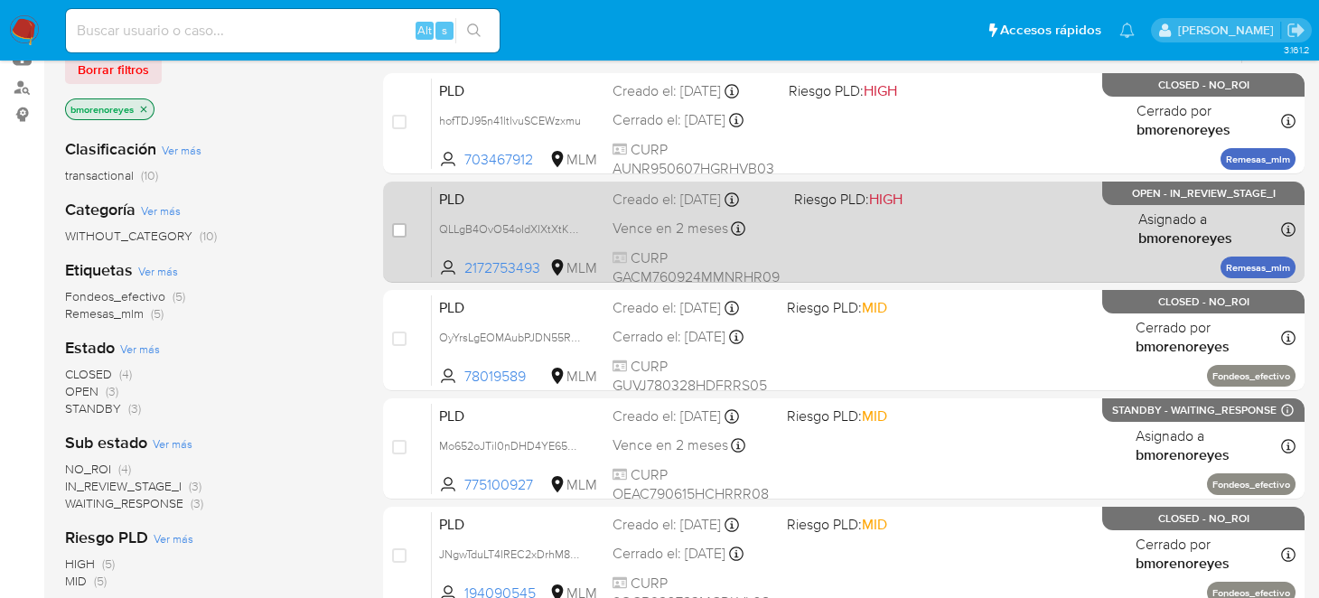
scroll to position [271, 0]
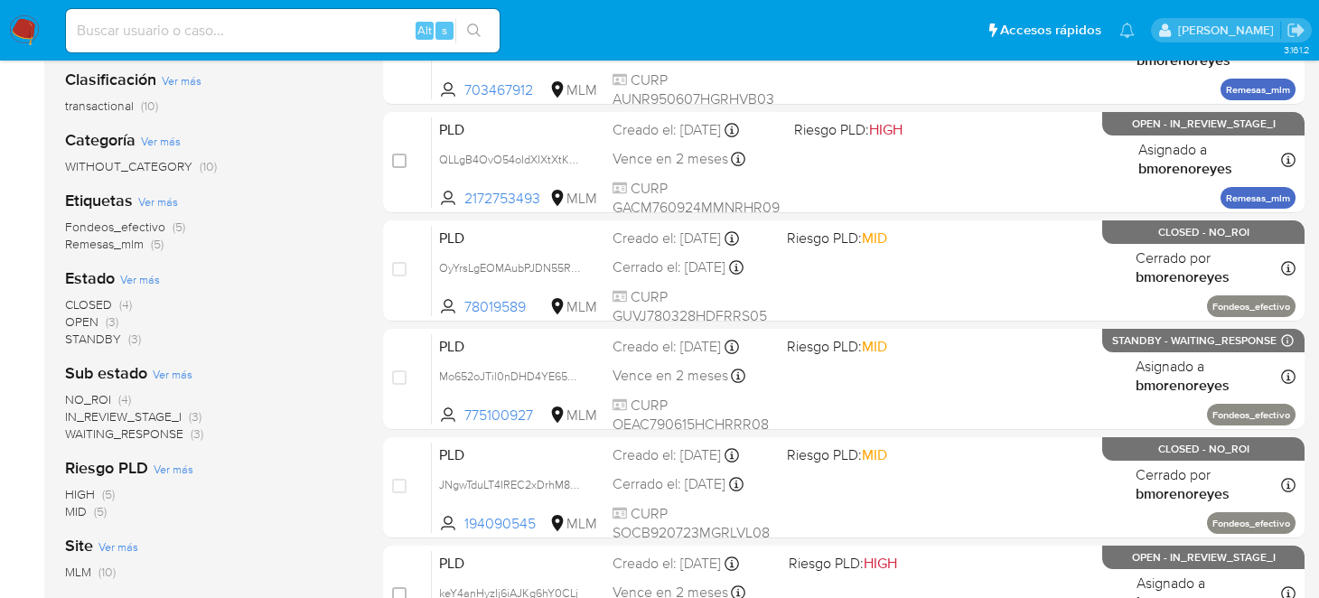
click at [104, 303] on span "CLOSED" at bounding box center [88, 305] width 47 height 18
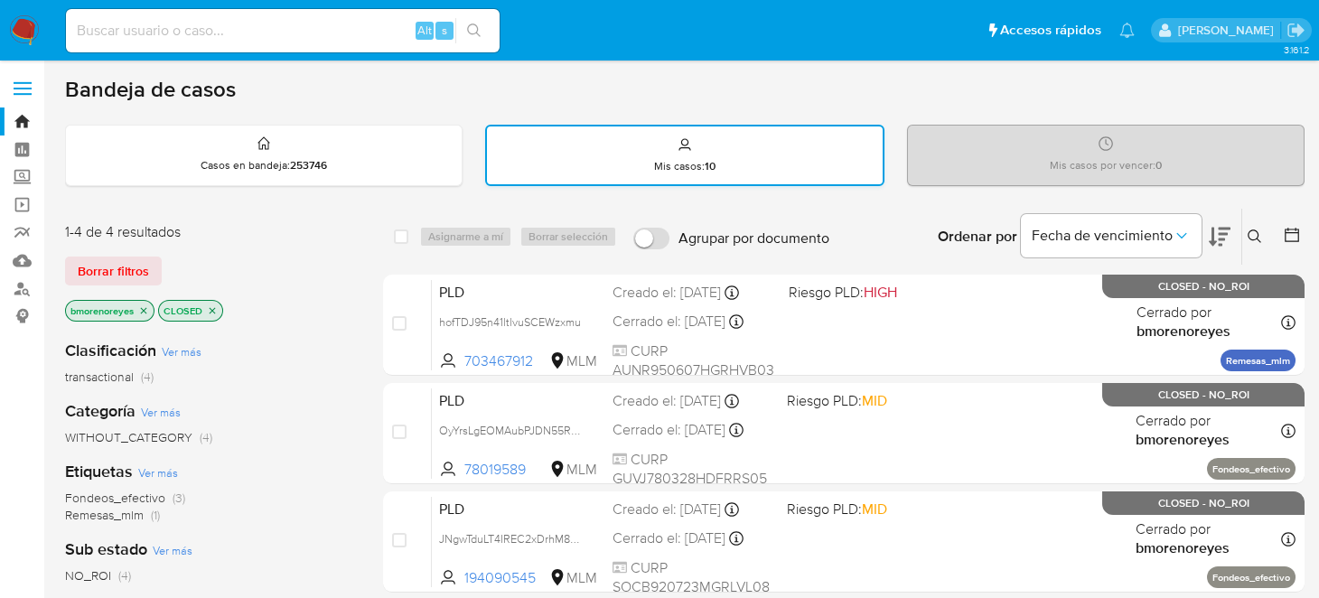
click at [681, 165] on p "Mis casos : 10" at bounding box center [684, 166] width 61 height 14
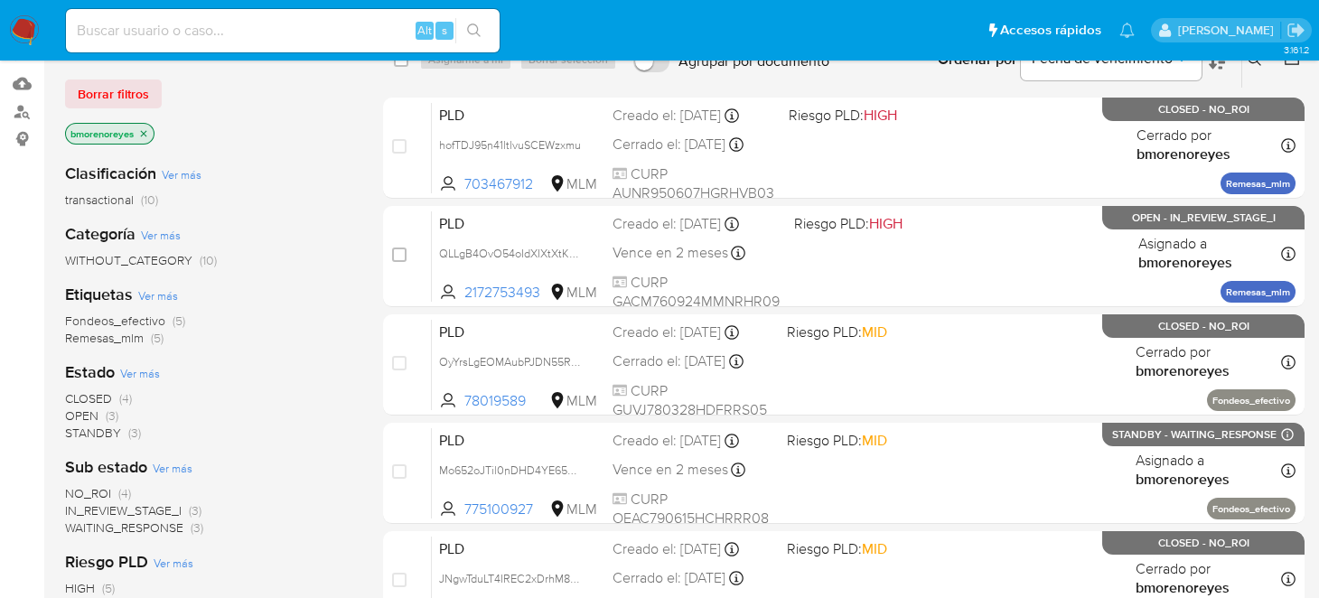
scroll to position [180, 0]
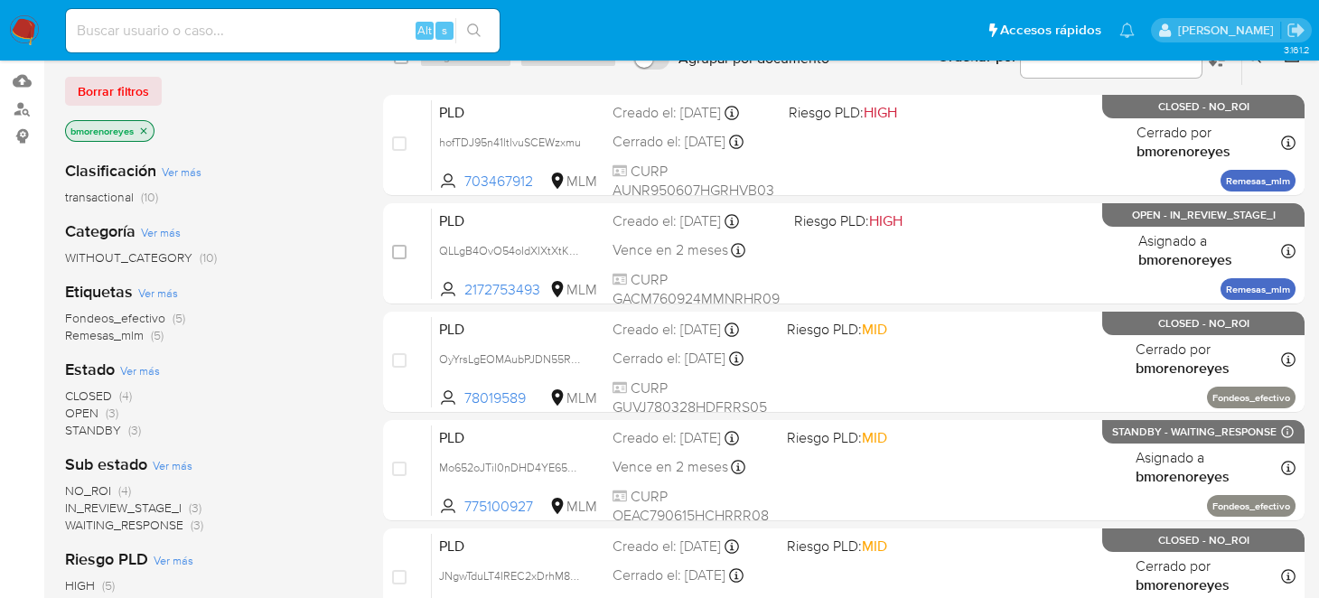
click at [89, 411] on span "OPEN" at bounding box center [81, 413] width 33 height 18
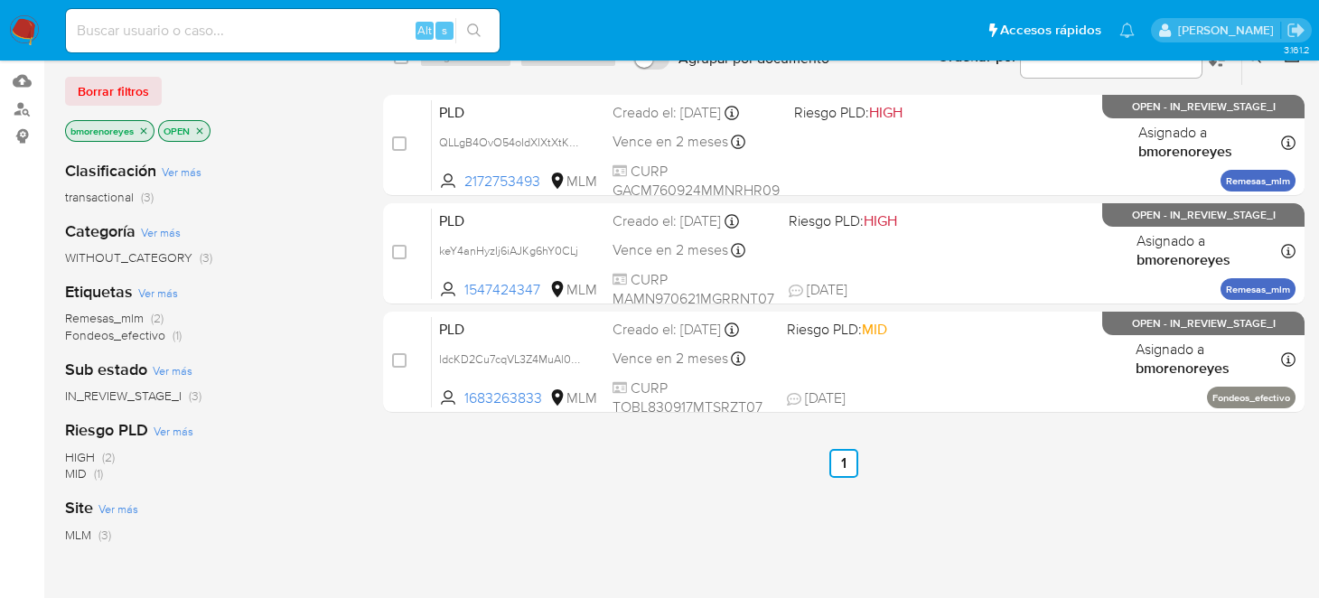
click at [1016, 483] on div "select-all-cases-checkbox Asignarme a mí Borrar selección Agrupar por documento…" at bounding box center [844, 437] width 922 height 819
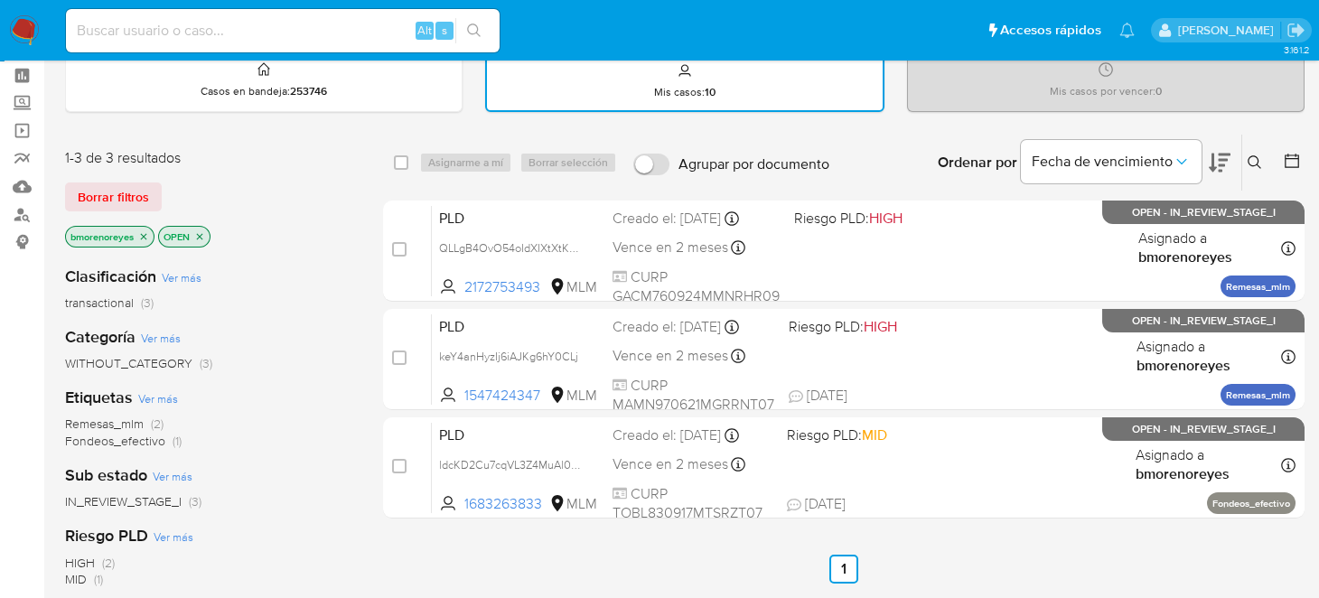
scroll to position [271, 0]
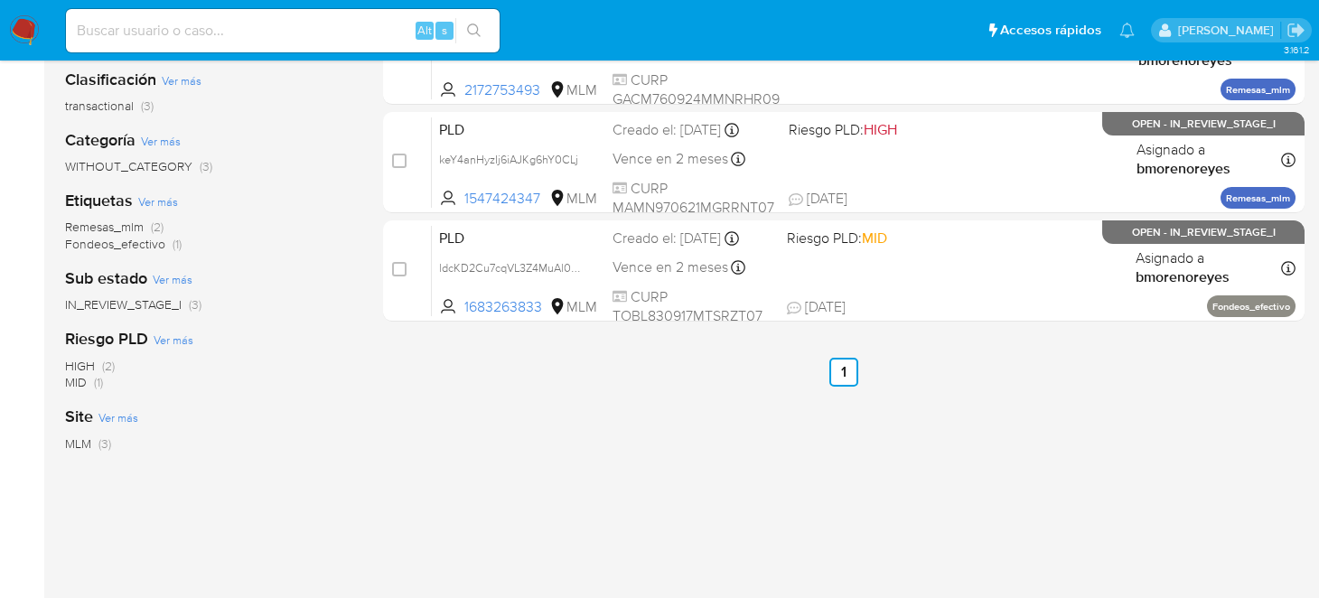
click at [641, 439] on div "select-all-cases-checkbox Asignarme a mí Borrar selección Agrupar por documento…" at bounding box center [844, 346] width 922 height 819
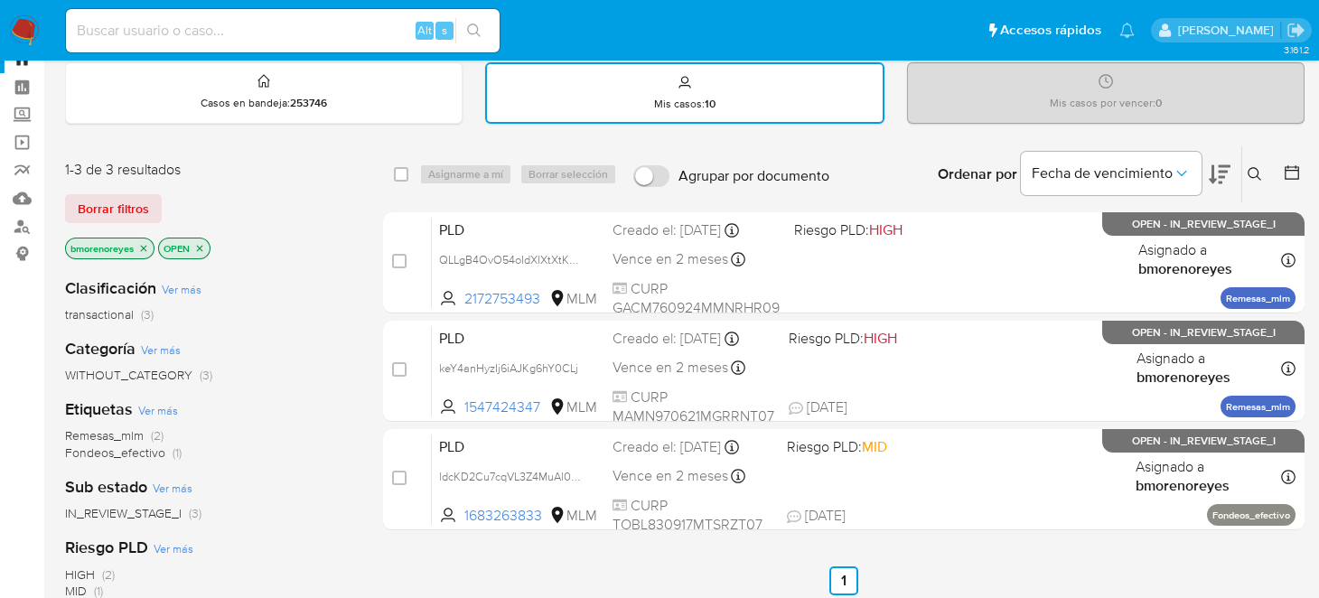
scroll to position [89, 0]
